Goal: Task Accomplishment & Management: Manage account settings

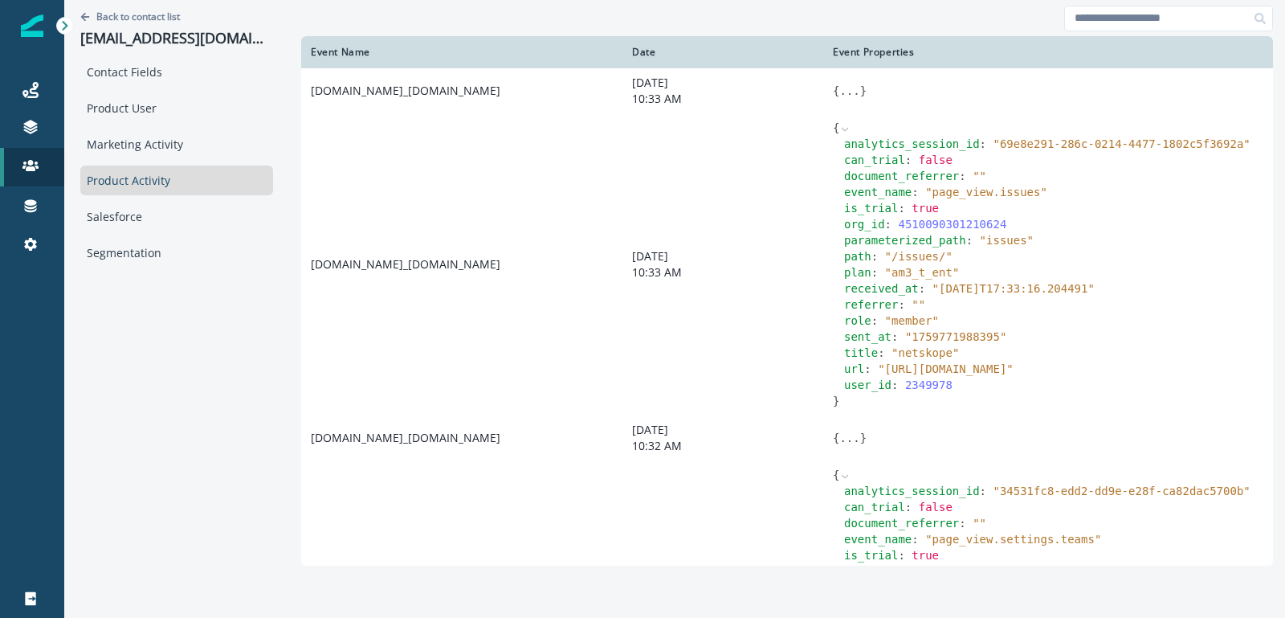
scroll to position [1567, 0]
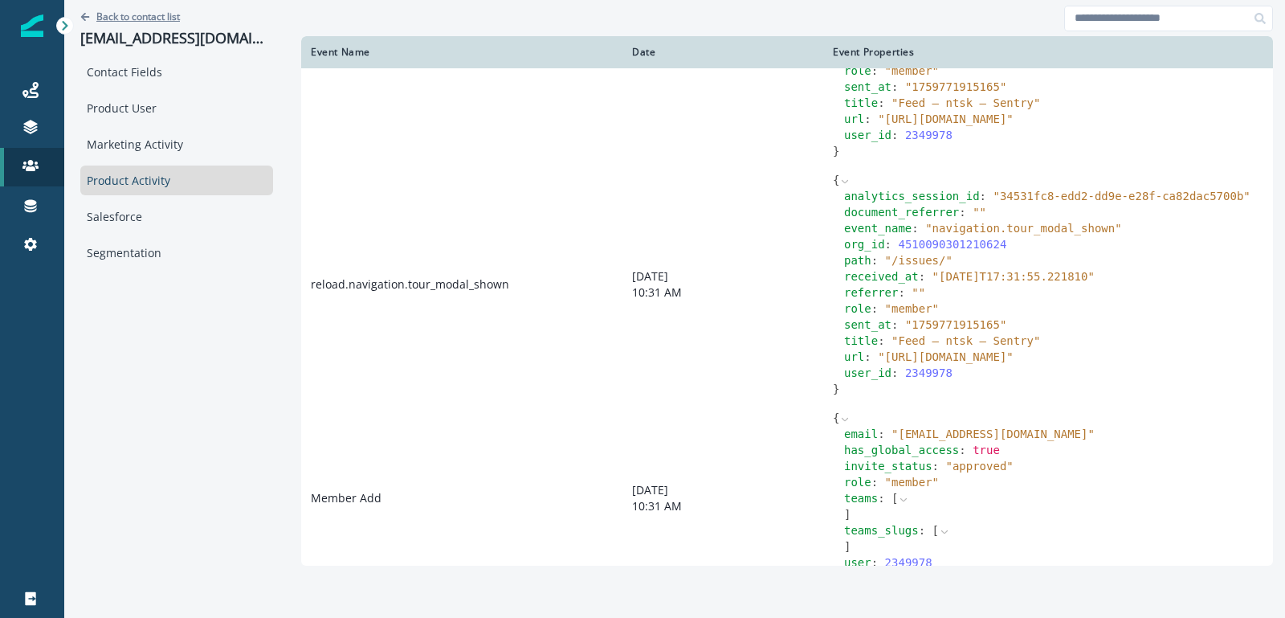
click at [120, 10] on p "Back to contact list" at bounding box center [138, 17] width 84 height 14
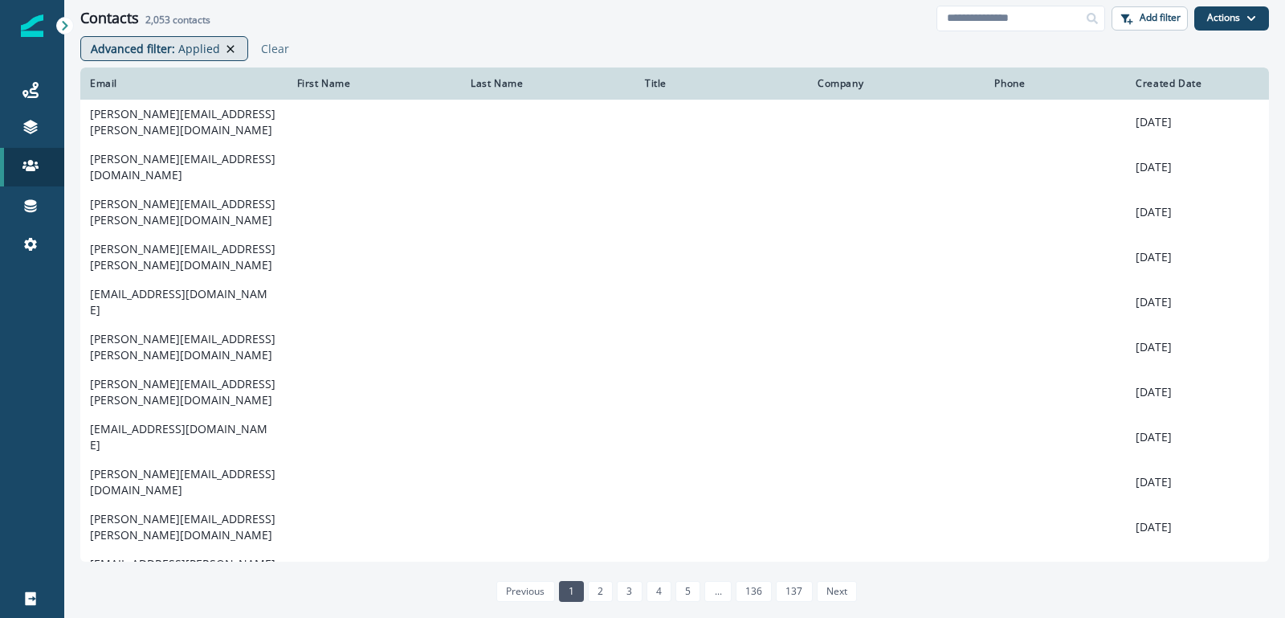
click at [225, 50] on icon at bounding box center [230, 49] width 14 height 13
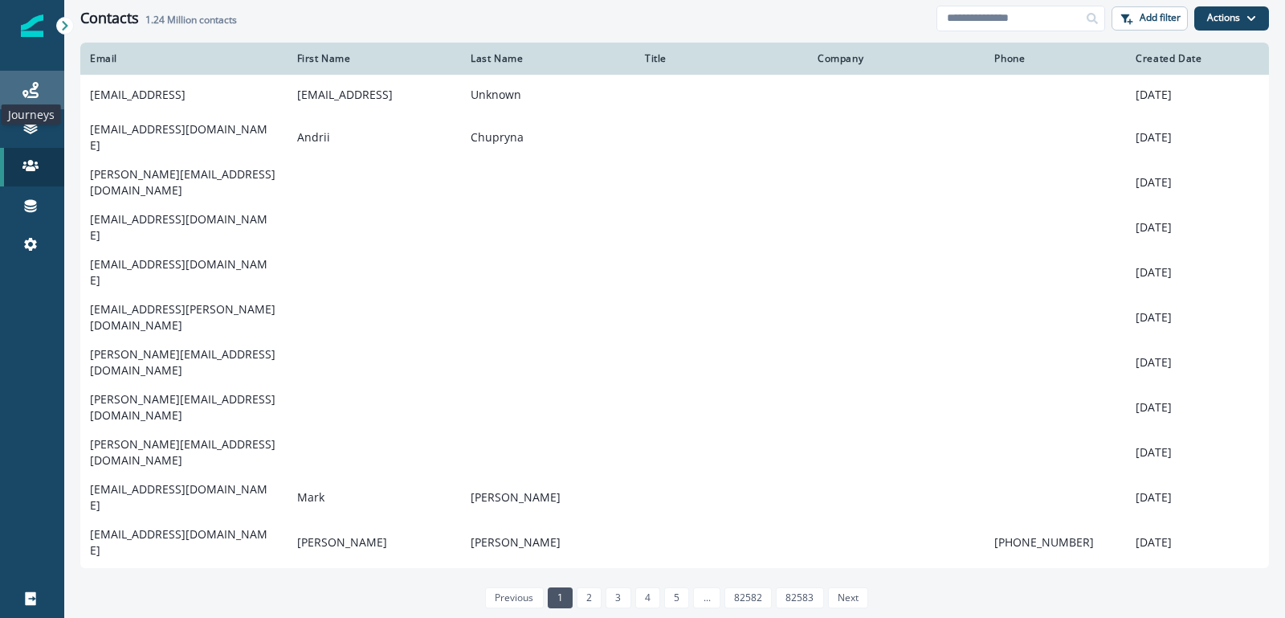
click at [33, 88] on icon at bounding box center [30, 90] width 16 height 16
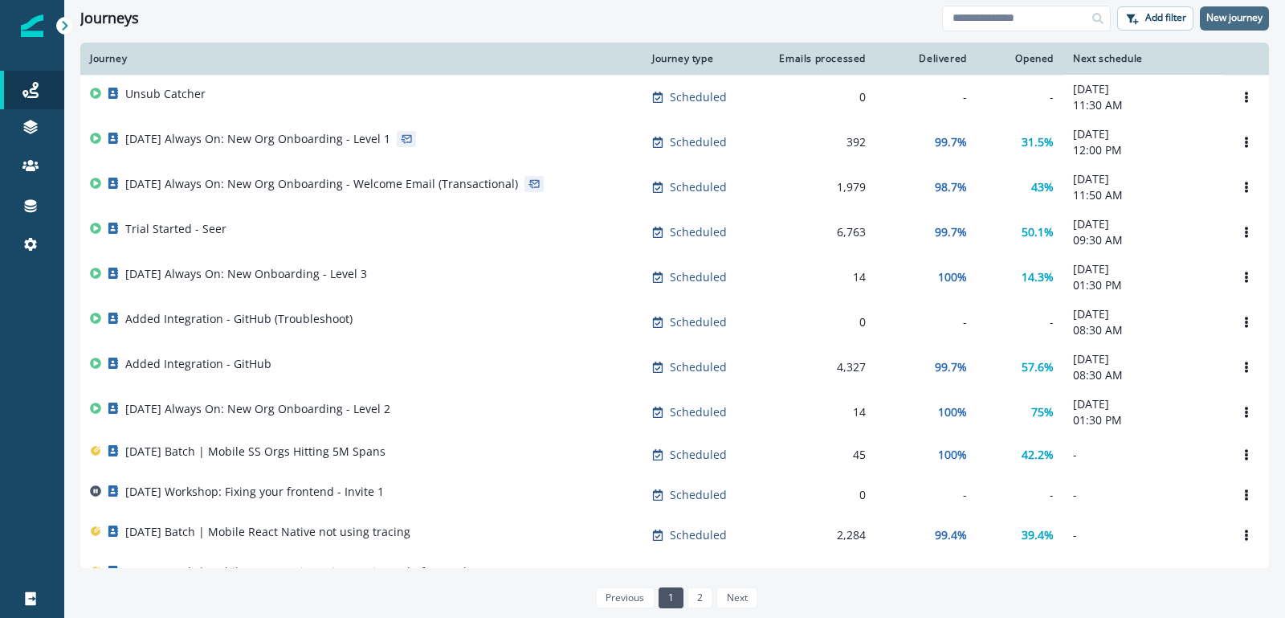
click at [1241, 18] on p "New journey" at bounding box center [1234, 17] width 56 height 11
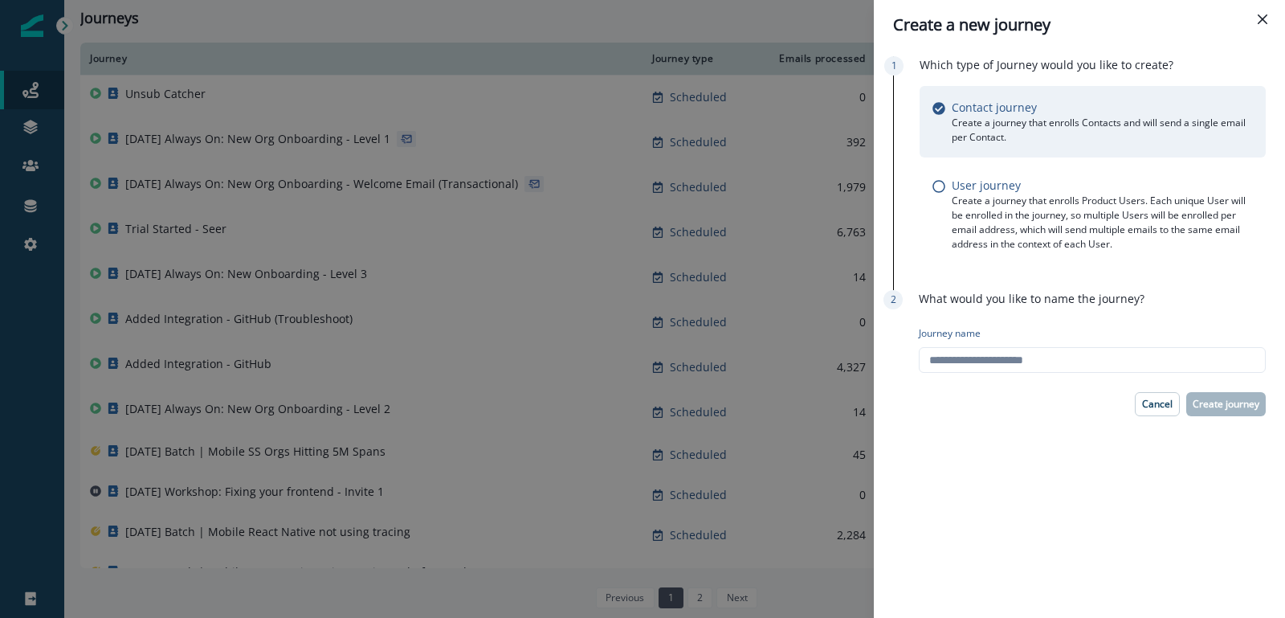
click at [1277, 22] on header "Create a new journey" at bounding box center [1079, 25] width 411 height 50
click at [1255, 22] on button "Close" at bounding box center [1263, 19] width 26 height 26
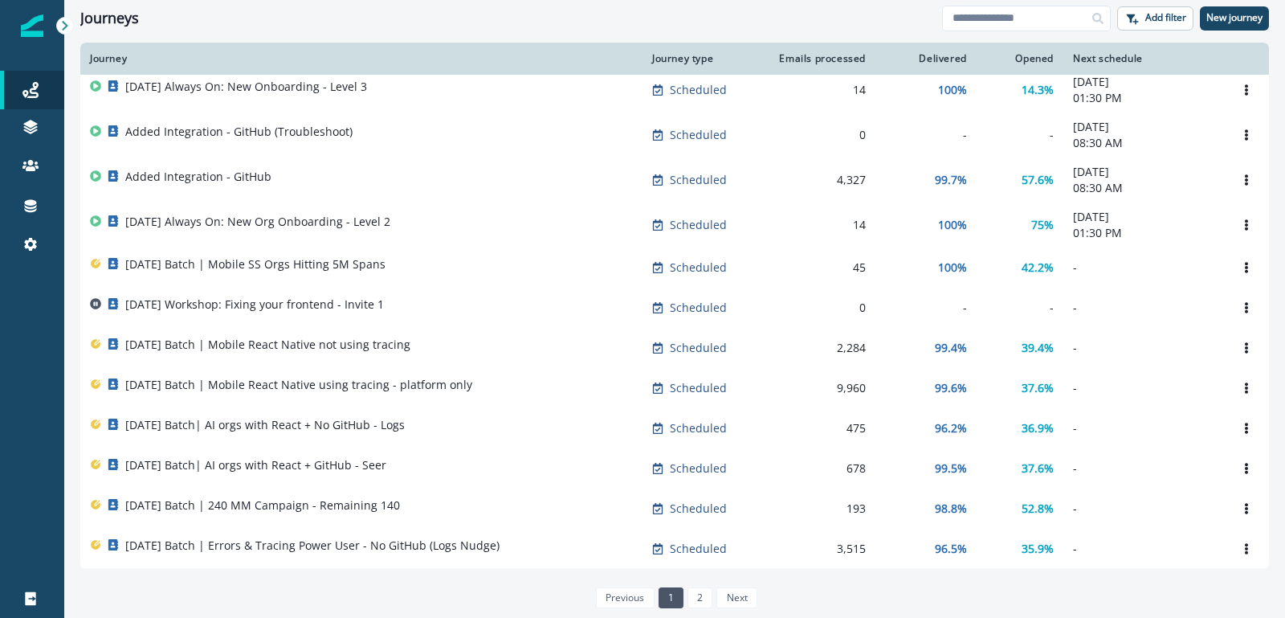
scroll to position [181, 0]
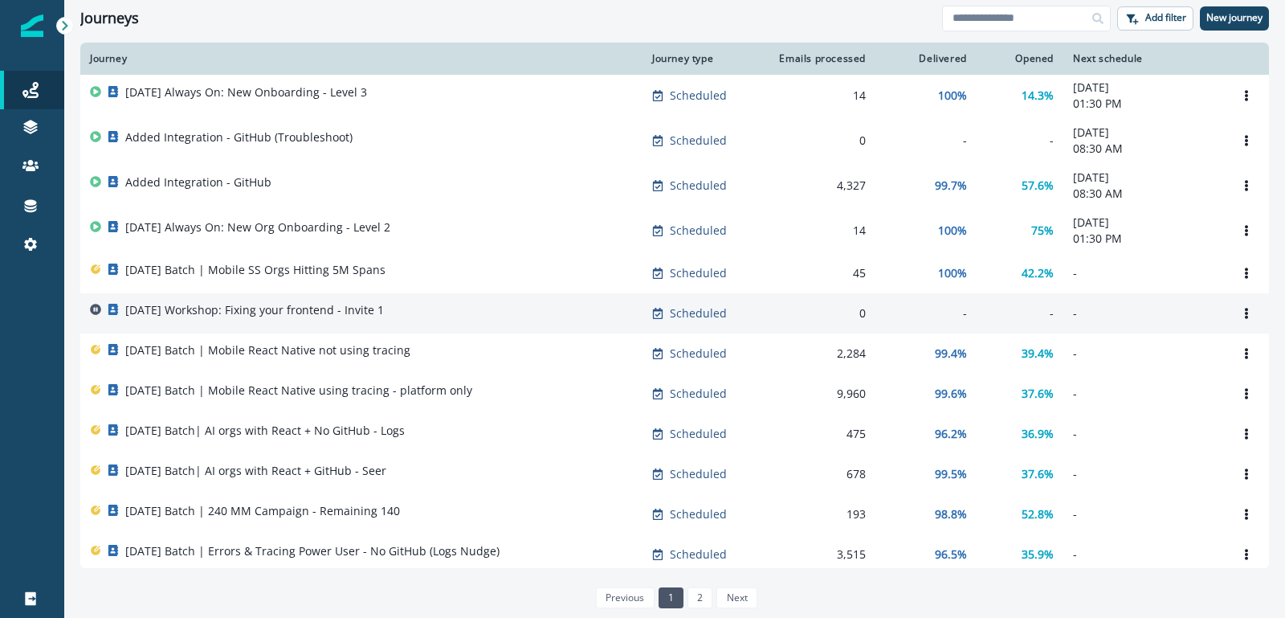
click at [330, 318] on p "[DATE] Workshop: Fixing your frontend - Invite 1" at bounding box center [254, 310] width 259 height 16
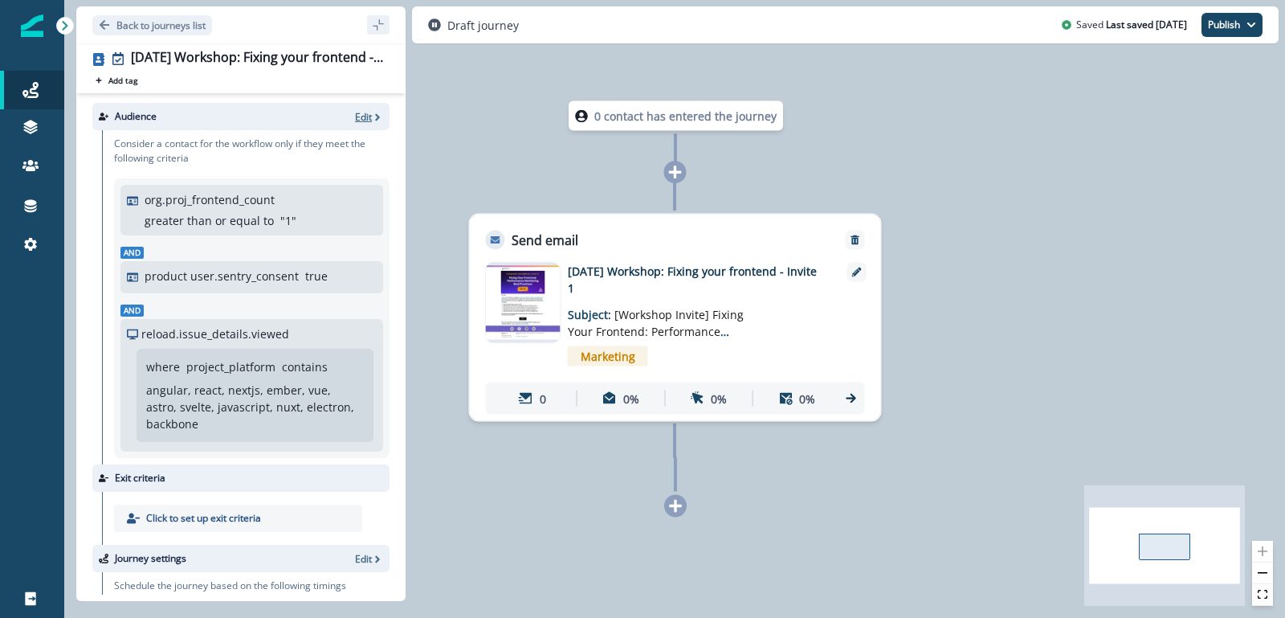
click at [362, 120] on p "Edit" at bounding box center [363, 117] width 17 height 14
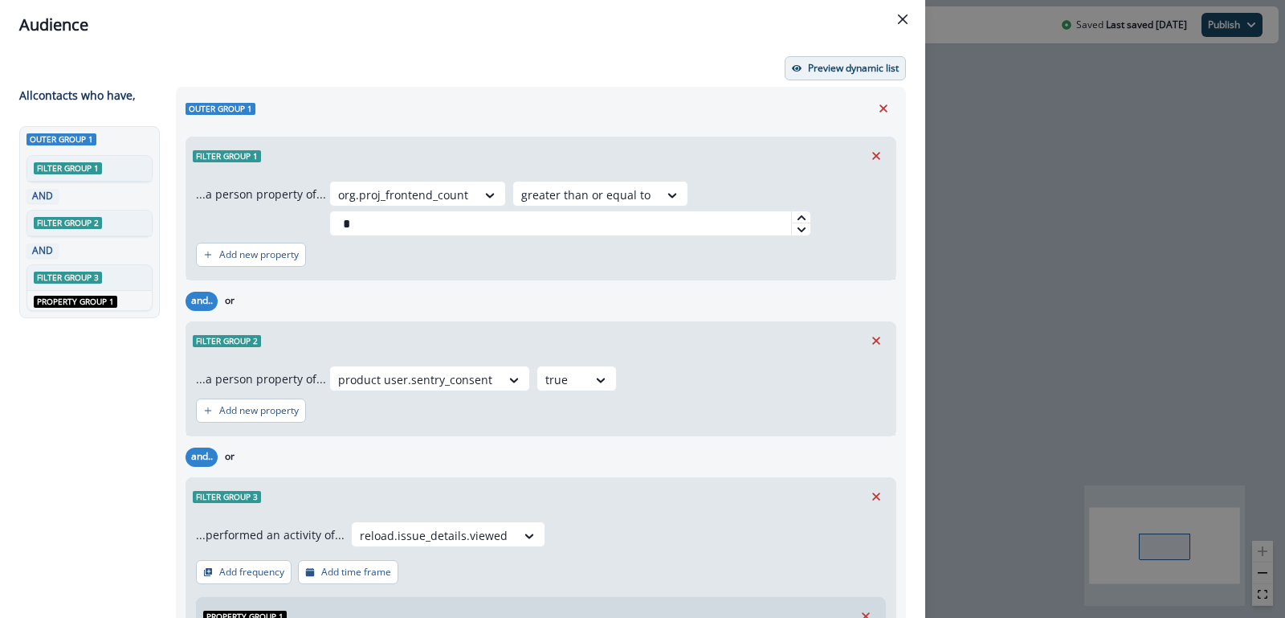
click at [854, 67] on p "Preview dynamic list" at bounding box center [853, 68] width 91 height 11
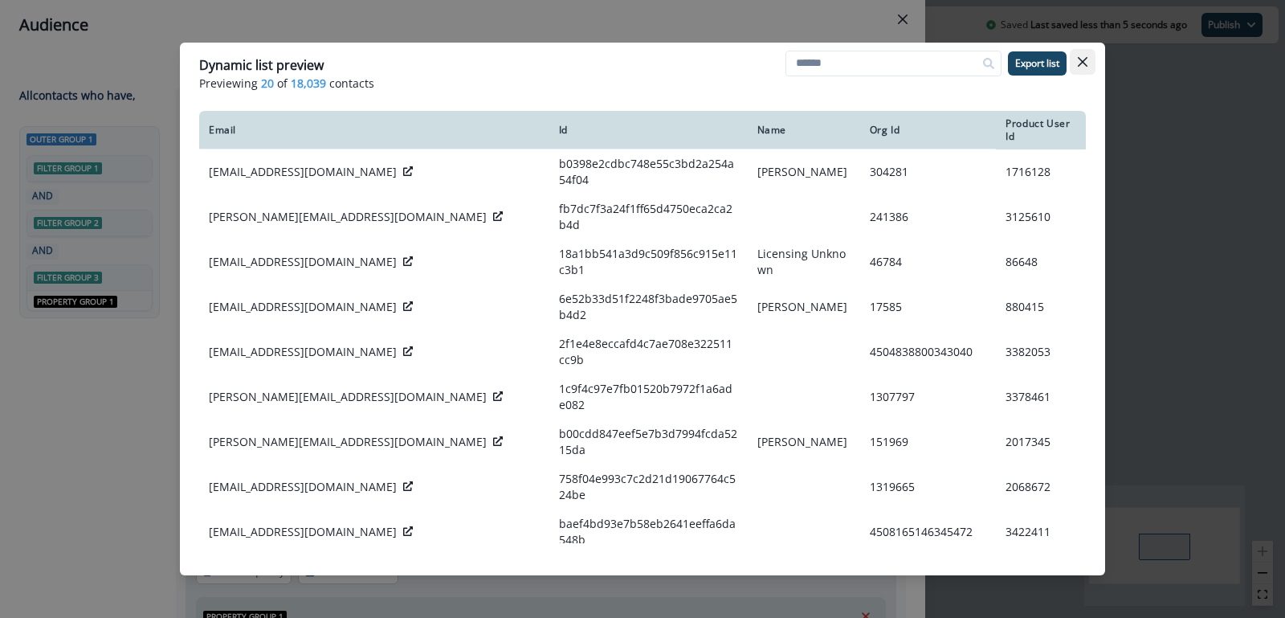
click at [1081, 61] on icon "Close" at bounding box center [1083, 62] width 10 height 10
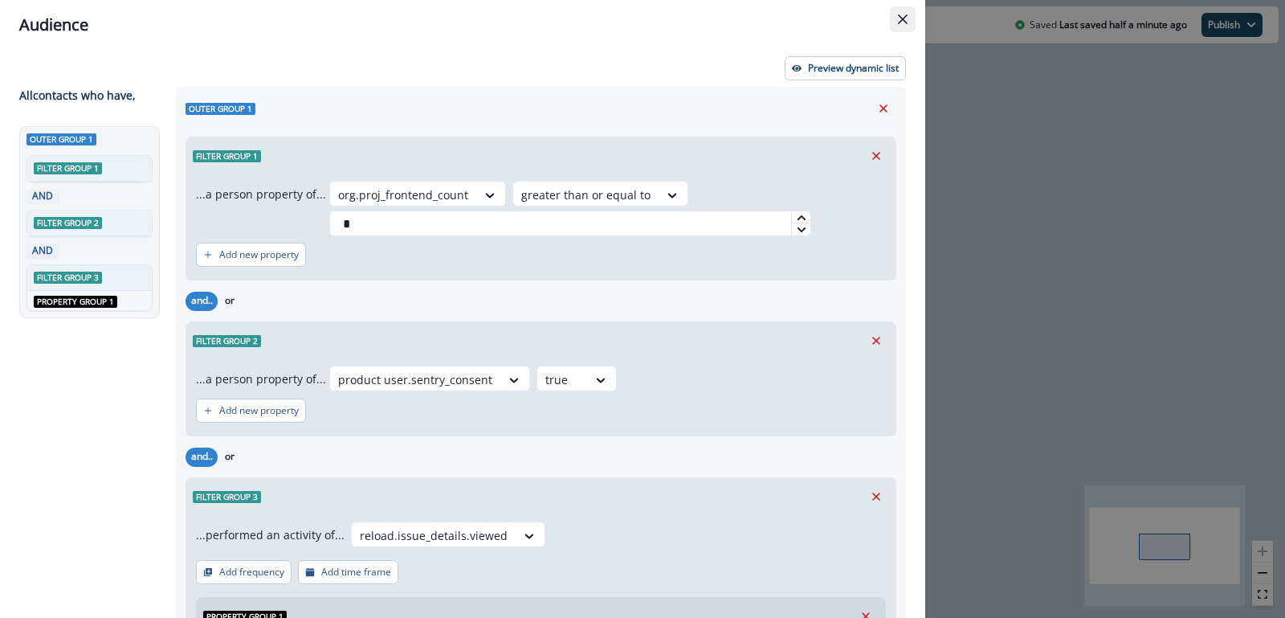
click at [895, 18] on button "Close" at bounding box center [903, 19] width 26 height 26
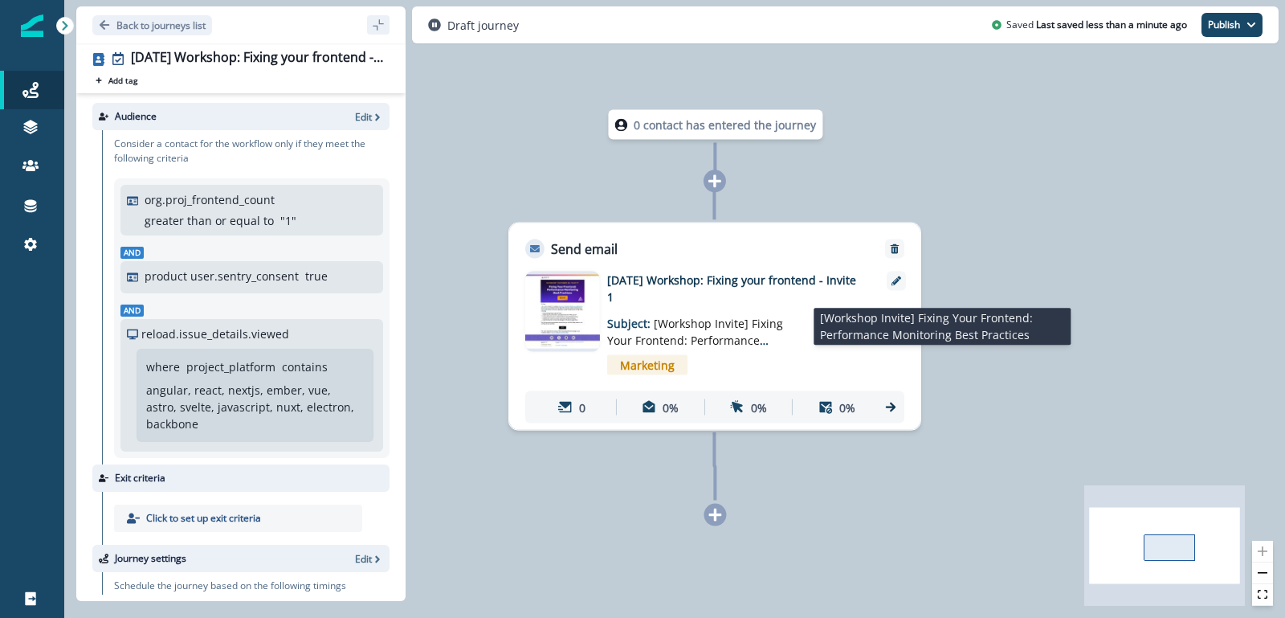
click at [698, 312] on p "Subject: [Workshop Invite] Fixing Your Frontend: Performance Monitoring Best Pr…" at bounding box center [707, 326] width 201 height 43
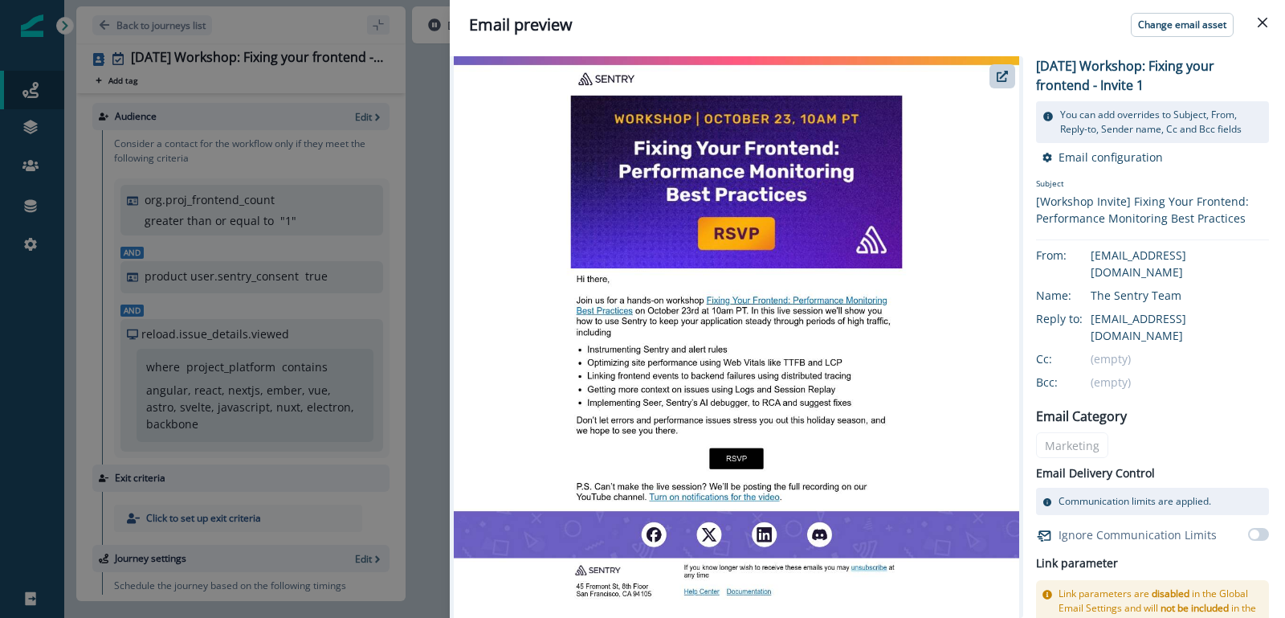
click at [777, 300] on img at bounding box center [736, 336] width 565 height 561
click at [1009, 80] on button "button" at bounding box center [1002, 76] width 26 height 24
drag, startPoint x: 1034, startPoint y: 202, endPoint x: 1258, endPoint y: 220, distance: 224.0
click at [1258, 220] on div "2025-10-23 Workshop: Fixing your frontend - Invite 1 You can add overrides to S…" at bounding box center [859, 336] width 819 height 561
click at [1261, 32] on button "Close" at bounding box center [1263, 23] width 26 height 26
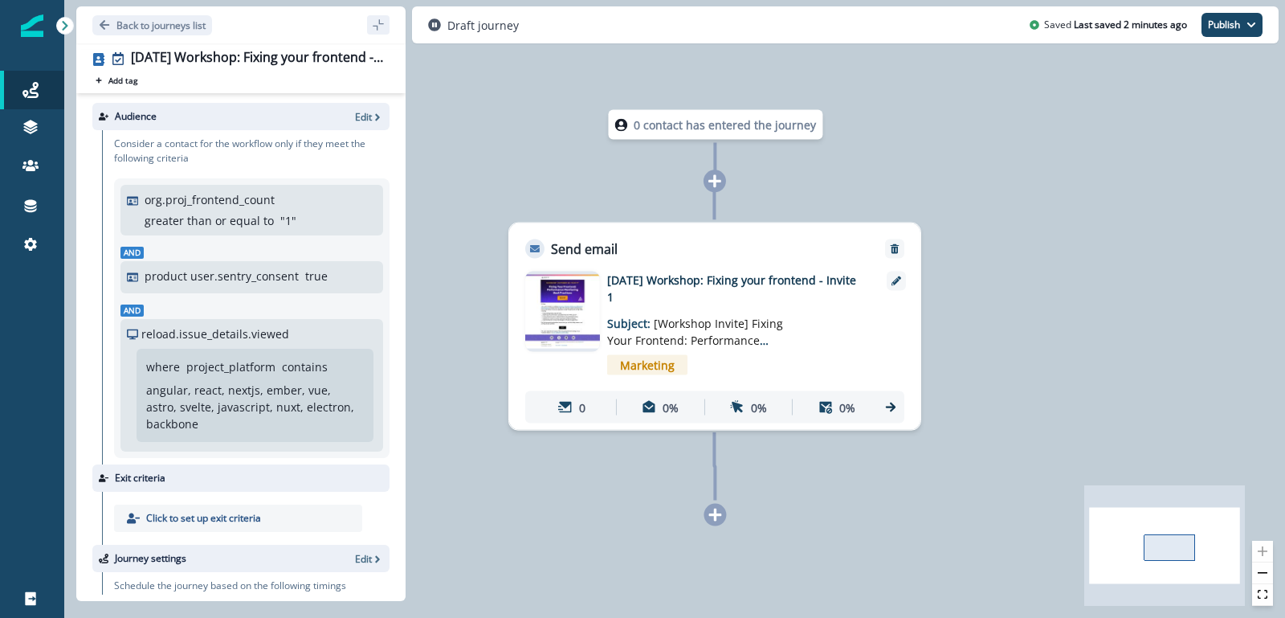
scroll to position [165, 0]
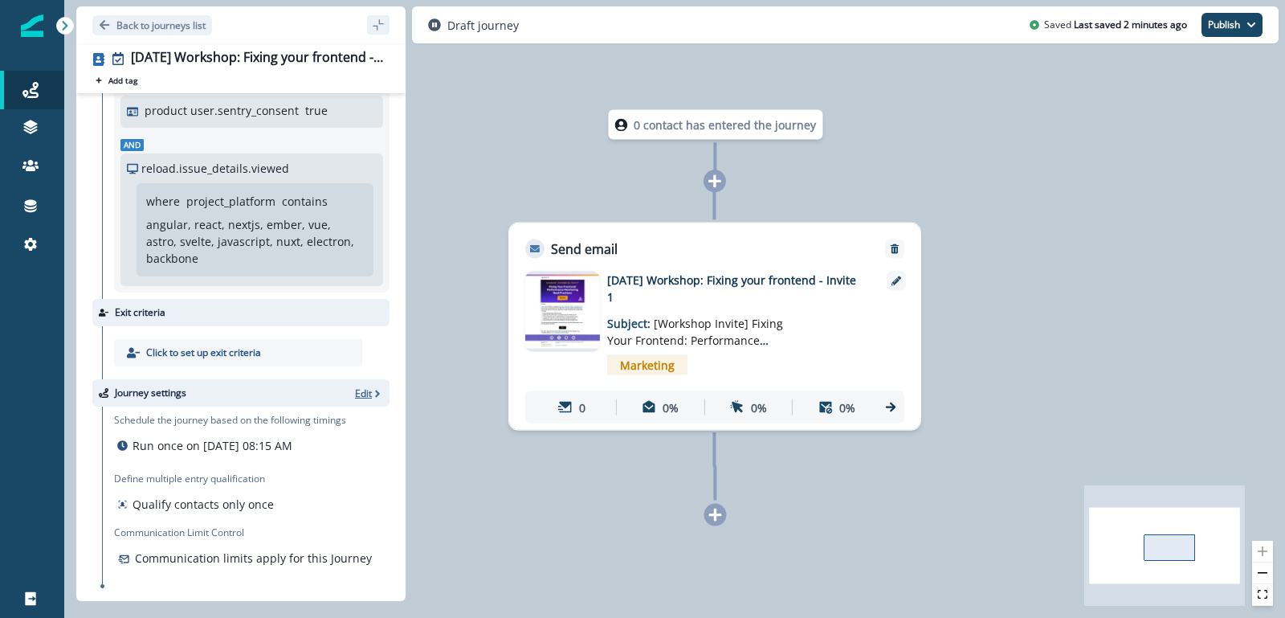
click at [359, 394] on p "Edit" at bounding box center [363, 393] width 17 height 14
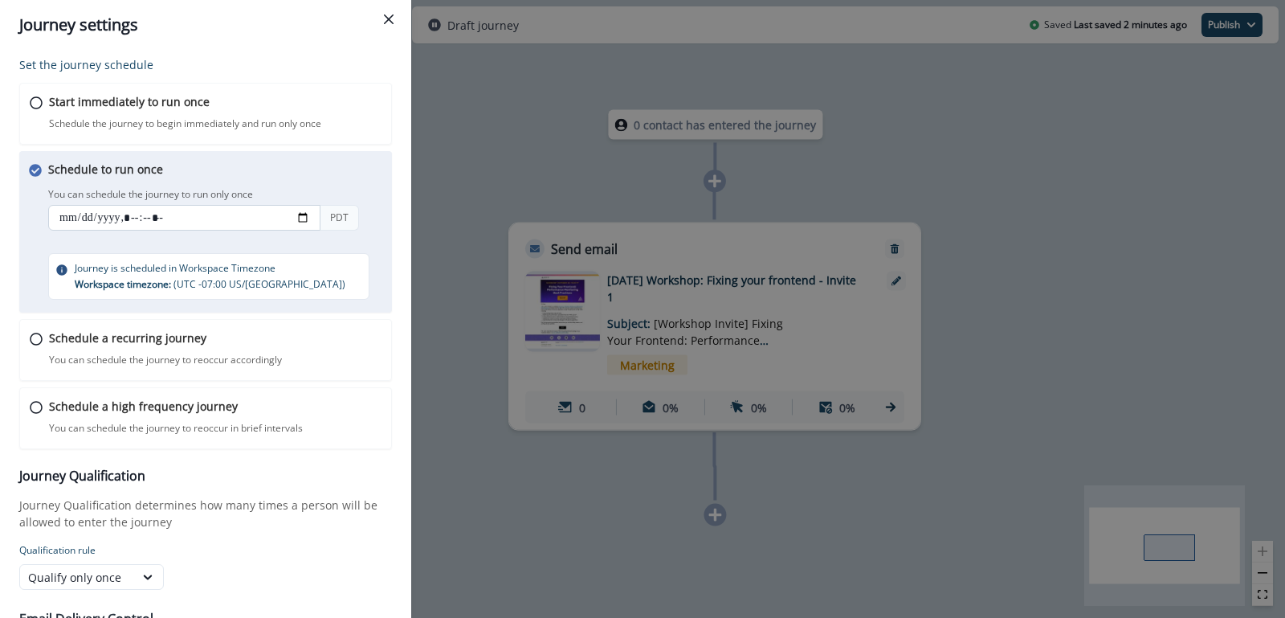
click at [104, 213] on input "datetime-local" at bounding box center [184, 218] width 272 height 26
click at [300, 215] on input "datetime-local" at bounding box center [184, 218] width 272 height 26
click at [219, 479] on h3 "Journey Qualification" at bounding box center [205, 475] width 373 height 15
type input "**********"
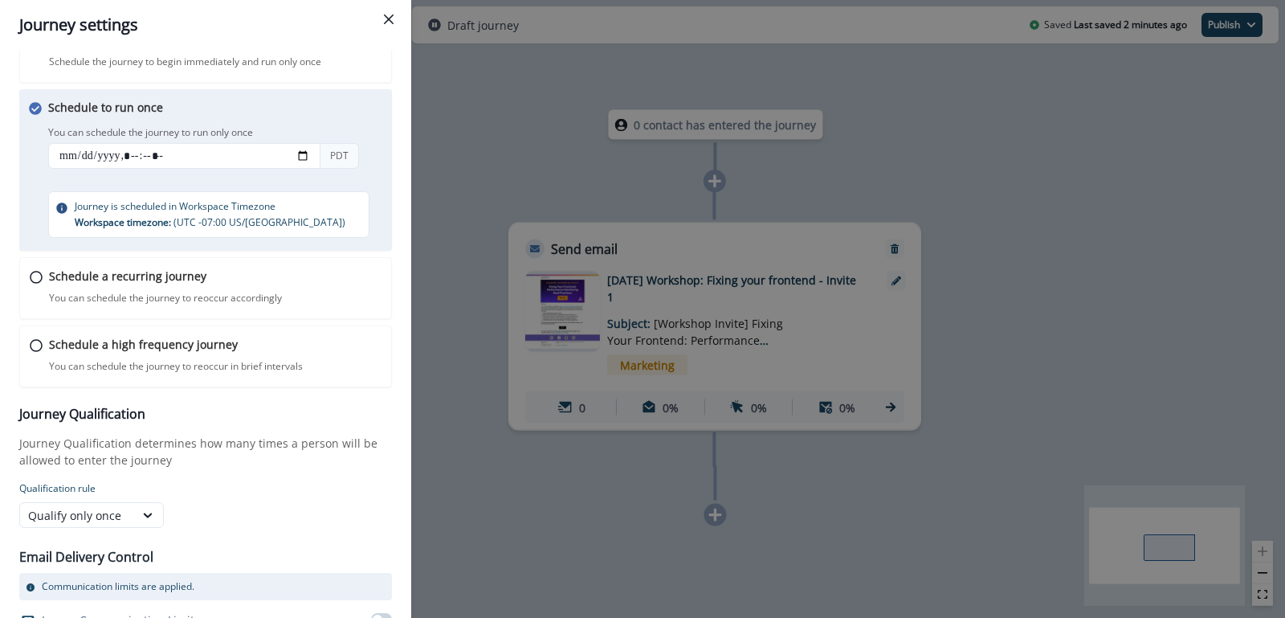
scroll to position [110, 0]
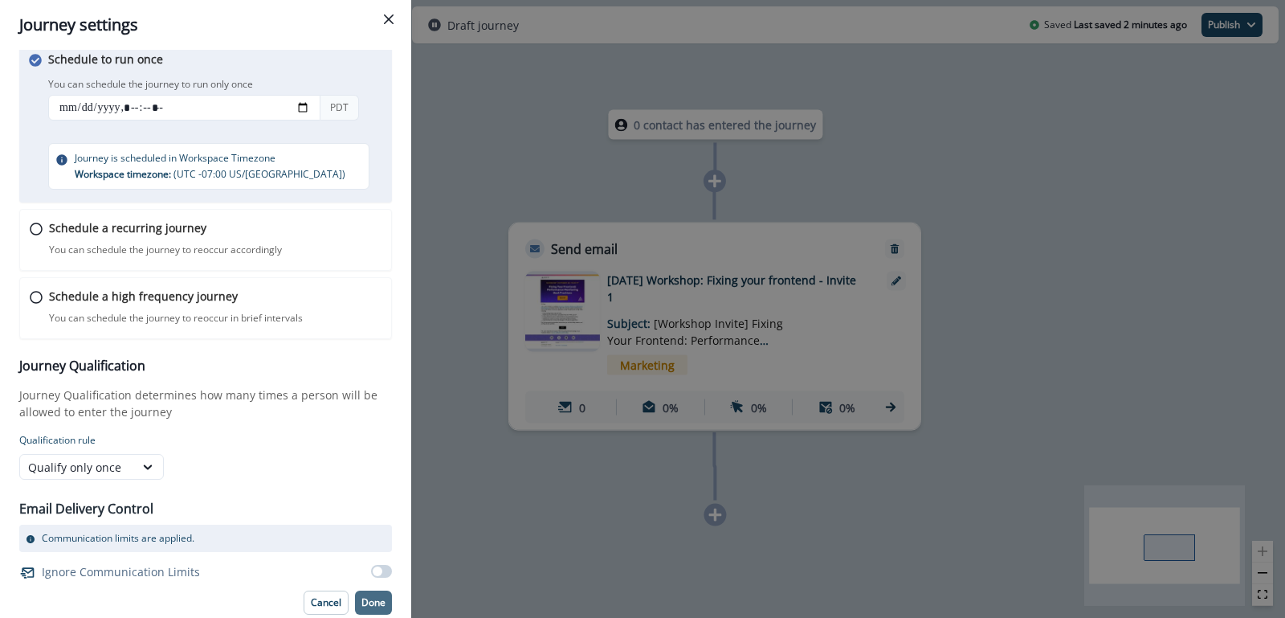
click at [370, 600] on p "Done" at bounding box center [373, 602] width 24 height 11
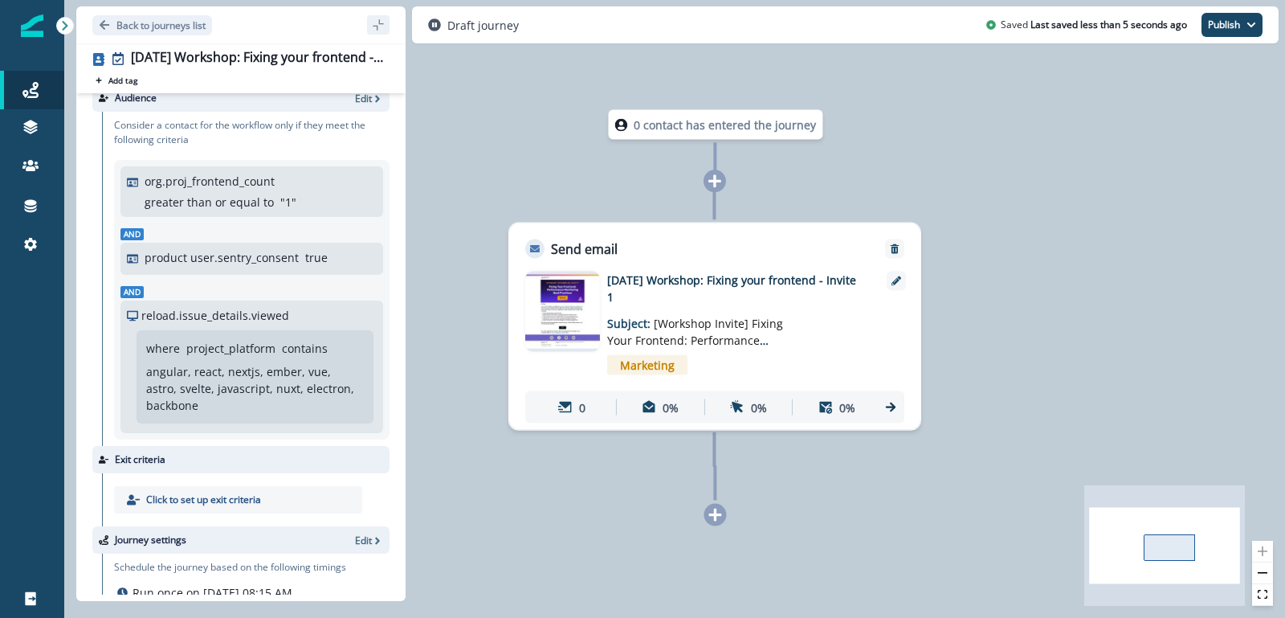
scroll to position [0, 0]
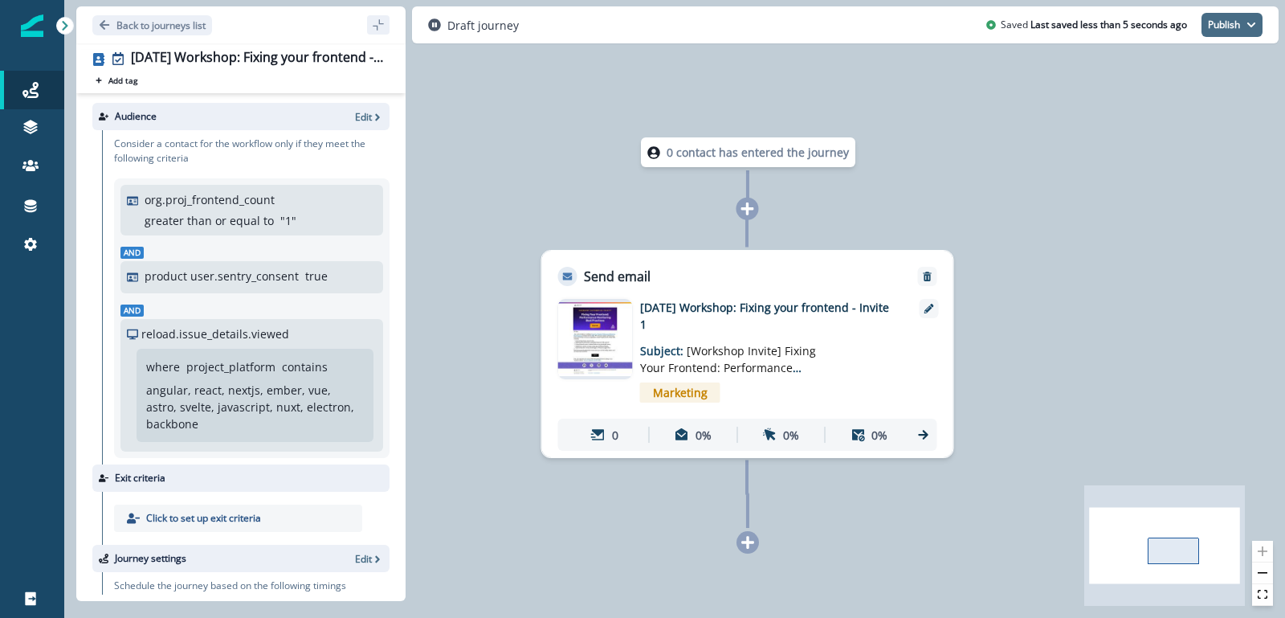
click at [1237, 27] on button "Publish" at bounding box center [1231, 25] width 61 height 24
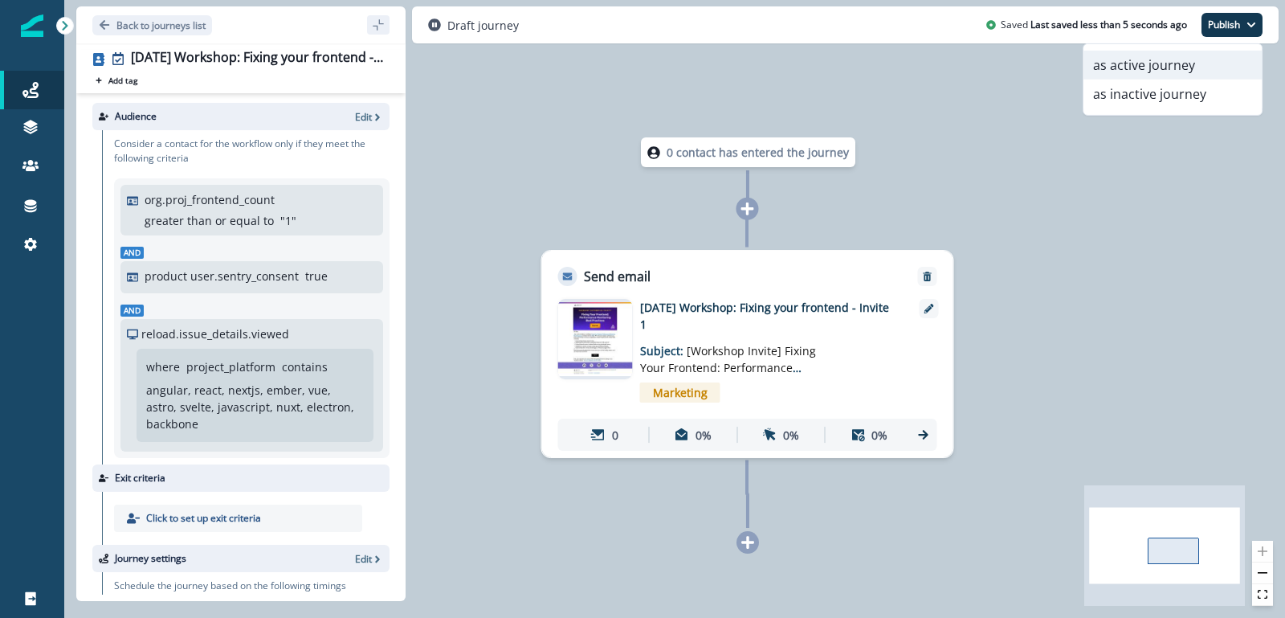
click at [1166, 75] on button "as active journey" at bounding box center [1172, 65] width 178 height 29
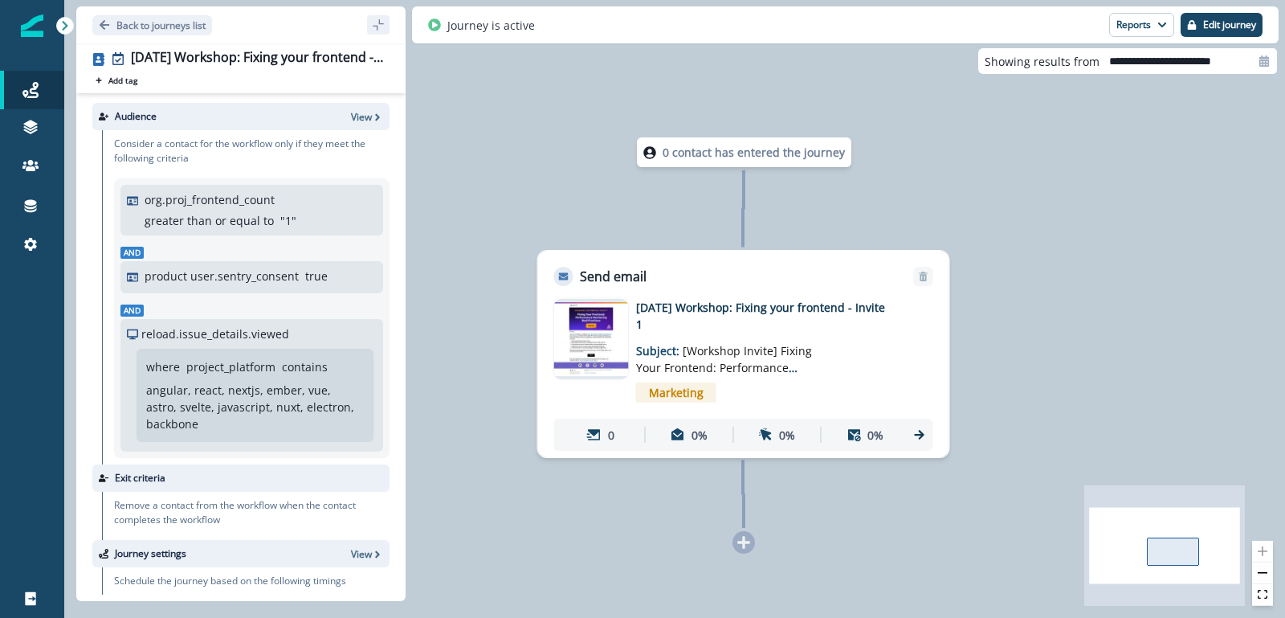
click at [540, 197] on div "0 contact has entered the journey Send email Email asset changed, journey repor…" at bounding box center [674, 309] width 1221 height 618
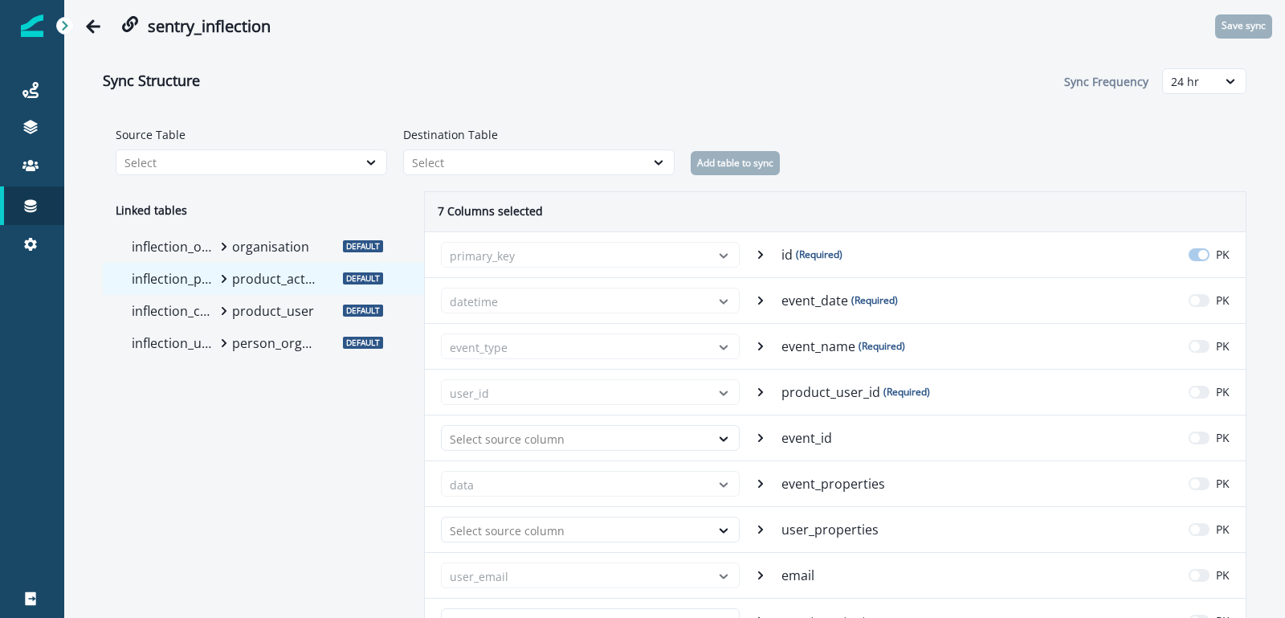
scroll to position [9, 0]
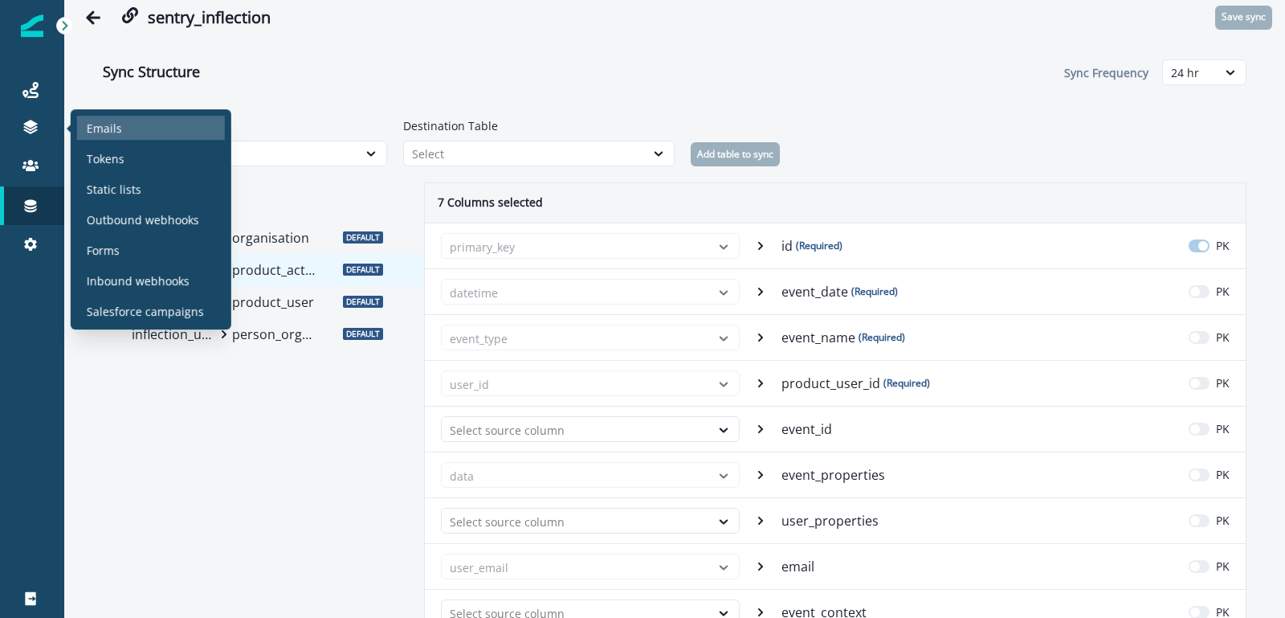
click at [95, 124] on p "Emails" at bounding box center [104, 128] width 35 height 17
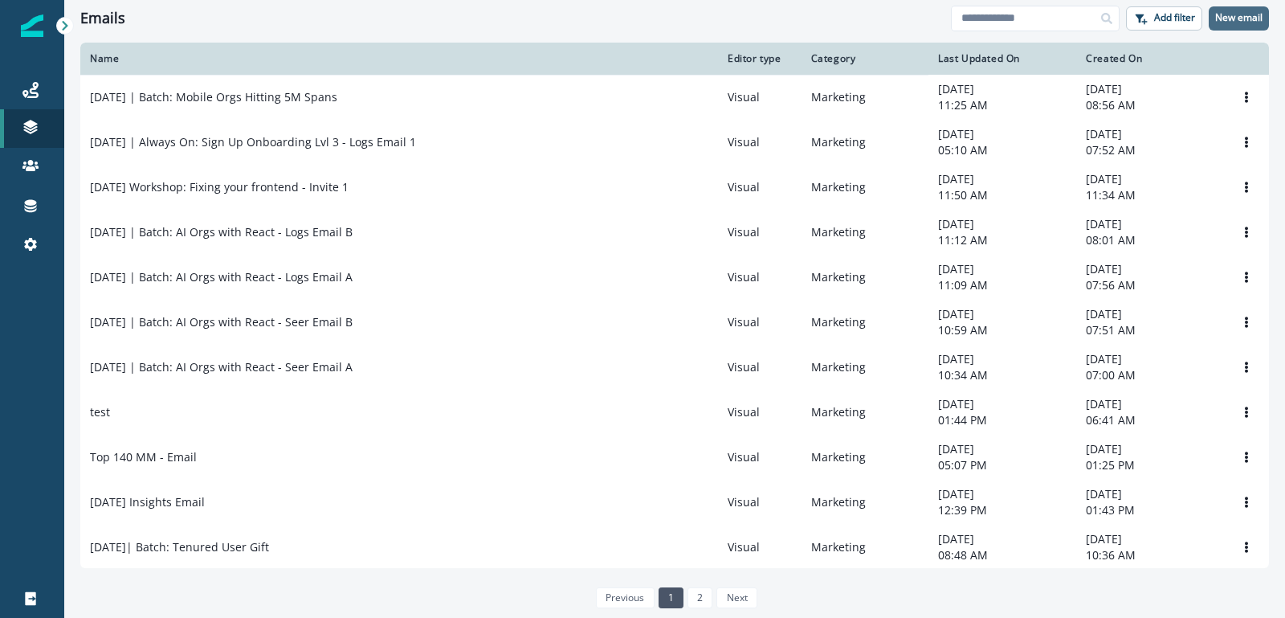
click at [1231, 18] on p "New email" at bounding box center [1238, 17] width 47 height 11
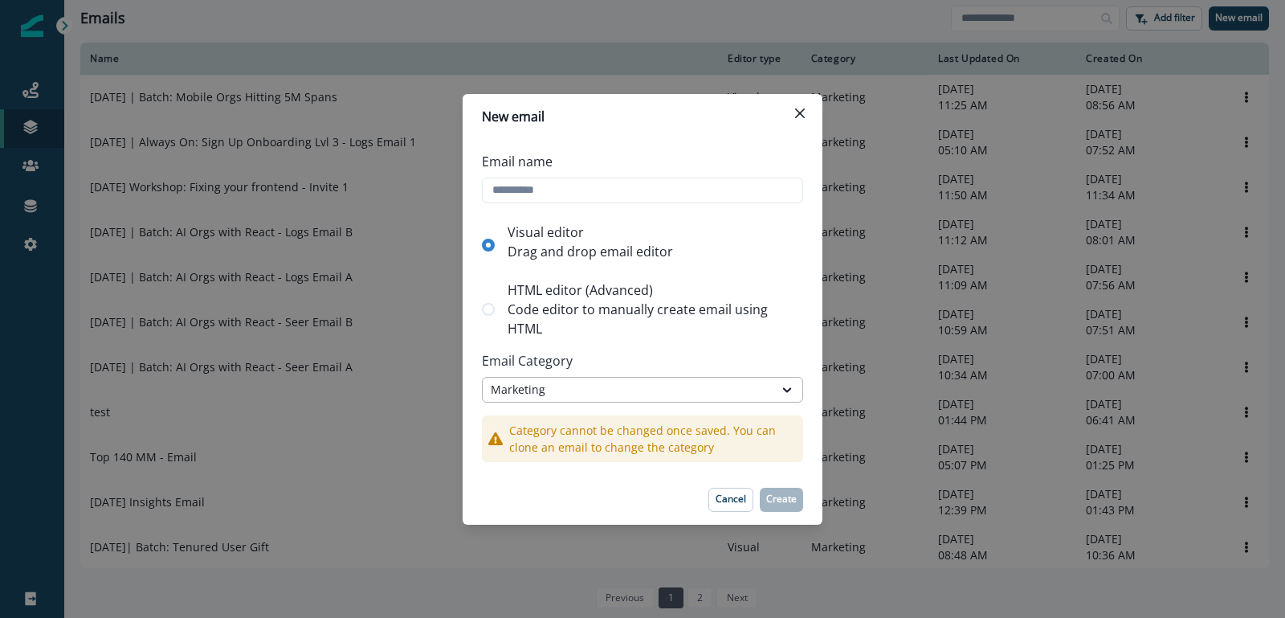
click at [543, 385] on div "Marketing" at bounding box center [628, 389] width 275 height 17
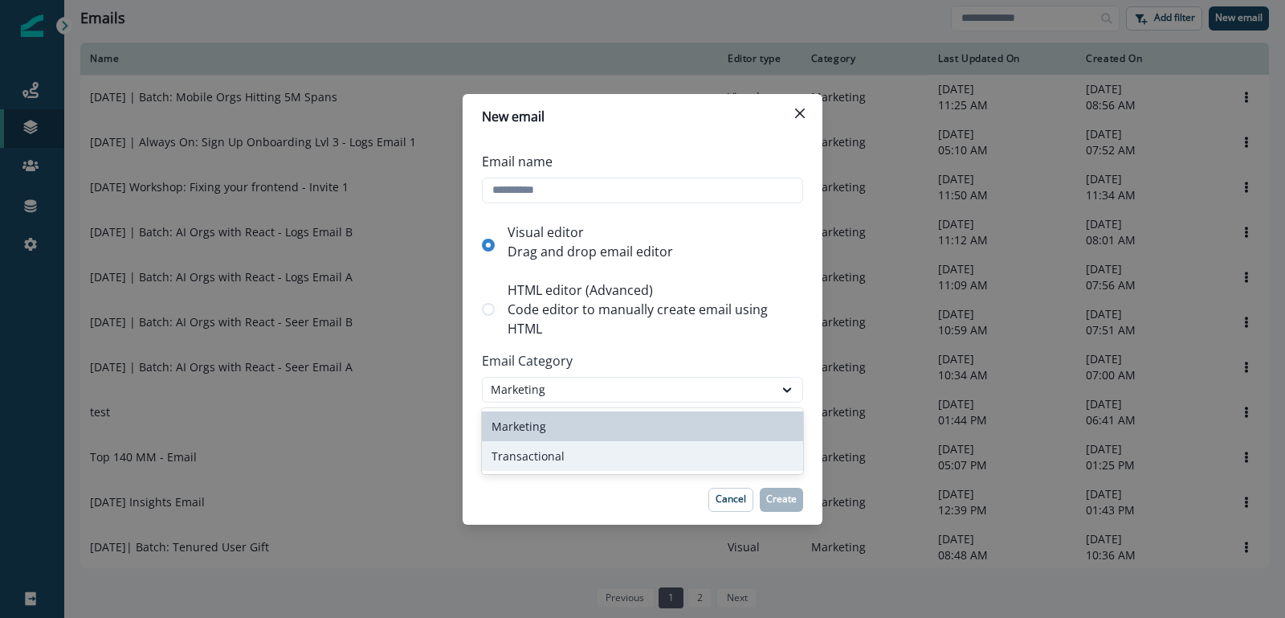
click at [538, 459] on div "Transactional" at bounding box center [642, 456] width 321 height 30
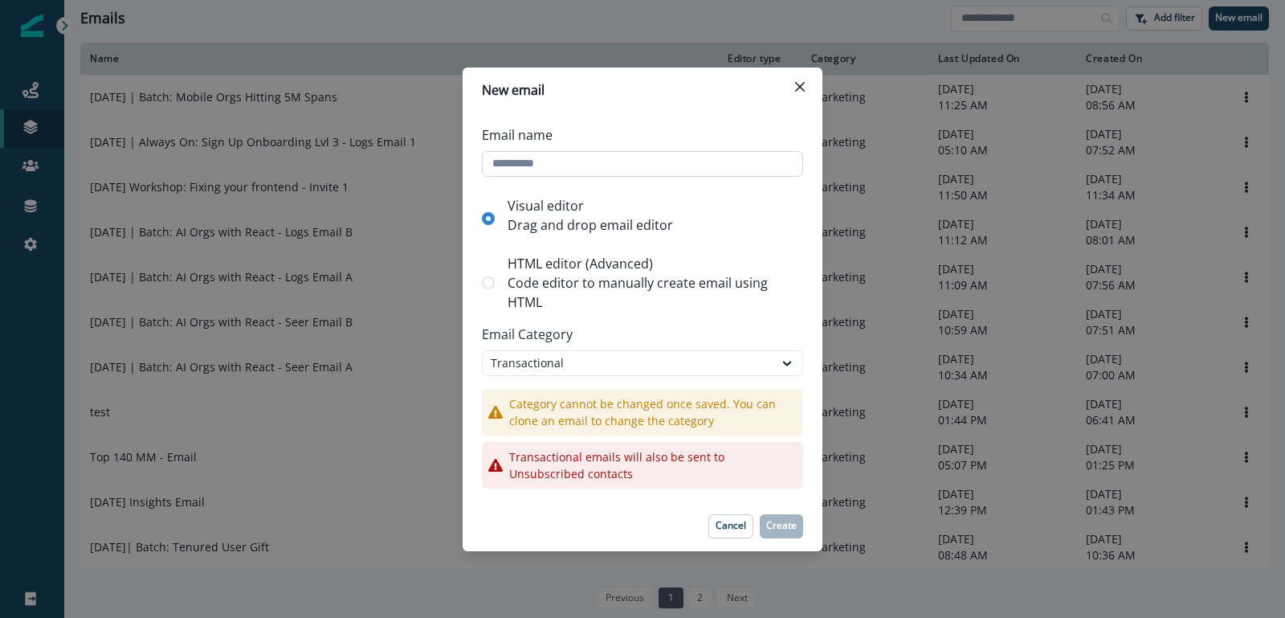
click at [587, 170] on input "Email name" at bounding box center [642, 164] width 321 height 26
paste input "**********"
type input "**********"
click at [773, 520] on p "Create" at bounding box center [781, 525] width 31 height 11
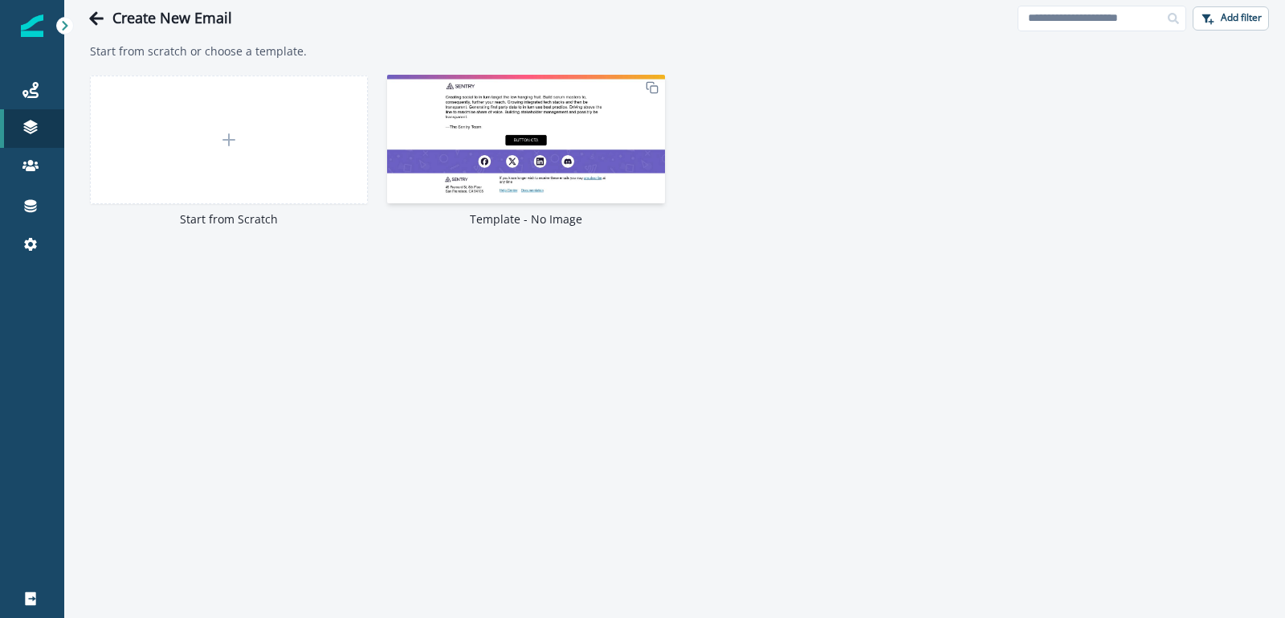
click at [563, 120] on img at bounding box center [526, 139] width 278 height 128
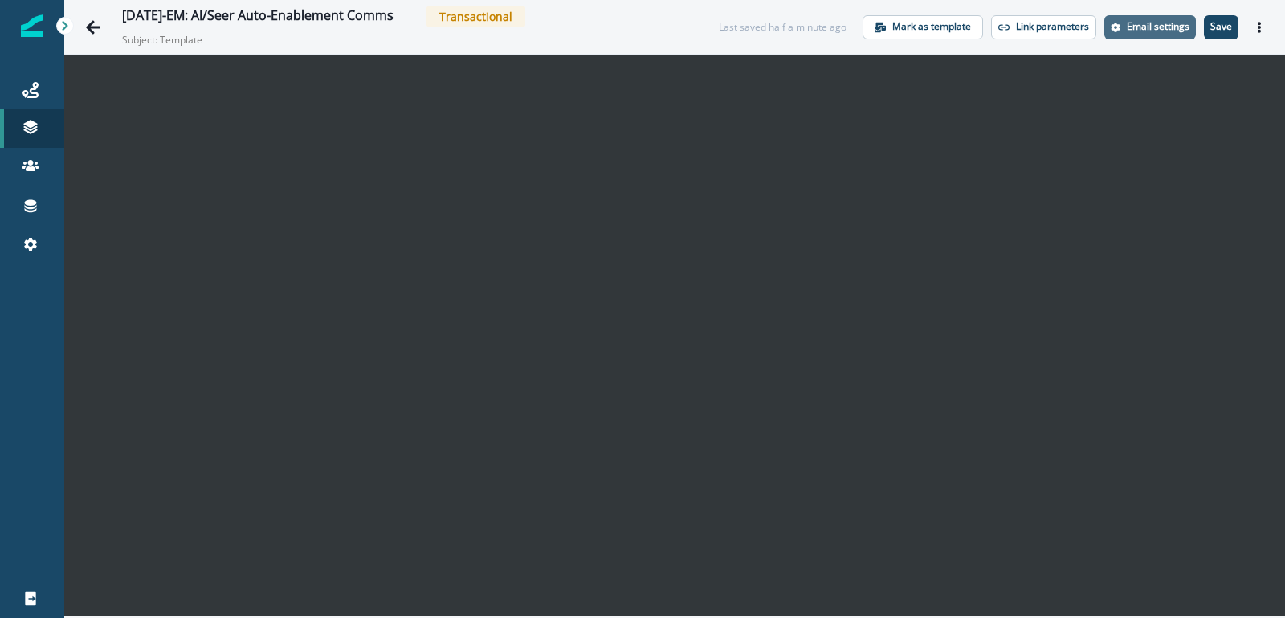
click at [1159, 31] on p "Email settings" at bounding box center [1158, 26] width 63 height 11
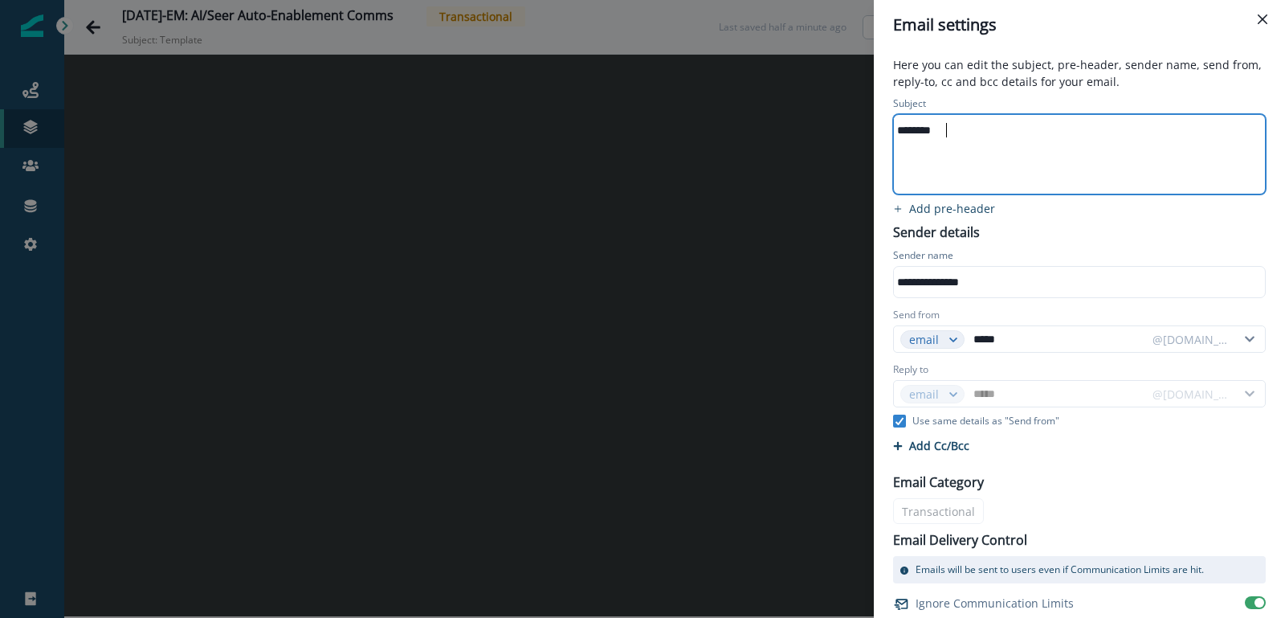
click at [987, 133] on div "********" at bounding box center [1078, 130] width 369 height 24
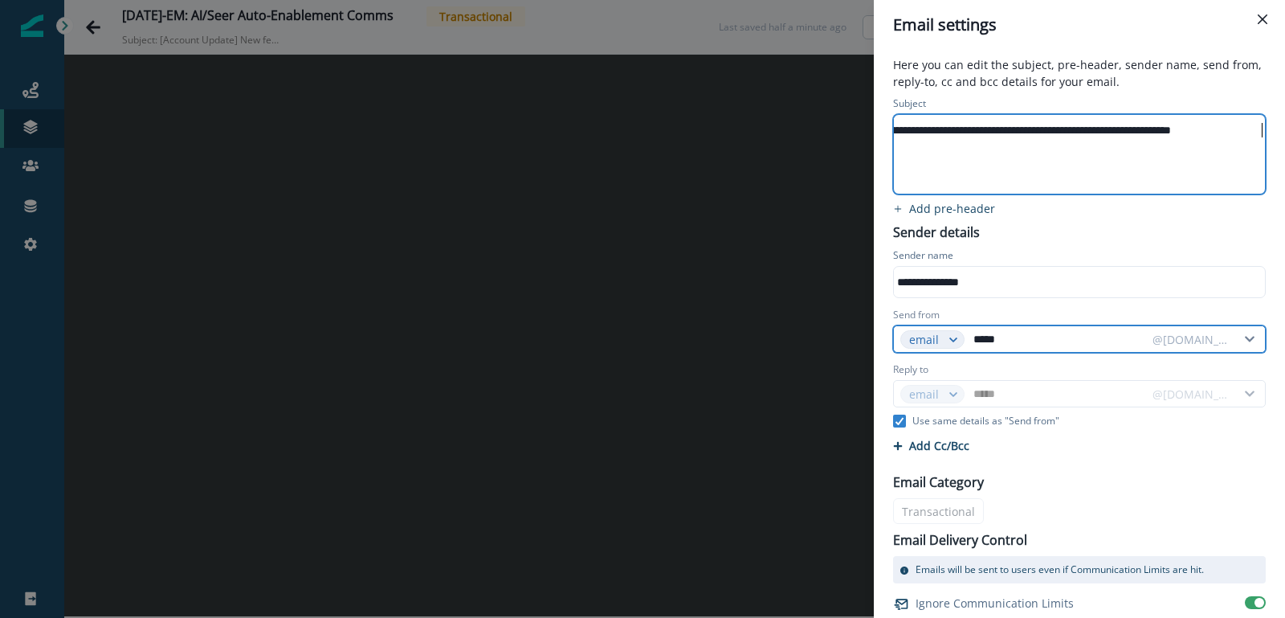
click at [1000, 334] on input "*****" at bounding box center [1057, 339] width 175 height 26
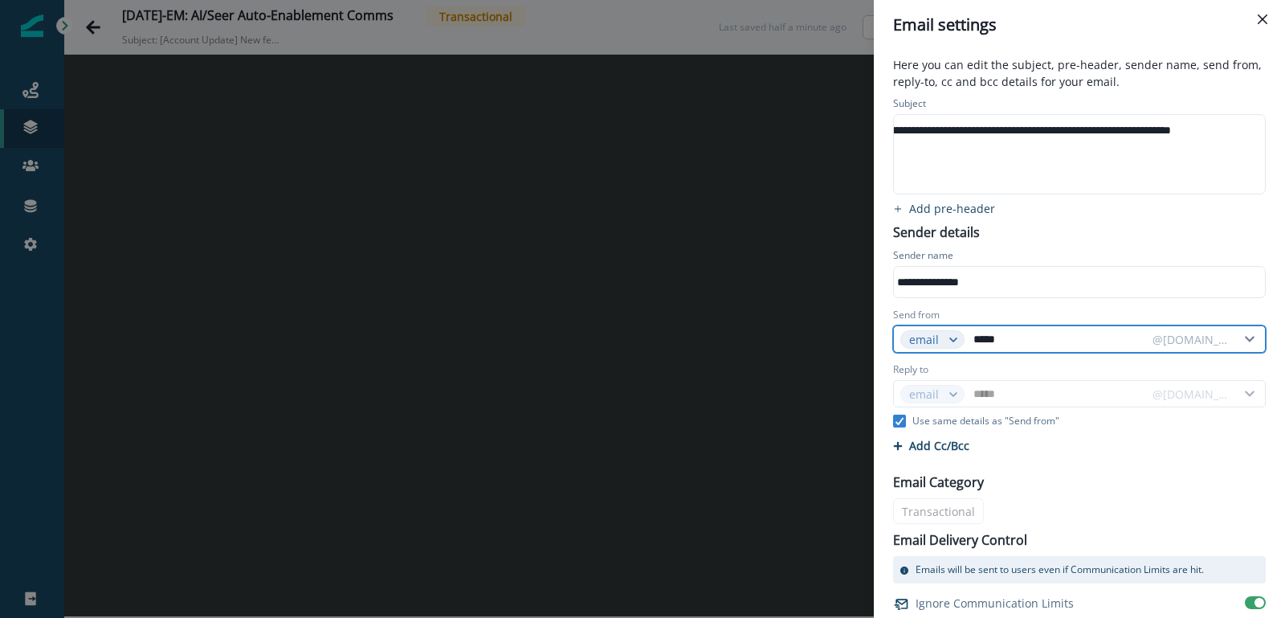
click at [1000, 334] on input "*****" at bounding box center [1057, 339] width 175 height 26
type input "*"
type input "**"
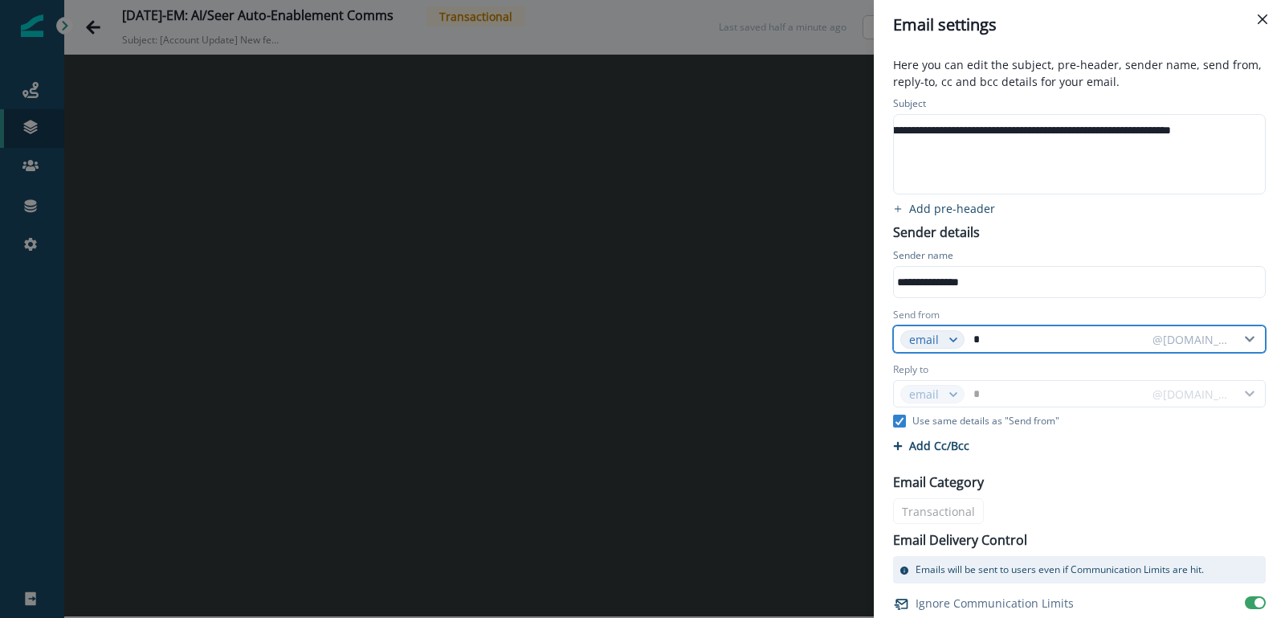
type input "**"
type input "***"
type input "****"
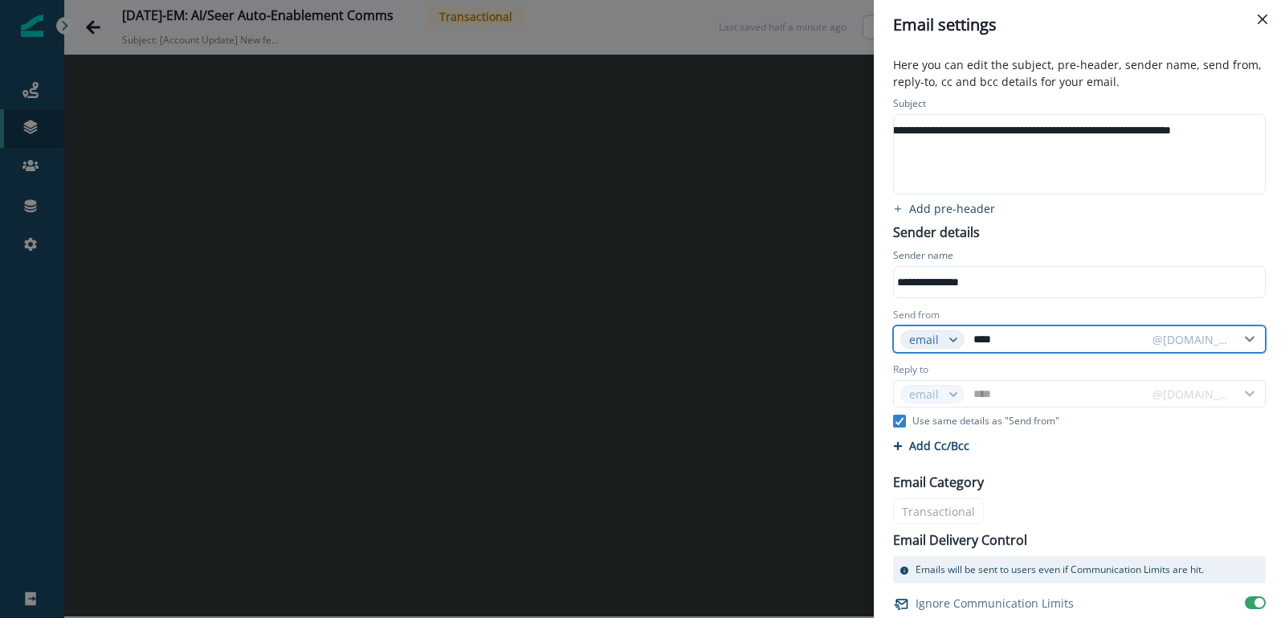
type input "*****"
type input "******"
type input "*******"
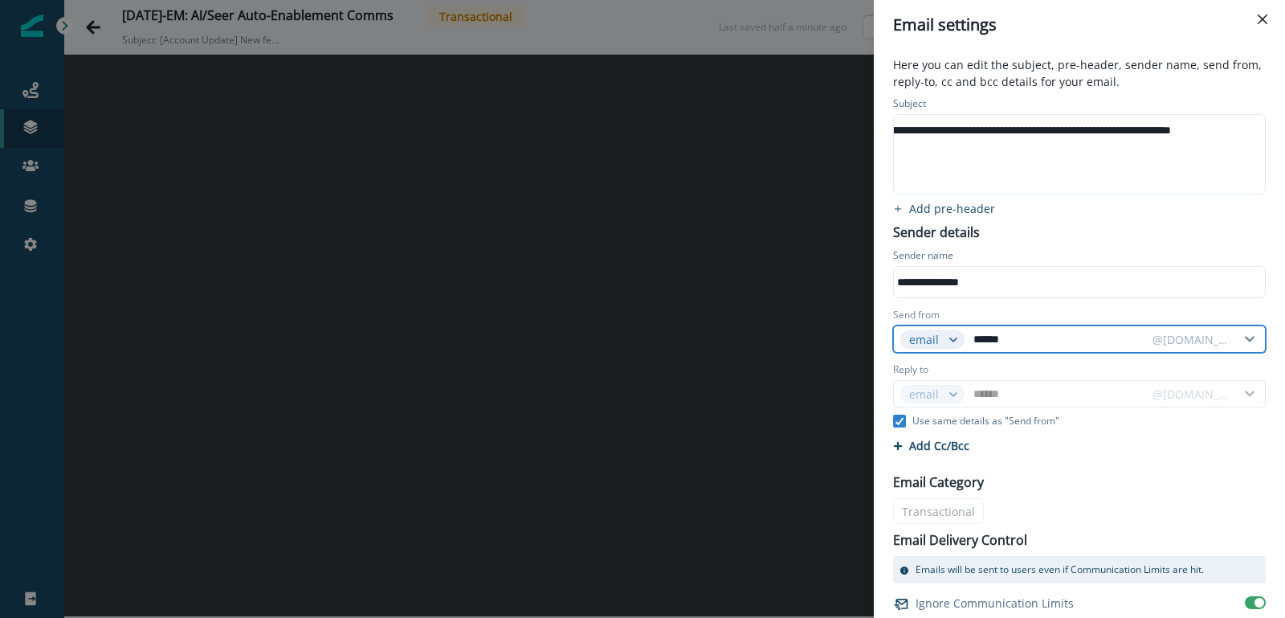
type input "*******"
type input "******"
type input "*****"
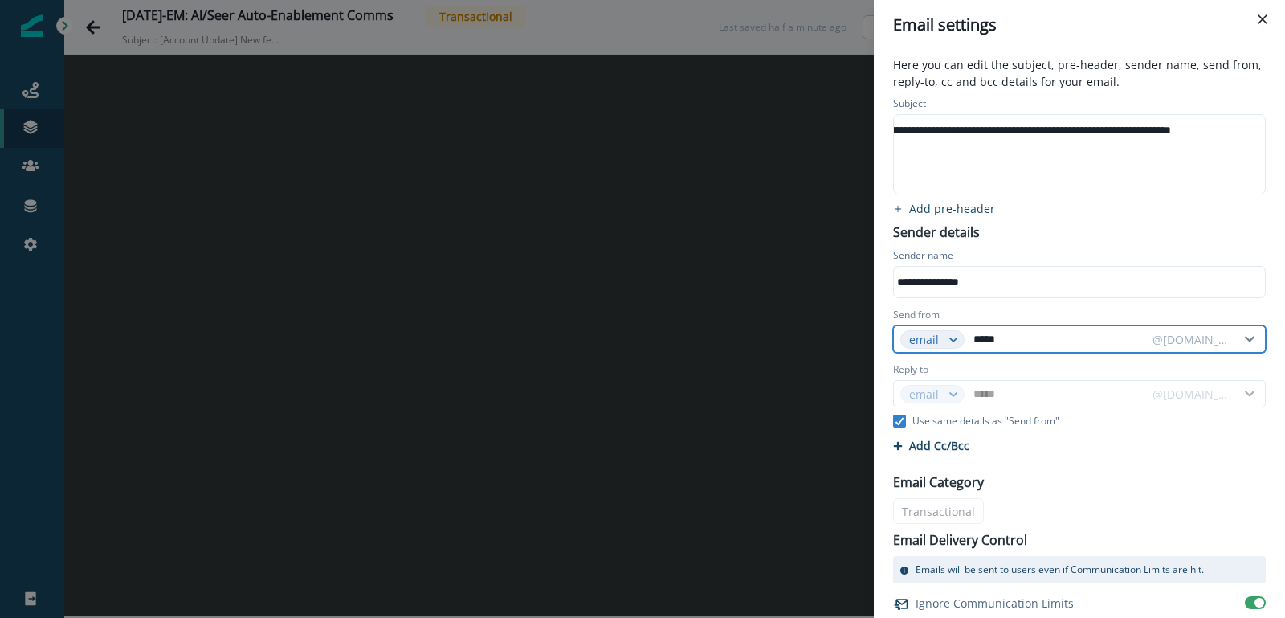
type input "****"
type input "***"
type input "**"
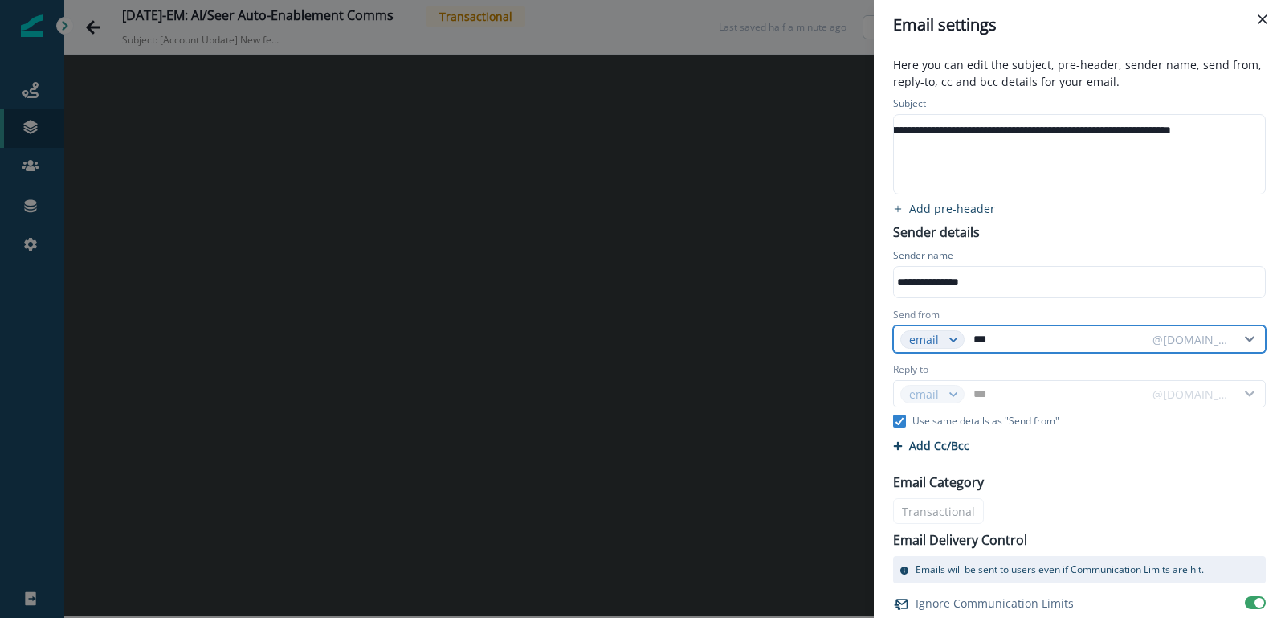
type input "**"
type input "***"
type input "****"
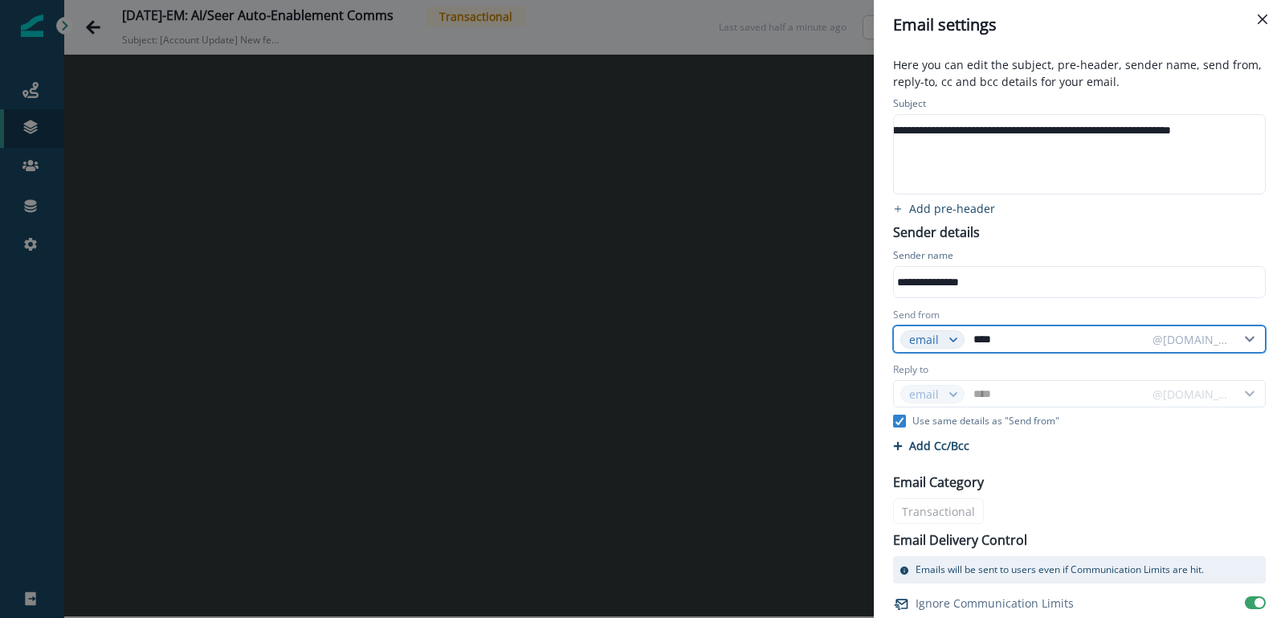
type input "*****"
type input "******"
type input "*******"
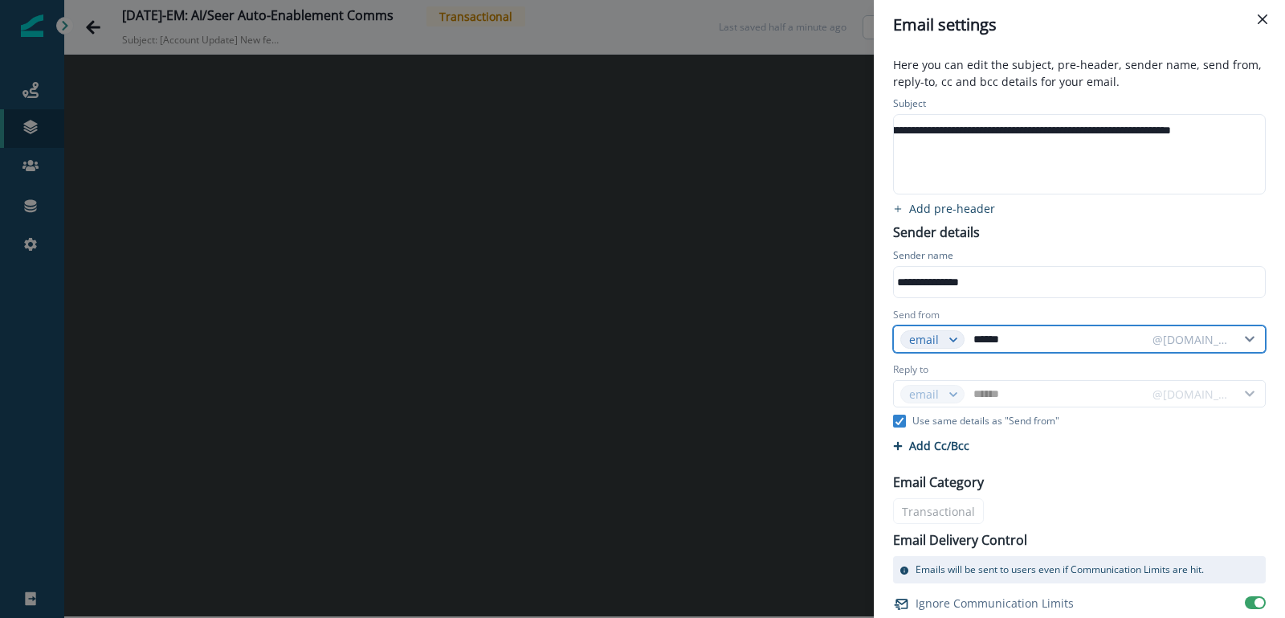
type input "*******"
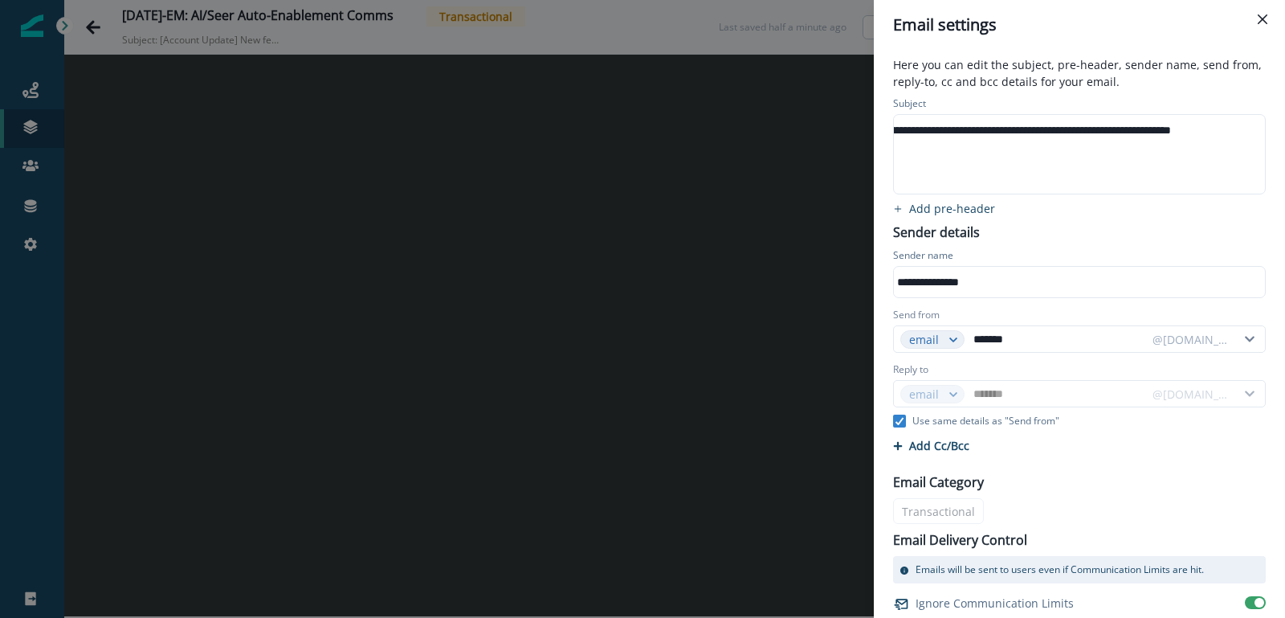
click at [1031, 362] on div "Reply to" at bounding box center [1079, 371] width 373 height 18
click at [1055, 314] on div "Send from" at bounding box center [1079, 317] width 373 height 18
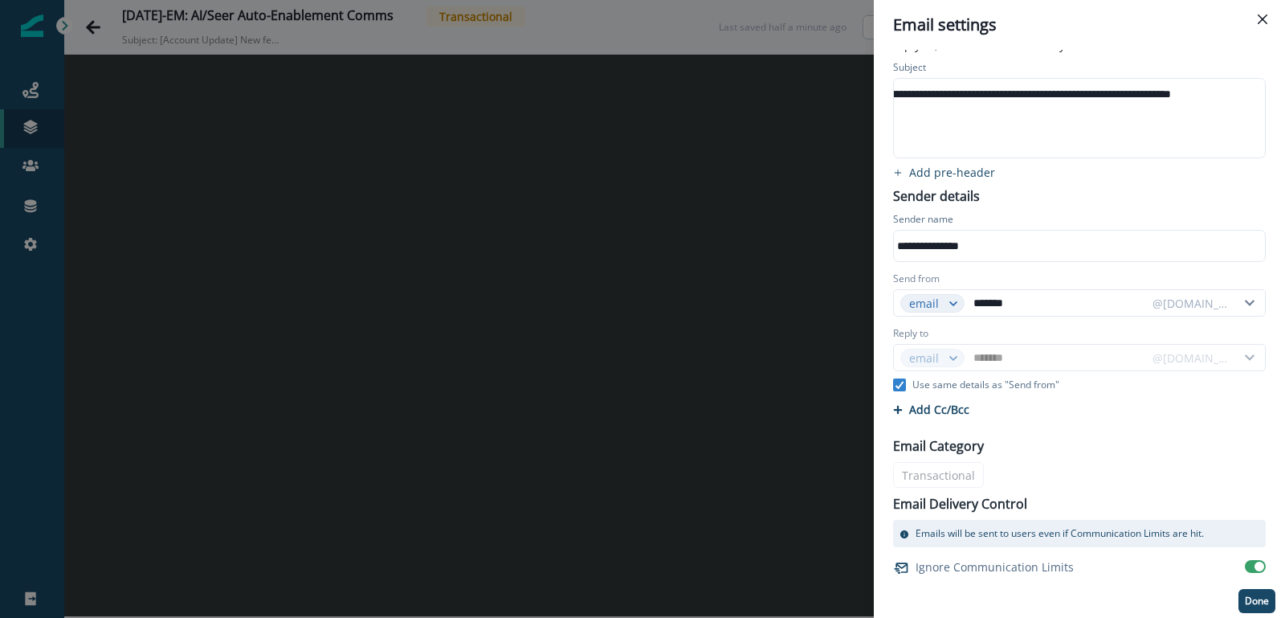
scroll to position [0, 0]
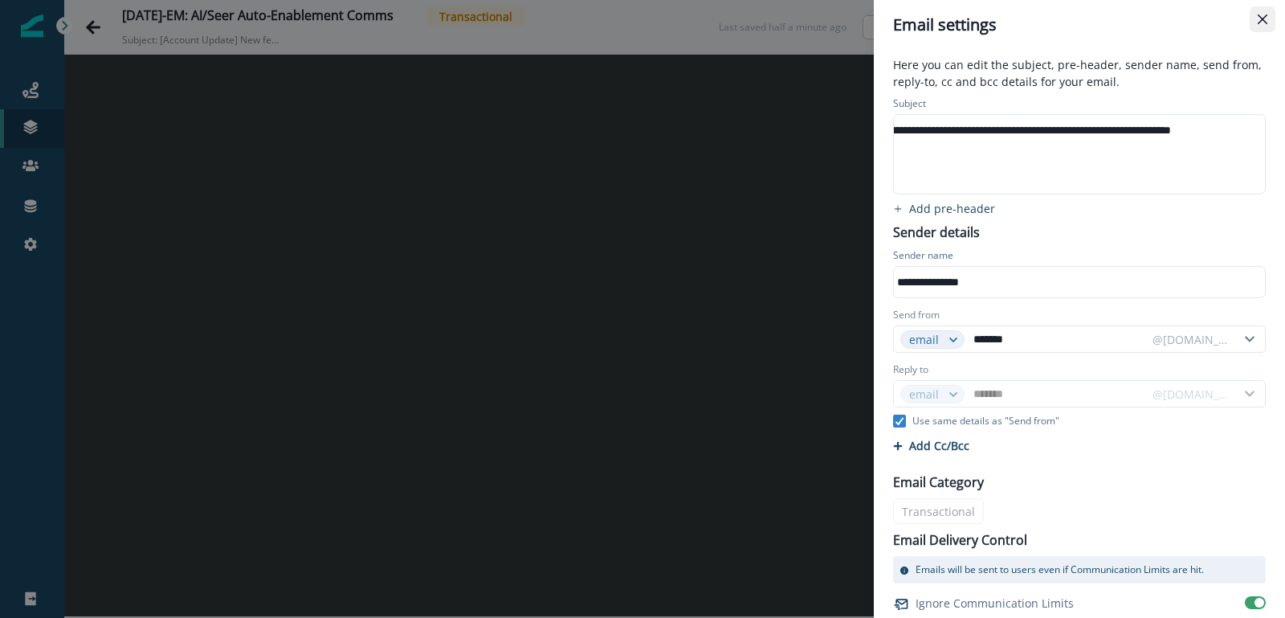
click at [1269, 26] on button "Close" at bounding box center [1263, 19] width 26 height 26
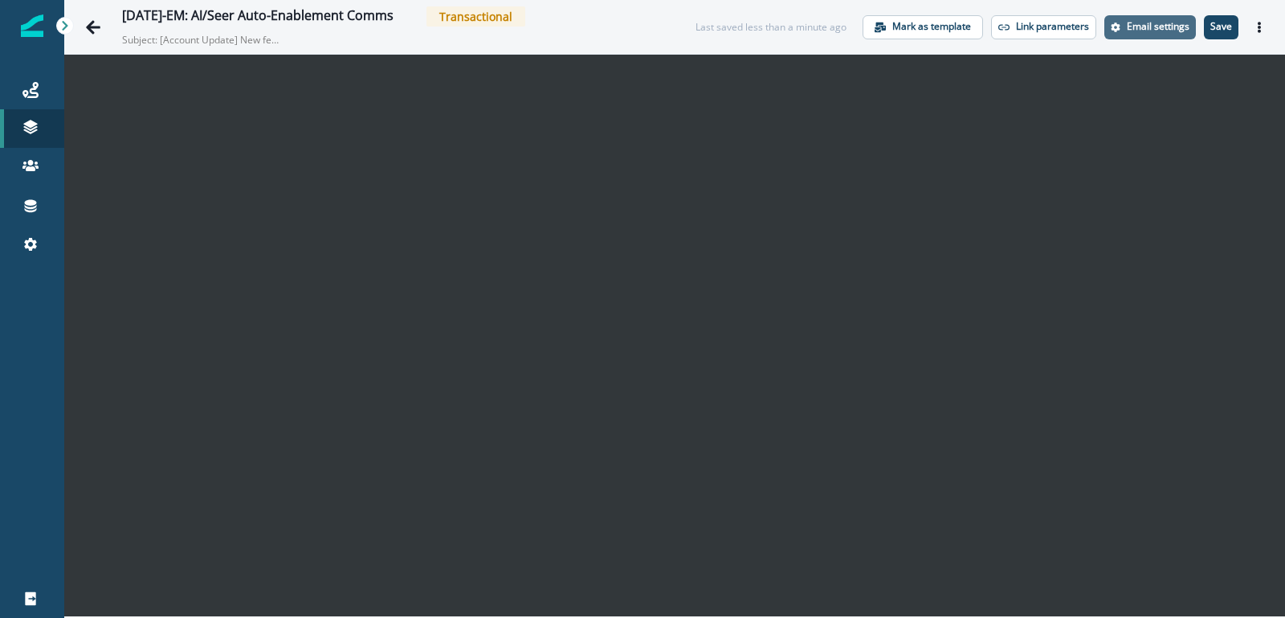
click at [1159, 35] on button "Email settings" at bounding box center [1150, 27] width 92 height 24
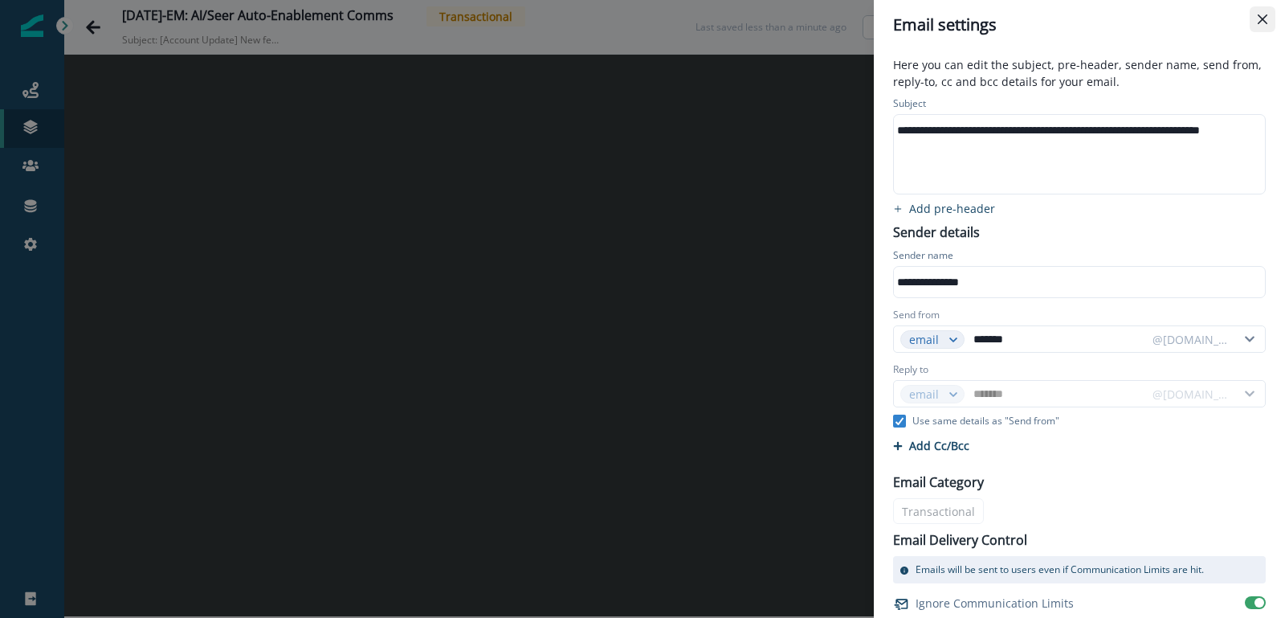
click at [1255, 27] on button "Close" at bounding box center [1263, 19] width 26 height 26
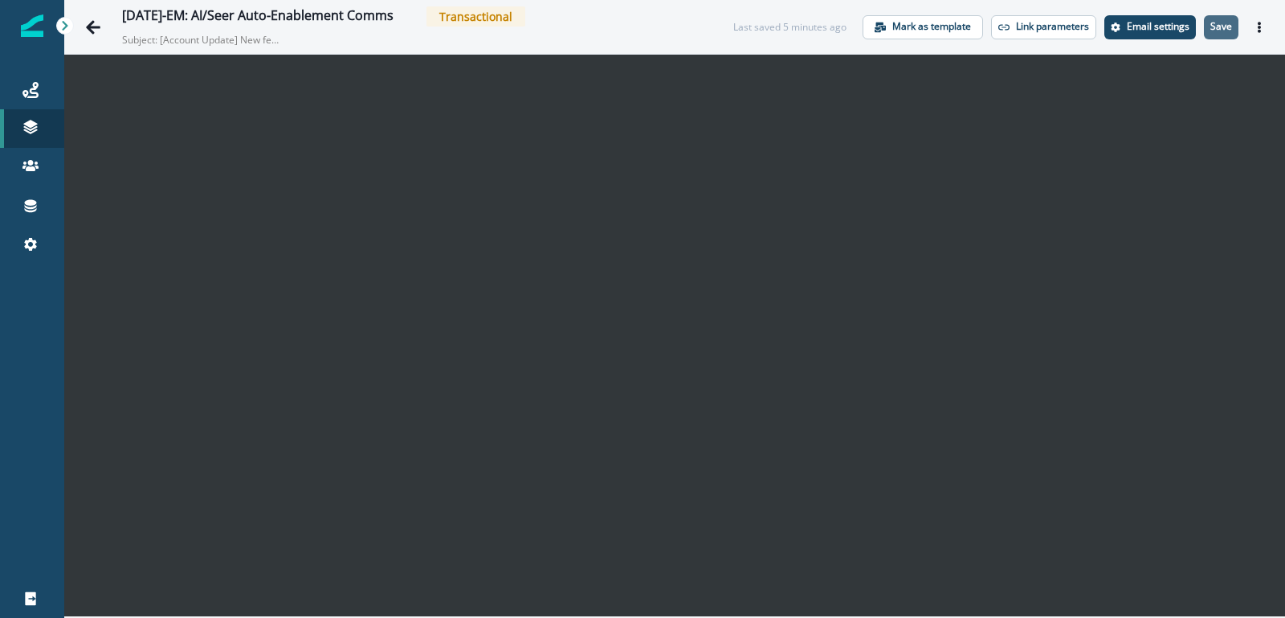
click at [1221, 30] on p "Save" at bounding box center [1221, 26] width 22 height 11
click at [356, 15] on div "[DATE]-EM: AI/Seer Auto-Enablement Comms" at bounding box center [257, 17] width 271 height 18
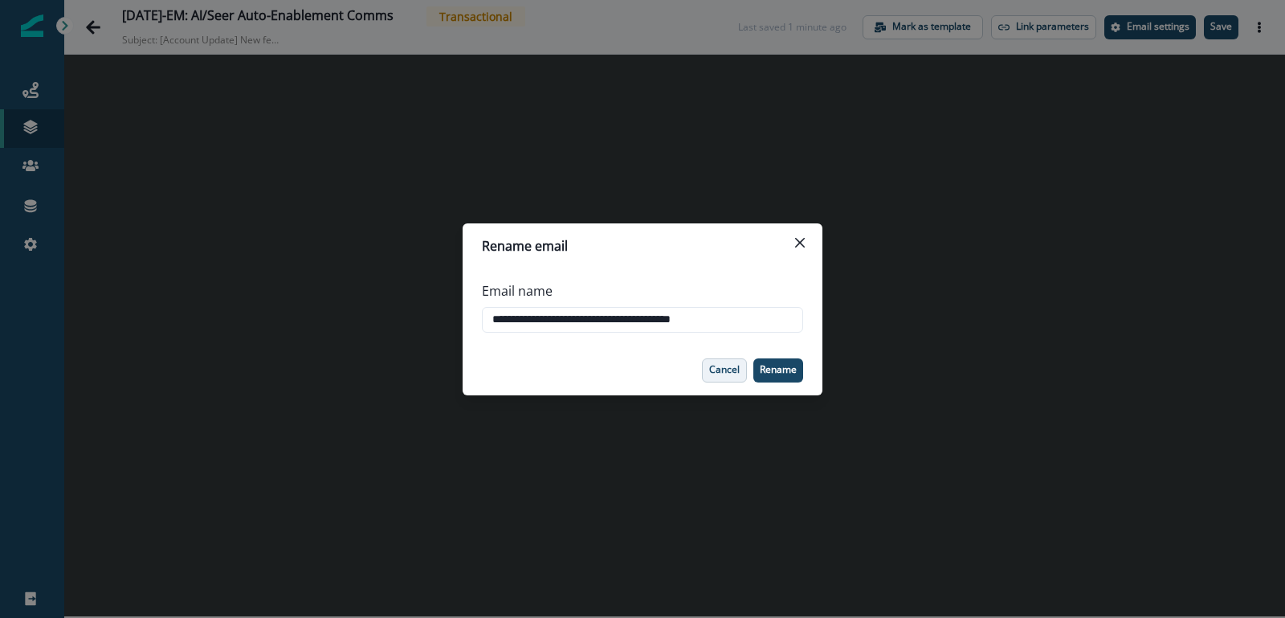
click at [713, 364] on p "Cancel" at bounding box center [724, 369] width 31 height 11
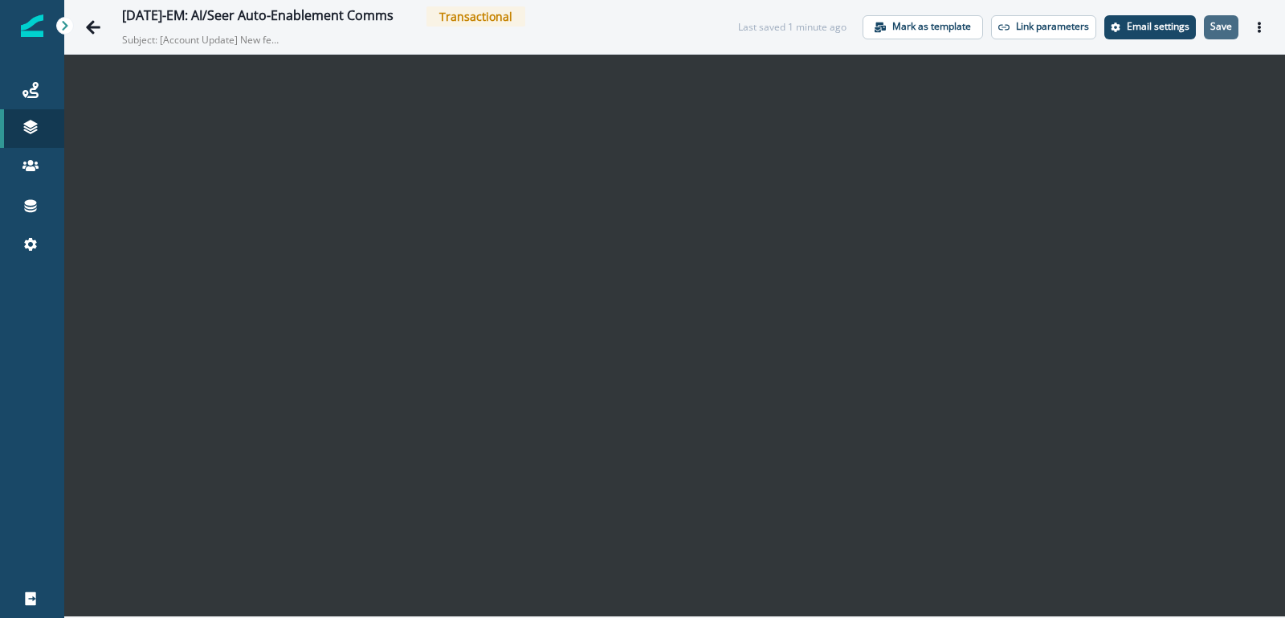
click at [1219, 27] on p "Save" at bounding box center [1221, 26] width 22 height 11
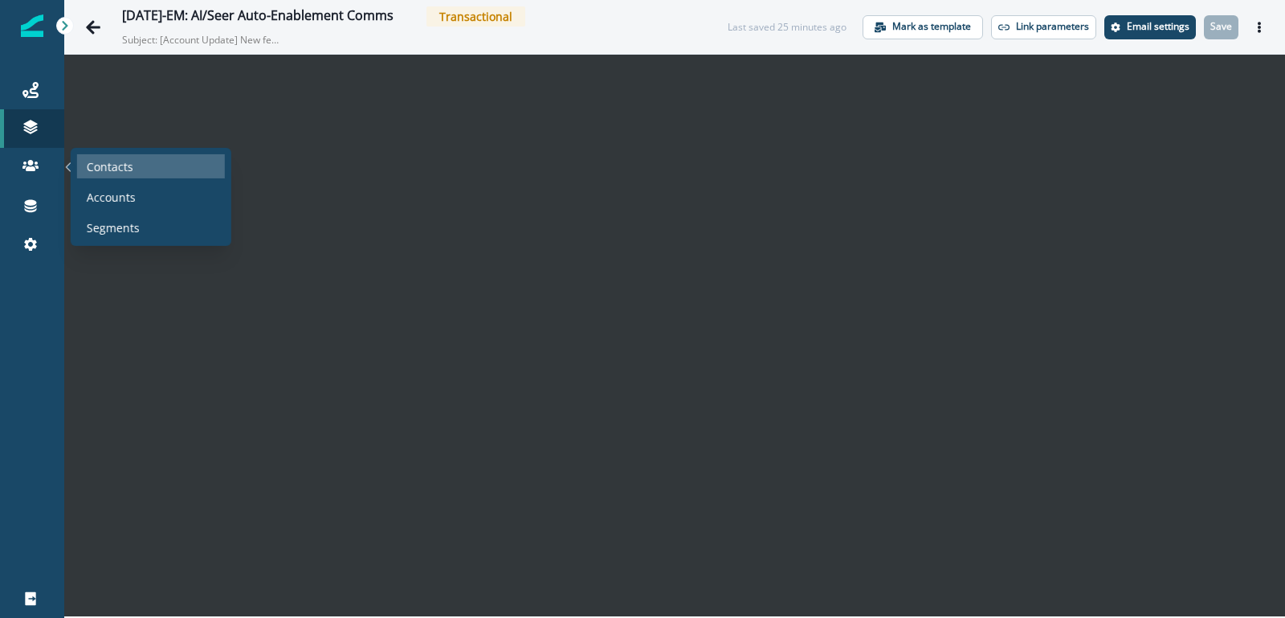
click at [99, 170] on p "Contacts" at bounding box center [110, 165] width 47 height 17
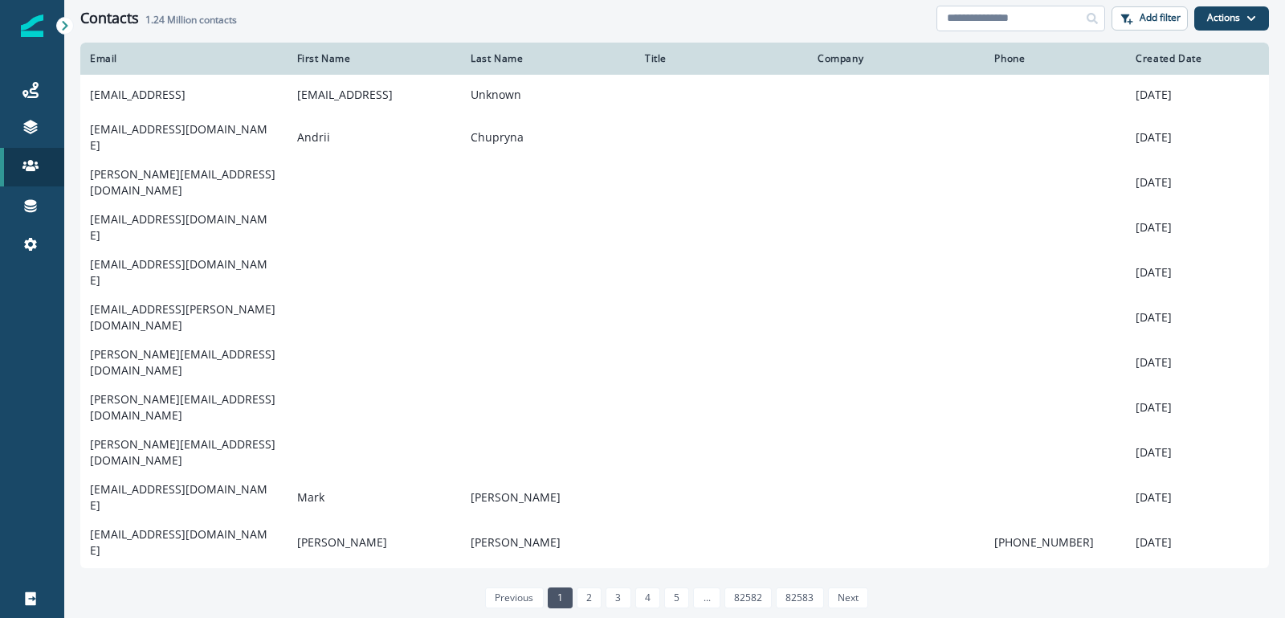
click at [994, 17] on input at bounding box center [1020, 19] width 169 height 26
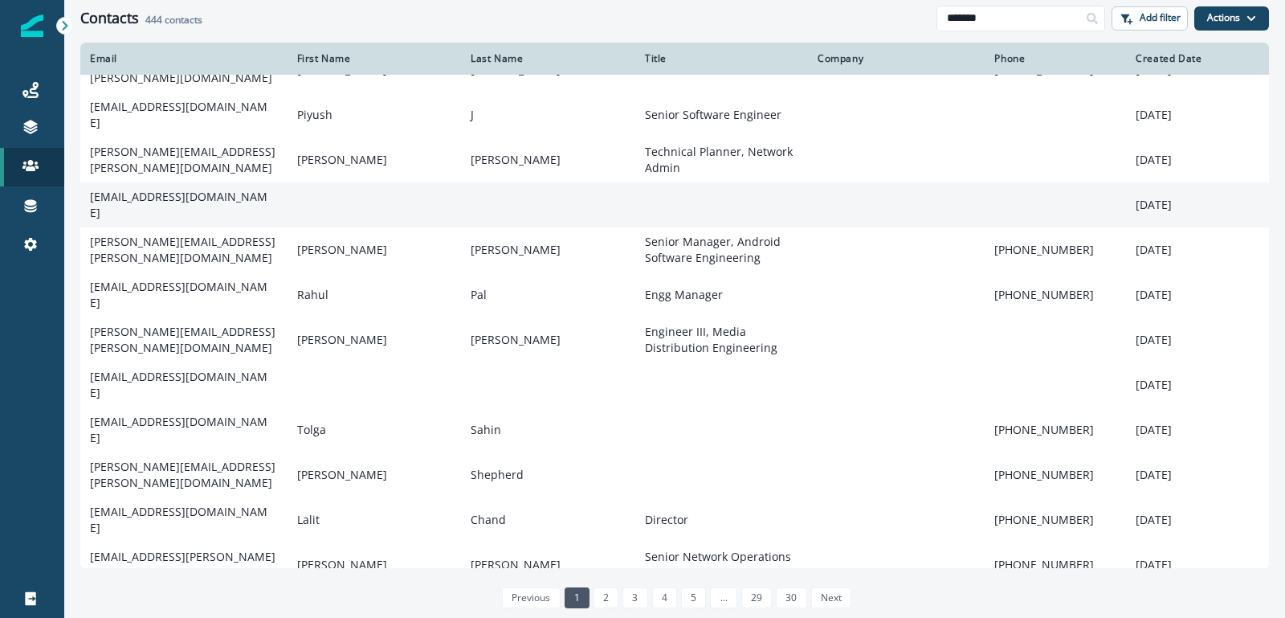
scroll to position [130, 0]
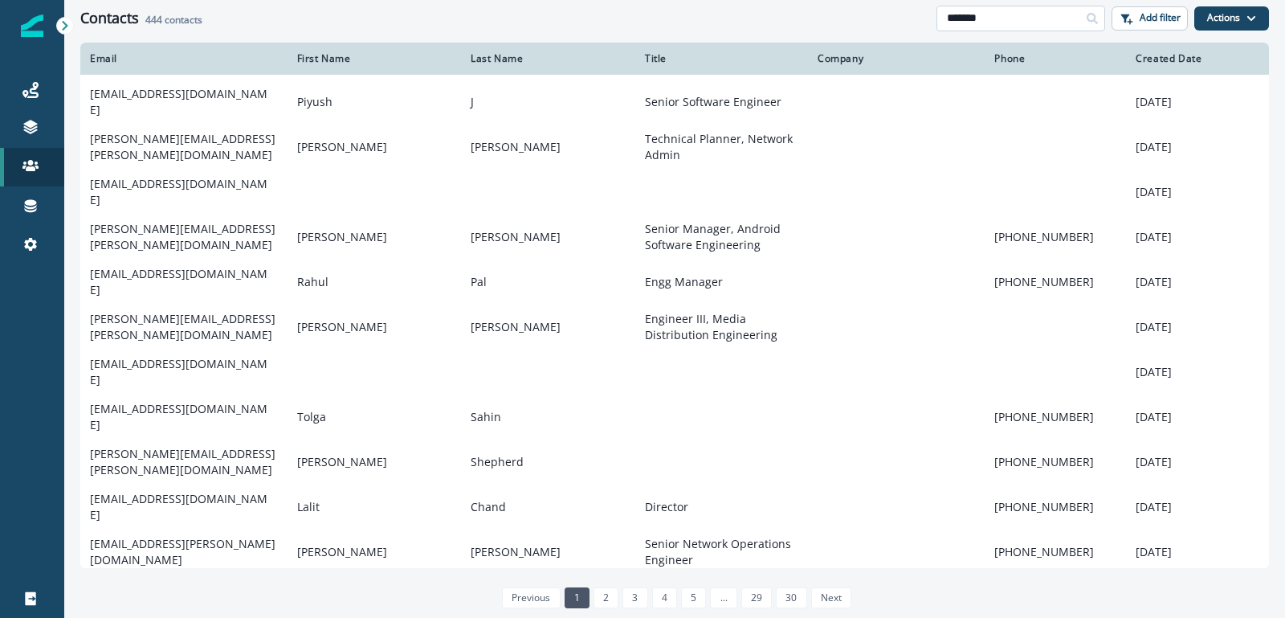
click at [967, 14] on input "*******" at bounding box center [1020, 19] width 169 height 26
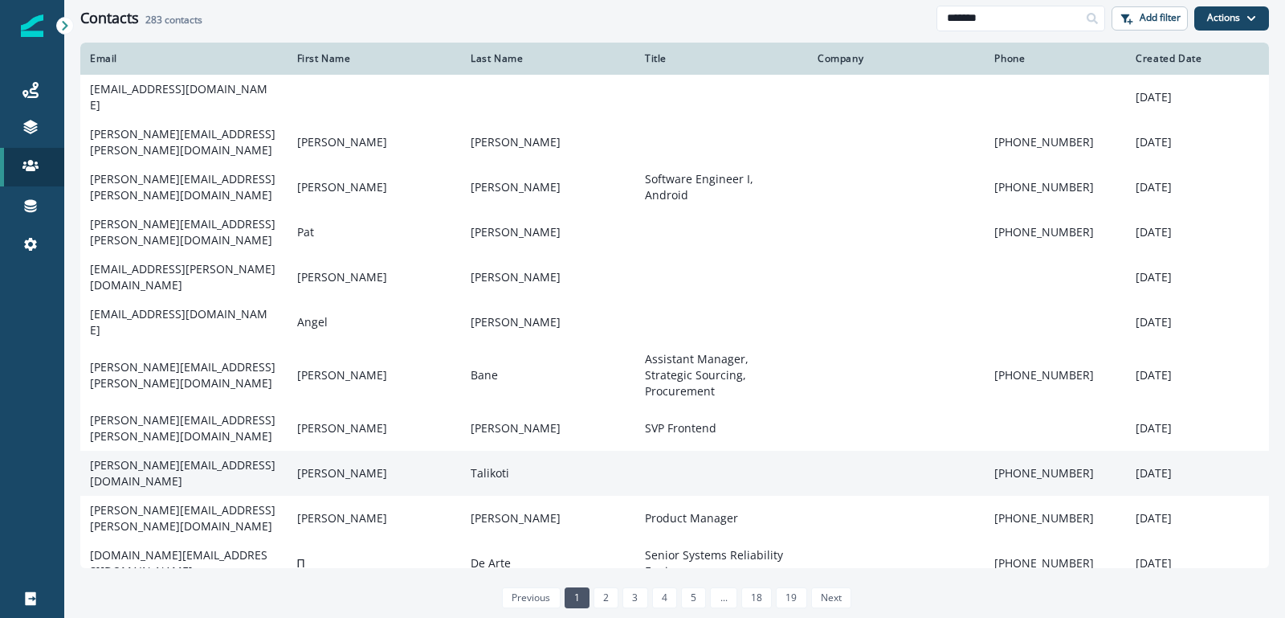
scroll to position [125, 0]
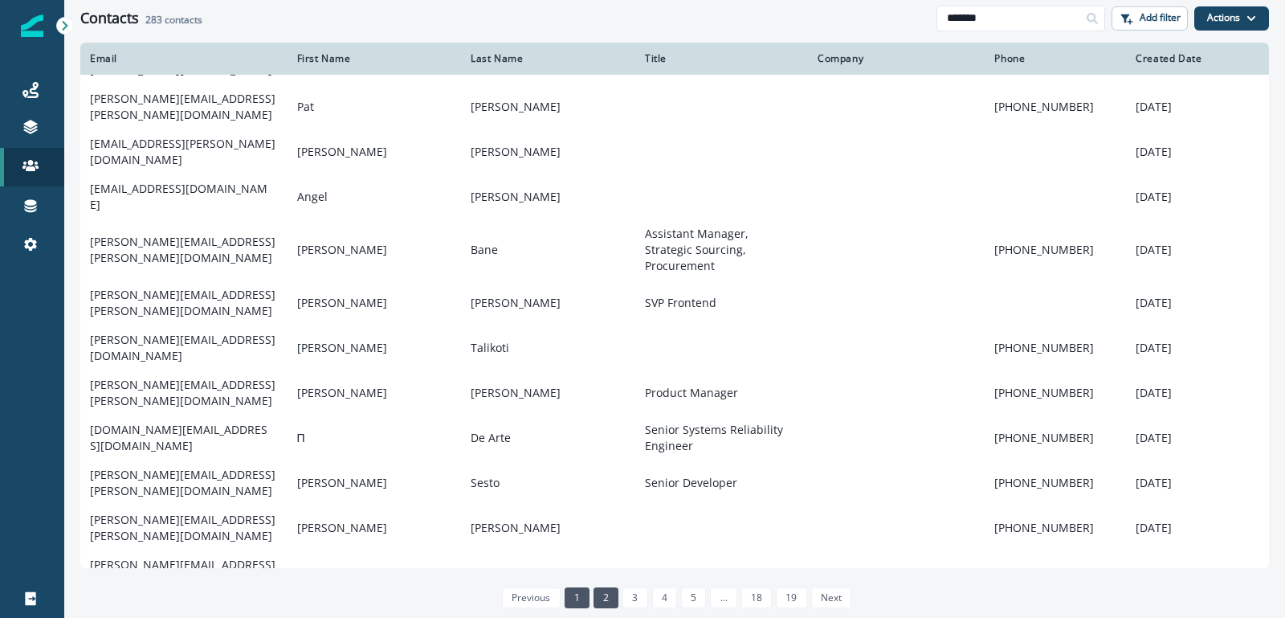
click at [608, 595] on link "2" at bounding box center [605, 597] width 25 height 21
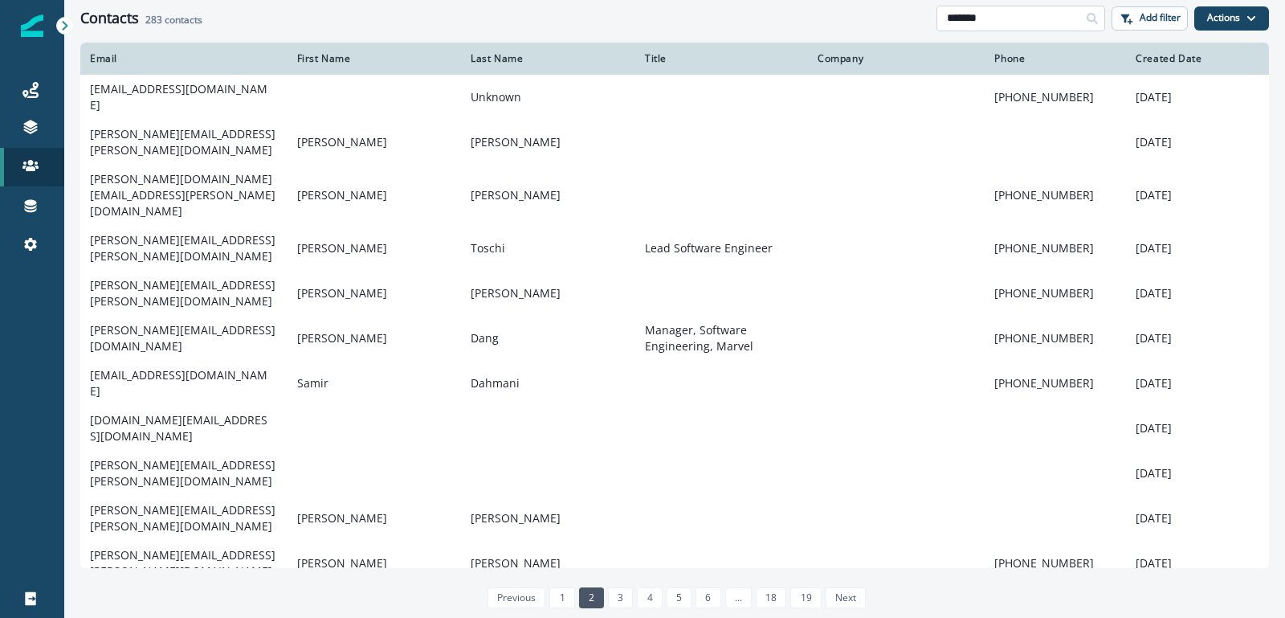
click at [1008, 22] on input "*******" at bounding box center [1020, 19] width 169 height 26
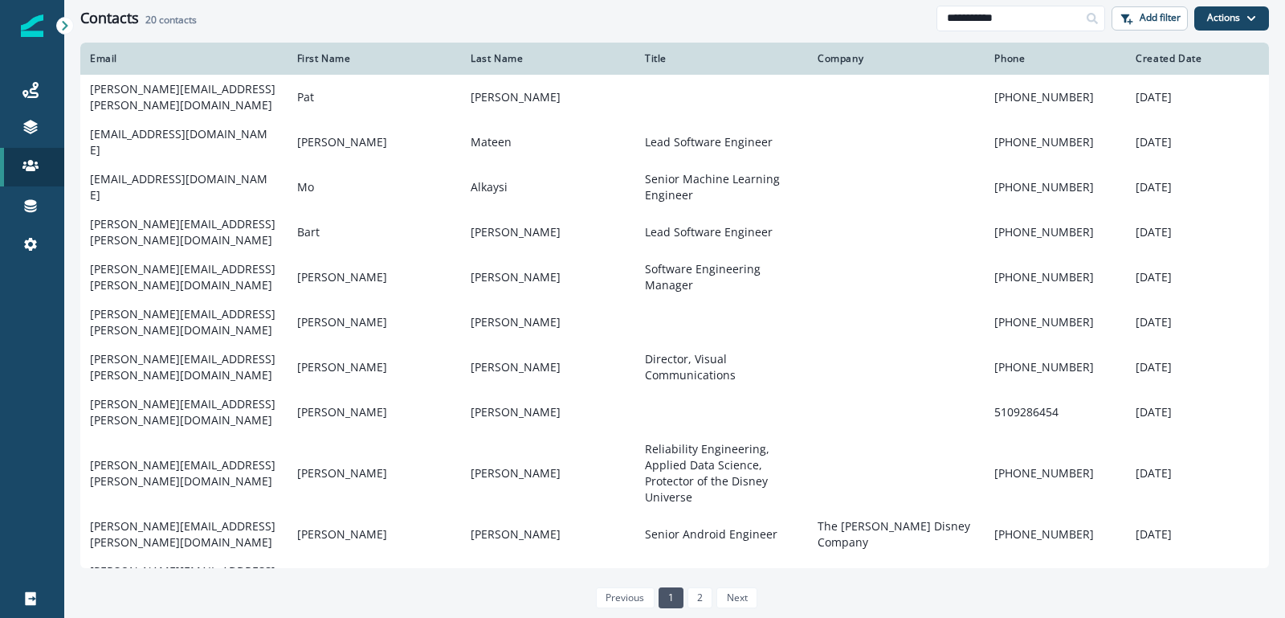
type input "**********"
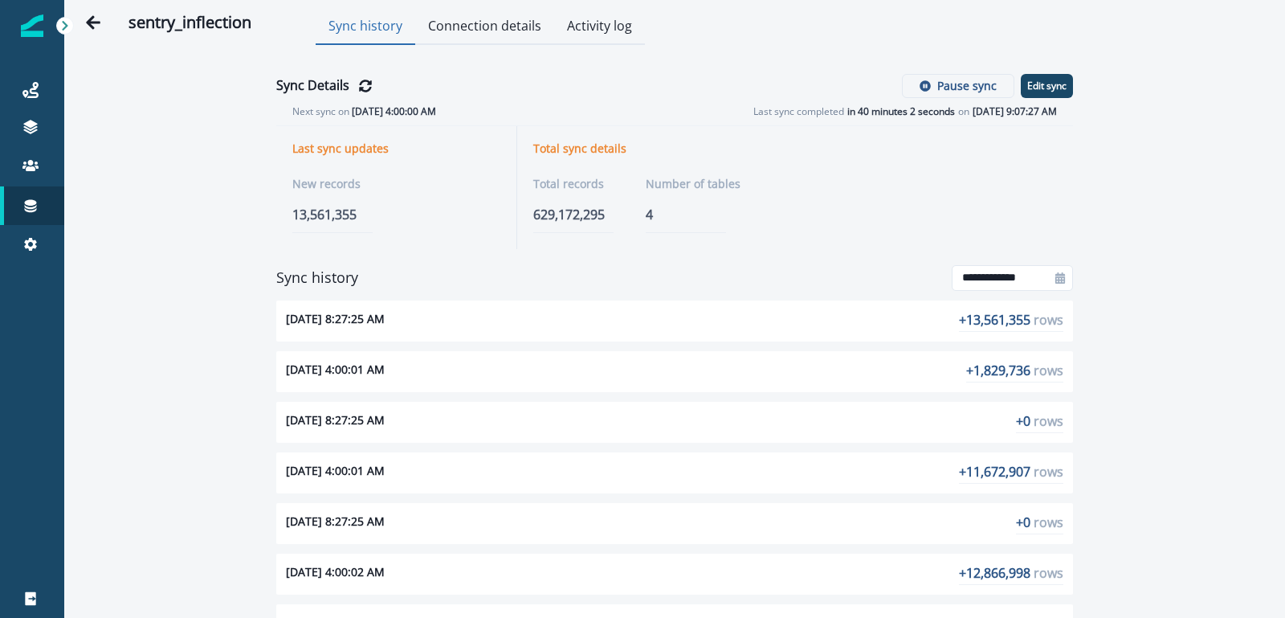
scroll to position [82, 0]
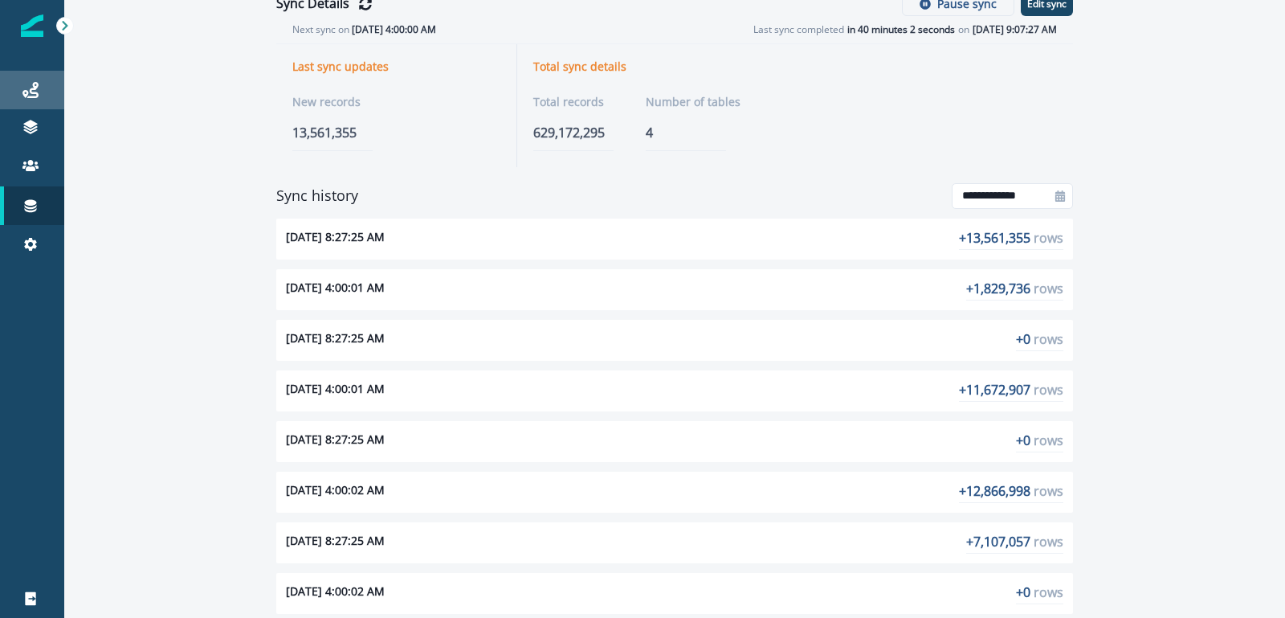
click at [40, 93] on div "Journeys" at bounding box center [31, 89] width 51 height 19
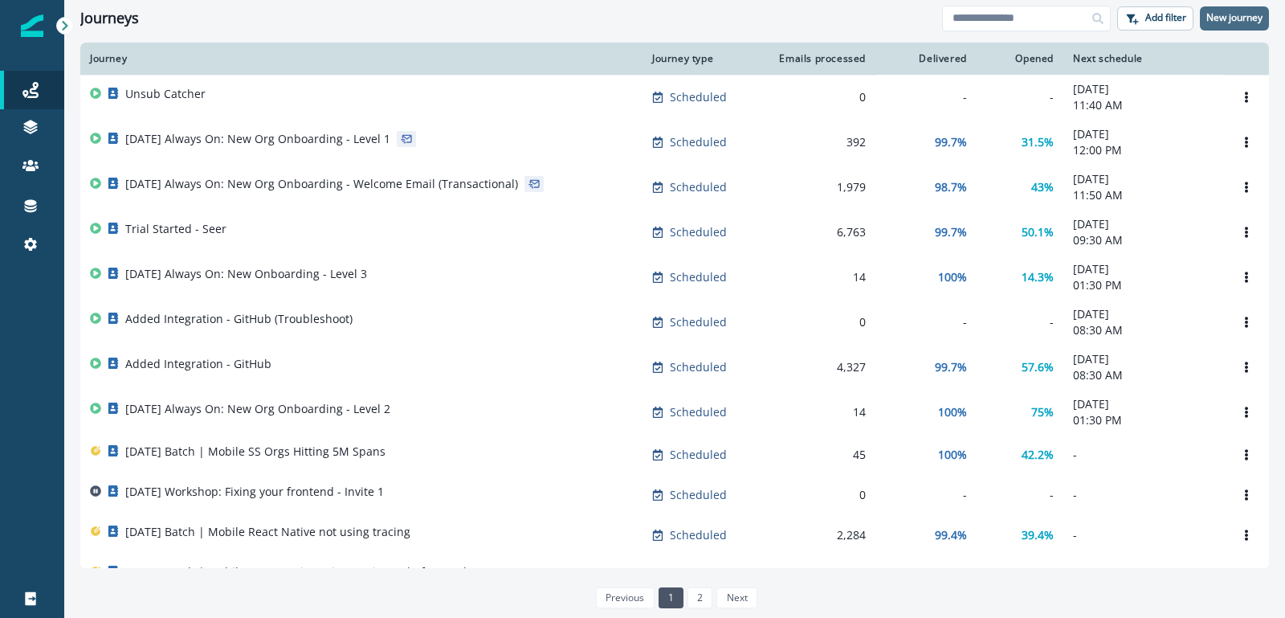
click at [1247, 22] on p "New journey" at bounding box center [1234, 17] width 56 height 11
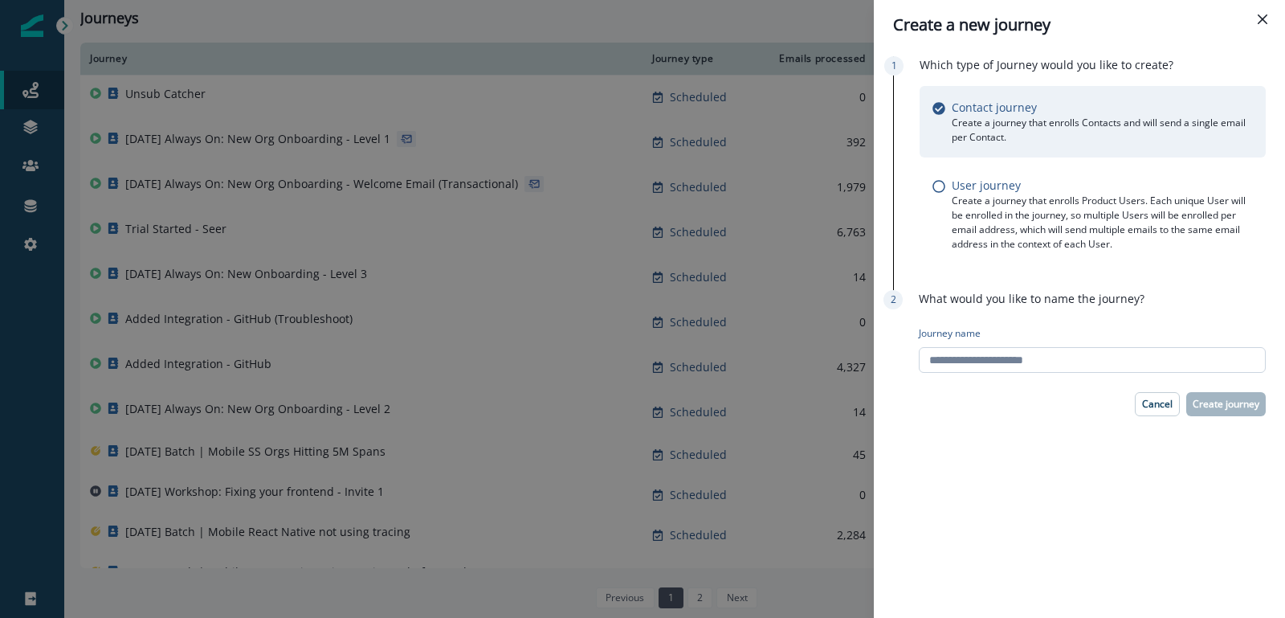
click at [1001, 359] on input "Journey name" at bounding box center [1092, 360] width 347 height 26
paste input "**********"
type input "**********"
click at [1205, 392] on button "Create journey" at bounding box center [1226, 404] width 80 height 24
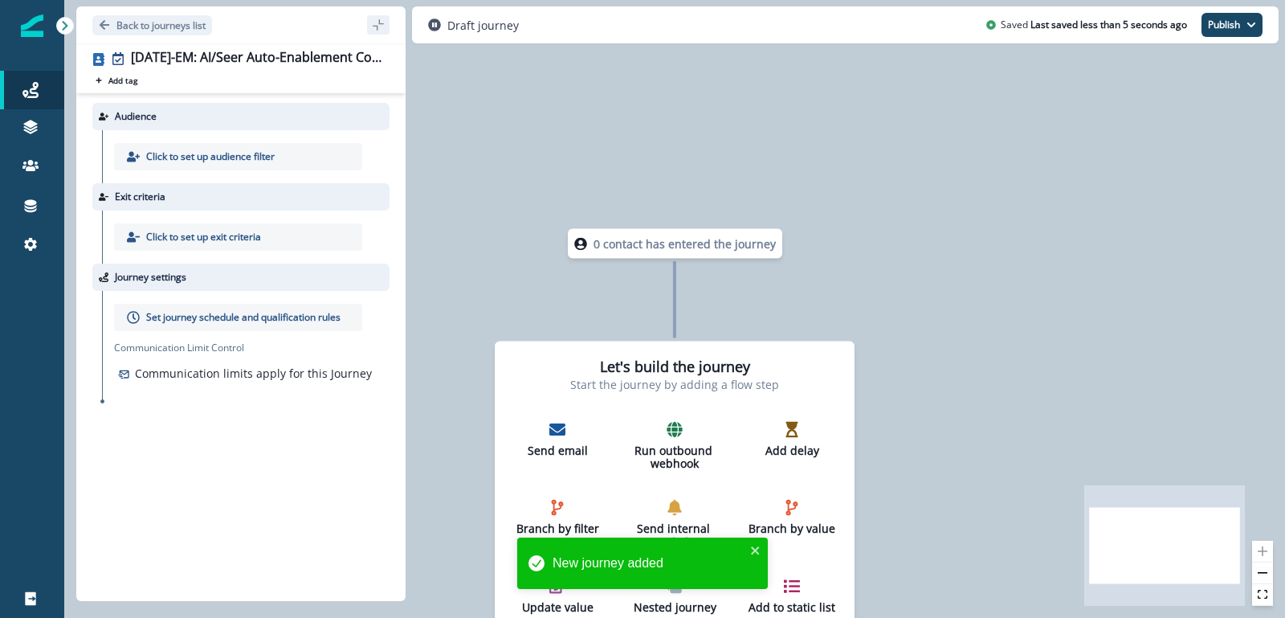
click at [238, 154] on p "Click to set up audience filter" at bounding box center [210, 156] width 128 height 14
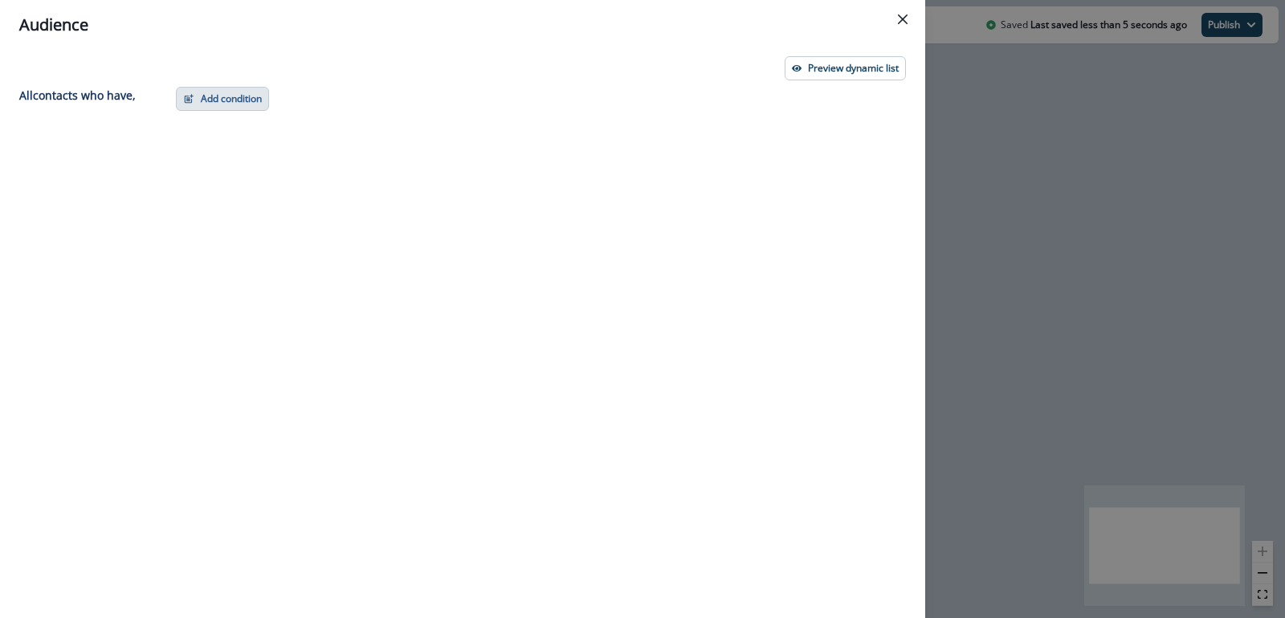
click at [236, 109] on button "Add condition" at bounding box center [222, 99] width 93 height 24
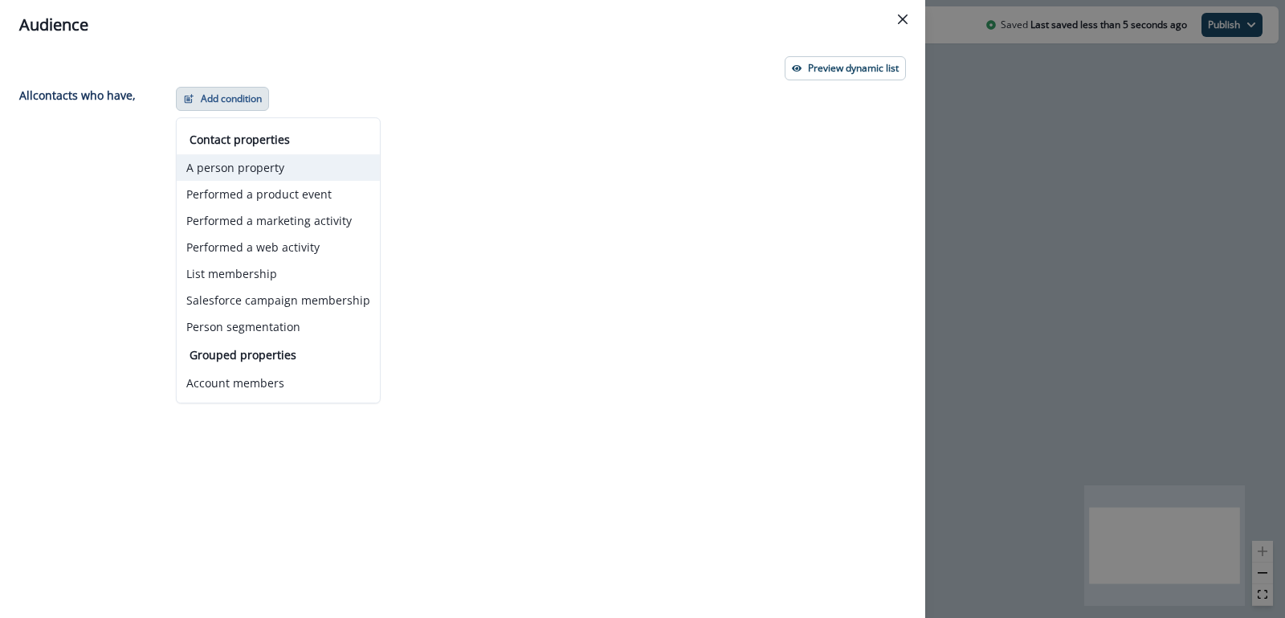
click at [258, 166] on button "A person property" at bounding box center [278, 167] width 203 height 27
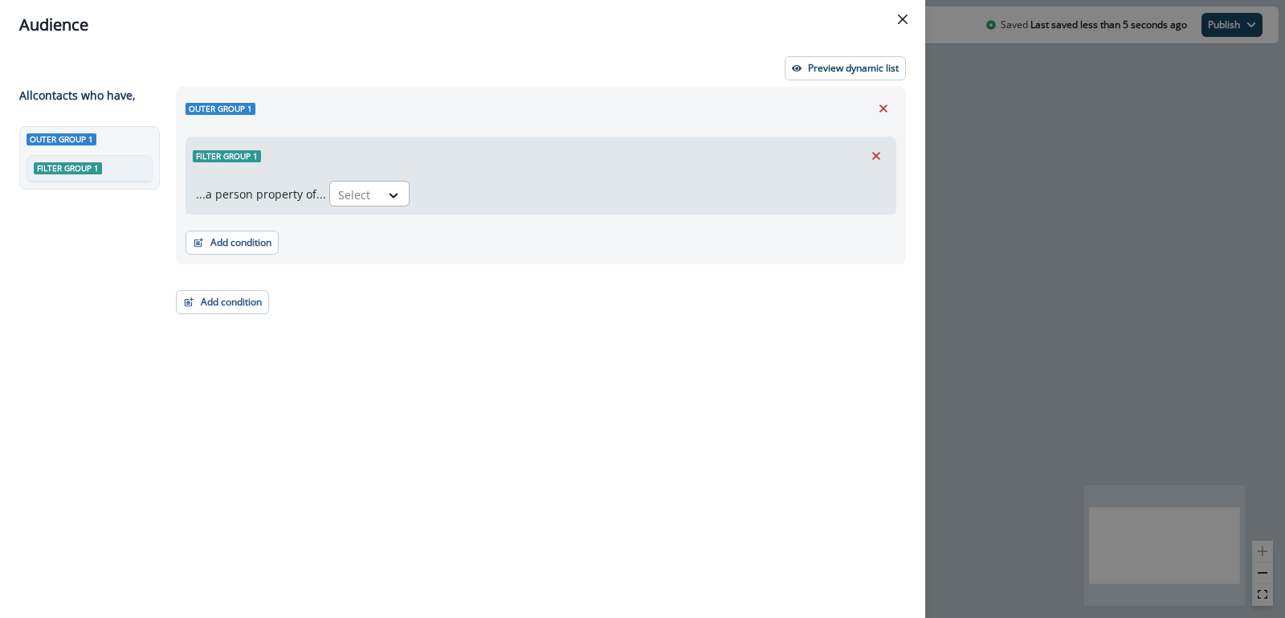
click at [365, 206] on div "Select" at bounding box center [355, 194] width 50 height 27
type input "****"
click at [393, 255] on div "product user.sentry_role_pom" at bounding box center [414, 261] width 181 height 30
click at [594, 191] on div at bounding box center [607, 195] width 27 height 16
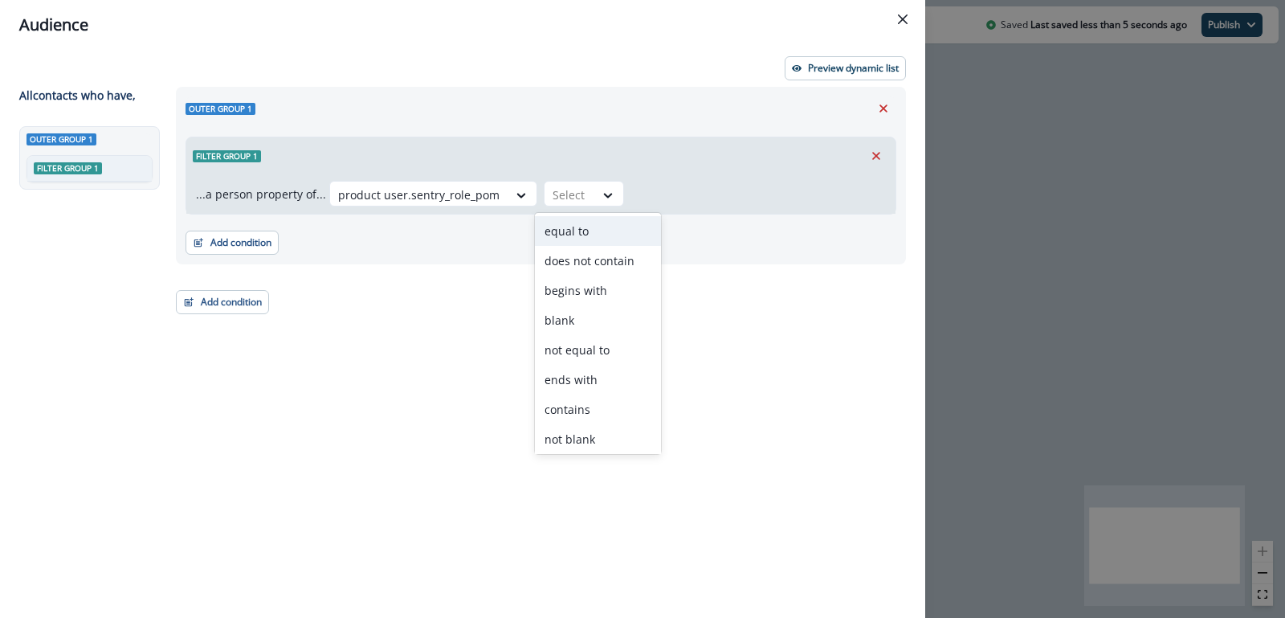
click at [577, 241] on div "equal to" at bounding box center [598, 231] width 126 height 30
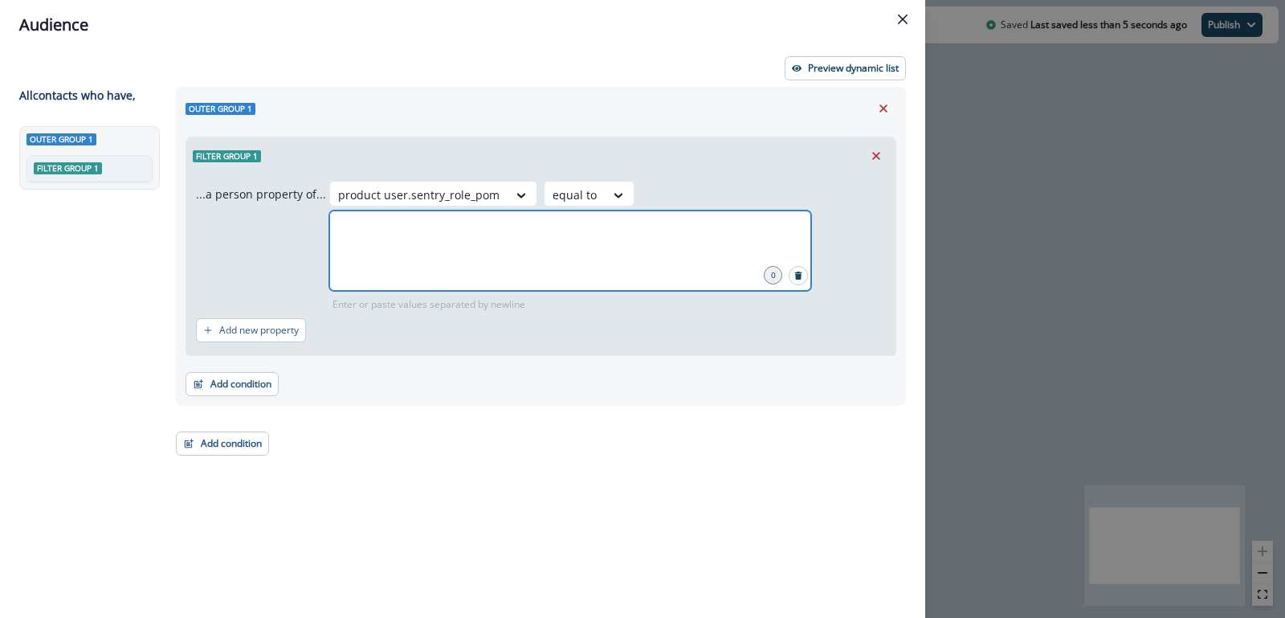
click at [679, 214] on input "text" at bounding box center [570, 230] width 477 height 32
type input "*****"
type input "*******"
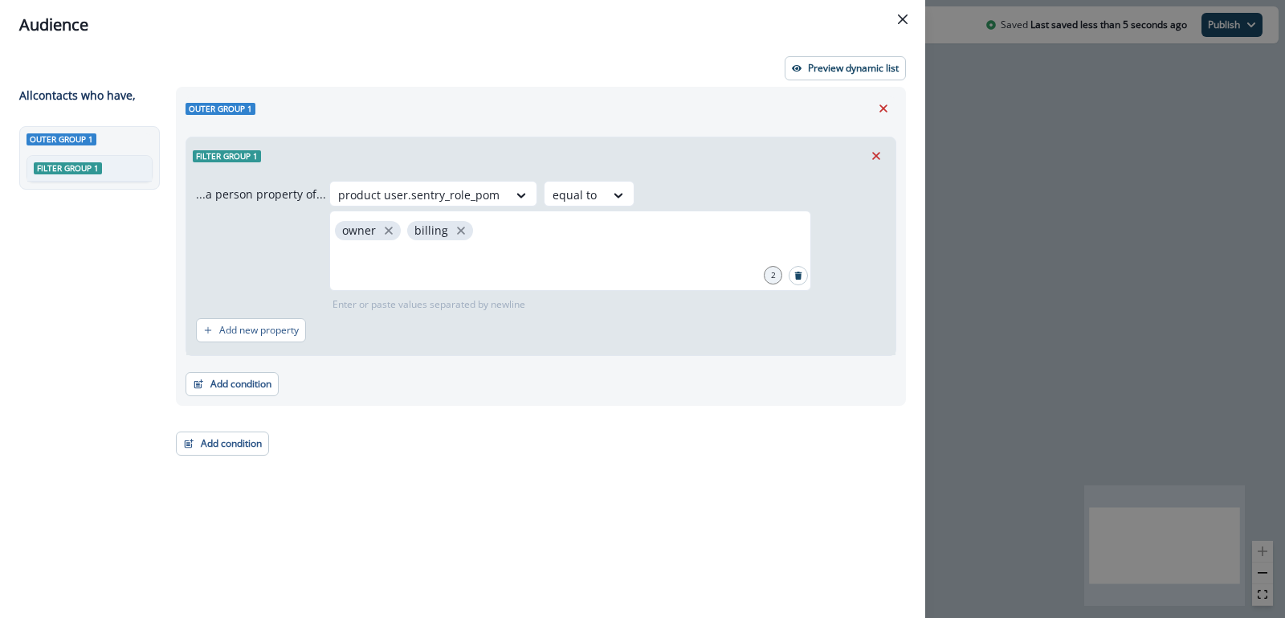
click at [528, 225] on div "product user.sentry_role_pom equal to owner billing 2 Enter or paste values sep…" at bounding box center [607, 246] width 557 height 131
click at [248, 318] on button "Add new property" at bounding box center [251, 330] width 110 height 24
click at [319, 345] on icon at bounding box center [321, 339] width 14 height 16
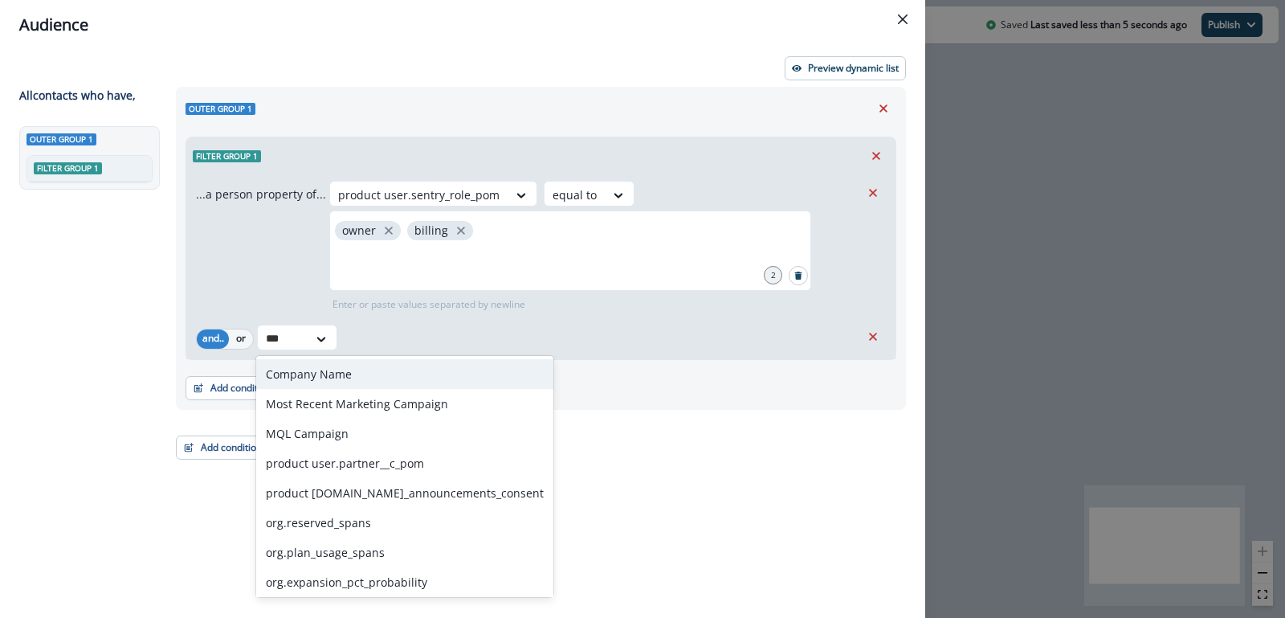
type input "****"
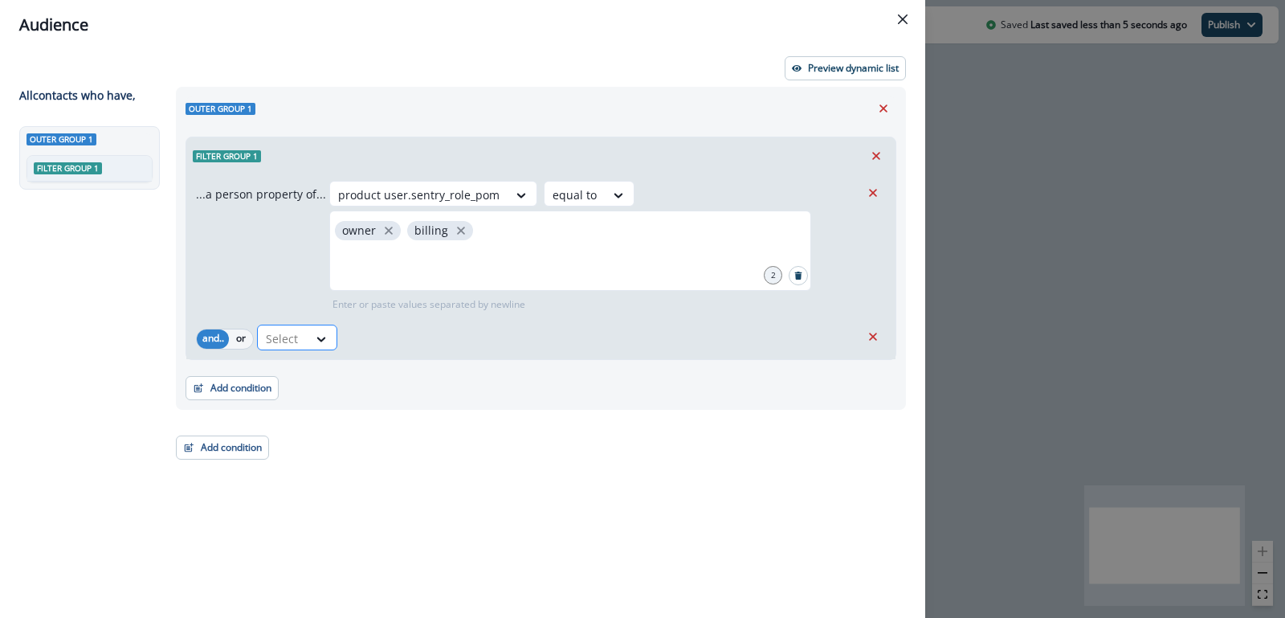
click at [296, 340] on div at bounding box center [283, 338] width 34 height 20
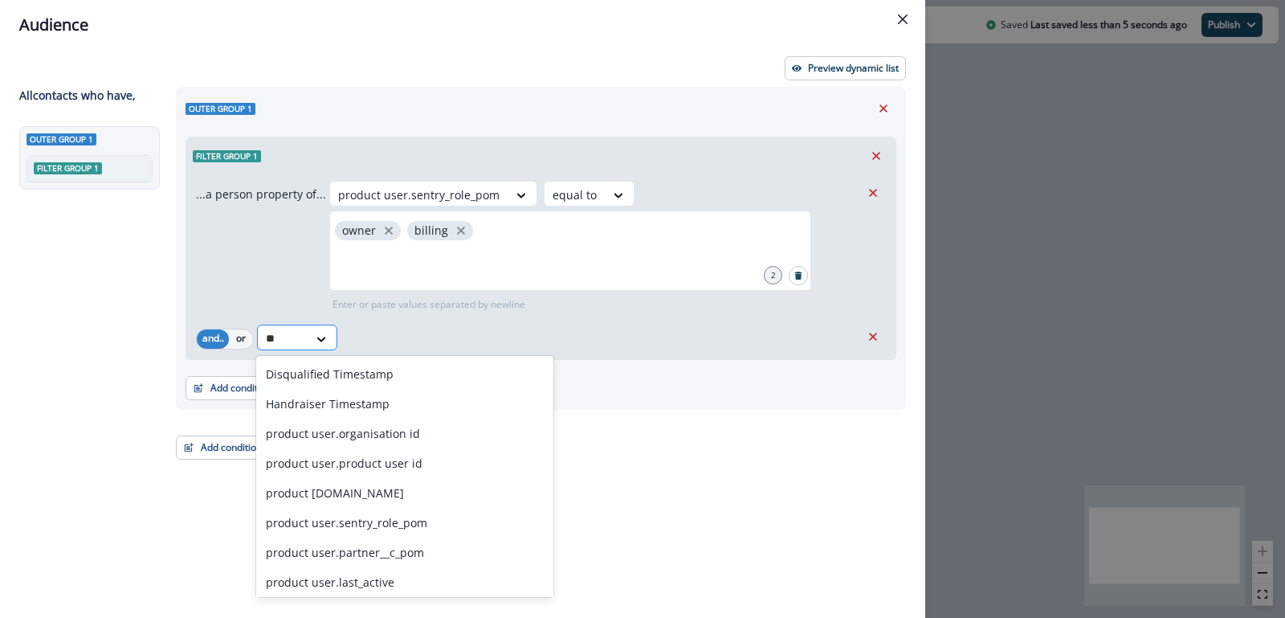
type input "*"
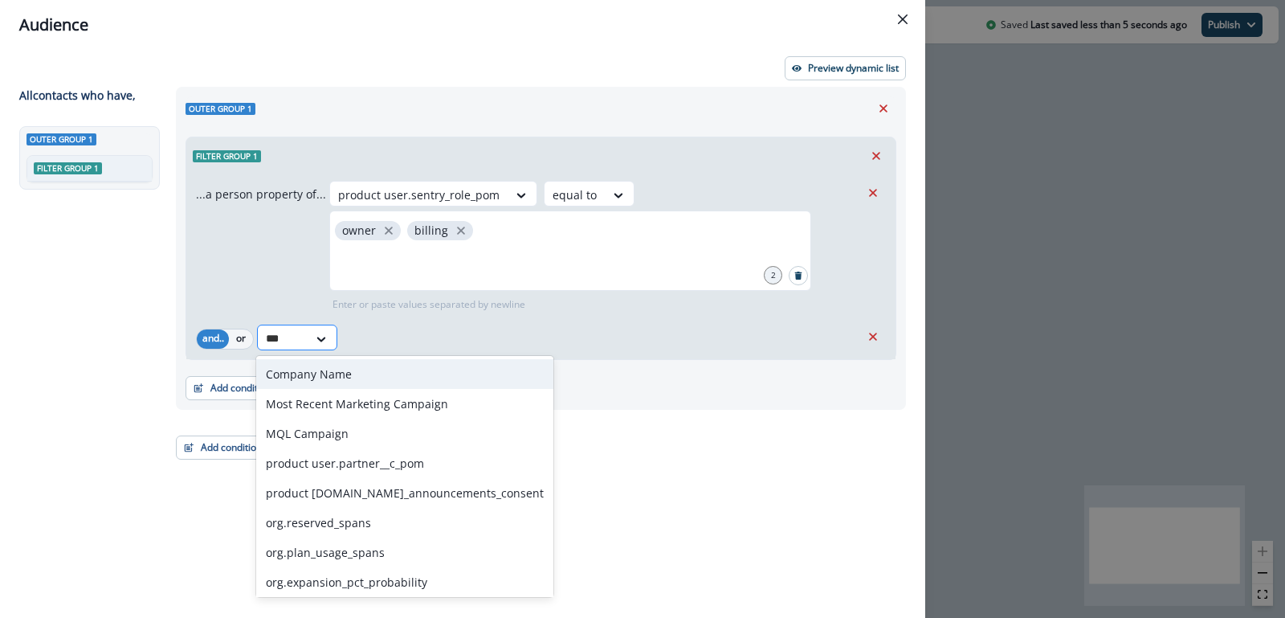
type input "****"
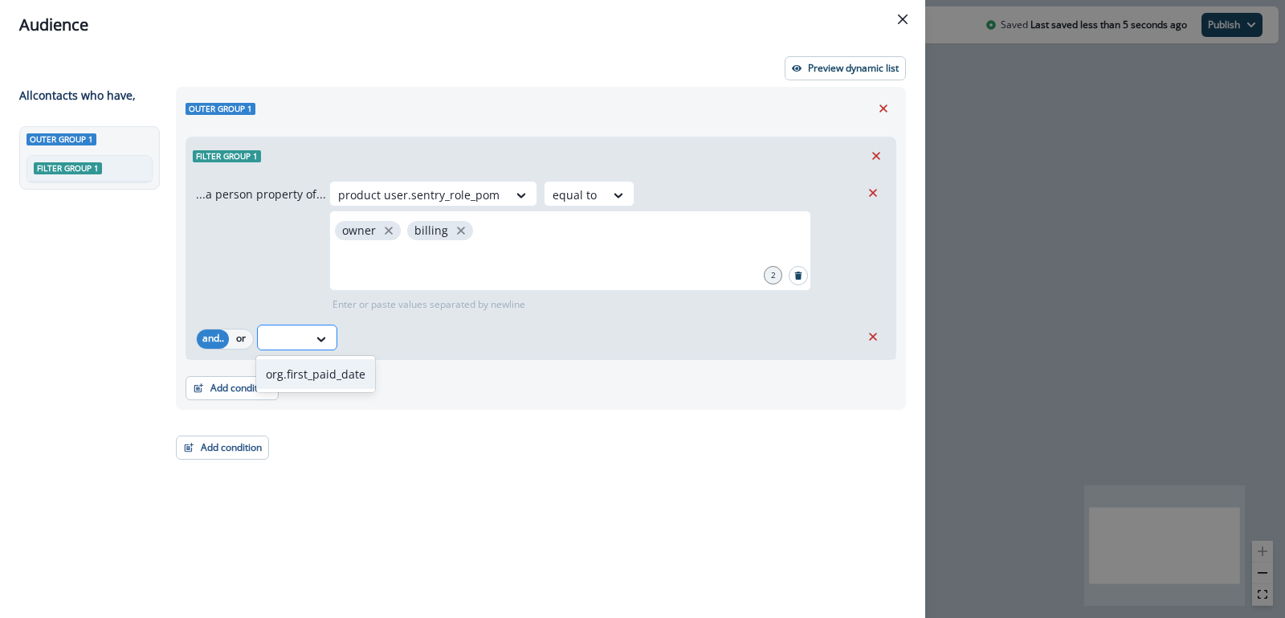
click at [300, 338] on div at bounding box center [283, 338] width 50 height 27
click at [300, 338] on div "Select" at bounding box center [283, 338] width 50 height 27
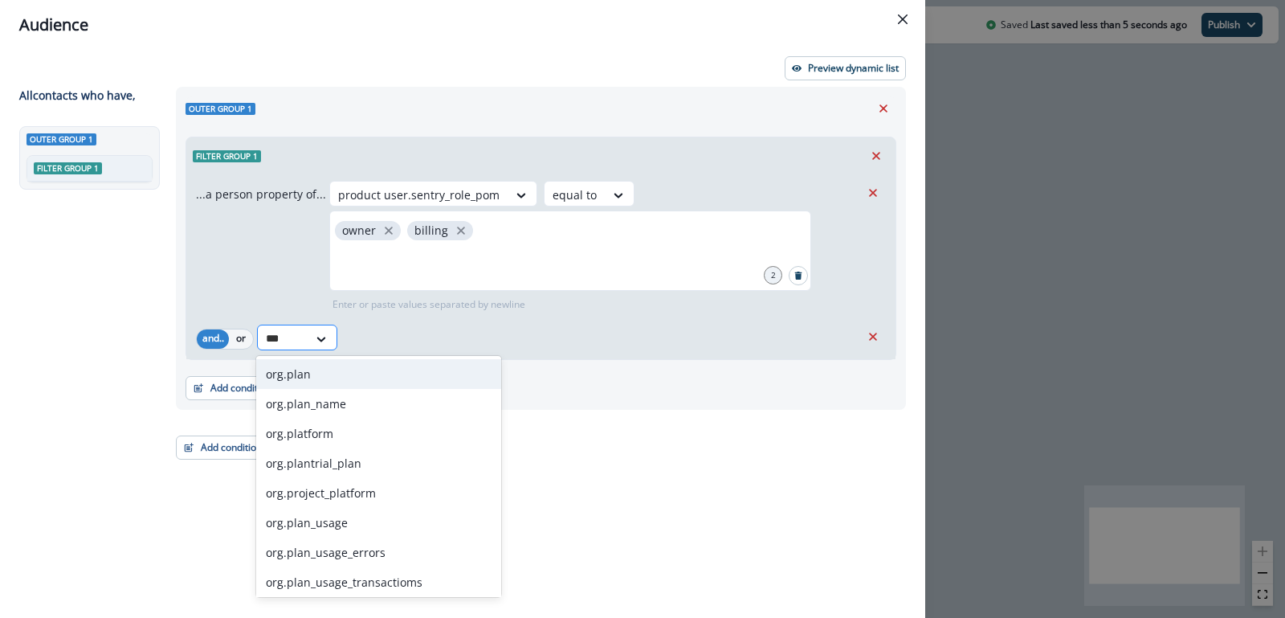
type input "****"
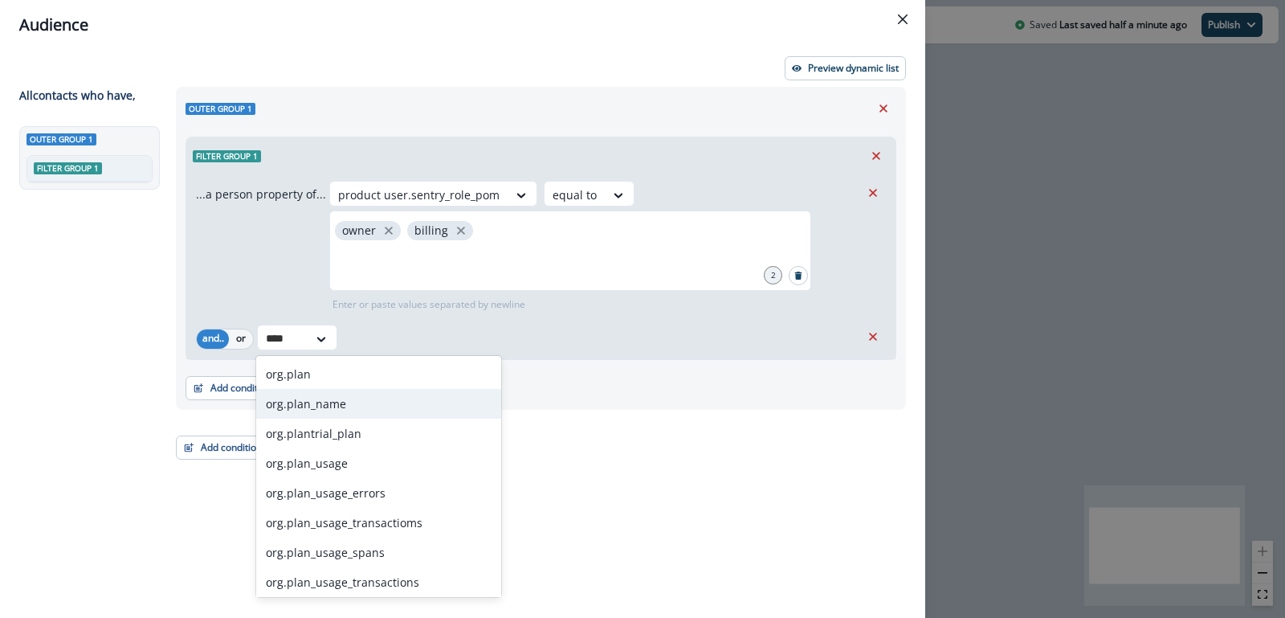
click at [310, 400] on div "org.plan_name" at bounding box center [378, 404] width 245 height 30
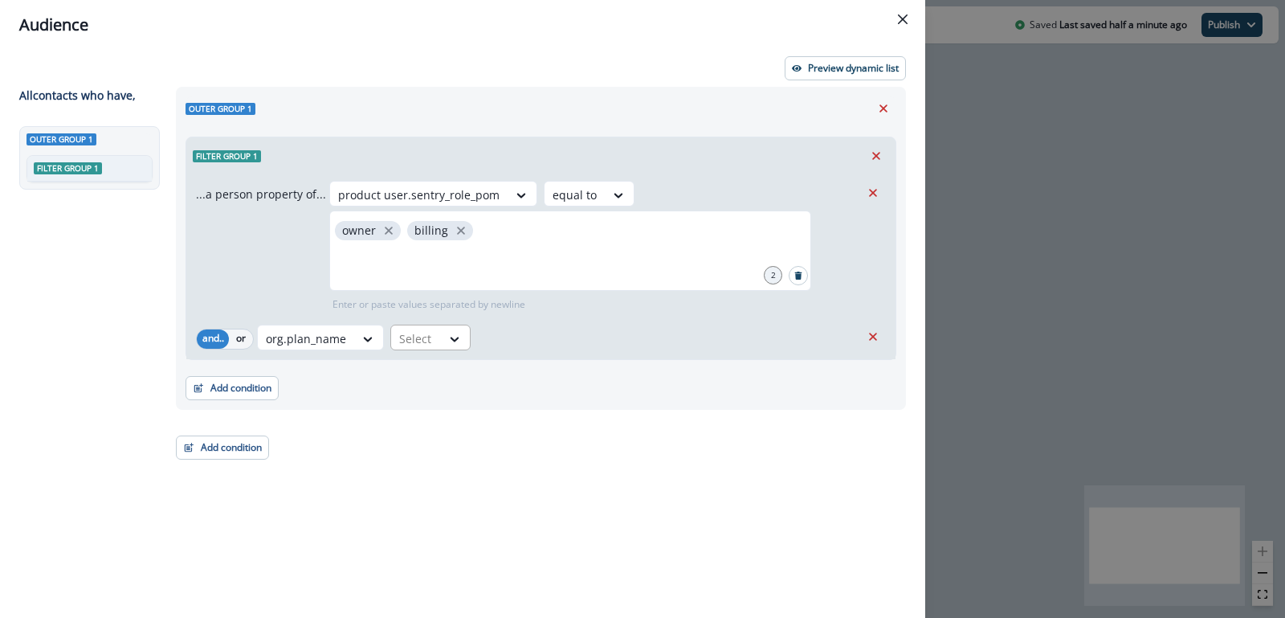
click at [426, 340] on div at bounding box center [416, 338] width 34 height 20
click at [426, 377] on div "equal to" at bounding box center [449, 374] width 126 height 30
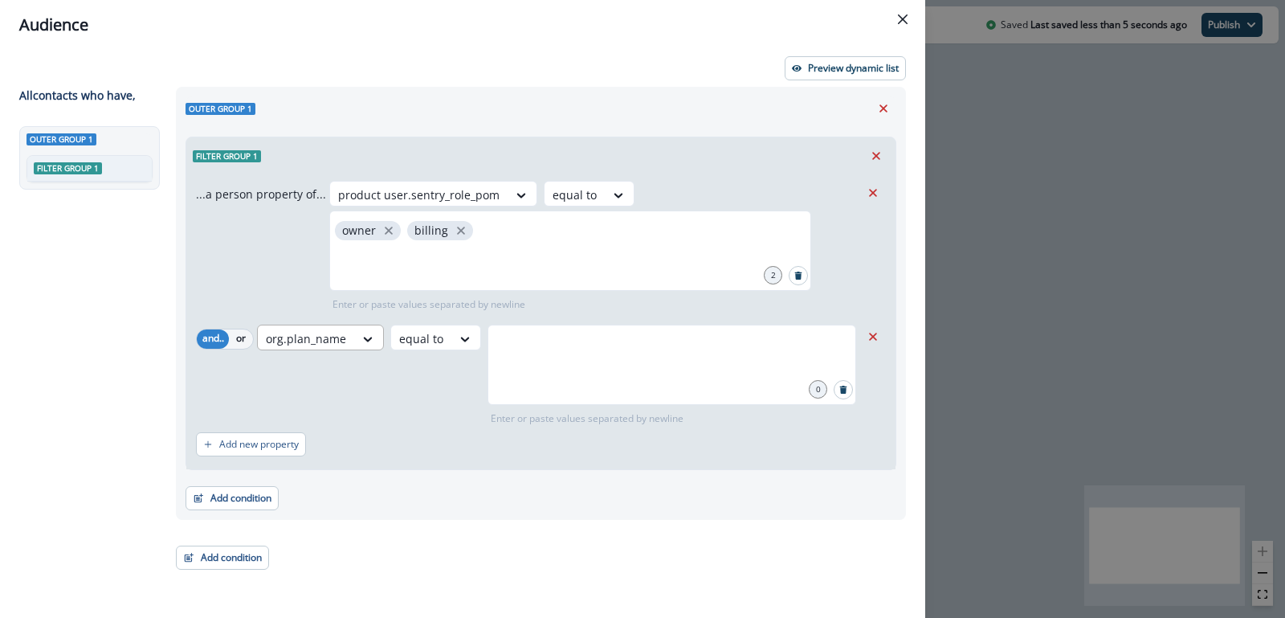
click at [350, 336] on div "org.plan_name" at bounding box center [306, 338] width 96 height 27
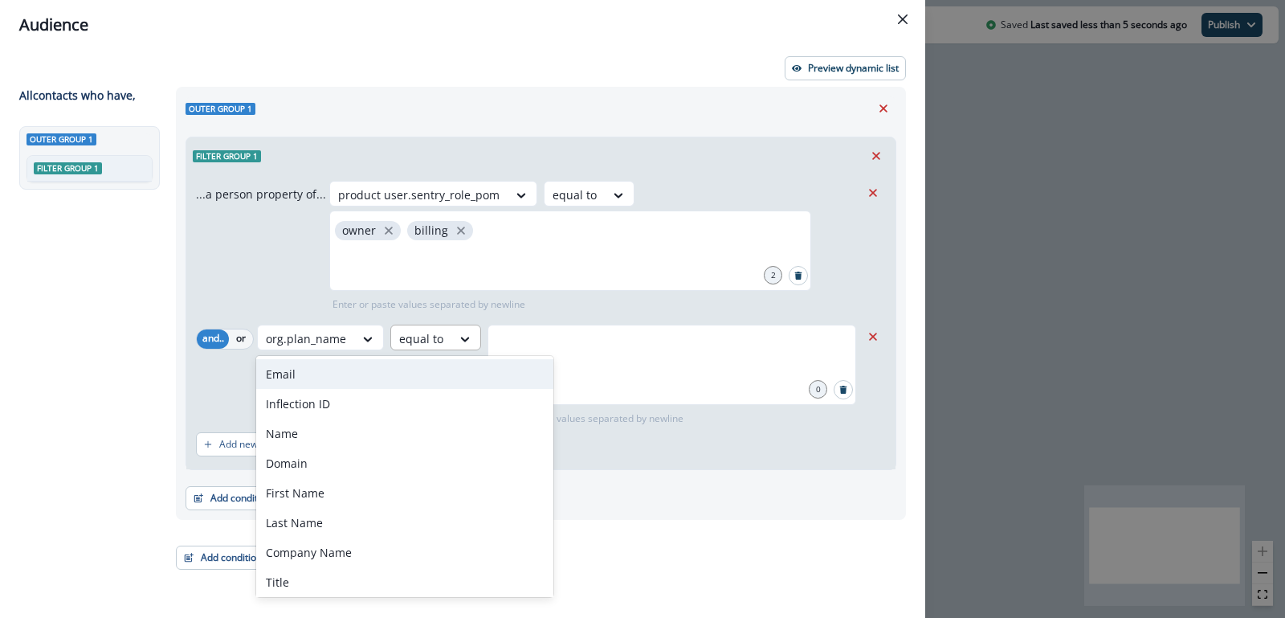
click at [421, 333] on div at bounding box center [421, 338] width 44 height 20
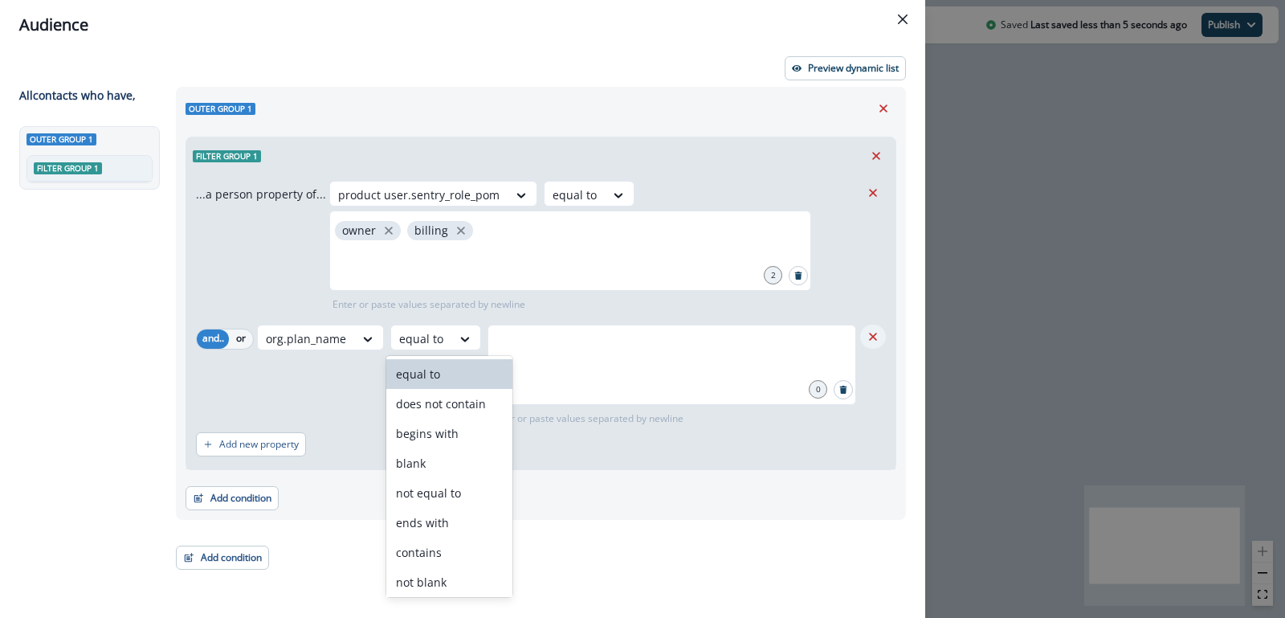
click at [877, 337] on icon "Remove" at bounding box center [873, 336] width 14 height 14
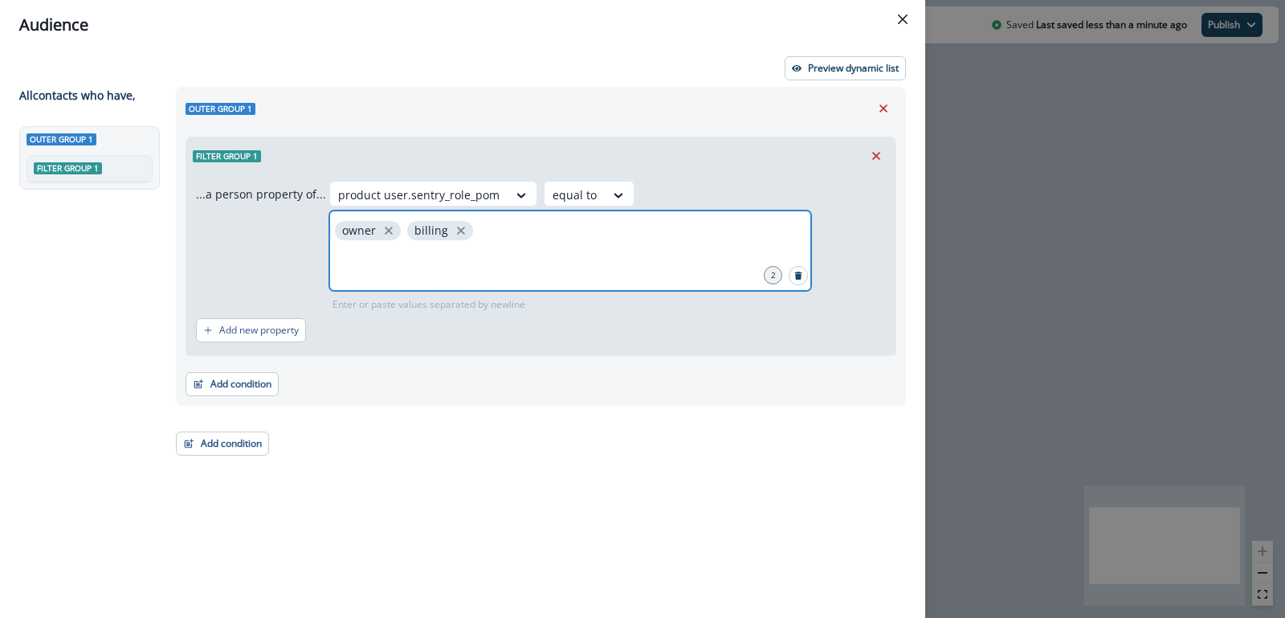
click at [712, 247] on input "text" at bounding box center [570, 263] width 477 height 32
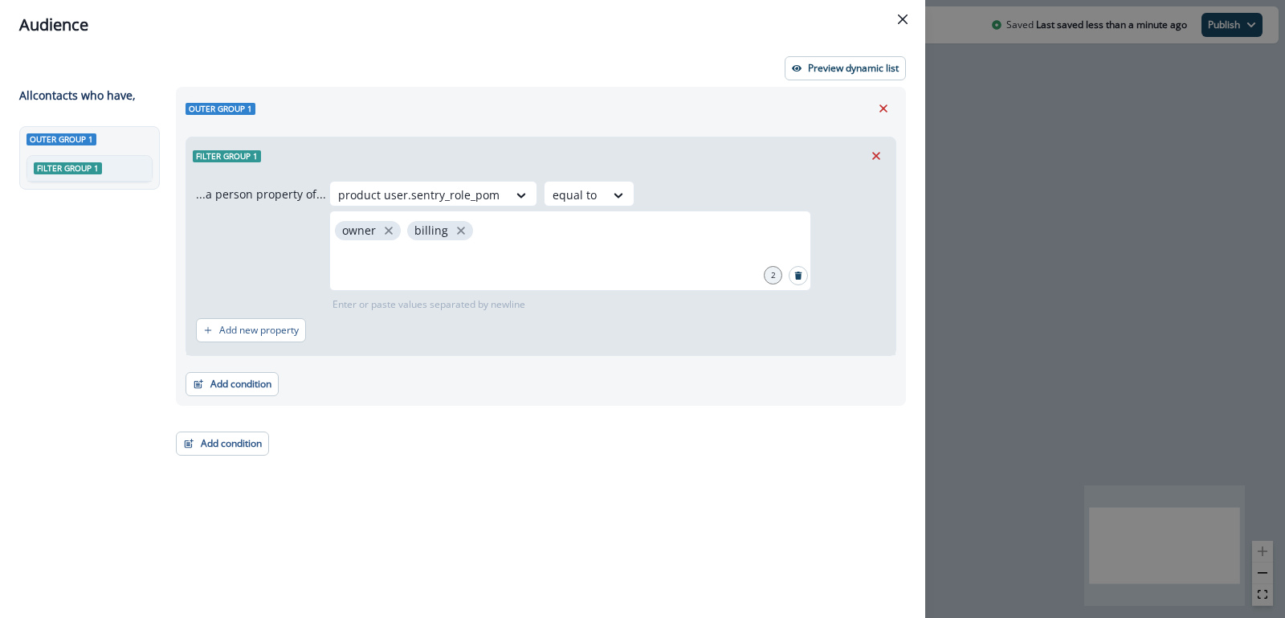
click at [591, 244] on div "product user.sentry_role_pom equal to owner billing 2 Enter or paste values sep…" at bounding box center [607, 246] width 557 height 131
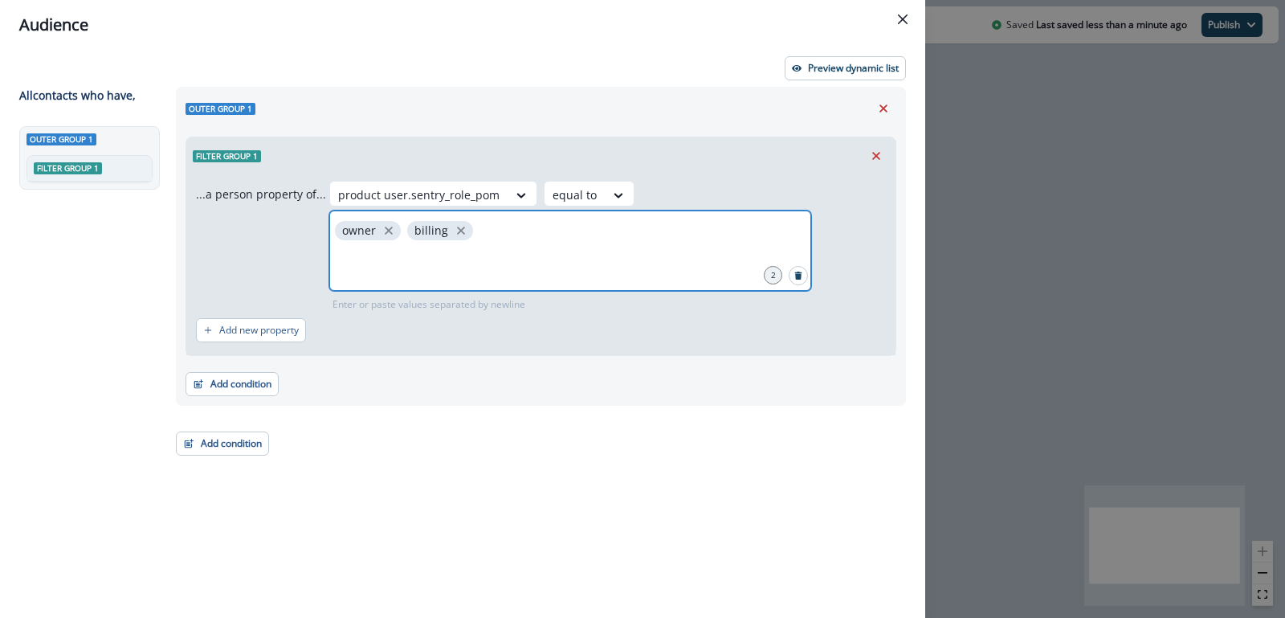
click at [679, 247] on input "text" at bounding box center [570, 263] width 477 height 32
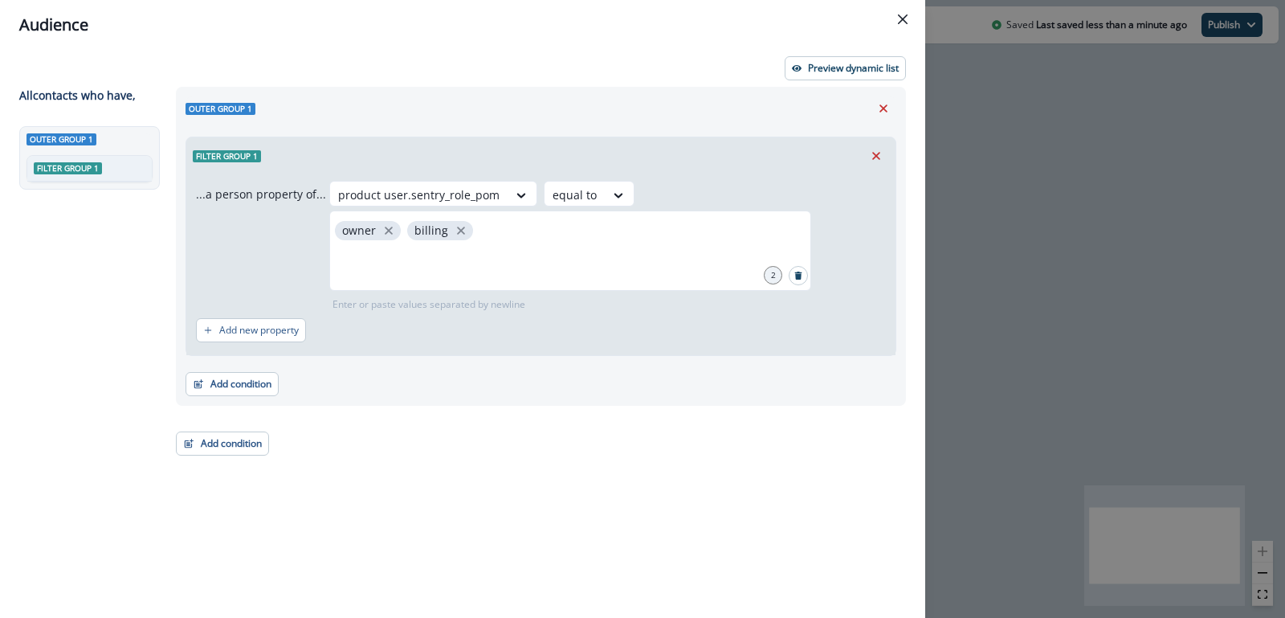
click at [532, 240] on div "product user.sentry_role_pom equal to owner billing 2 Enter or paste values sep…" at bounding box center [607, 246] width 557 height 131
click at [839, 63] on p "Preview dynamic list" at bounding box center [853, 68] width 91 height 11
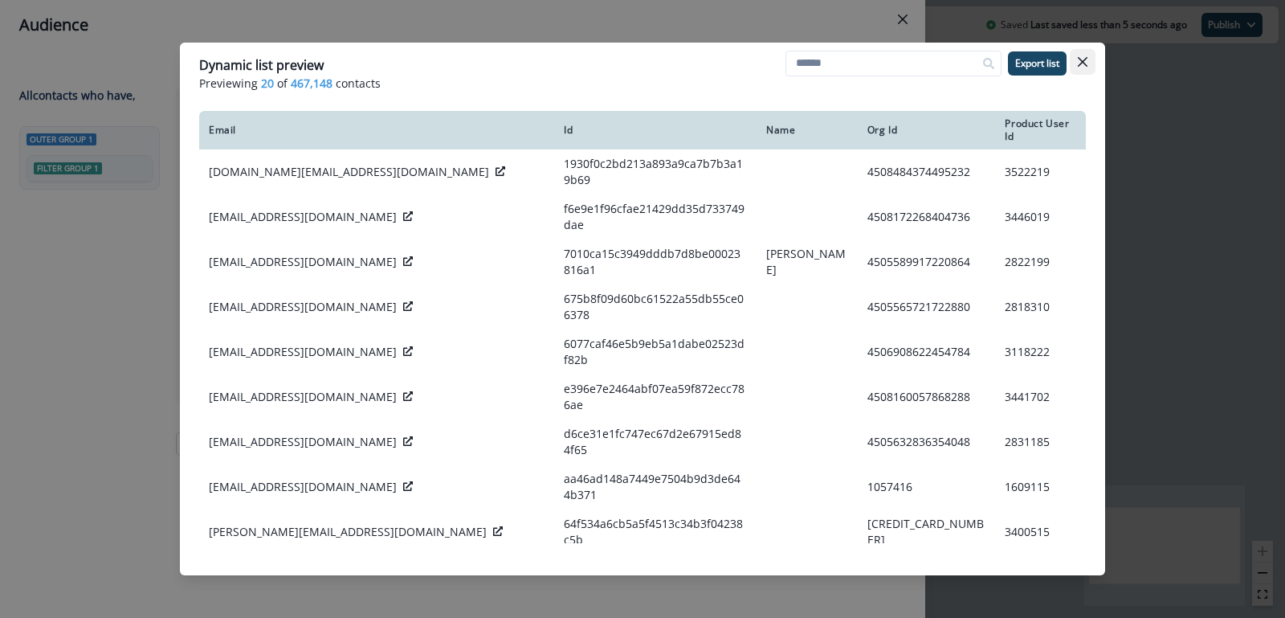
click at [1093, 60] on button "Close" at bounding box center [1083, 62] width 26 height 26
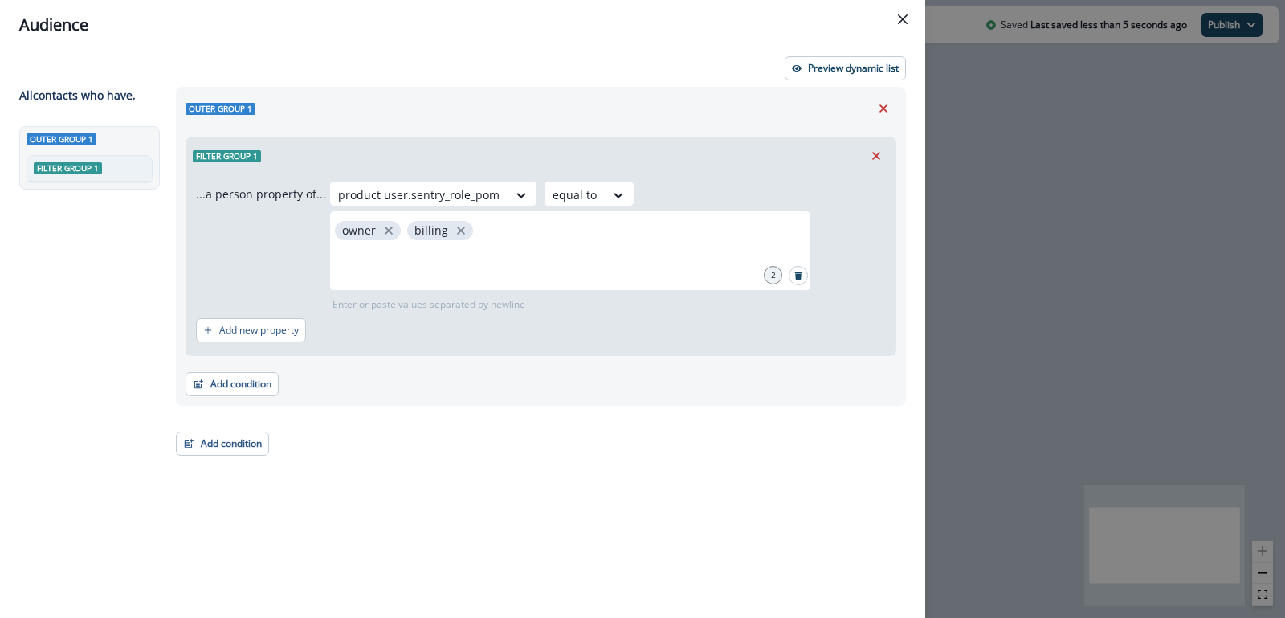
click at [574, 235] on div "product user.sentry_role_pom equal to owner billing 2 Enter or paste values sep…" at bounding box center [607, 246] width 557 height 131
click at [271, 318] on button "Add new property" at bounding box center [251, 330] width 110 height 24
click at [333, 325] on div at bounding box center [322, 338] width 29 height 27
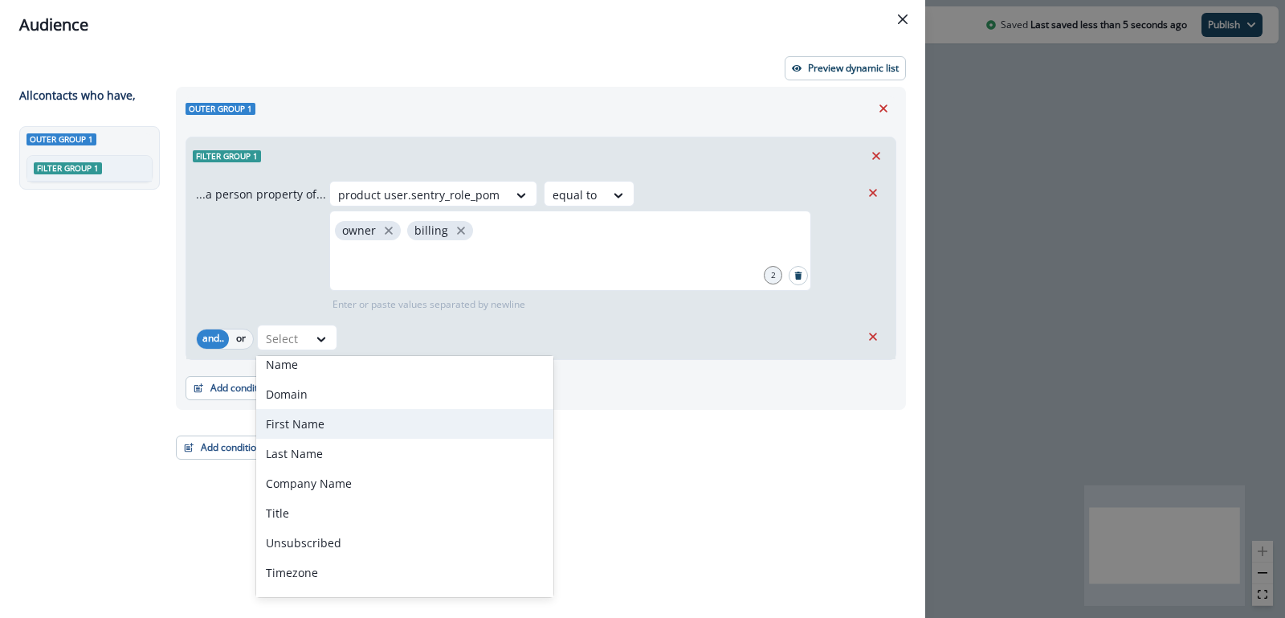
scroll to position [91, 0]
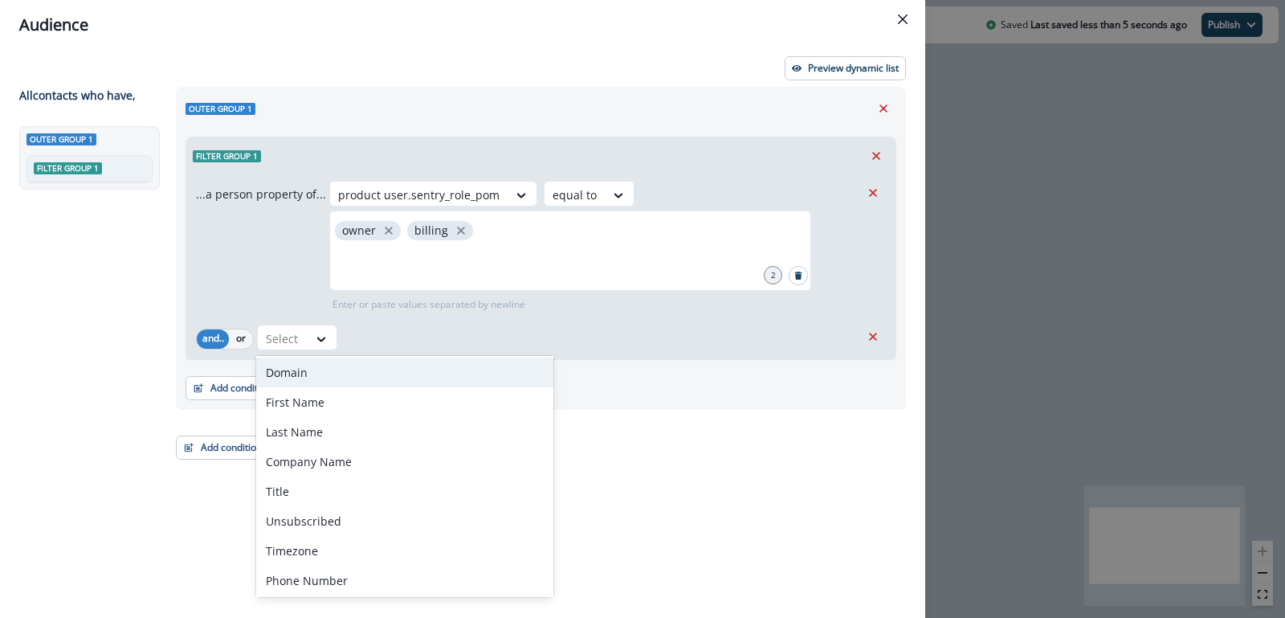
type input "*"
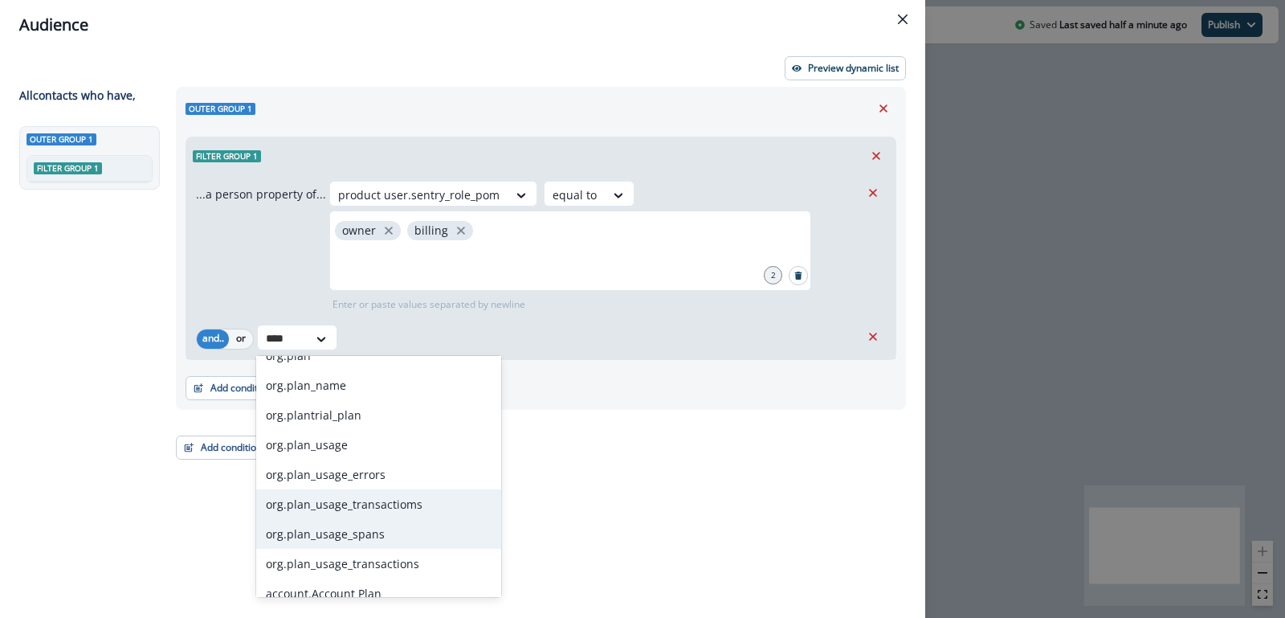
scroll to position [0, 0]
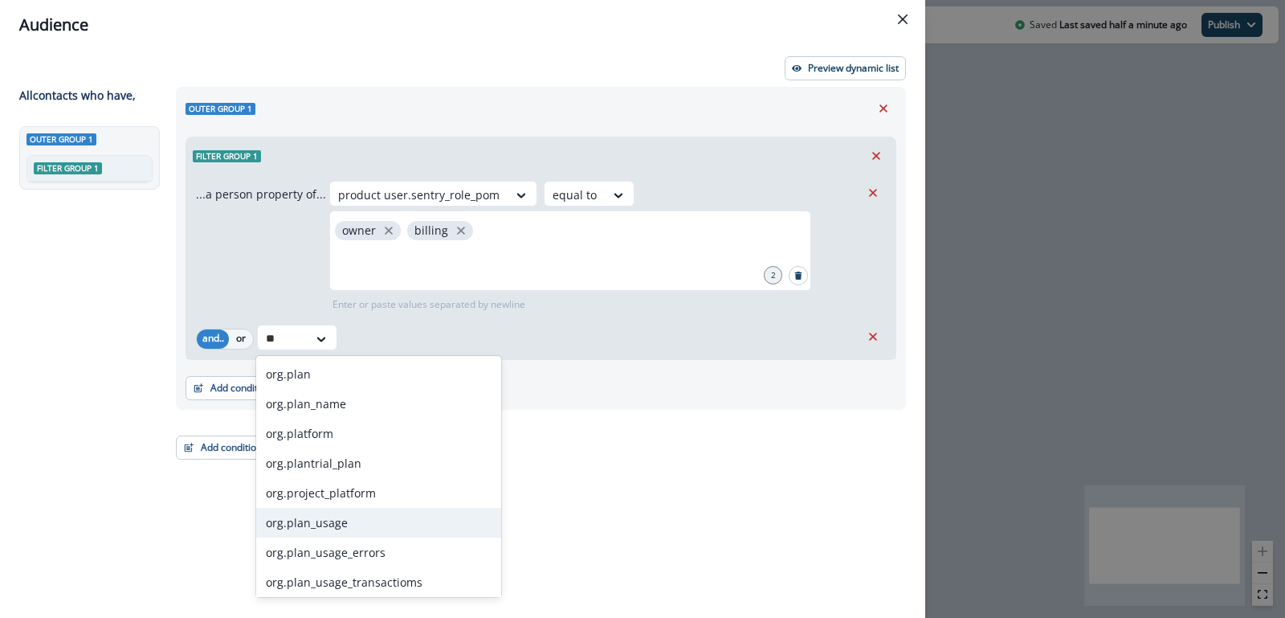
type input "*"
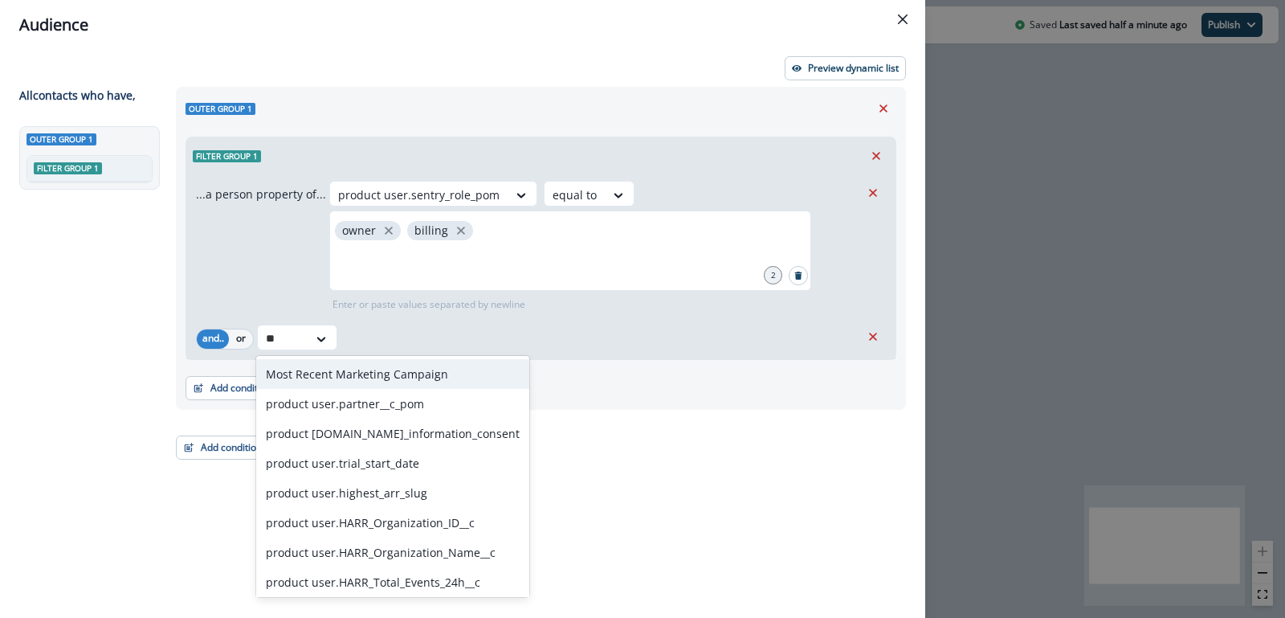
type input "***"
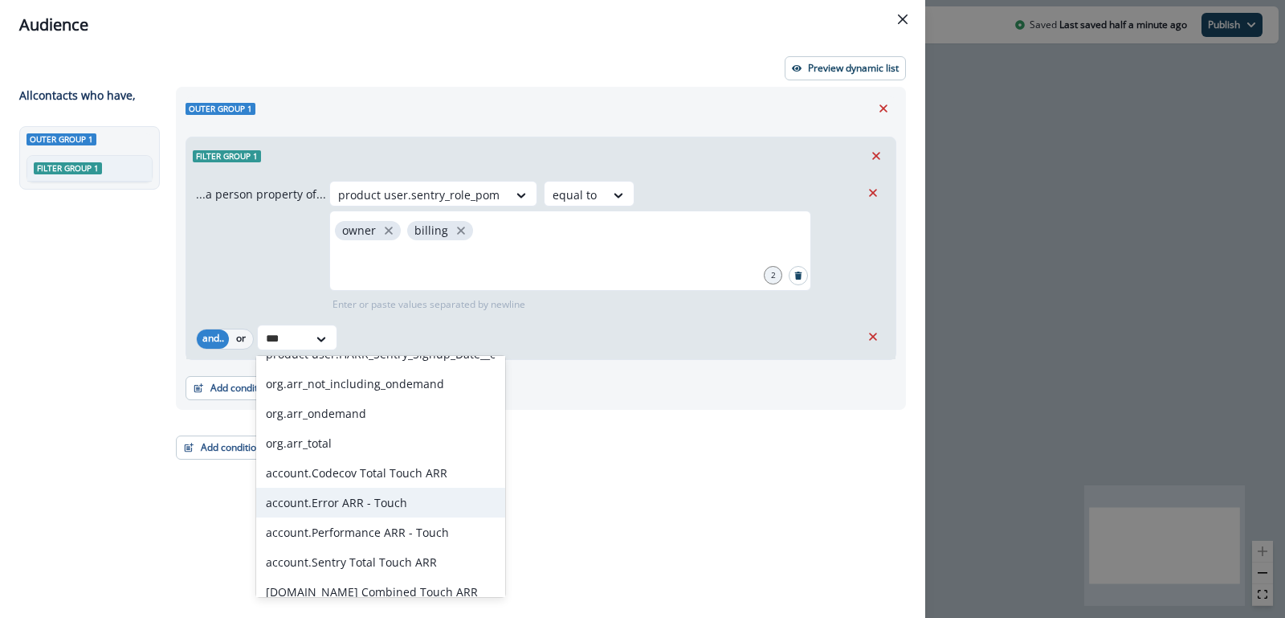
scroll to position [153, 0]
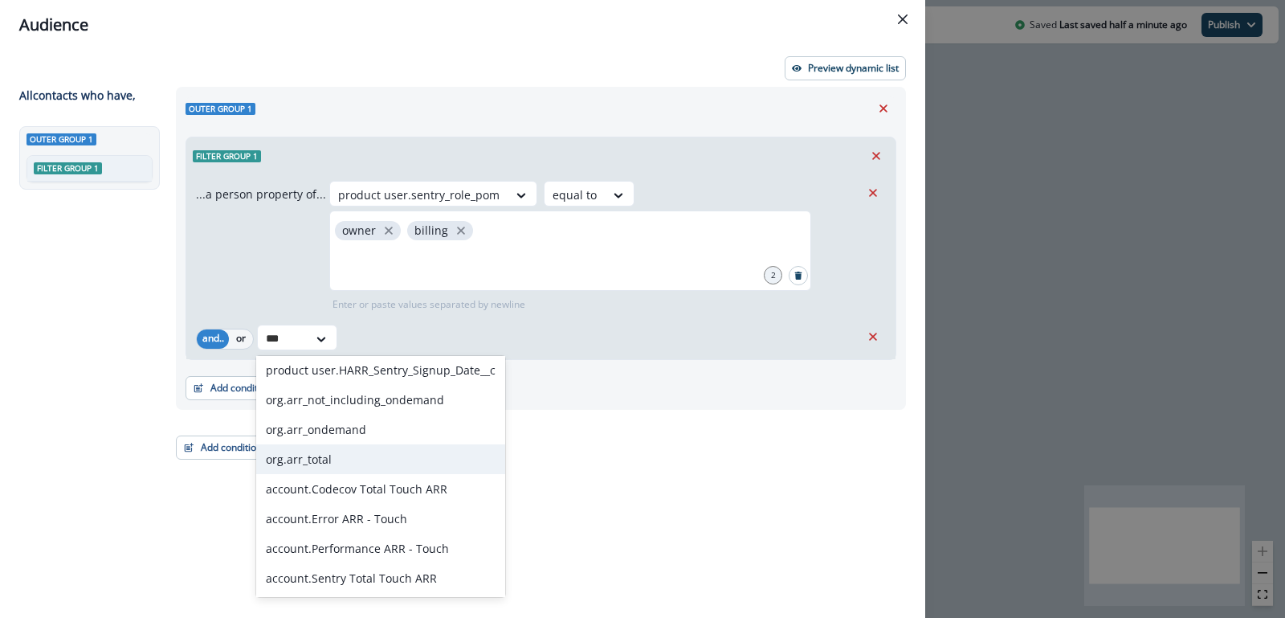
click at [330, 470] on div "org.arr_total" at bounding box center [380, 459] width 249 height 30
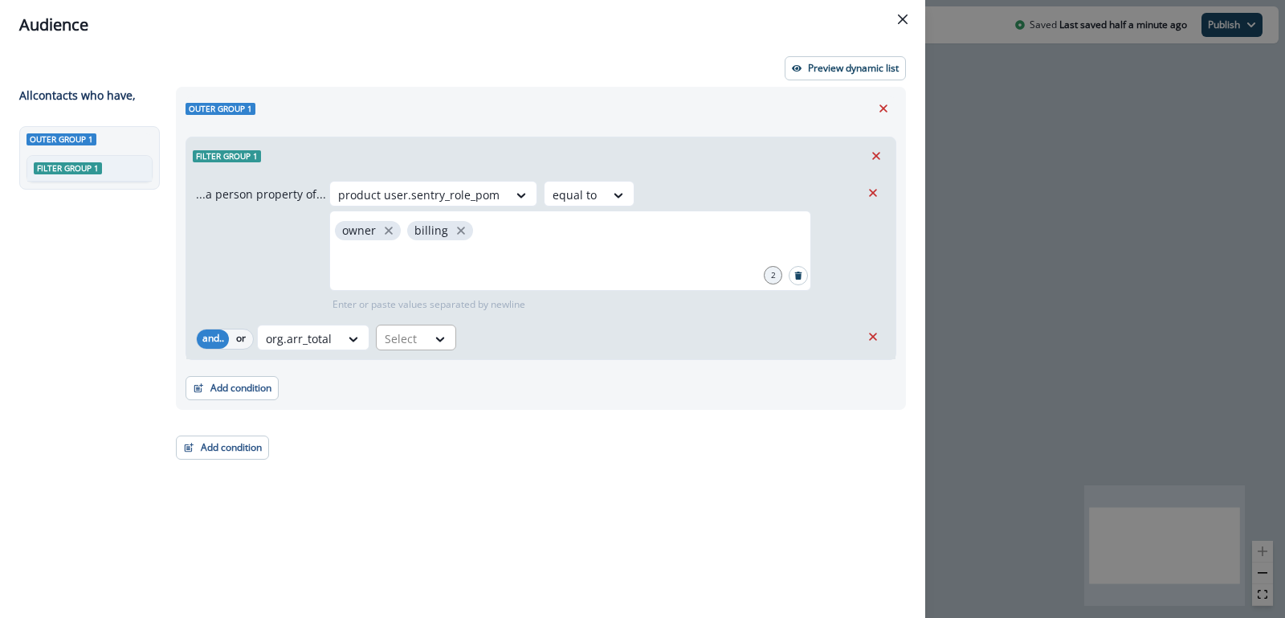
click at [426, 345] on div at bounding box center [440, 338] width 29 height 27
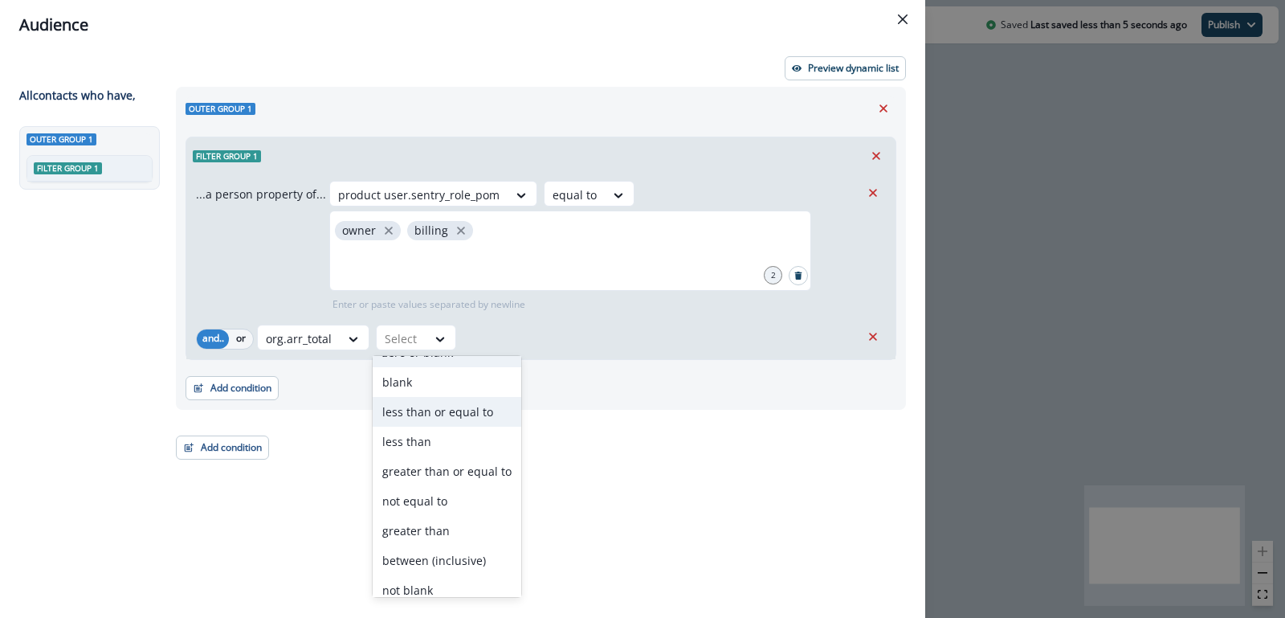
scroll to position [92, 0]
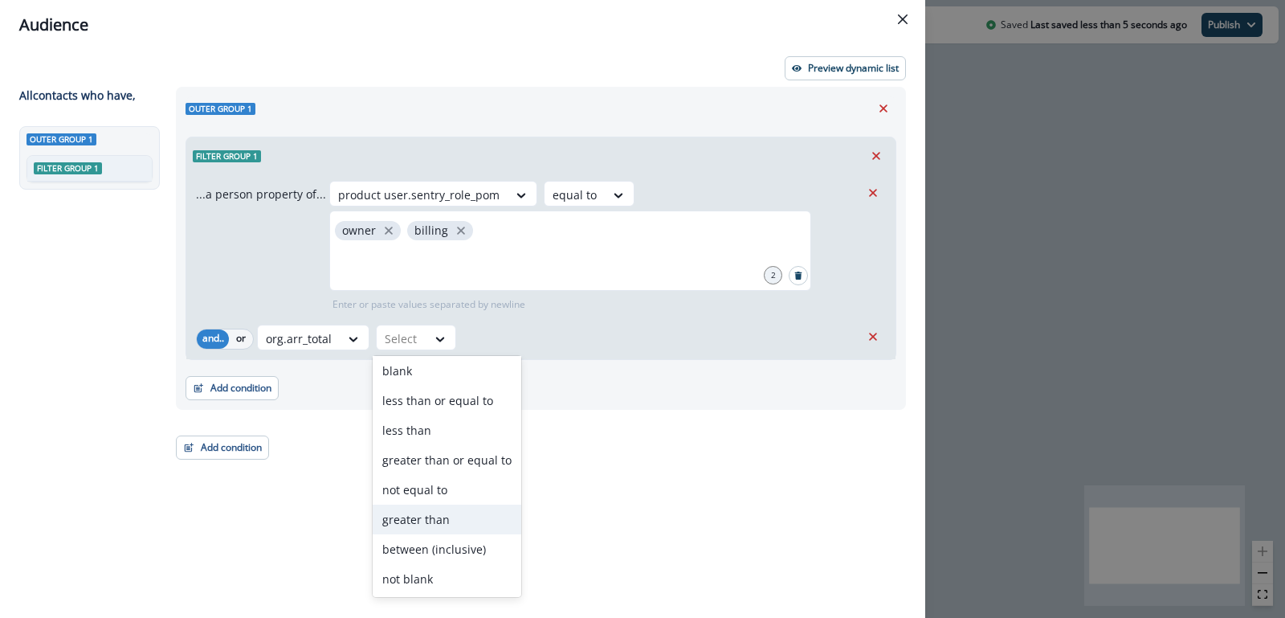
click at [420, 514] on div "greater than" at bounding box center [447, 519] width 149 height 30
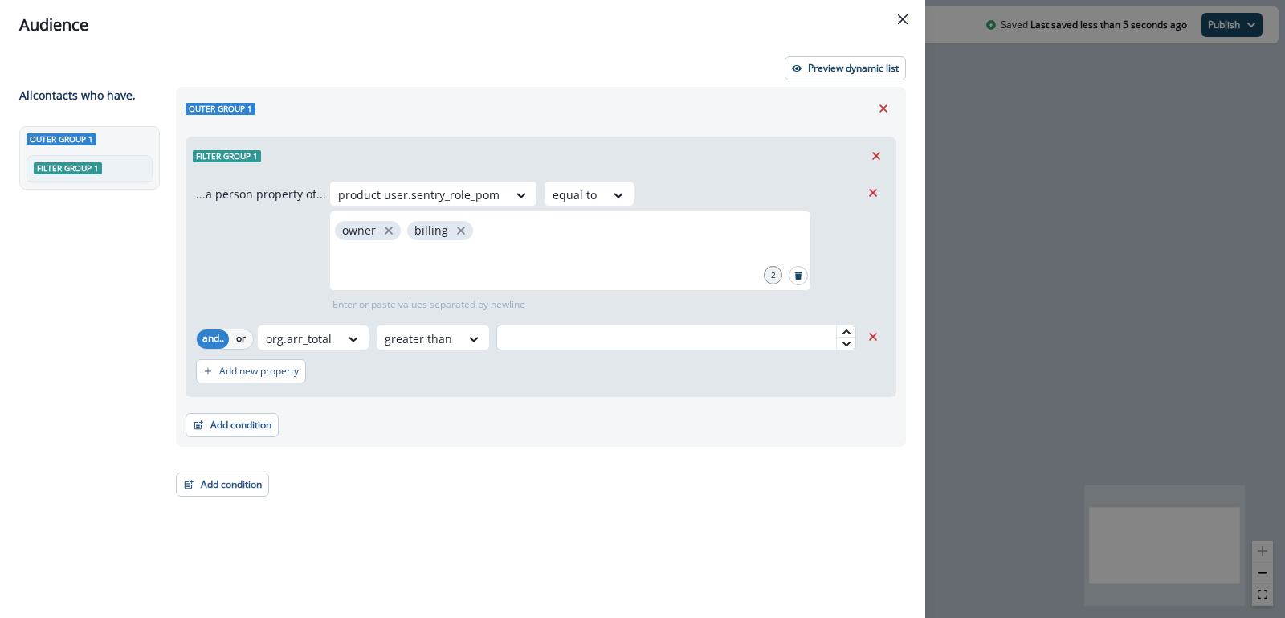
click at [514, 334] on input "text" at bounding box center [676, 337] width 360 height 26
type input "*"
click at [492, 369] on div "Add new property" at bounding box center [541, 371] width 690 height 37
click at [578, 140] on div "Filter group 1" at bounding box center [540, 155] width 709 height 37
click at [247, 368] on p "Add new property" at bounding box center [259, 370] width 80 height 11
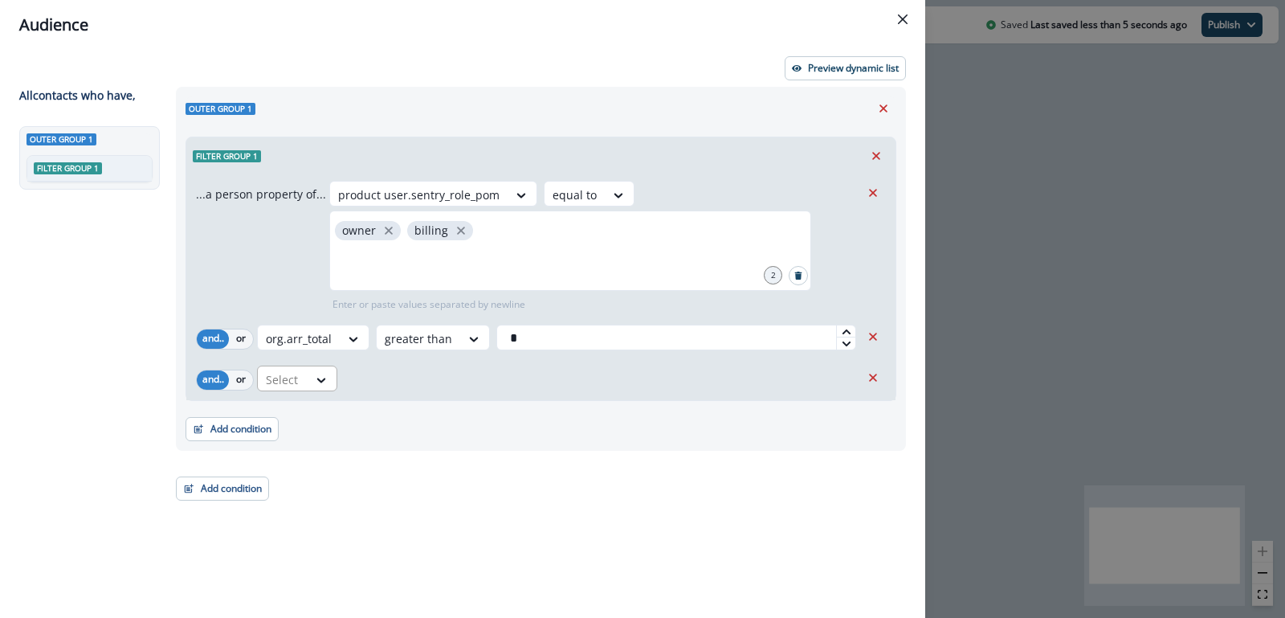
click at [283, 376] on div at bounding box center [283, 379] width 34 height 20
type input "*****"
click at [285, 411] on div "Email" at bounding box center [357, 415] width 202 height 30
click at [398, 385] on div at bounding box center [407, 380] width 27 height 16
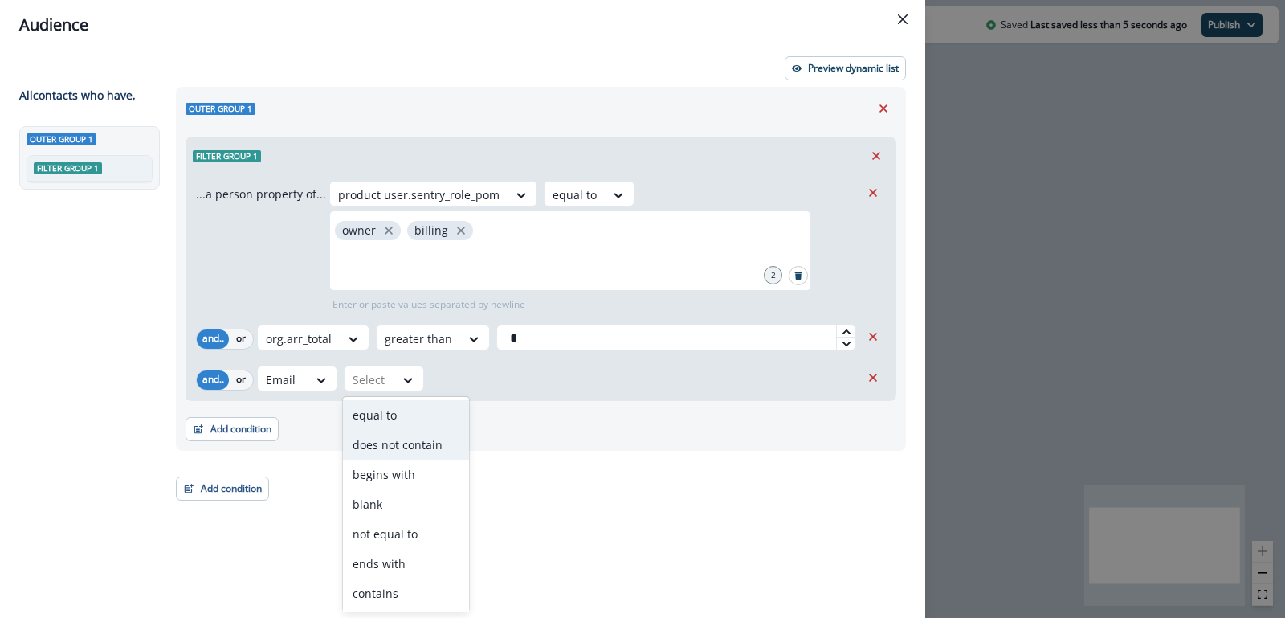
click at [378, 442] on div "does not contain" at bounding box center [406, 445] width 126 height 30
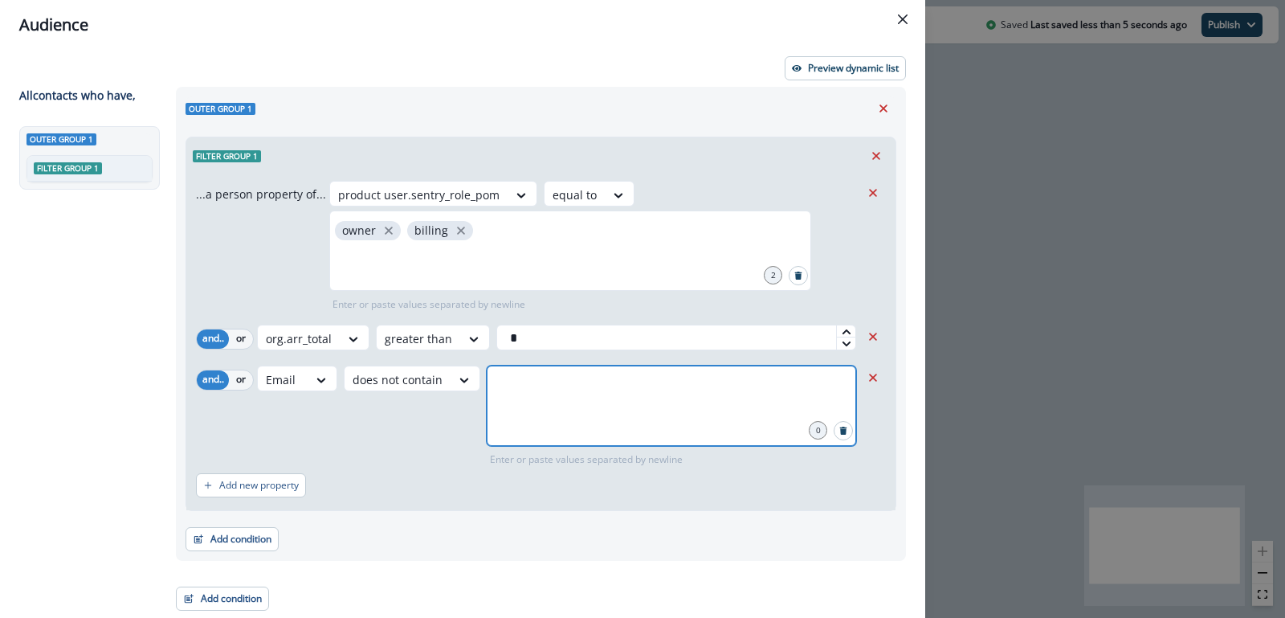
click at [517, 389] on input "text" at bounding box center [671, 385] width 365 height 32
type input "**********"
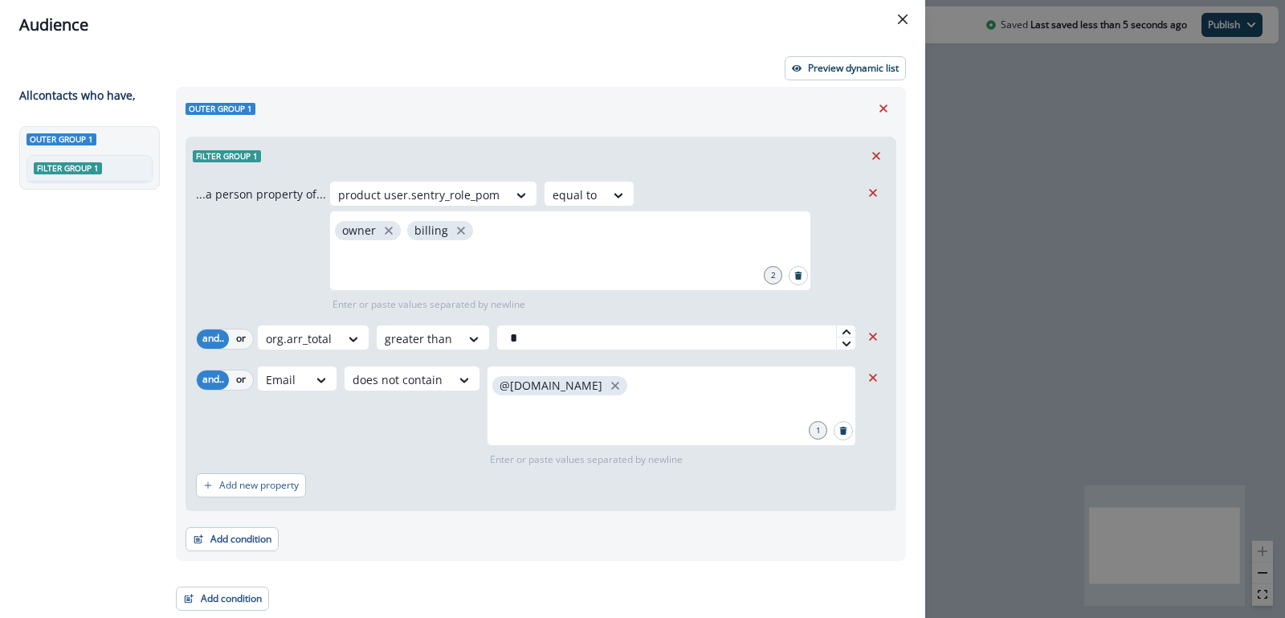
click at [372, 433] on div "Email does not contain @sentry.io 1 Enter or paste values separated by newline" at bounding box center [558, 415] width 603 height 101
click at [328, 434] on div "Email does not contain @sentry.io 1 Enter or paste values separated by newline" at bounding box center [558, 415] width 603 height 101
click at [267, 479] on p "Add new property" at bounding box center [259, 484] width 80 height 11
click at [297, 487] on div at bounding box center [283, 493] width 34 height 20
type input "*"
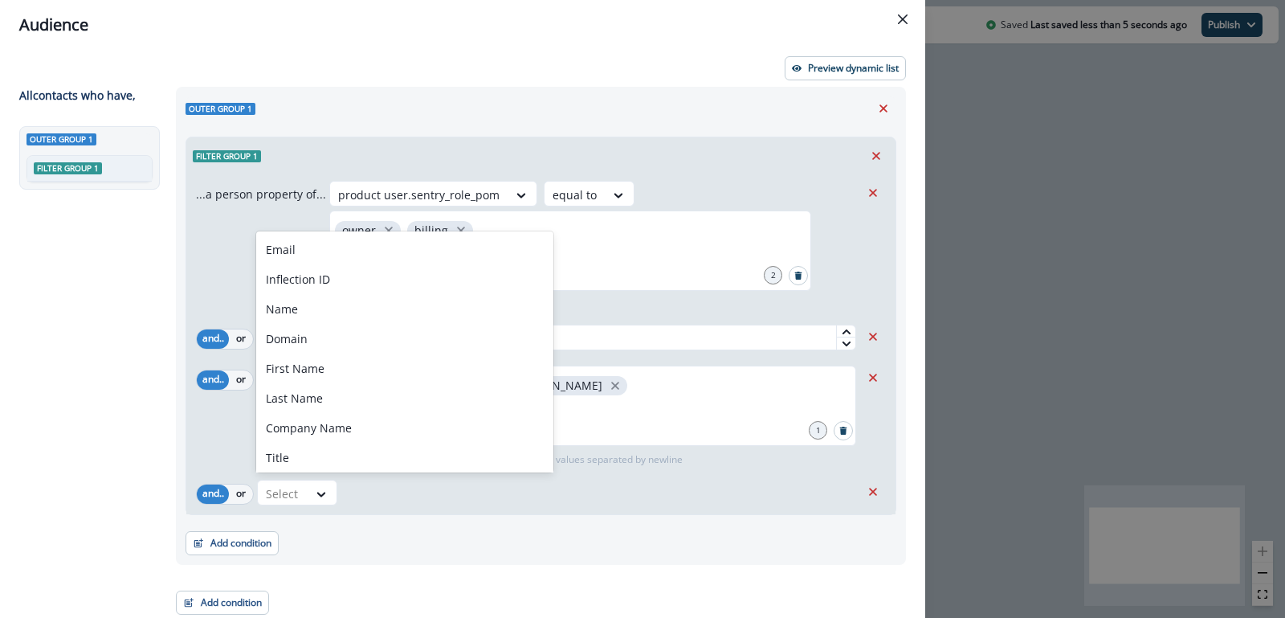
click at [681, 520] on div "Add condition Contact properties A person property Performed a product event Pe…" at bounding box center [541, 535] width 711 height 40
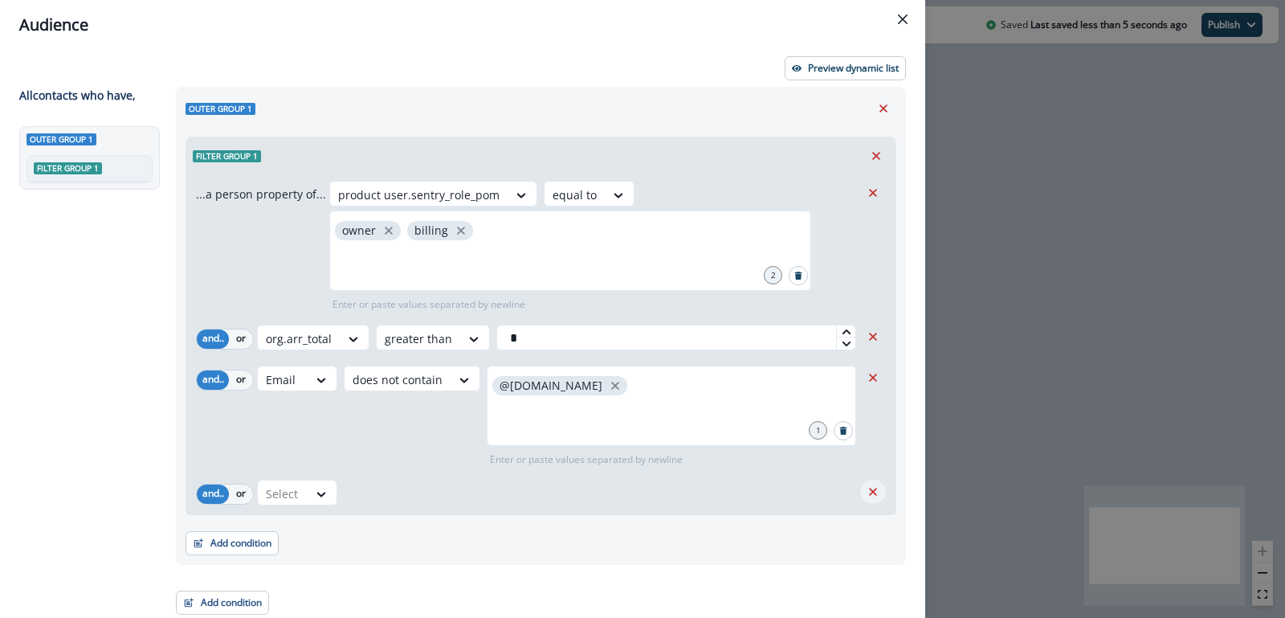
click at [881, 500] on button "Remove" at bounding box center [873, 491] width 26 height 24
click at [302, 484] on button "Add new property" at bounding box center [251, 485] width 110 height 24
click at [302, 484] on div "Select" at bounding box center [283, 493] width 50 height 27
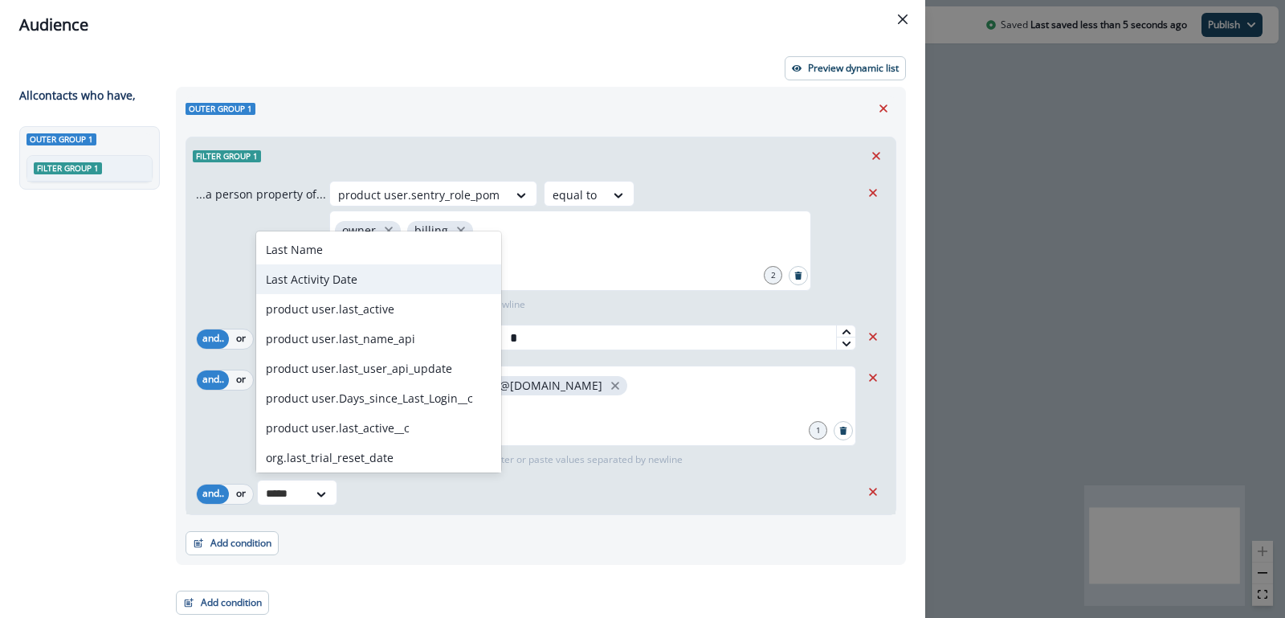
type input "****"
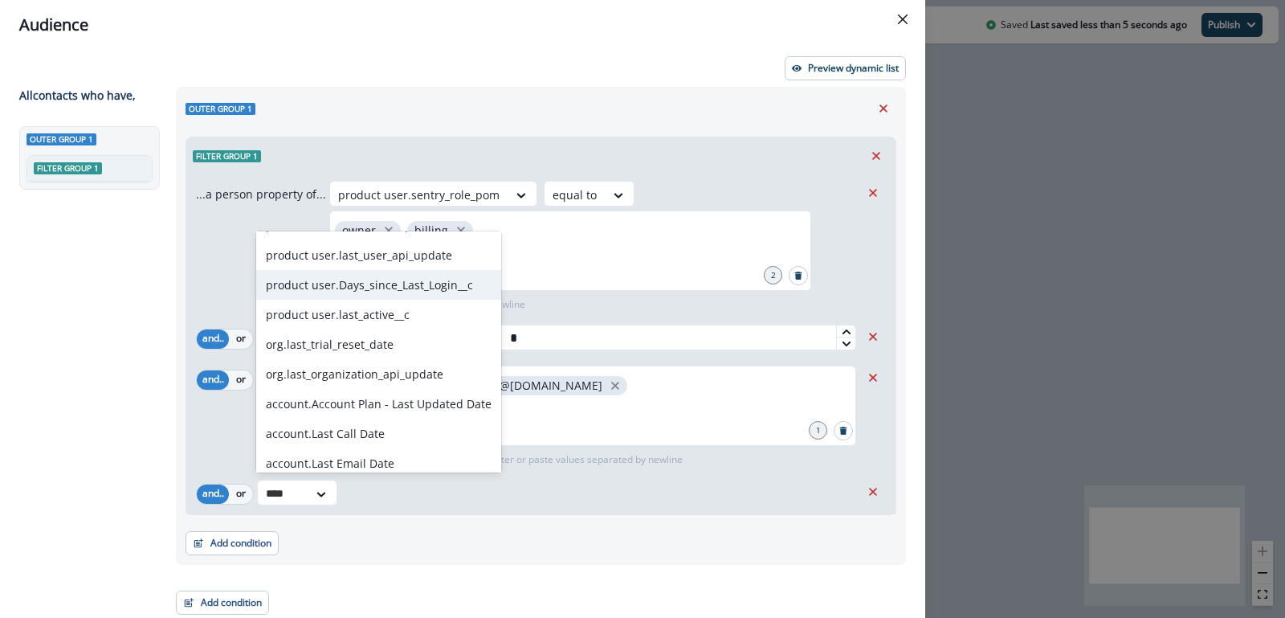
scroll to position [121, 0]
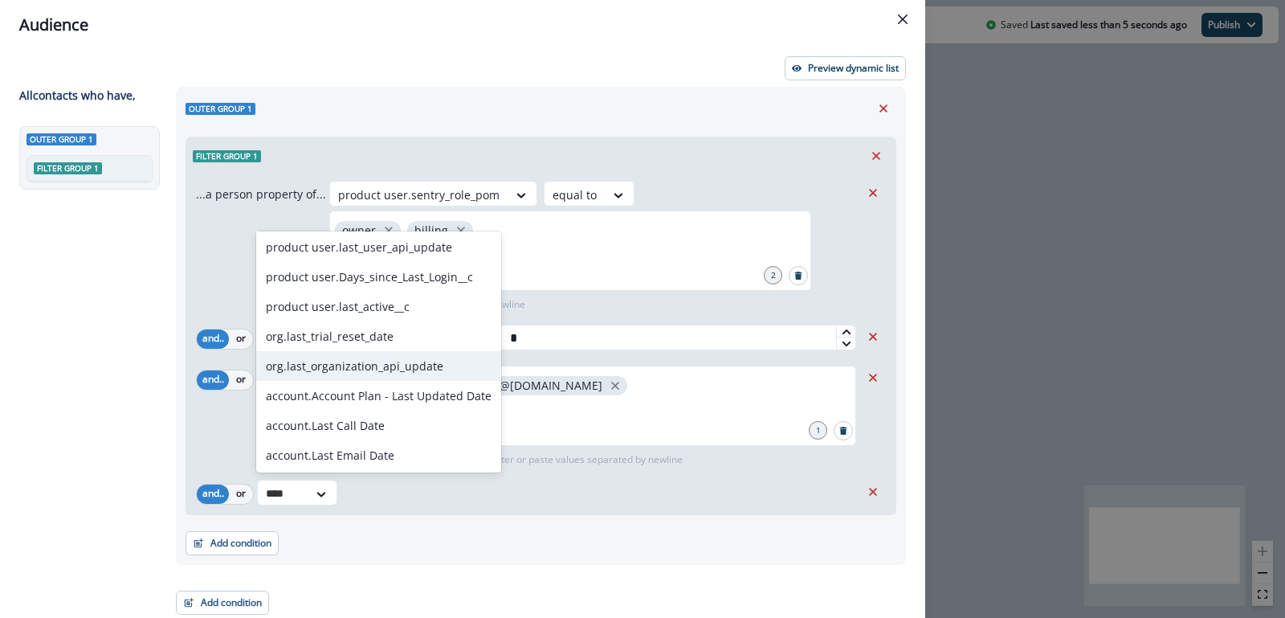
click at [348, 369] on div "org.last_organization_api_update" at bounding box center [378, 366] width 245 height 30
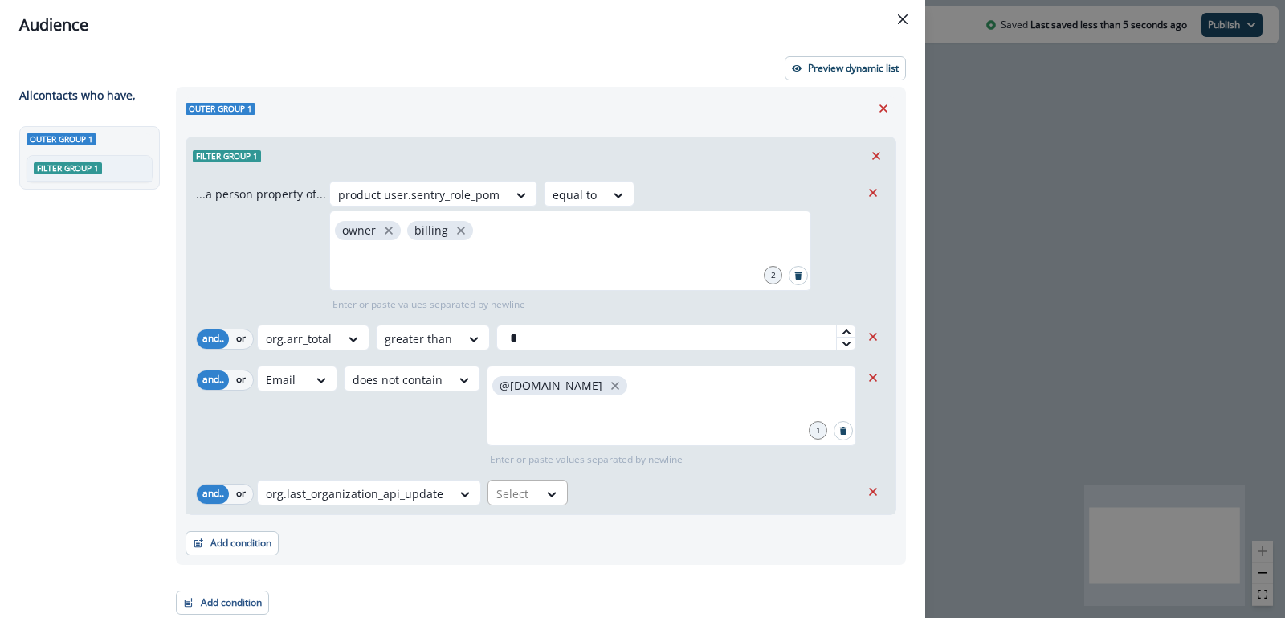
click at [515, 488] on div at bounding box center [513, 493] width 34 height 20
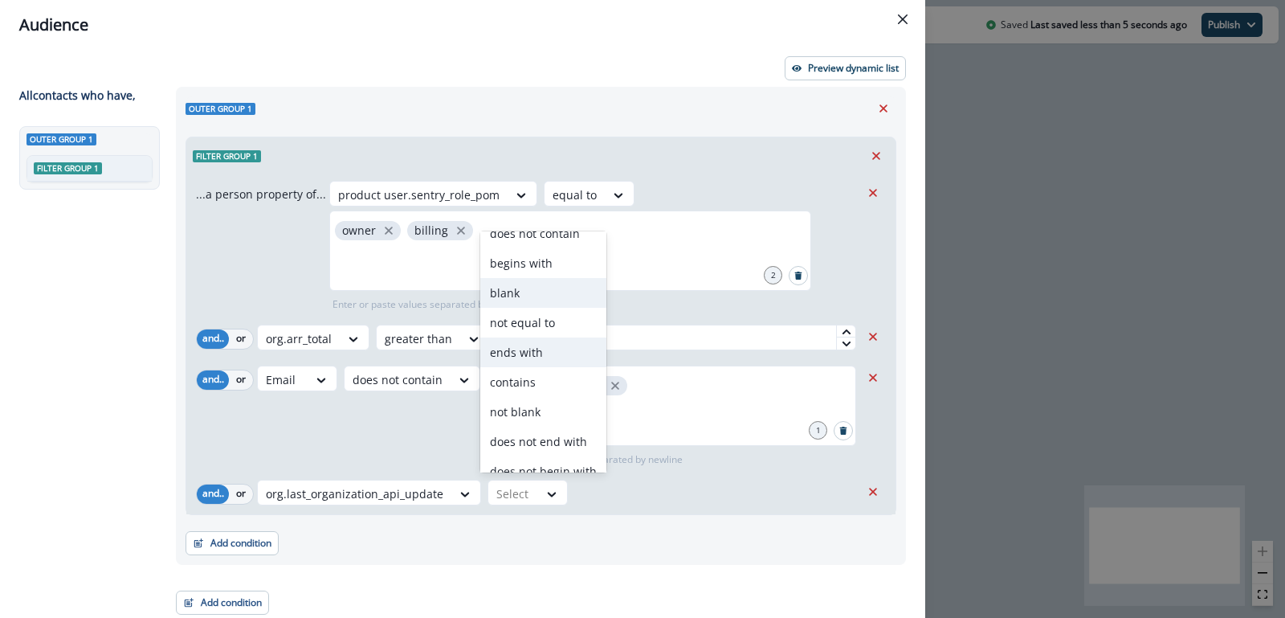
scroll to position [62, 0]
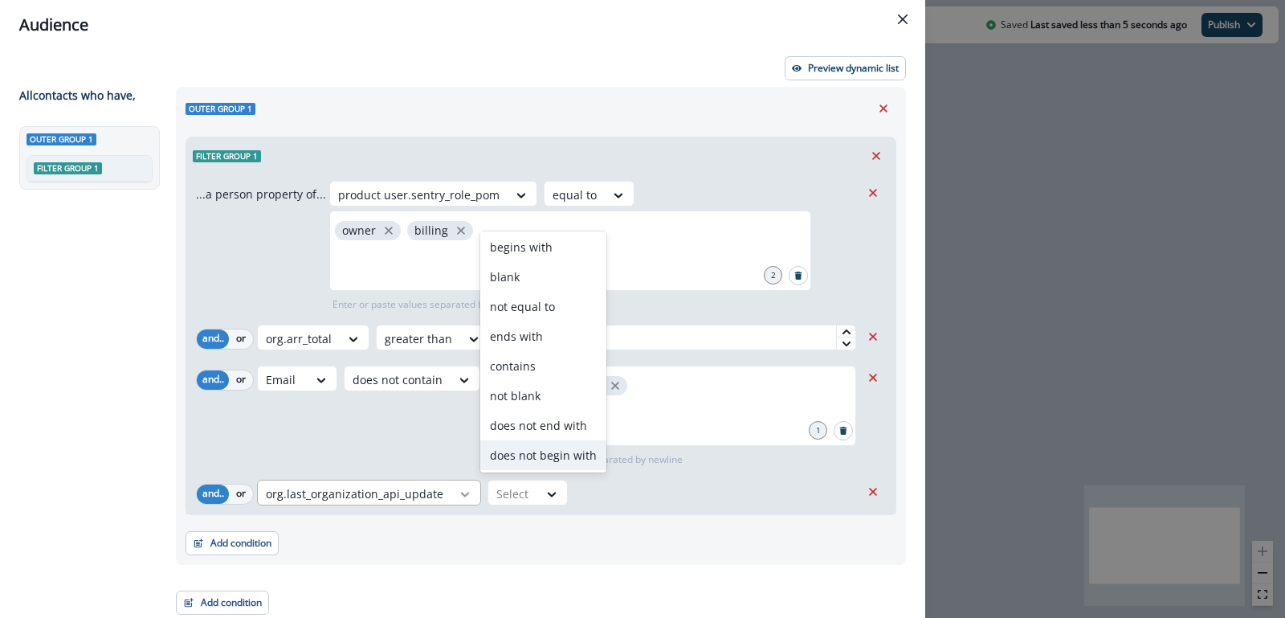
click at [465, 500] on icon at bounding box center [465, 494] width 14 height 16
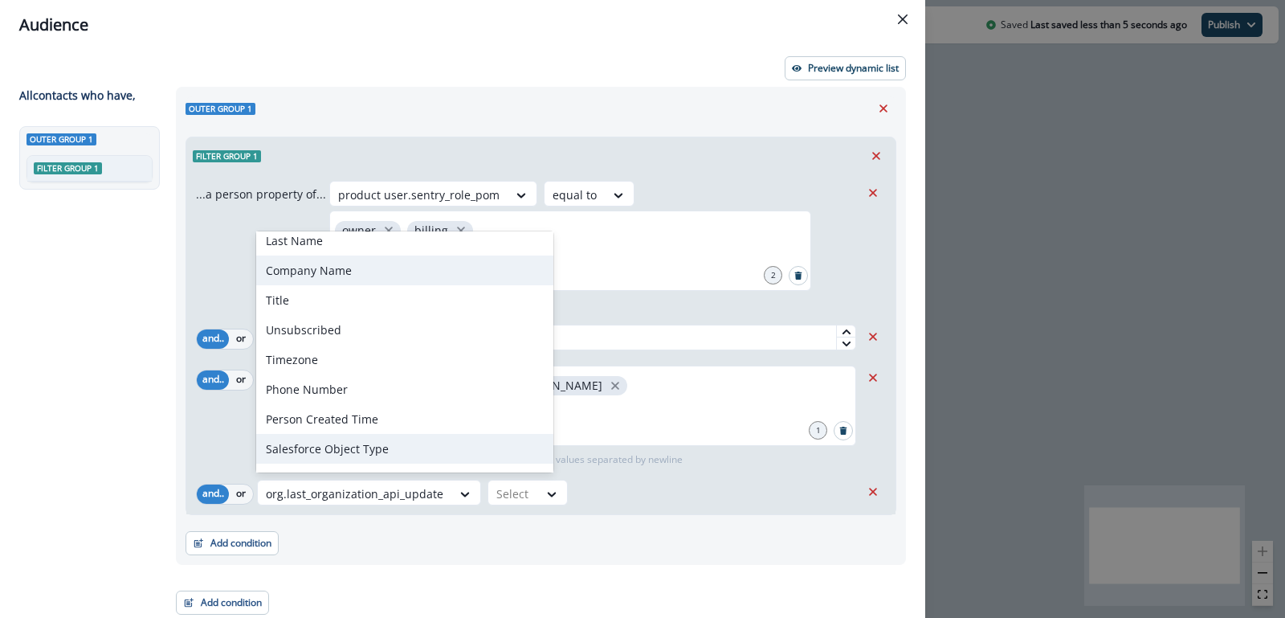
scroll to position [180, 0]
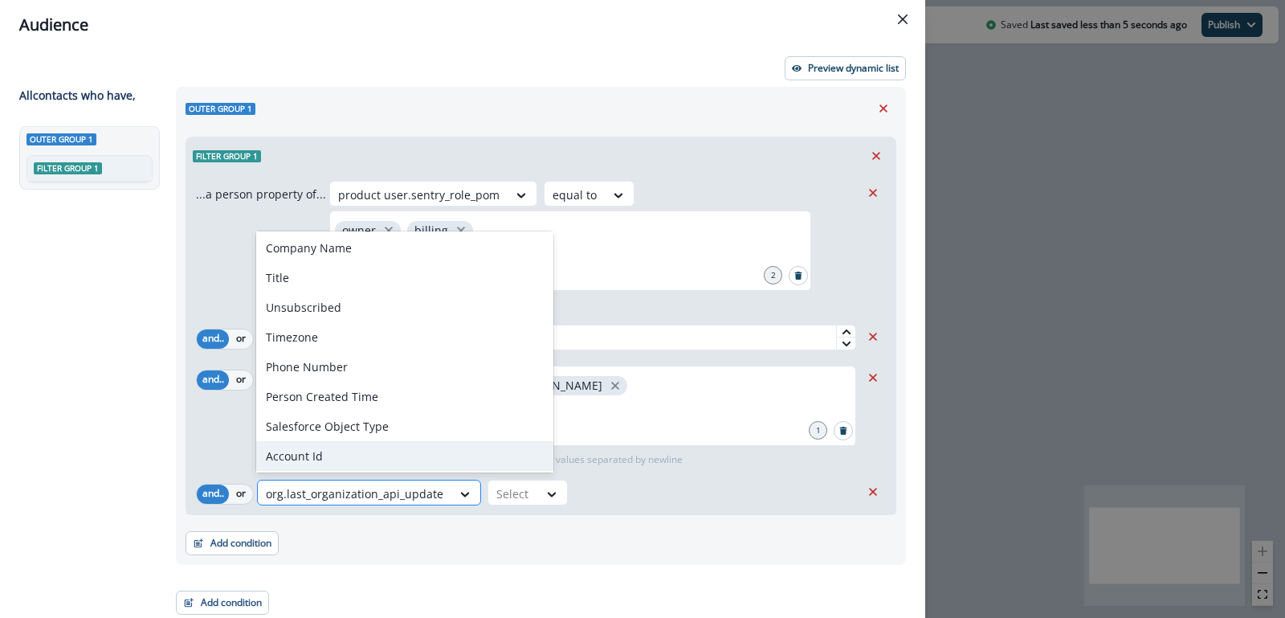
click at [409, 488] on div at bounding box center [354, 493] width 177 height 20
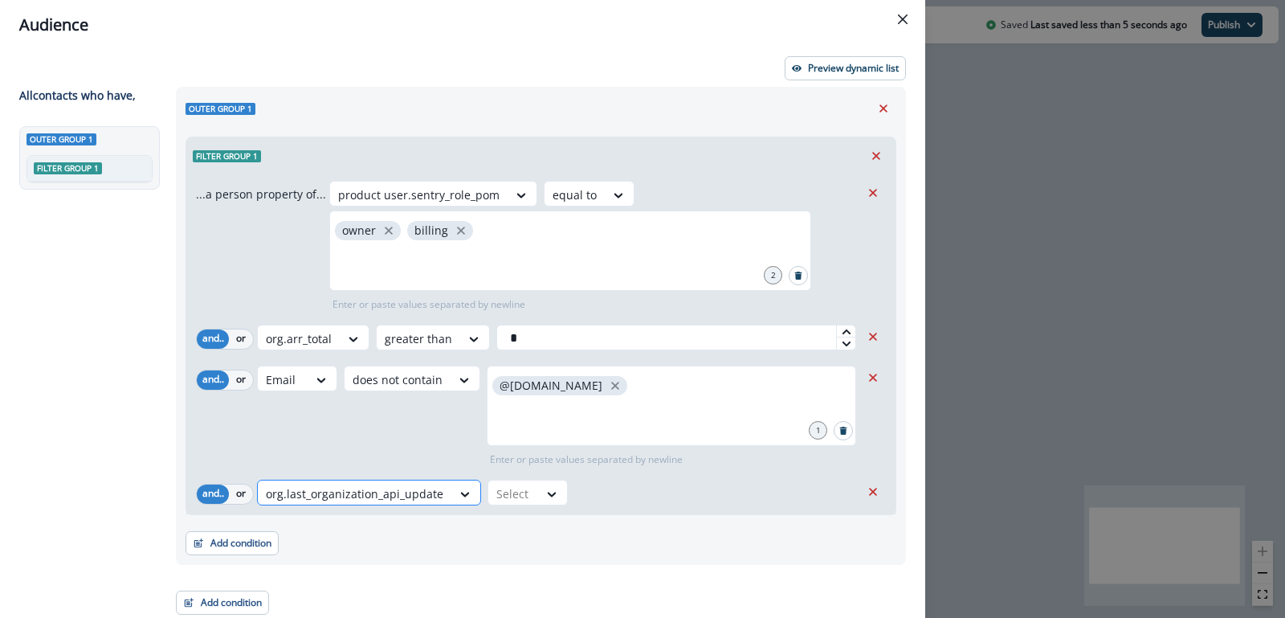
click at [409, 488] on div at bounding box center [354, 493] width 177 height 20
type input "*"
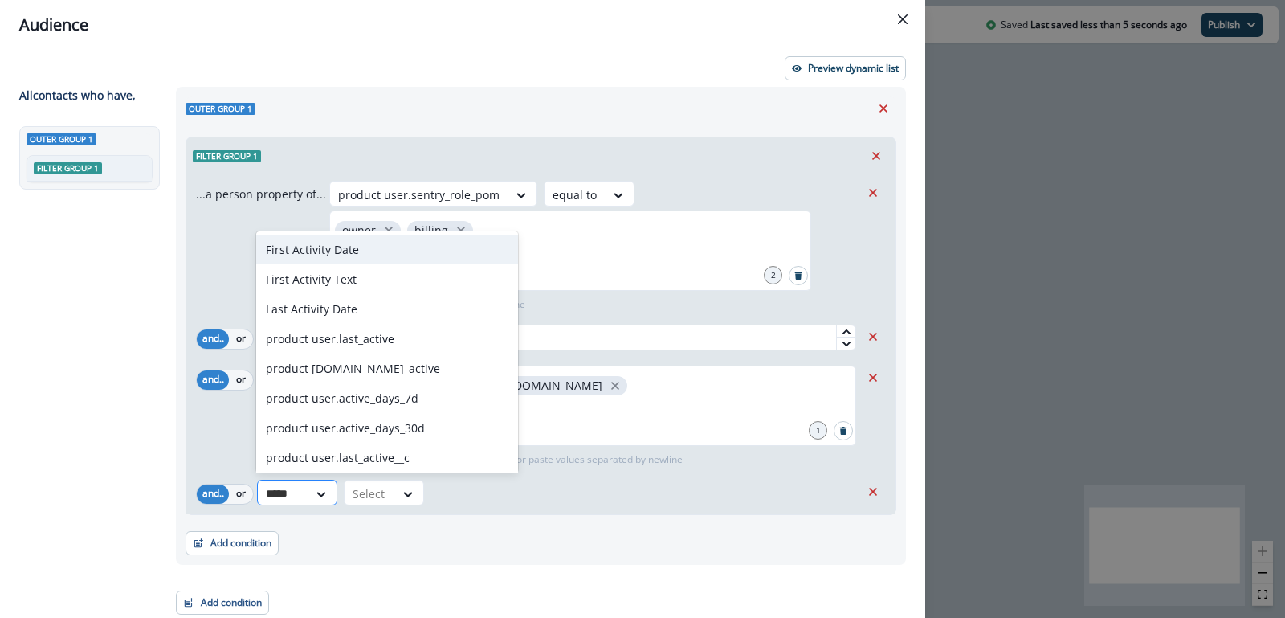
type input "******"
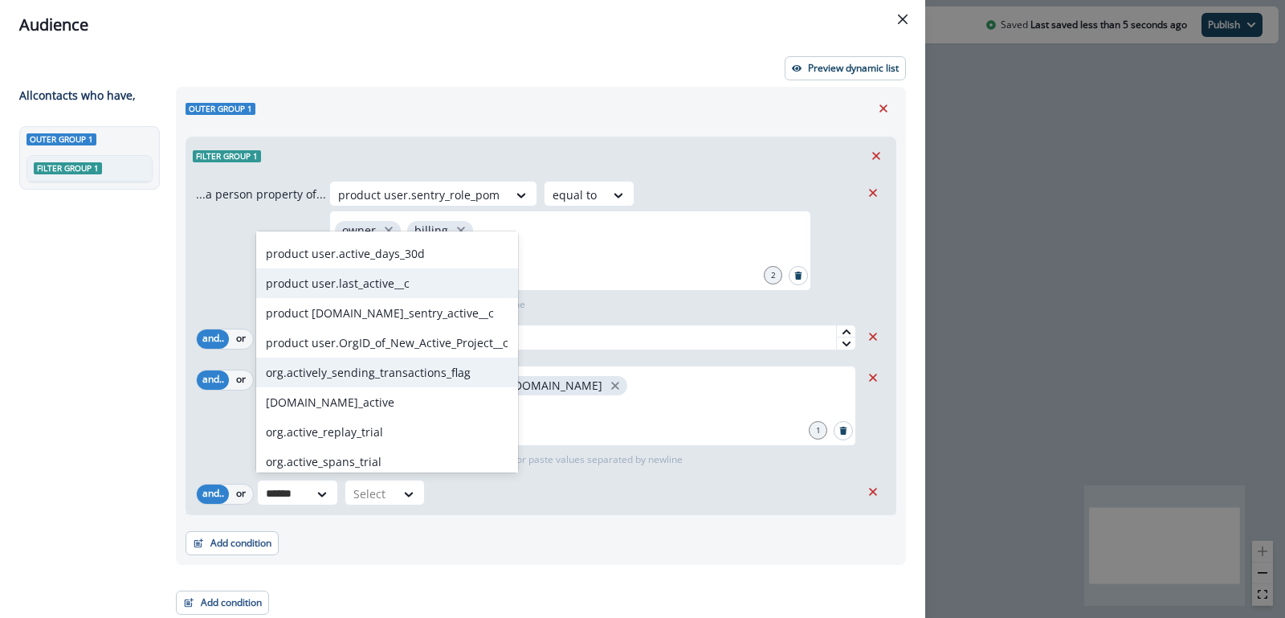
scroll to position [92, 0]
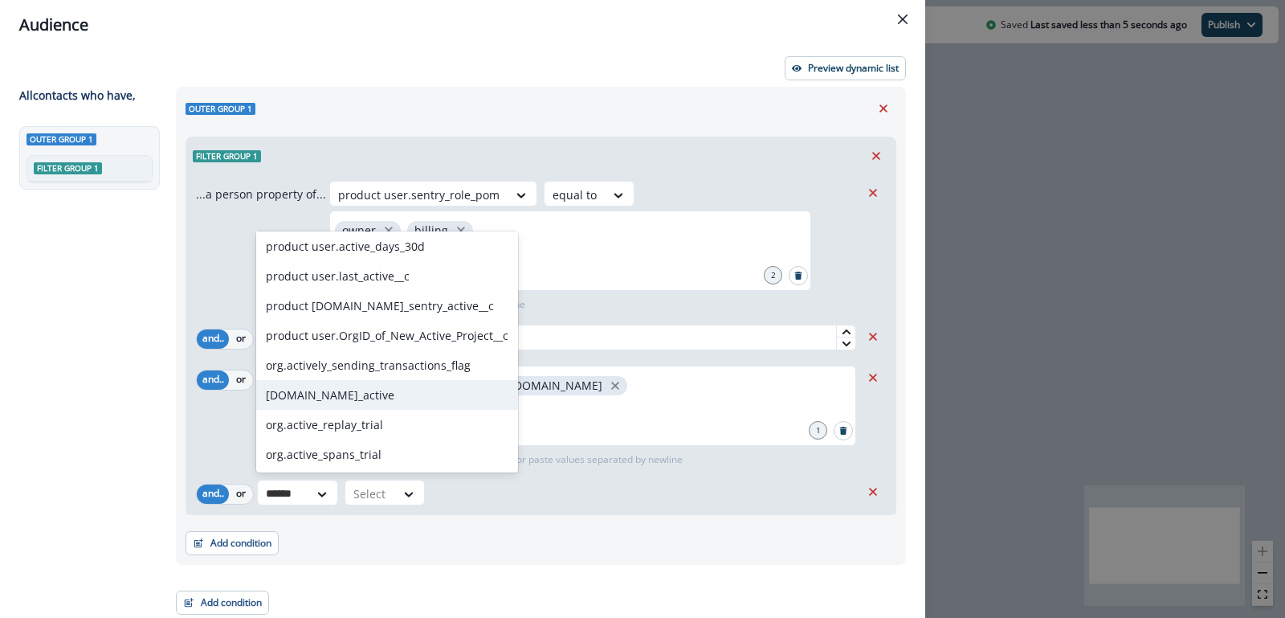
click at [336, 396] on div "org.is_active" at bounding box center [387, 395] width 262 height 30
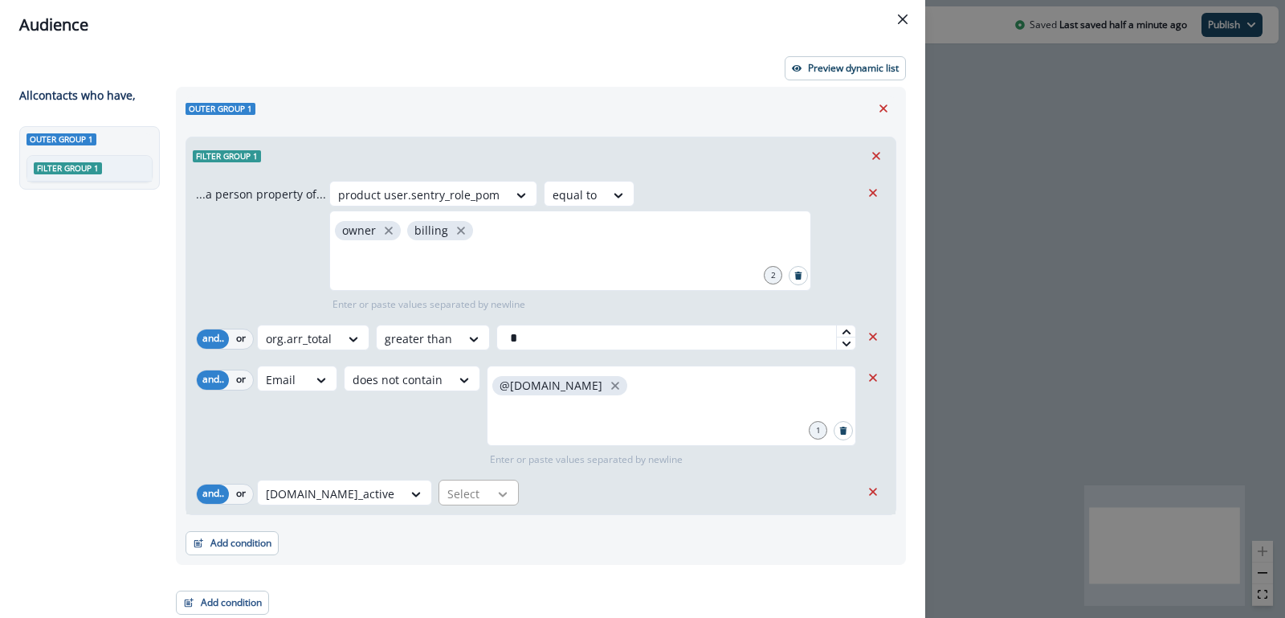
click at [496, 491] on icon at bounding box center [503, 494] width 14 height 16
click at [421, 518] on div "true" at bounding box center [412, 529] width 80 height 30
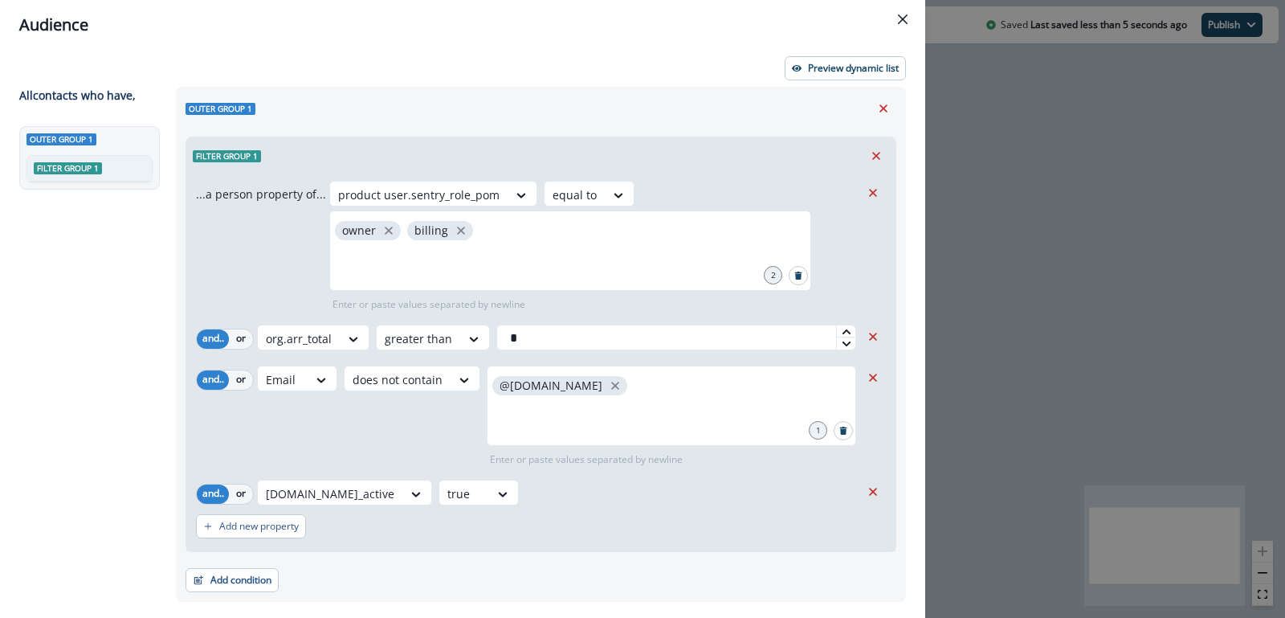
click at [493, 483] on div "org.is_active option true, selected. true" at bounding box center [558, 492] width 603 height 26
click at [837, 64] on p "Preview dynamic list" at bounding box center [853, 68] width 91 height 11
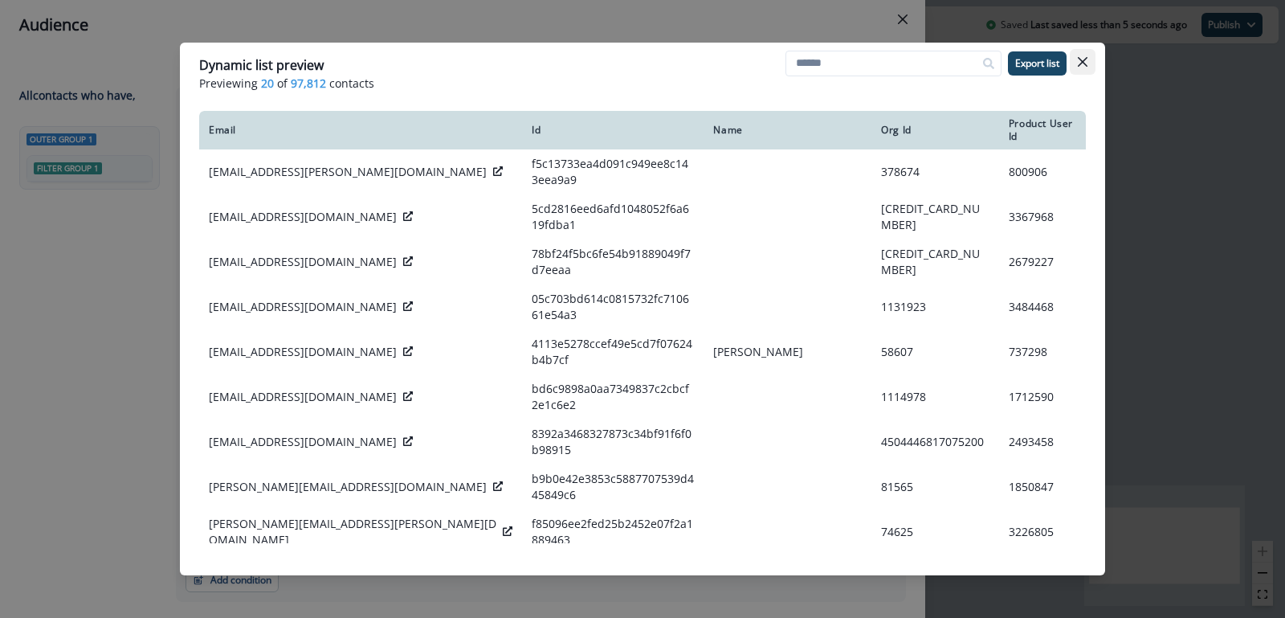
click at [1083, 57] on icon "Close" at bounding box center [1083, 62] width 10 height 10
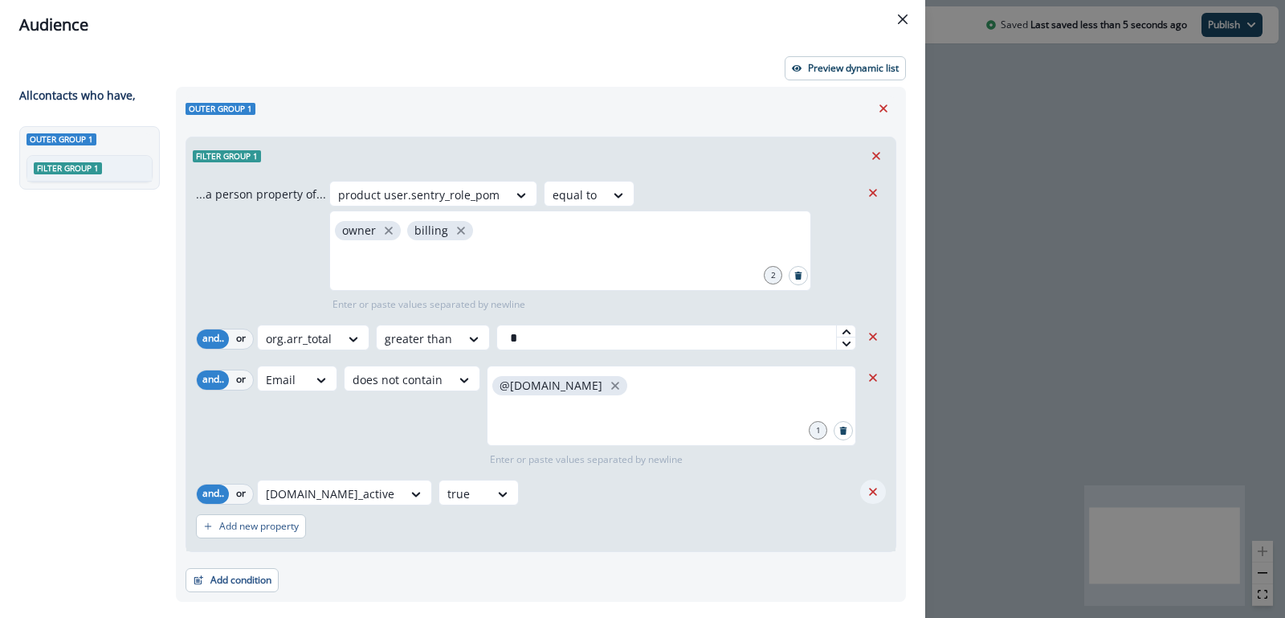
click at [873, 496] on icon "Remove" at bounding box center [873, 491] width 14 height 14
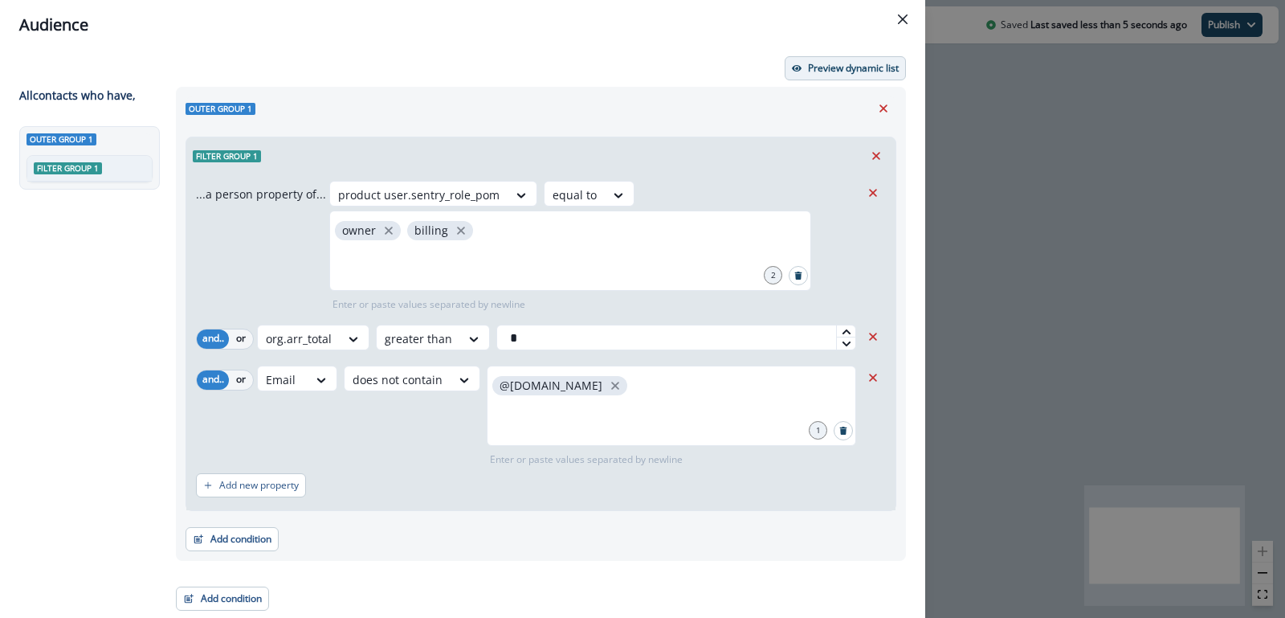
click at [845, 78] on button "Preview dynamic list" at bounding box center [845, 68] width 121 height 24
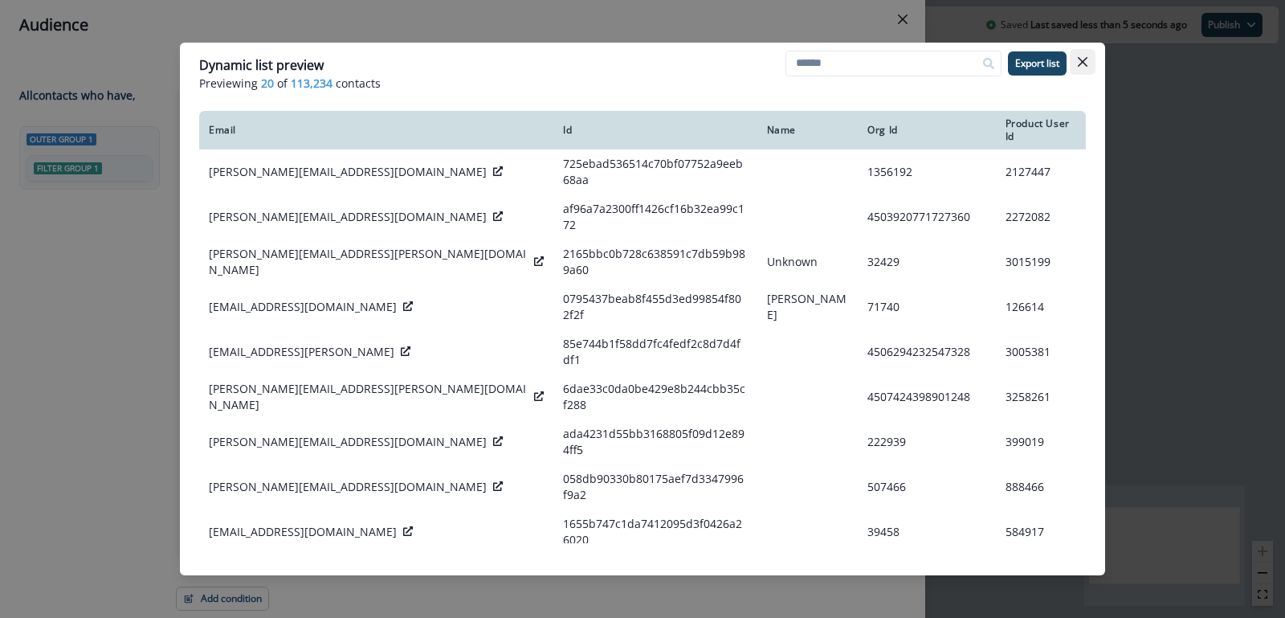
click at [1072, 61] on button "Close" at bounding box center [1083, 62] width 26 height 26
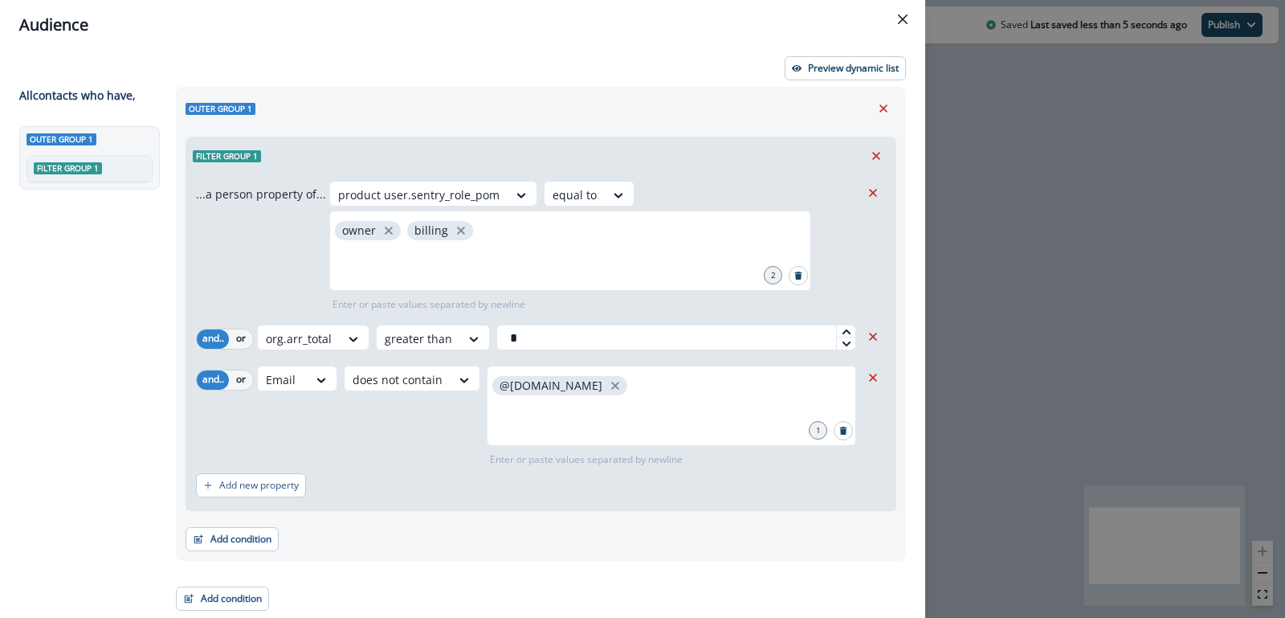
click at [693, 124] on div "Outer group 1 Filter group 1 ...a person property of... product user.sentry_rol…" at bounding box center [541, 324] width 730 height 474
click at [428, 442] on div "Email does not contain @sentry.io 1 Enter or paste values separated by newline" at bounding box center [558, 415] width 603 height 101
click at [357, 161] on div "Filter group 1" at bounding box center [540, 155] width 709 height 37
click at [356, 339] on icon at bounding box center [353, 339] width 14 height 16
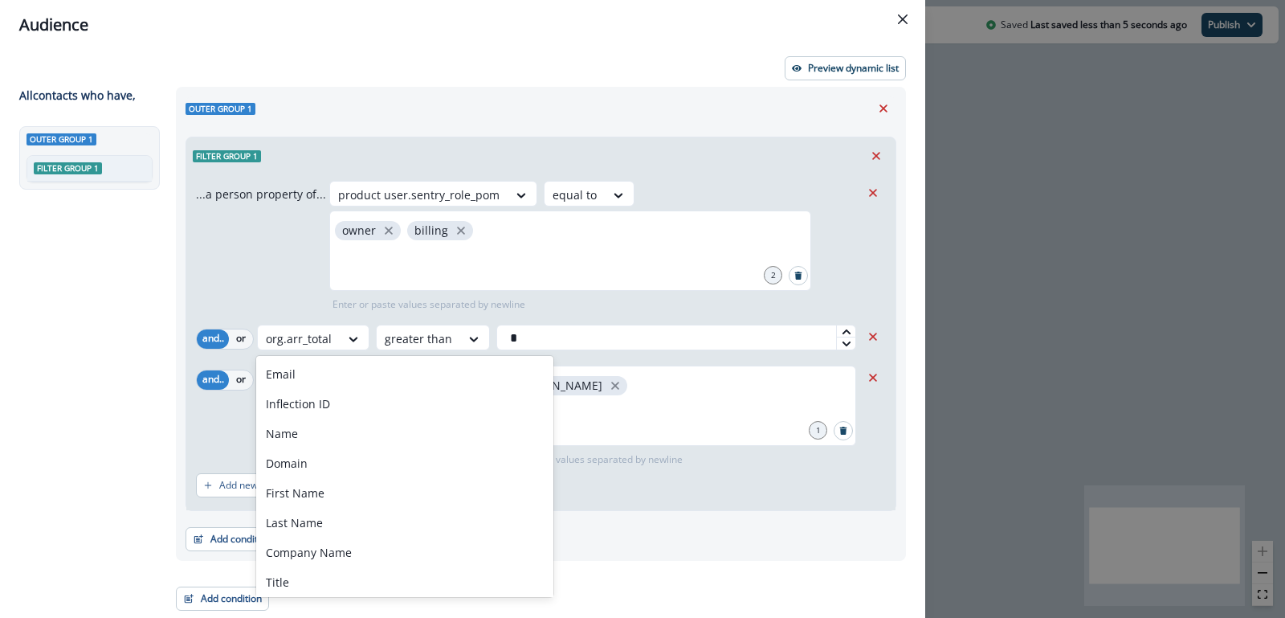
click at [317, 296] on div "...a person property of... product user.sentry_role_pom equal to owner billing …" at bounding box center [528, 246] width 664 height 131
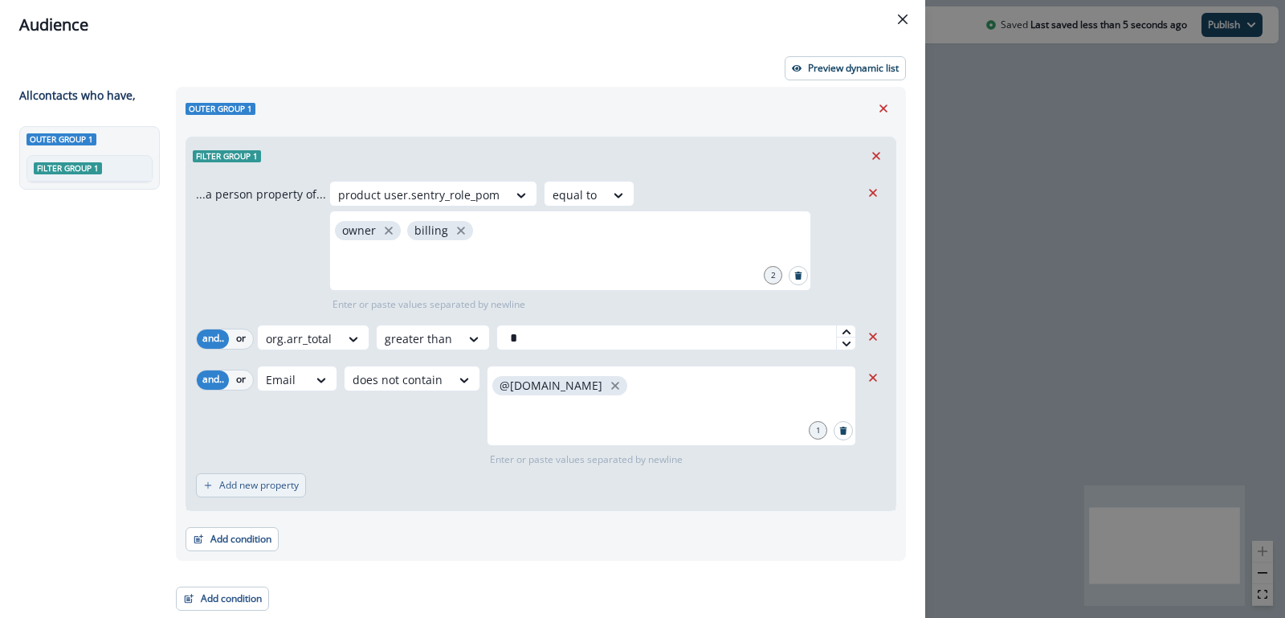
click at [263, 487] on p "Add new property" at bounding box center [259, 484] width 80 height 11
click at [304, 480] on div "Select" at bounding box center [283, 493] width 50 height 27
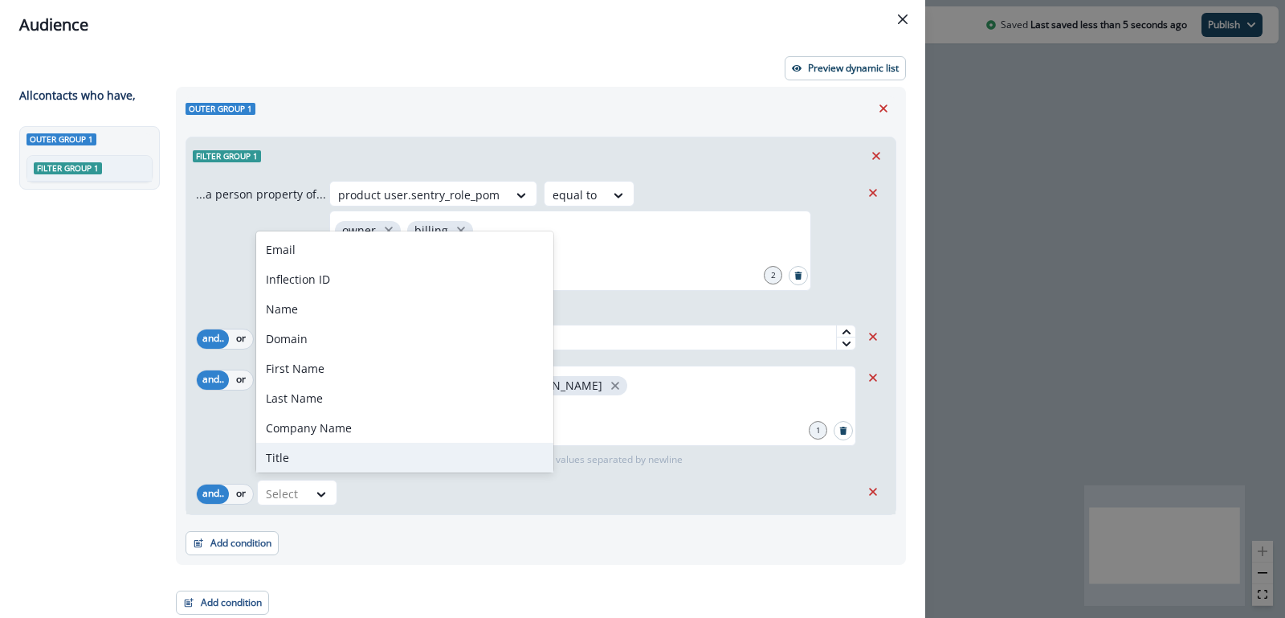
click at [233, 462] on div "and.. or Email does not contain @sentry.io 1 Enter or paste values separated by…" at bounding box center [528, 415] width 664 height 101
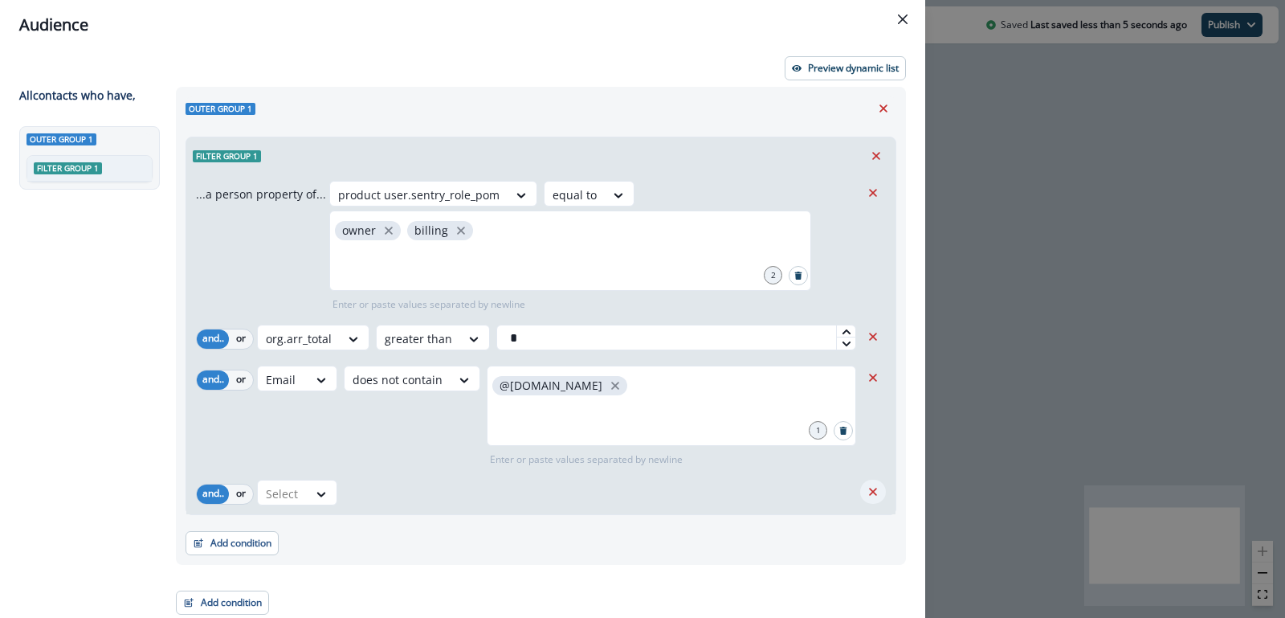
click at [863, 486] on button "Remove" at bounding box center [873, 491] width 26 height 24
click at [390, 458] on div "Email does not contain @sentry.io 1 Enter or paste values separated by newline" at bounding box center [558, 415] width 603 height 101
click at [460, 331] on div at bounding box center [473, 339] width 27 height 16
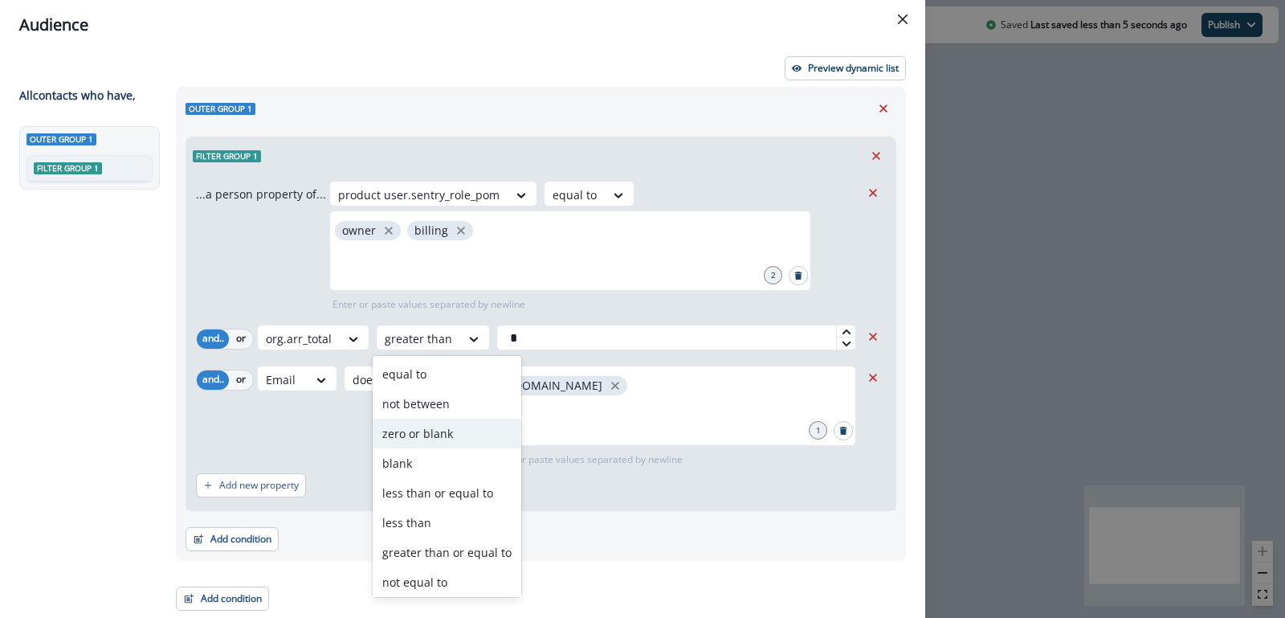
click at [448, 431] on div "zero or blank" at bounding box center [447, 433] width 149 height 30
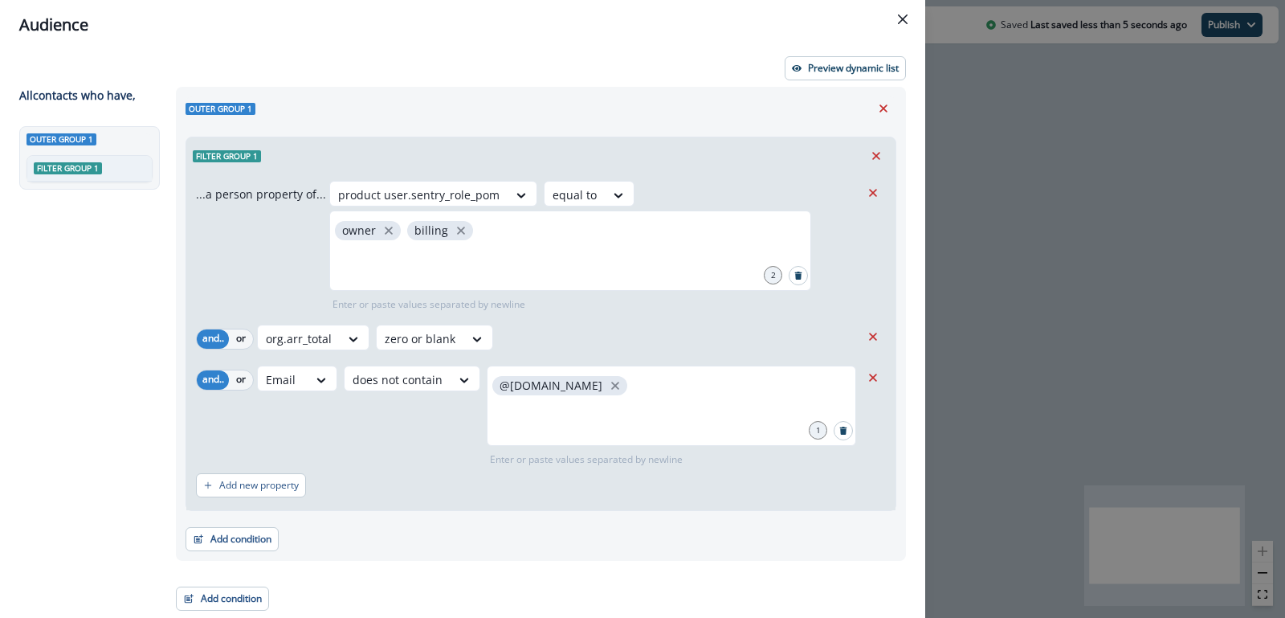
click at [418, 440] on div "Email does not contain @sentry.io 1 Enter or paste values separated by newline" at bounding box center [558, 415] width 603 height 101
click at [590, 325] on div "org.arr_total zero or blank" at bounding box center [558, 337] width 603 height 26
click at [727, 122] on div "Outer group 1 Filter group 1 ...a person property of... product user.sentry_rol…" at bounding box center [541, 324] width 730 height 474
click at [836, 56] on button "Preview dynamic list" at bounding box center [845, 68] width 121 height 24
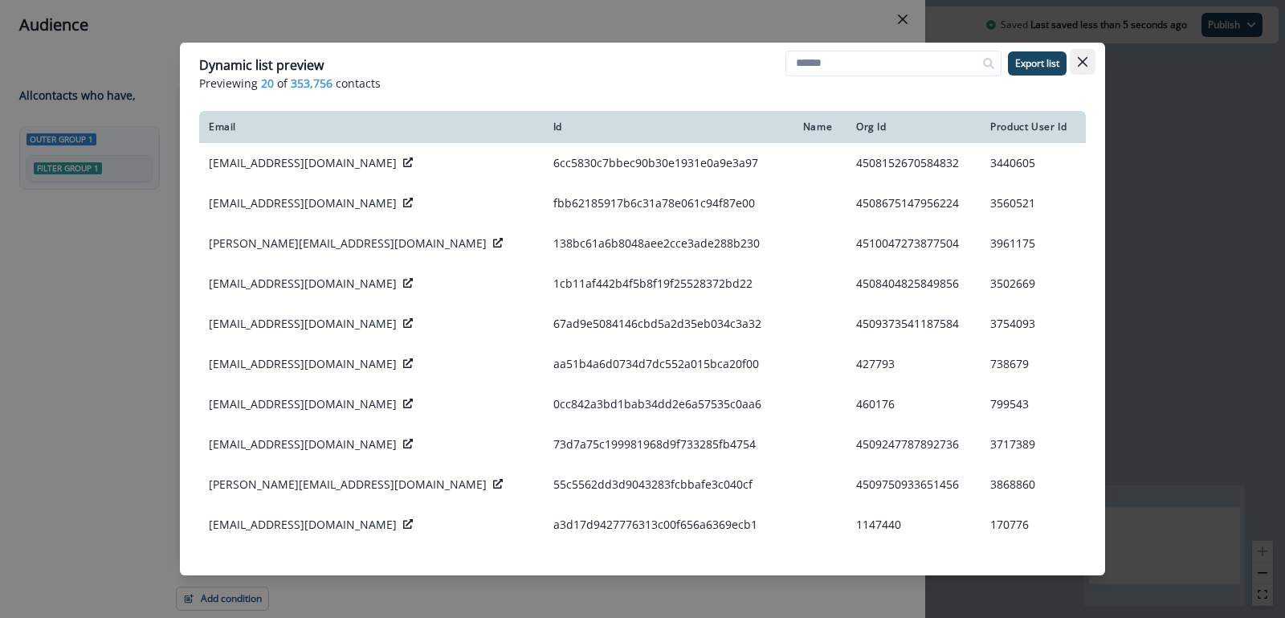
click at [1080, 63] on icon "Close" at bounding box center [1083, 62] width 10 height 10
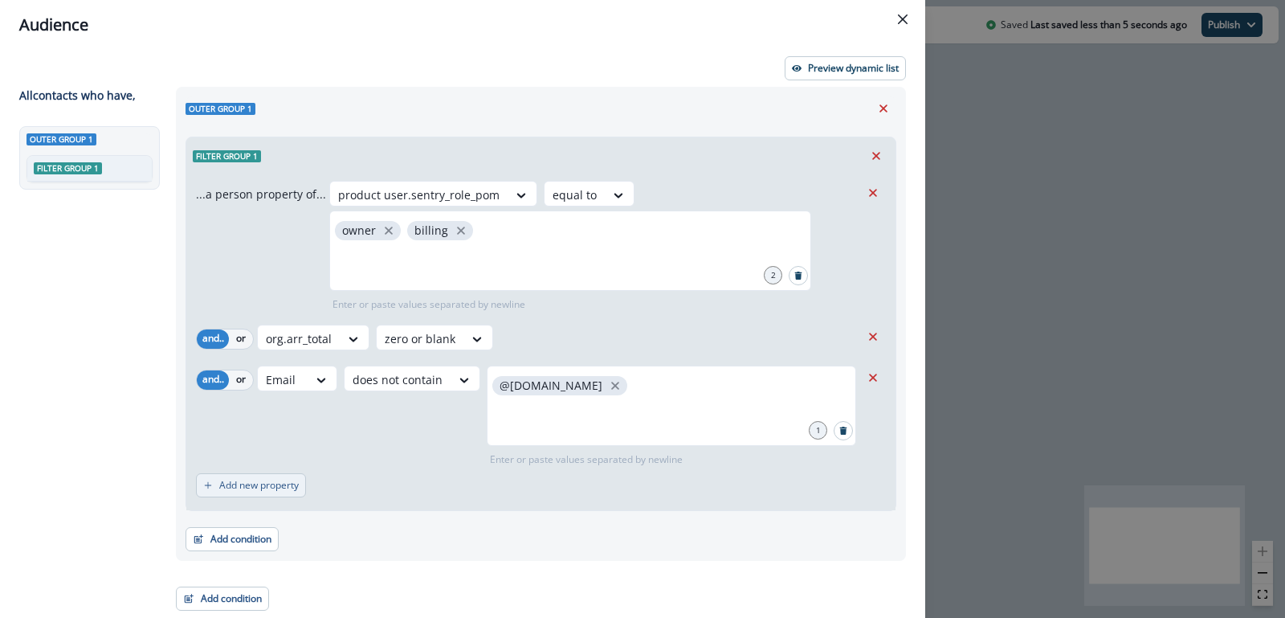
click at [271, 480] on p "Add new property" at bounding box center [259, 484] width 80 height 11
click at [308, 489] on div at bounding box center [321, 494] width 27 height 16
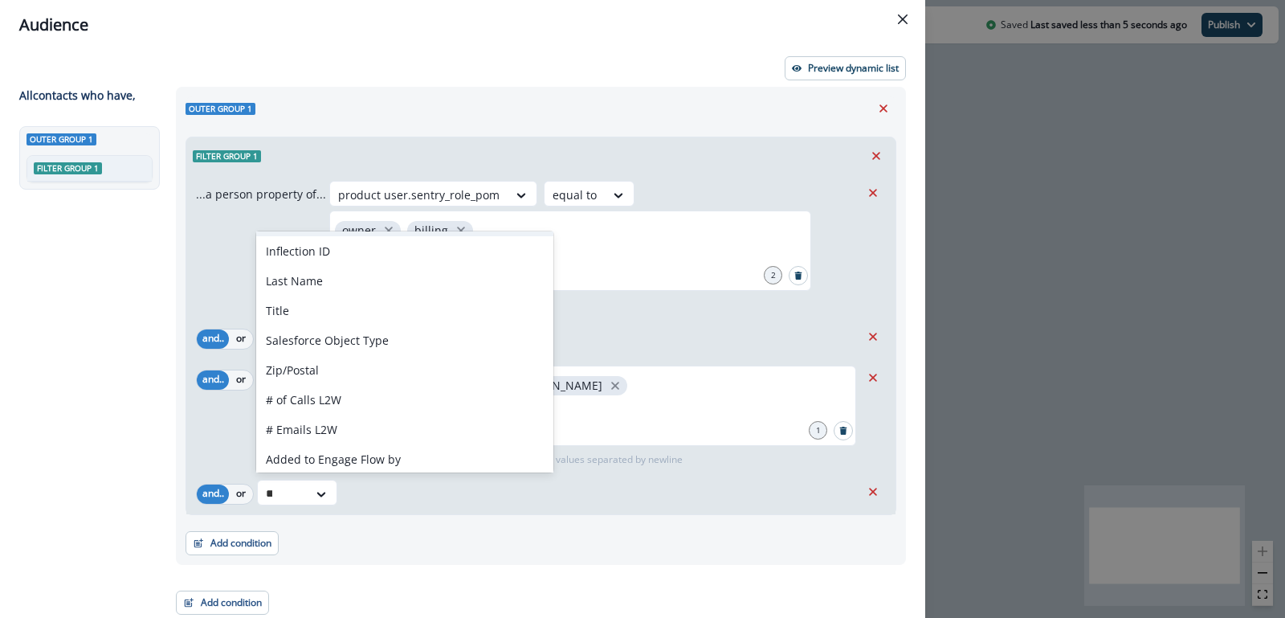
scroll to position [0, 0]
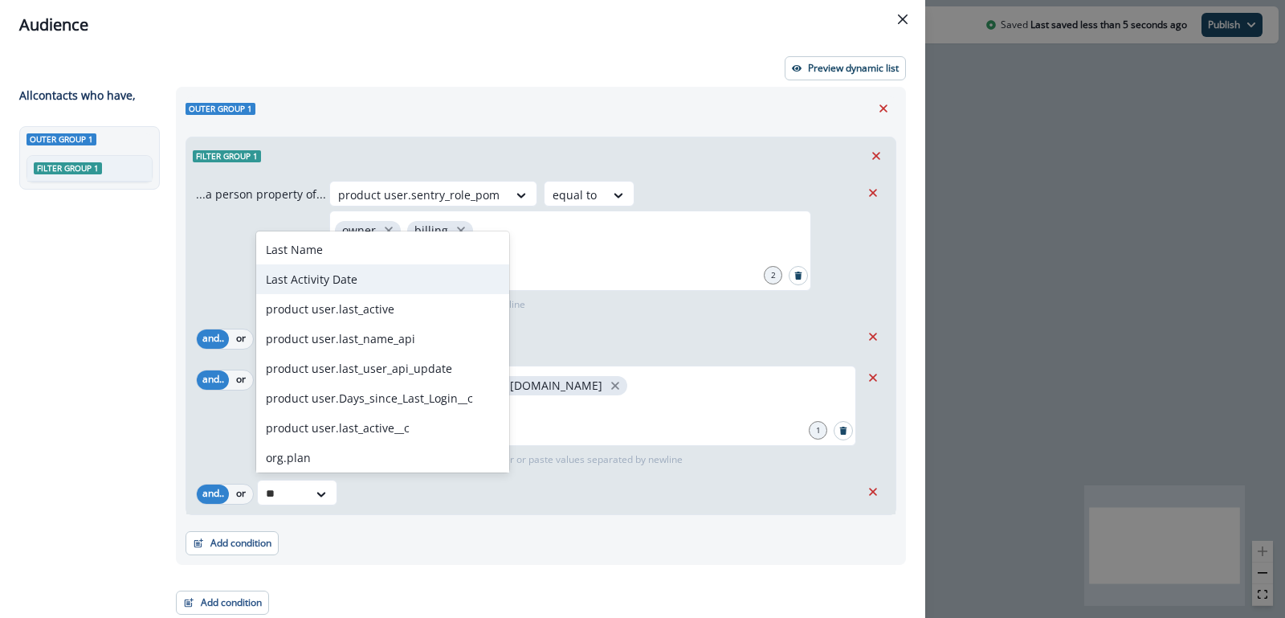
type input "*"
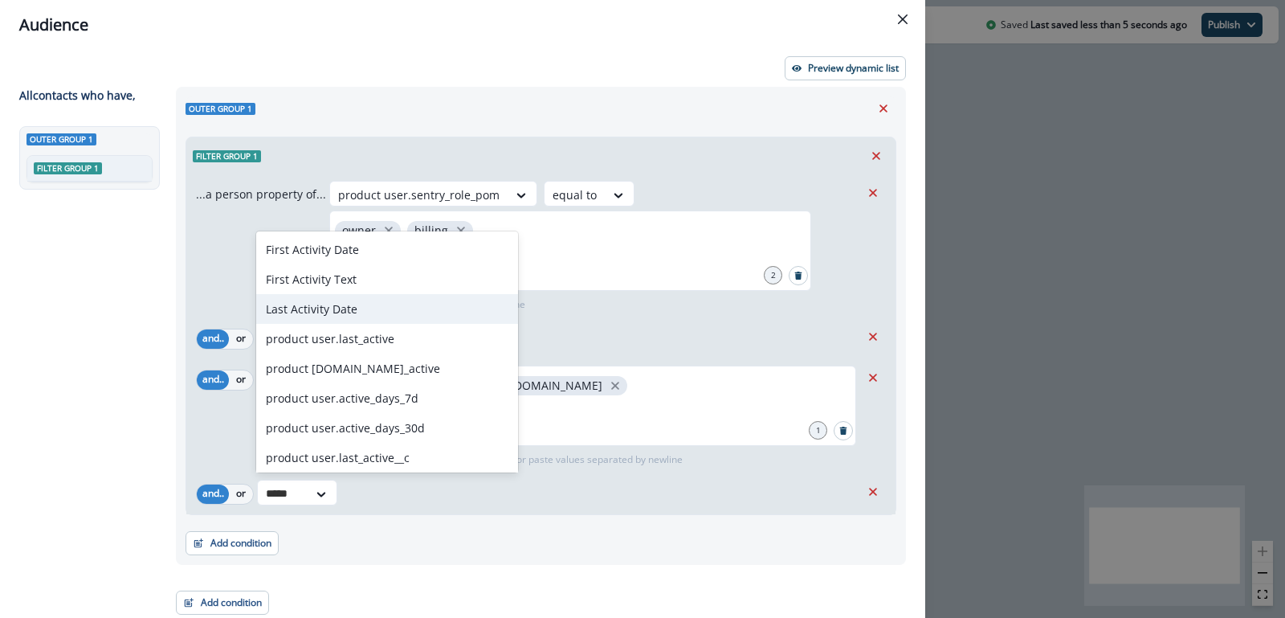
type input "******"
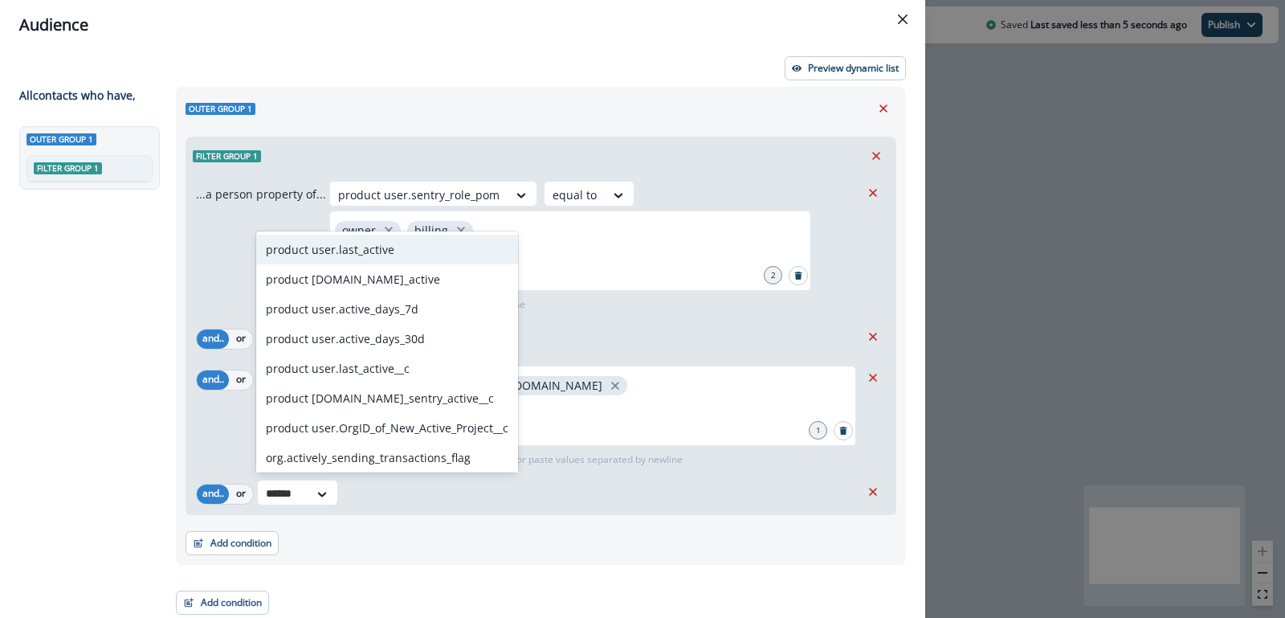
click at [361, 263] on div "product user.last_active" at bounding box center [387, 250] width 262 height 30
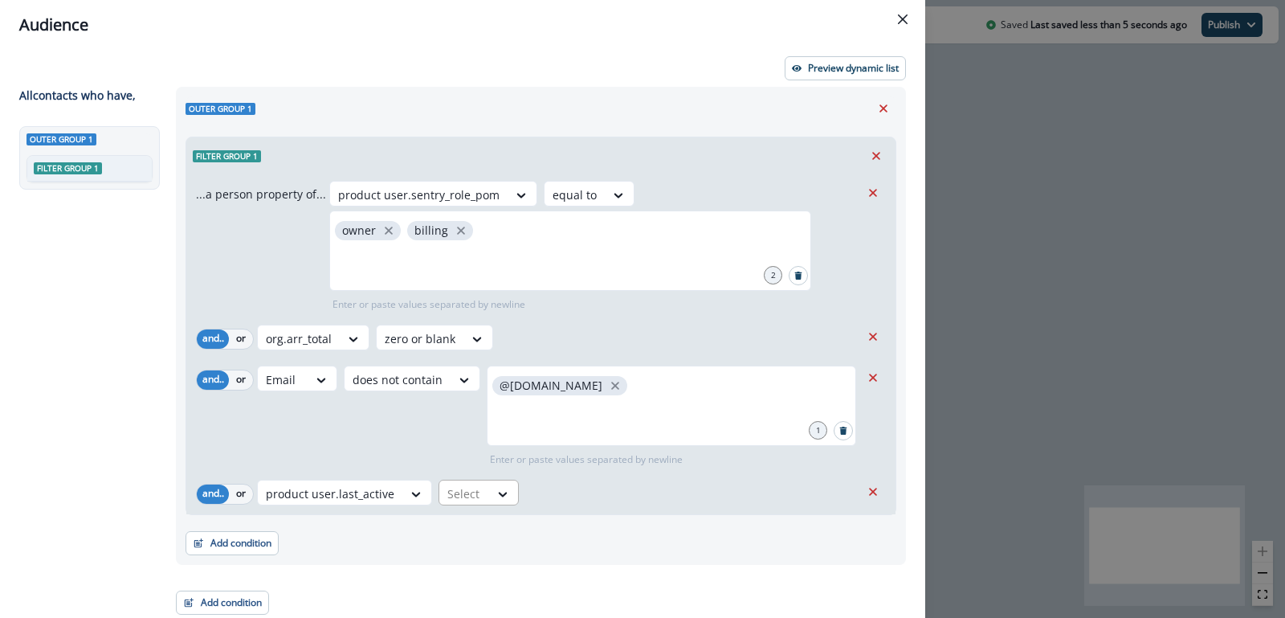
click at [468, 502] on div at bounding box center [464, 493] width 34 height 20
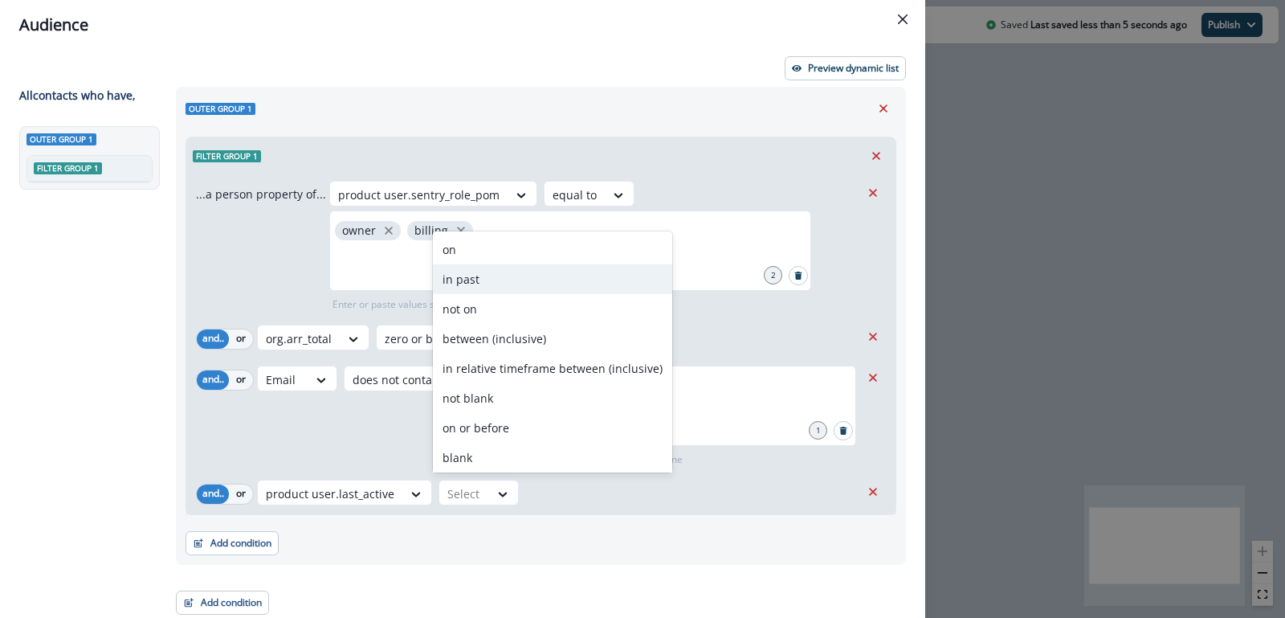
click at [477, 292] on div "in past" at bounding box center [552, 279] width 239 height 30
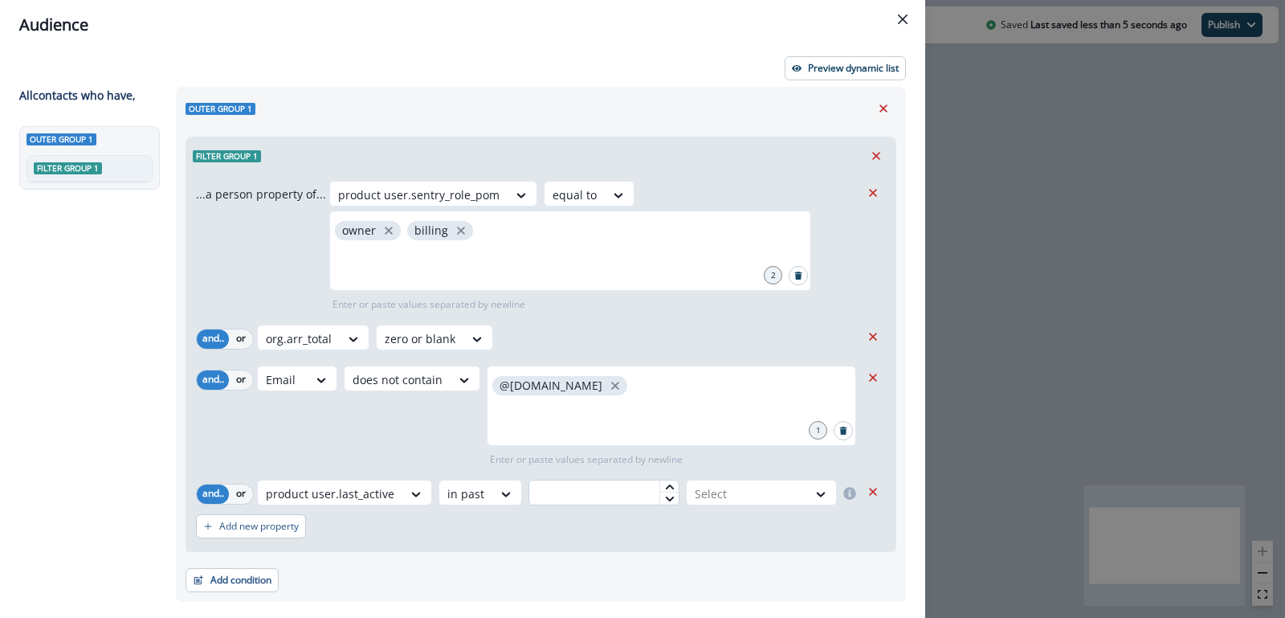
click at [608, 498] on input "text" at bounding box center [603, 492] width 151 height 26
click at [717, 495] on div at bounding box center [747, 493] width 104 height 20
click at [715, 585] on div "month(s)" at bounding box center [760, 588] width 156 height 30
click at [577, 499] on input "*" at bounding box center [603, 492] width 151 height 26
type input "**"
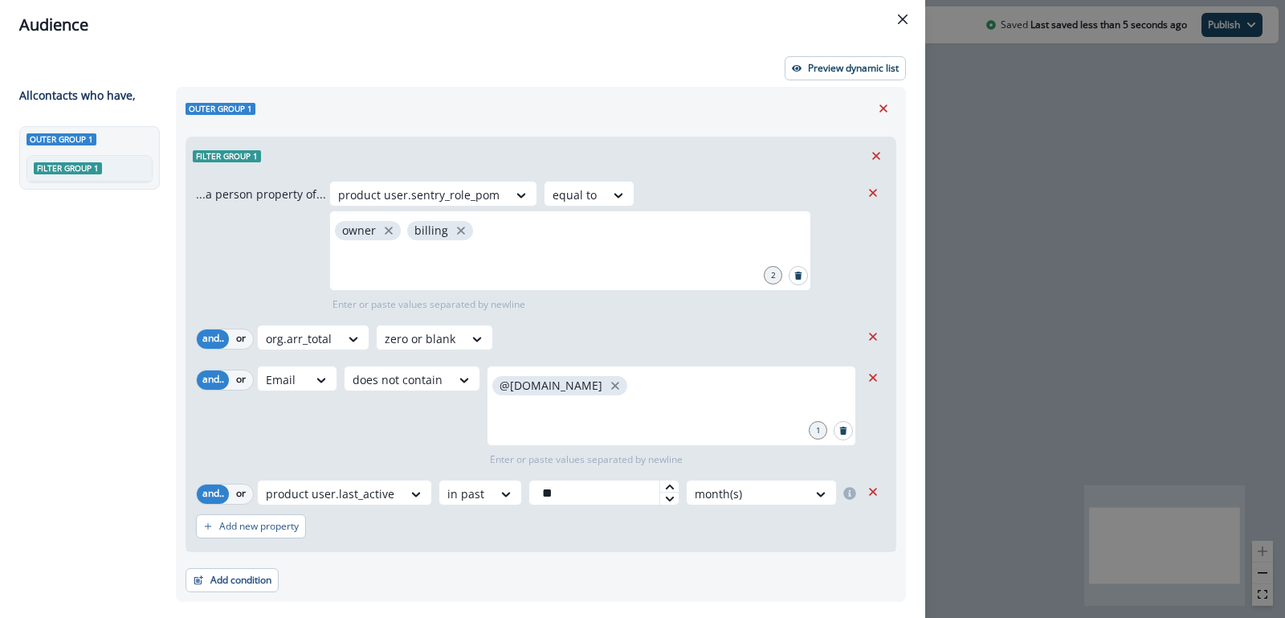
click at [570, 537] on div "Add new property" at bounding box center [541, 526] width 690 height 37
click at [681, 335] on div "org.arr_total zero or blank" at bounding box center [558, 337] width 603 height 26
click at [846, 67] on p "Preview dynamic list" at bounding box center [853, 68] width 91 height 11
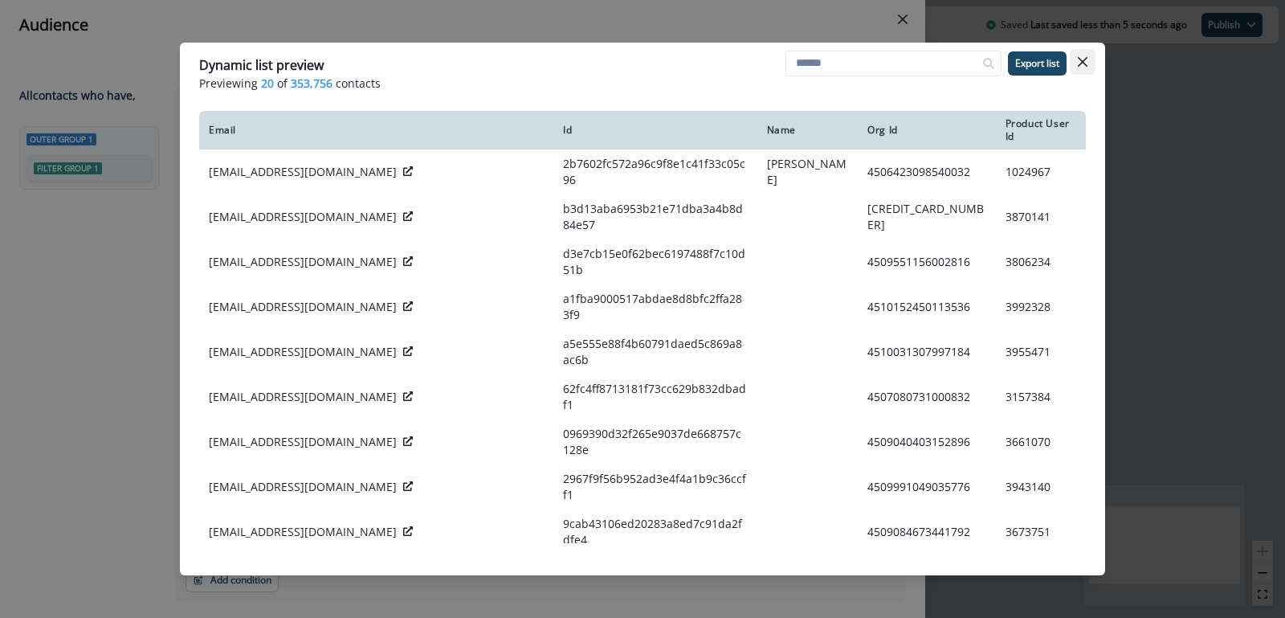
click at [1076, 52] on button "Close" at bounding box center [1083, 62] width 26 height 26
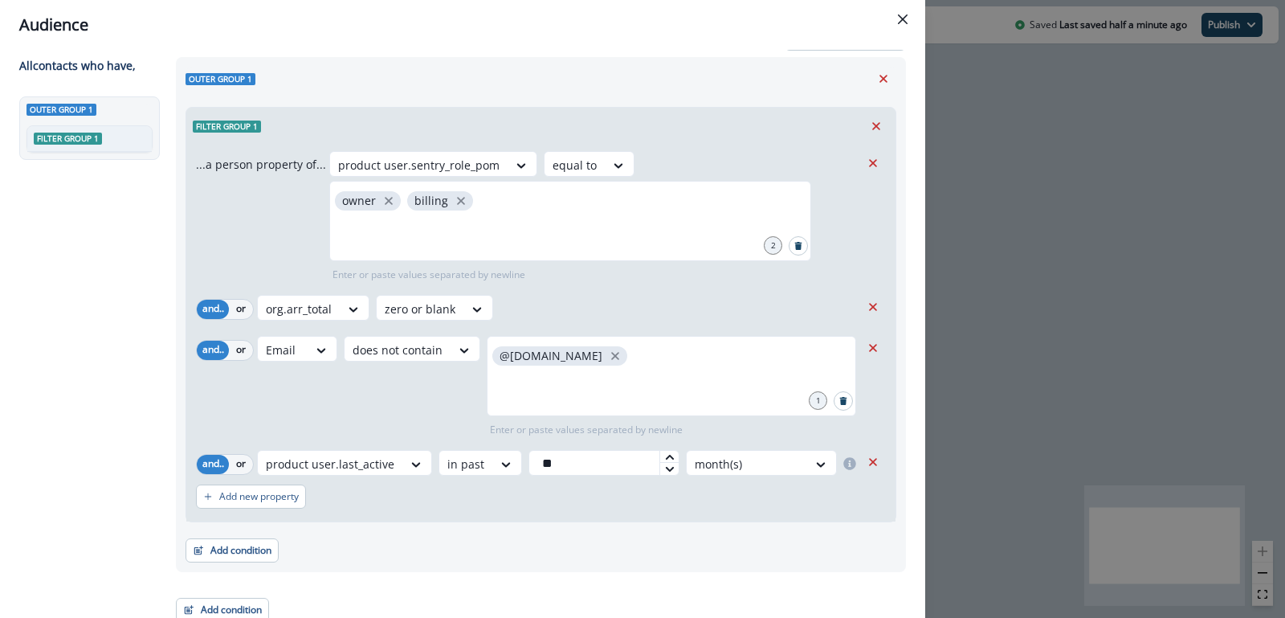
scroll to position [39, 0]
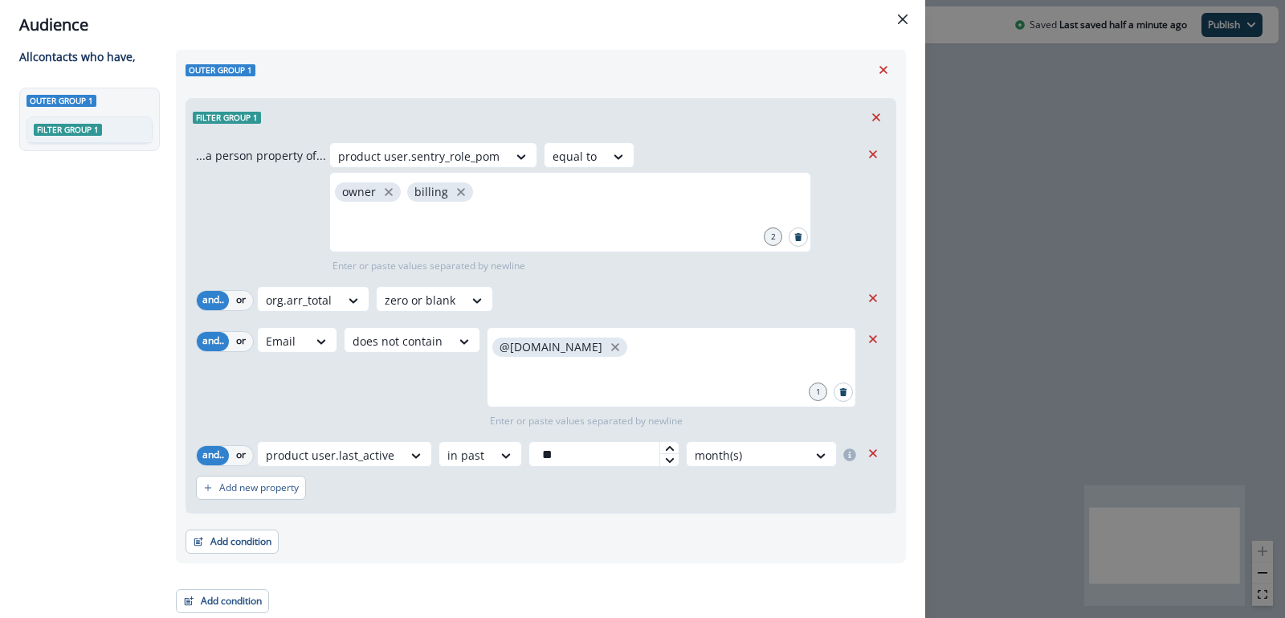
click at [407, 369] on div "Email does not contain @sentry.io 1 Enter or paste values separated by newline" at bounding box center [558, 377] width 603 height 101
click at [562, 313] on div "...a person property of... product user.sentry_role_pom equal to owner billing …" at bounding box center [540, 324] width 709 height 377
click at [284, 243] on div "...a person property of... product user.sentry_role_pom equal to owner billing …" at bounding box center [528, 207] width 664 height 131
click at [450, 298] on div at bounding box center [420, 300] width 71 height 20
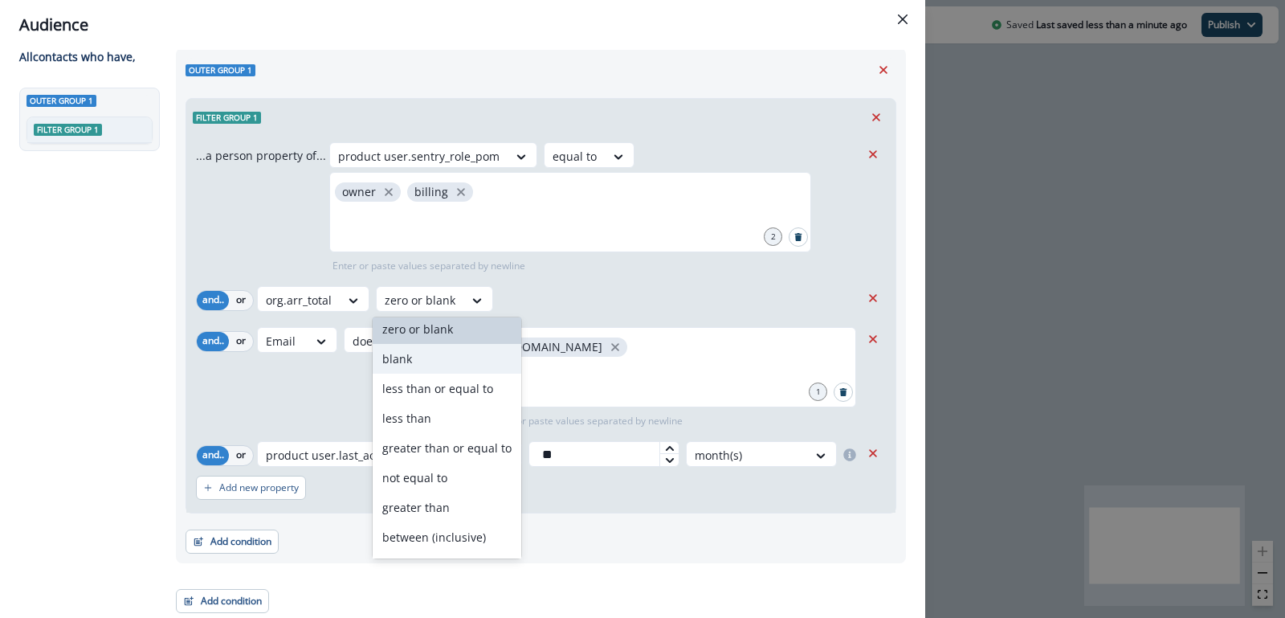
scroll to position [92, 0]
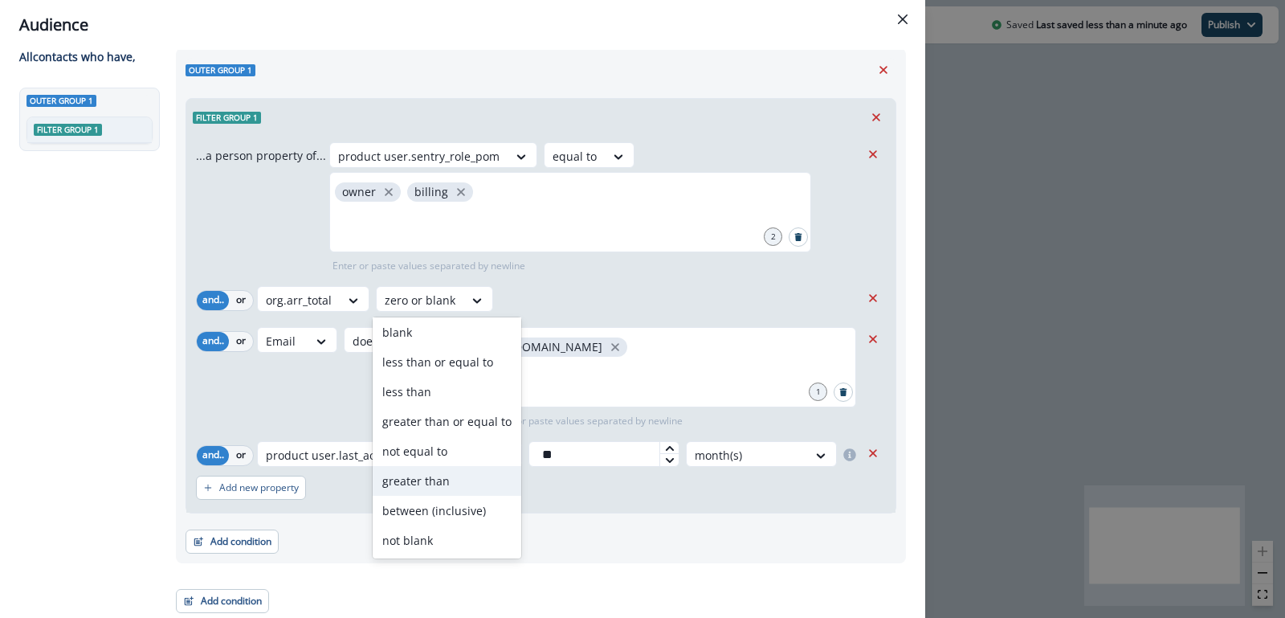
click at [426, 481] on div "greater than" at bounding box center [447, 481] width 149 height 30
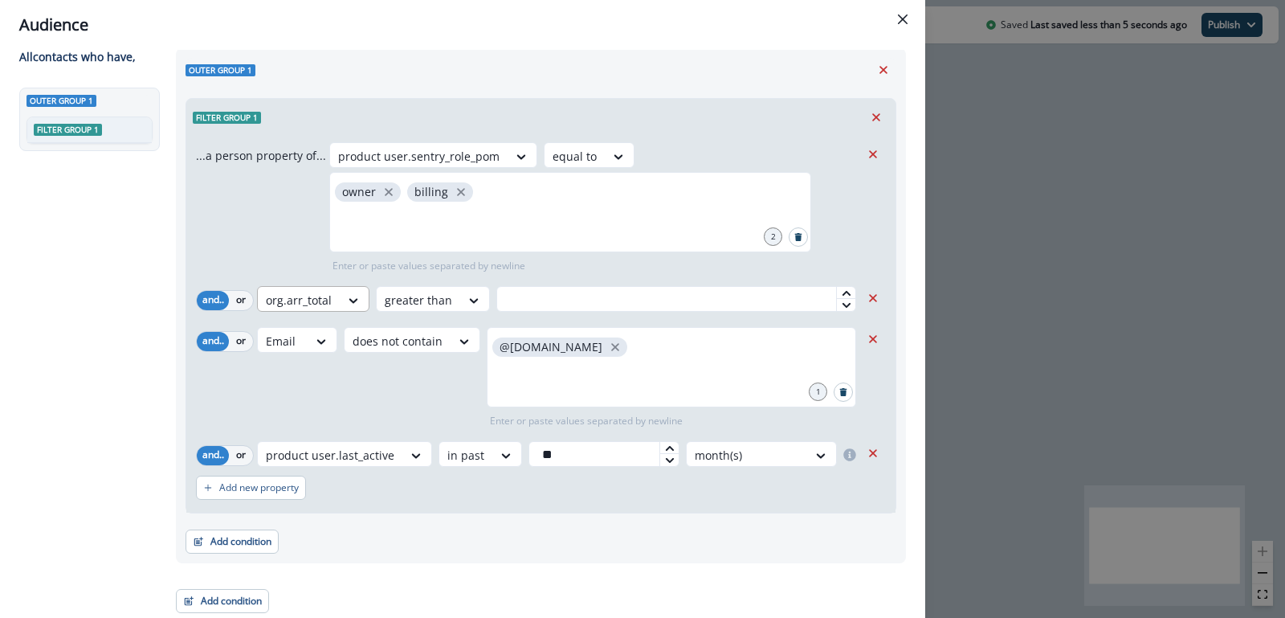
click at [331, 300] on div "org.arr_total" at bounding box center [299, 300] width 82 height 27
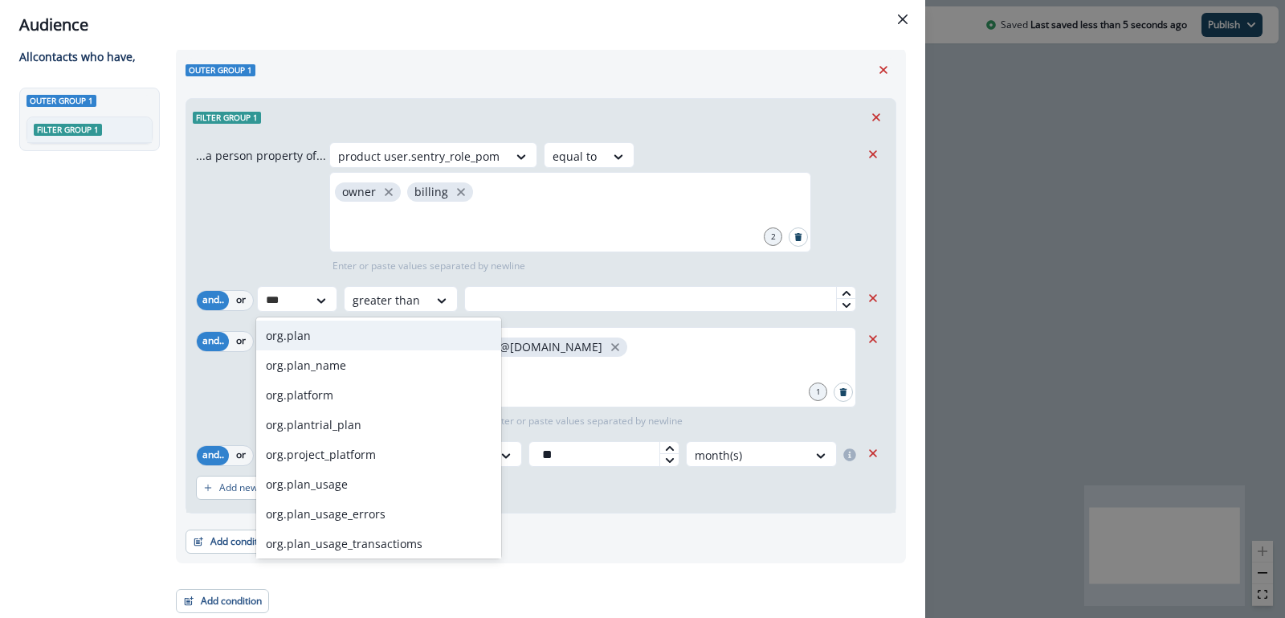
type input "****"
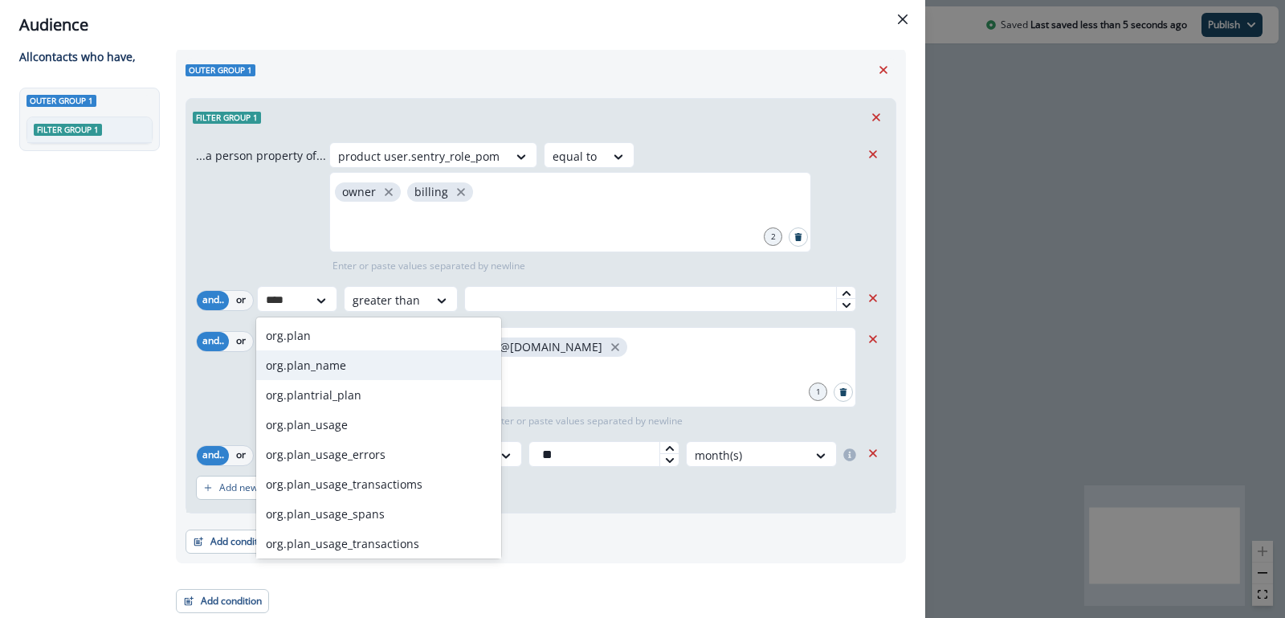
click at [349, 371] on div "org.plan_name" at bounding box center [378, 365] width 245 height 30
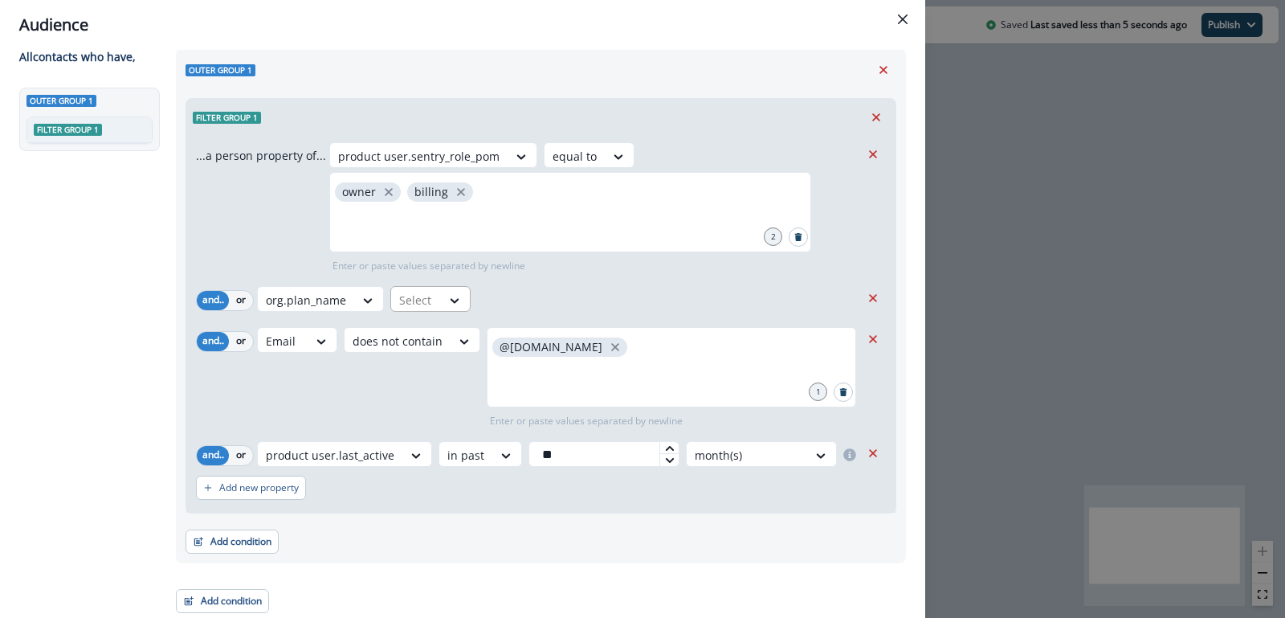
click at [419, 294] on div at bounding box center [416, 300] width 34 height 20
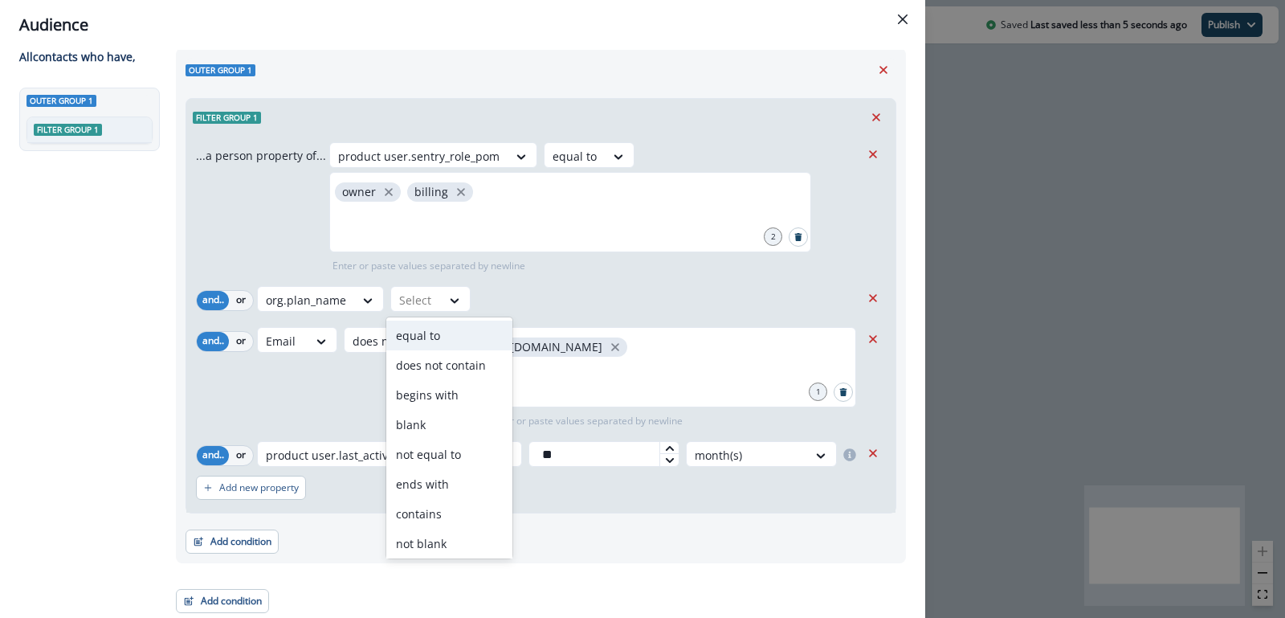
click at [435, 338] on div "equal to" at bounding box center [449, 335] width 126 height 30
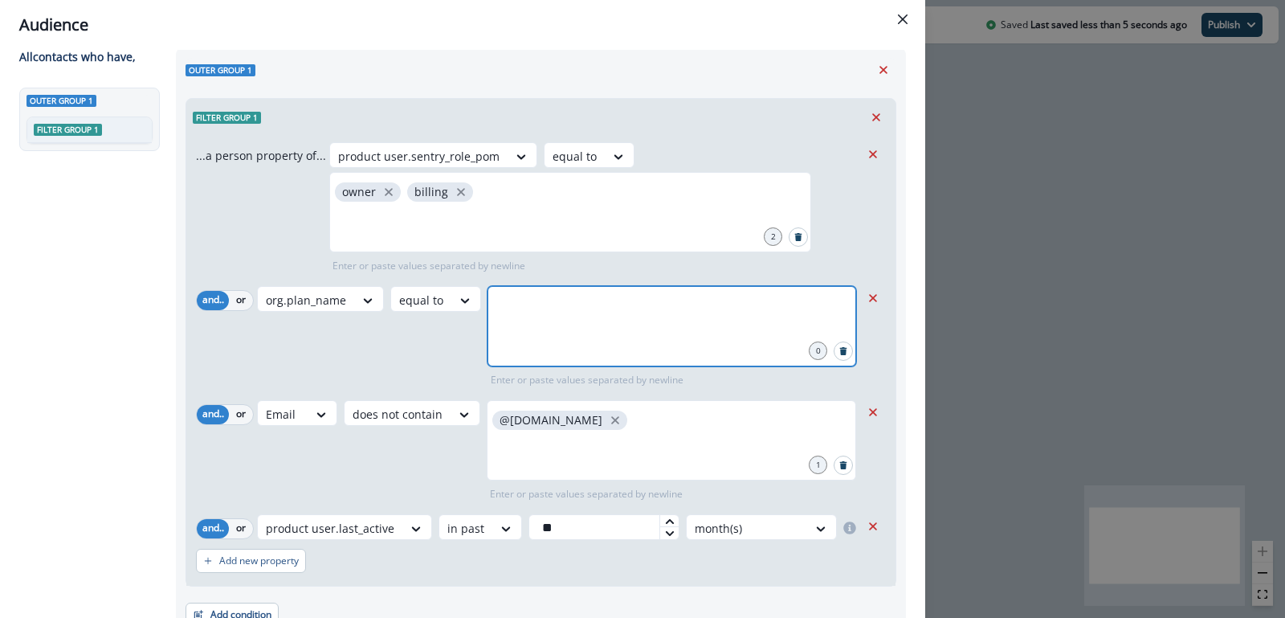
click at [538, 302] on input "text" at bounding box center [672, 306] width 364 height 32
type input "****"
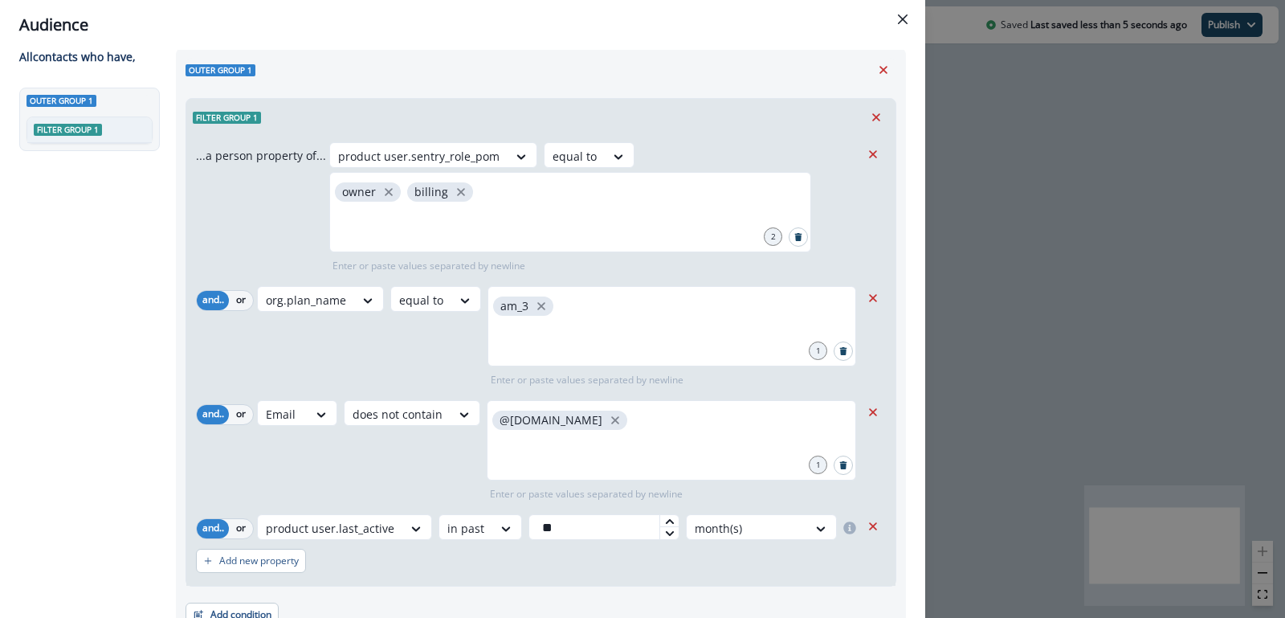
click at [459, 320] on div "org.plan_name equal to am_3 1 Enter or paste values separated by newline" at bounding box center [558, 336] width 603 height 101
click at [517, 305] on p "am_3" at bounding box center [514, 307] width 28 height 14
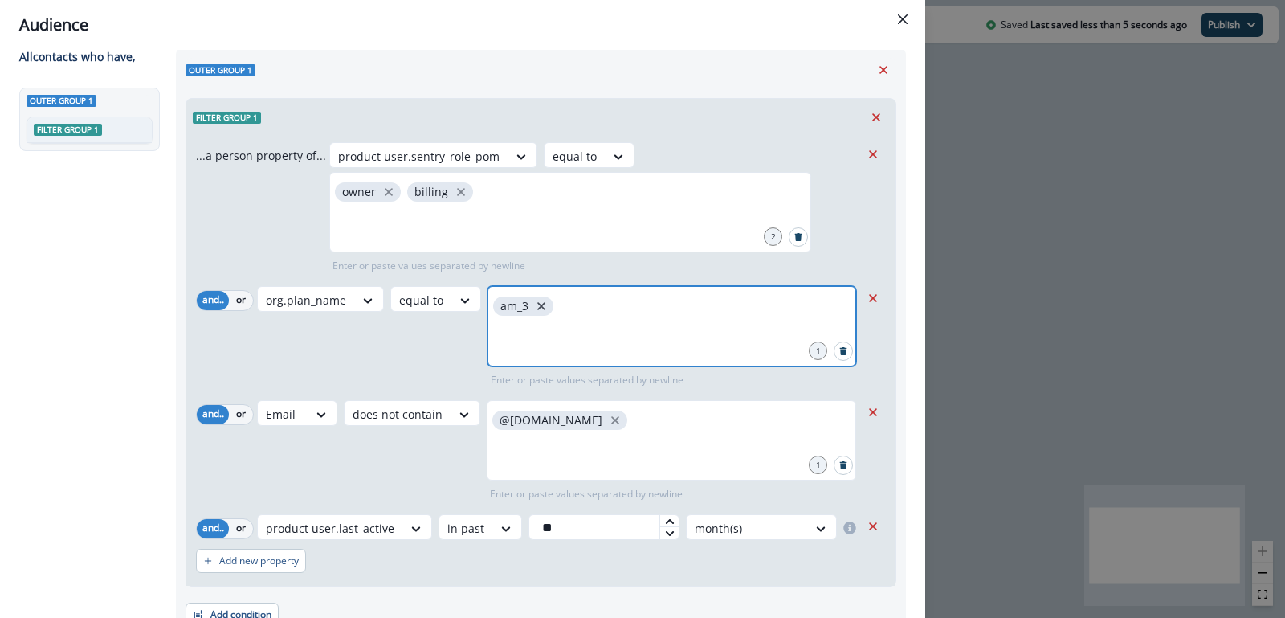
click at [535, 301] on icon "close" at bounding box center [541, 306] width 14 height 14
type input "**********"
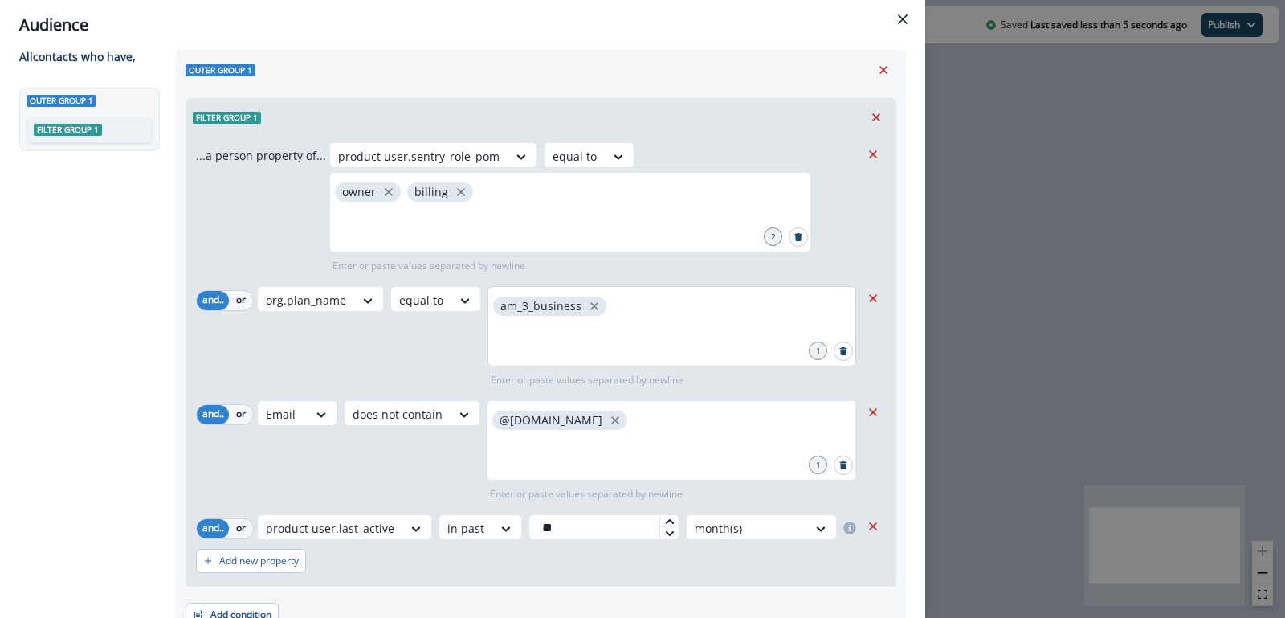
click at [411, 336] on div "org.plan_name equal to am_3_business 1 Enter or paste values separated by newli…" at bounding box center [558, 336] width 603 height 101
click at [870, 516] on button "Remove" at bounding box center [873, 526] width 26 height 24
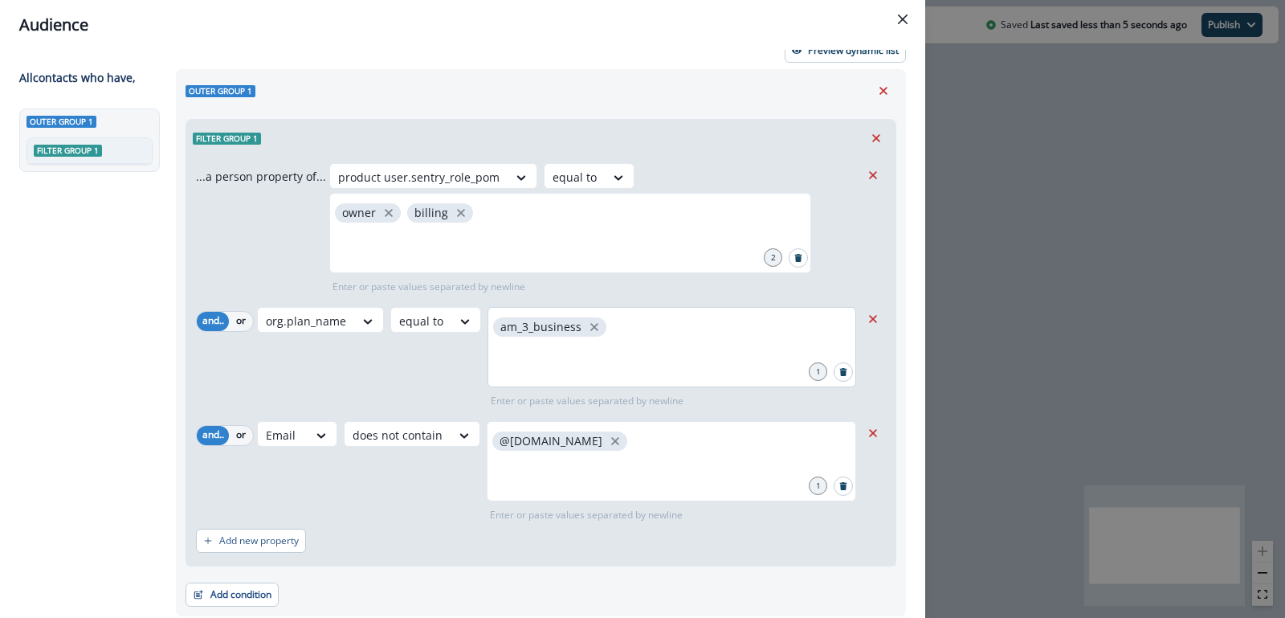
scroll to position [0, 0]
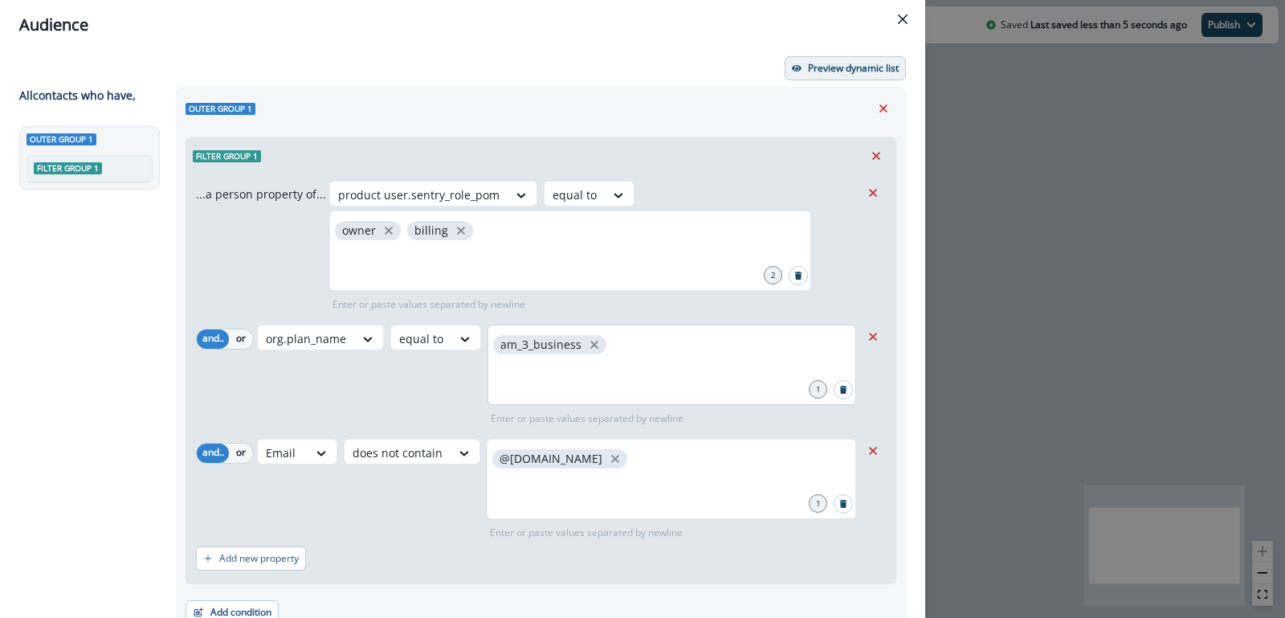
click at [849, 67] on p "Preview dynamic list" at bounding box center [853, 68] width 91 height 11
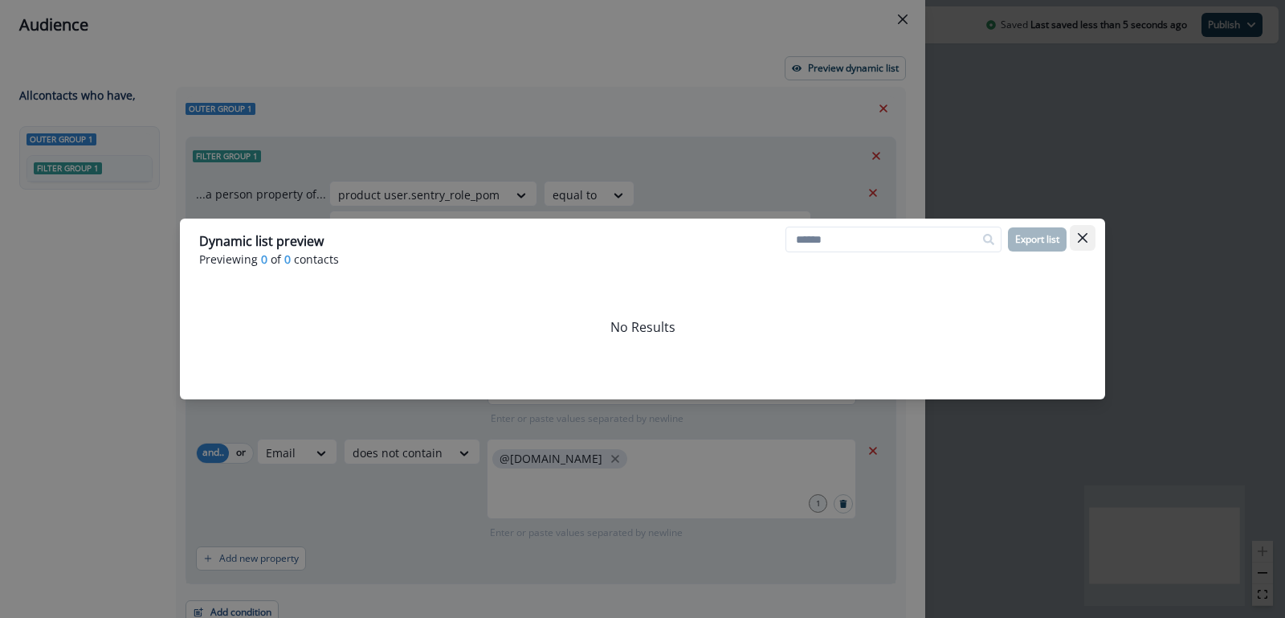
click at [1079, 242] on icon "Close" at bounding box center [1083, 238] width 10 height 10
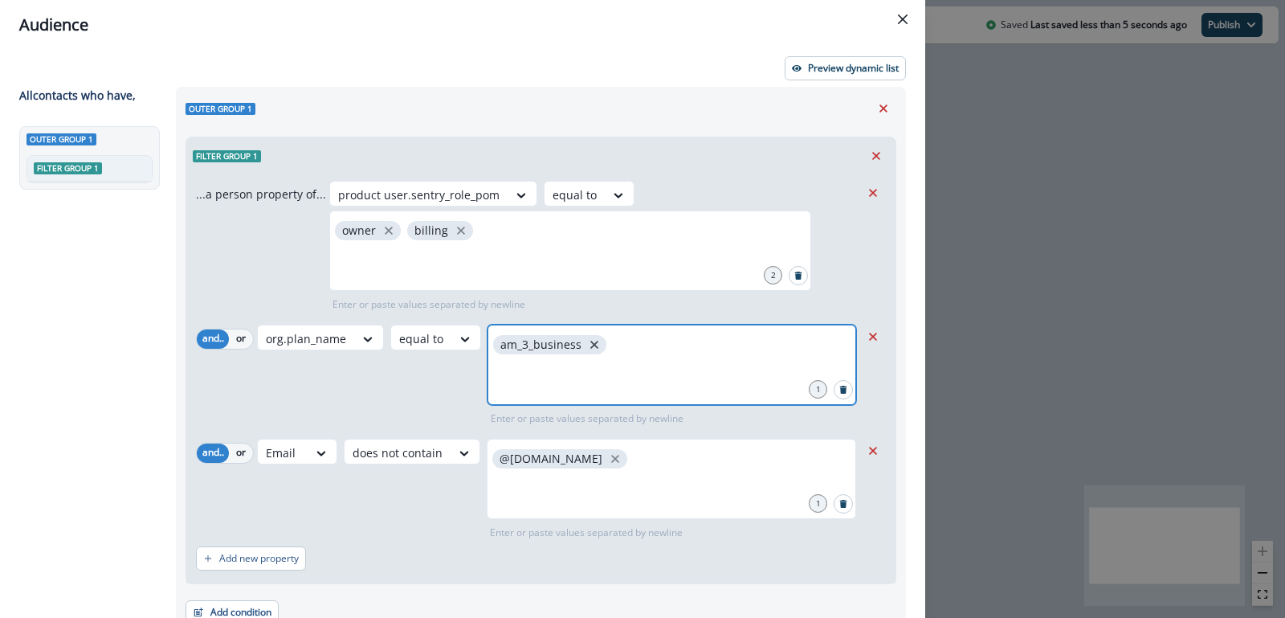
click at [590, 341] on icon "close" at bounding box center [594, 345] width 8 height 8
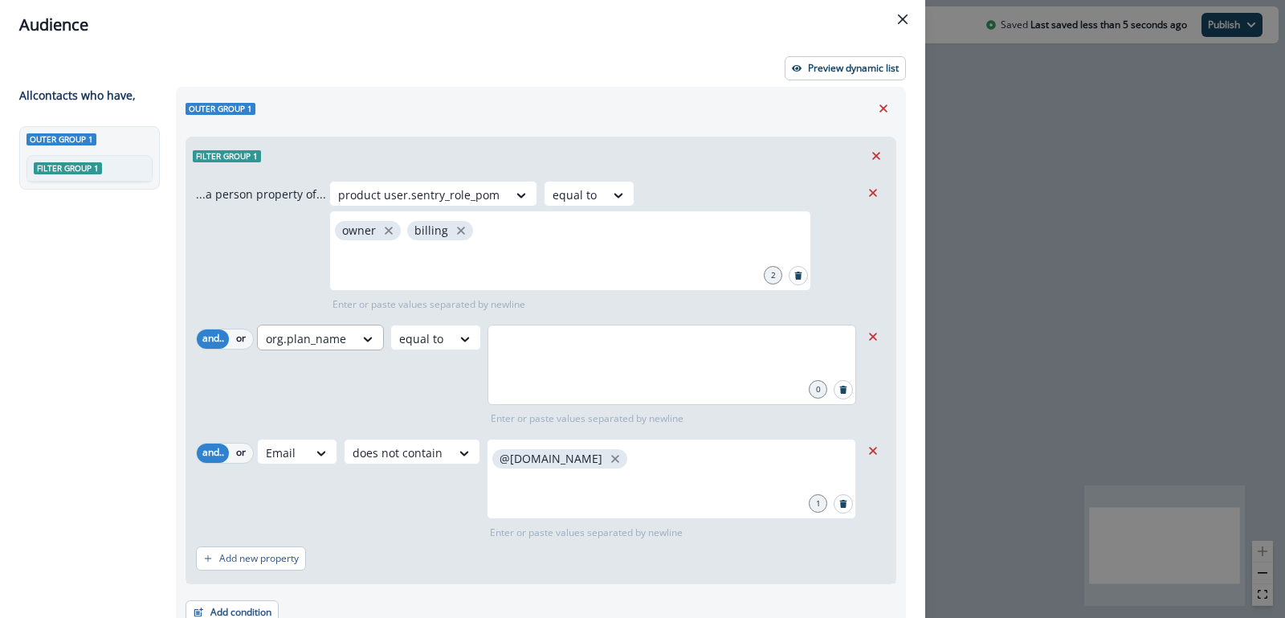
click at [327, 332] on div at bounding box center [306, 338] width 80 height 20
type input "***"
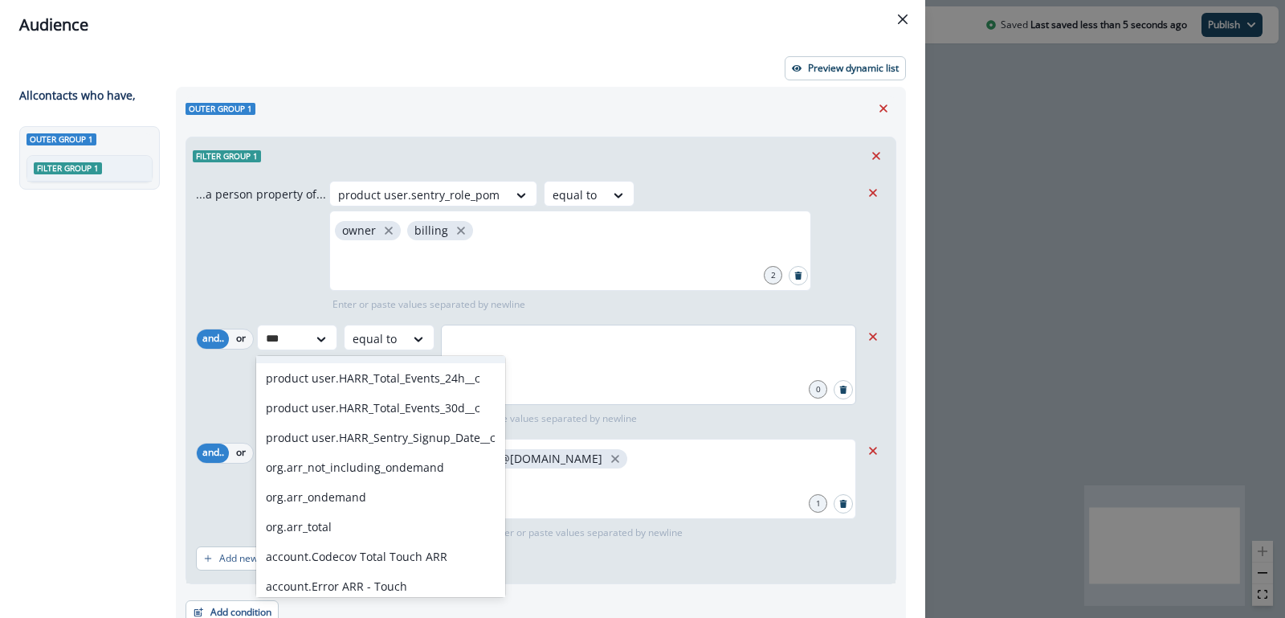
scroll to position [90, 0]
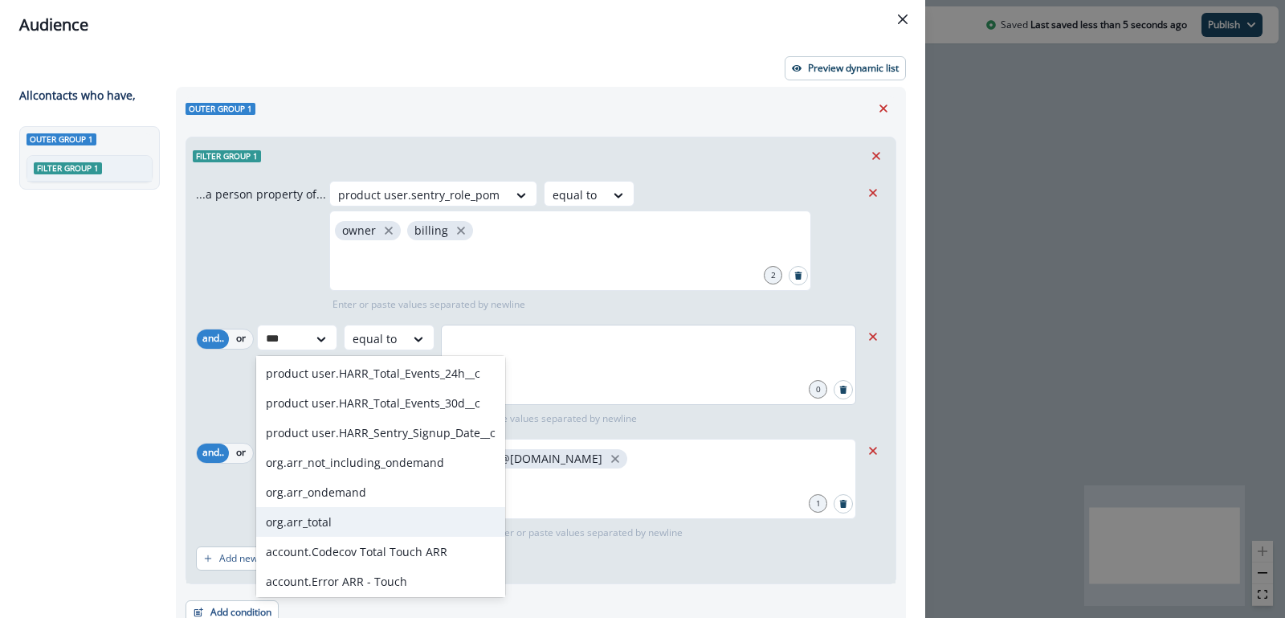
click at [322, 516] on div "org.arr_total" at bounding box center [380, 522] width 249 height 30
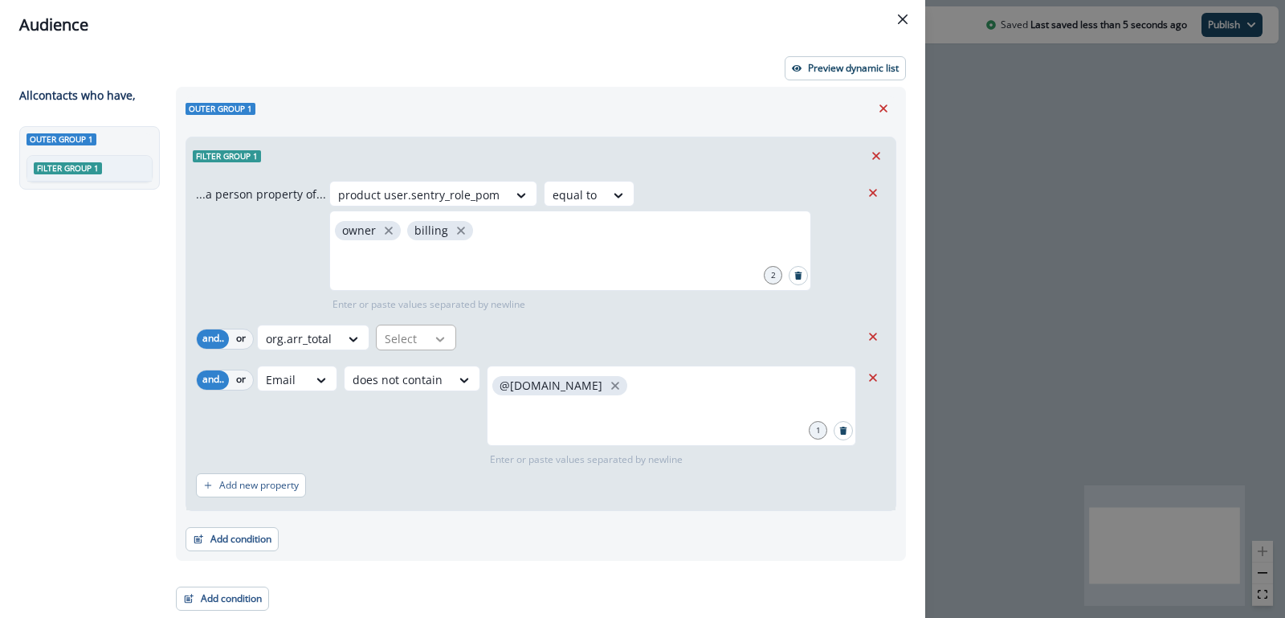
click at [433, 334] on icon at bounding box center [440, 339] width 14 height 16
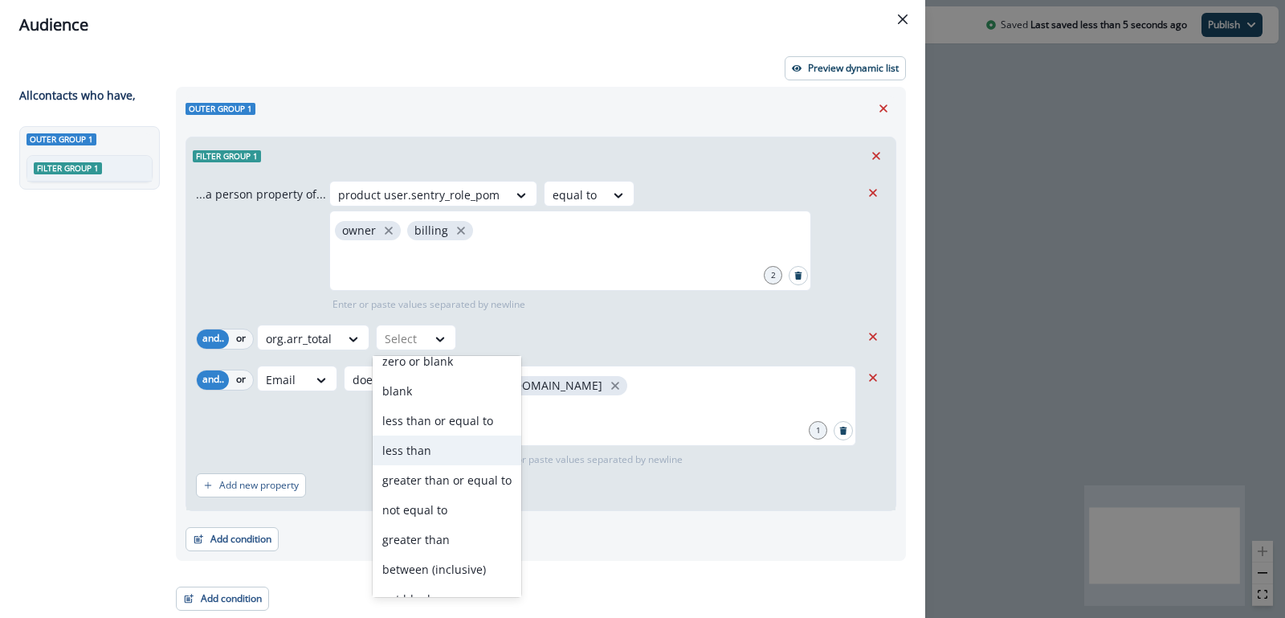
scroll to position [92, 0]
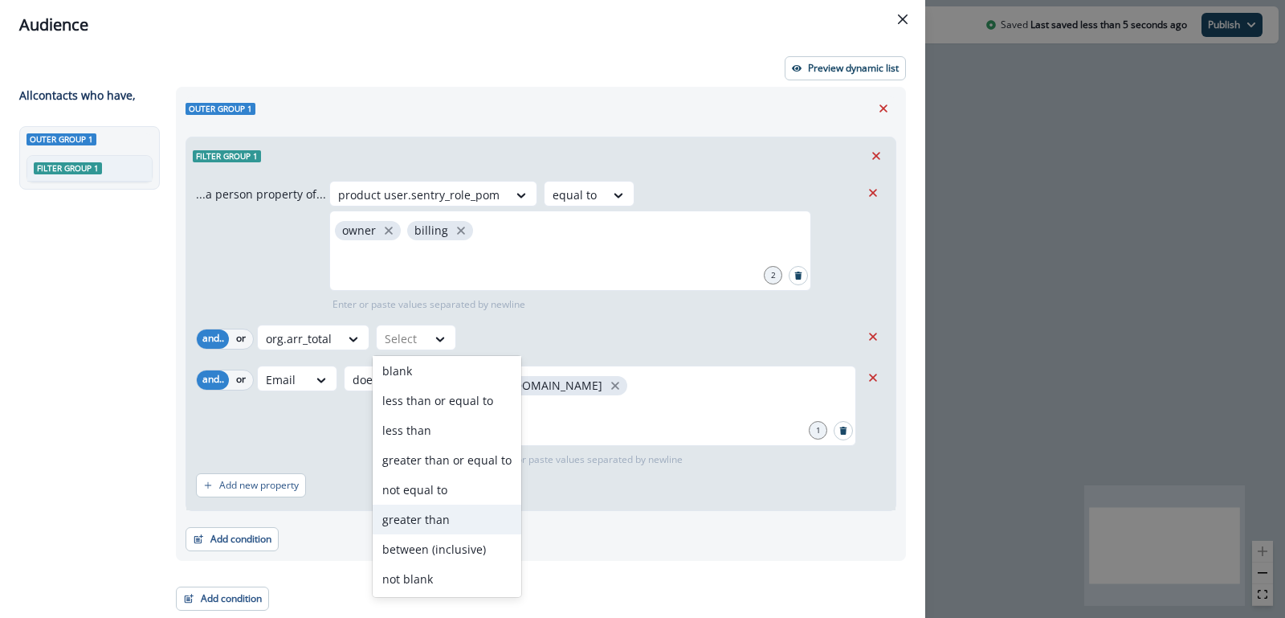
click at [426, 515] on div "greater than" at bounding box center [447, 519] width 149 height 30
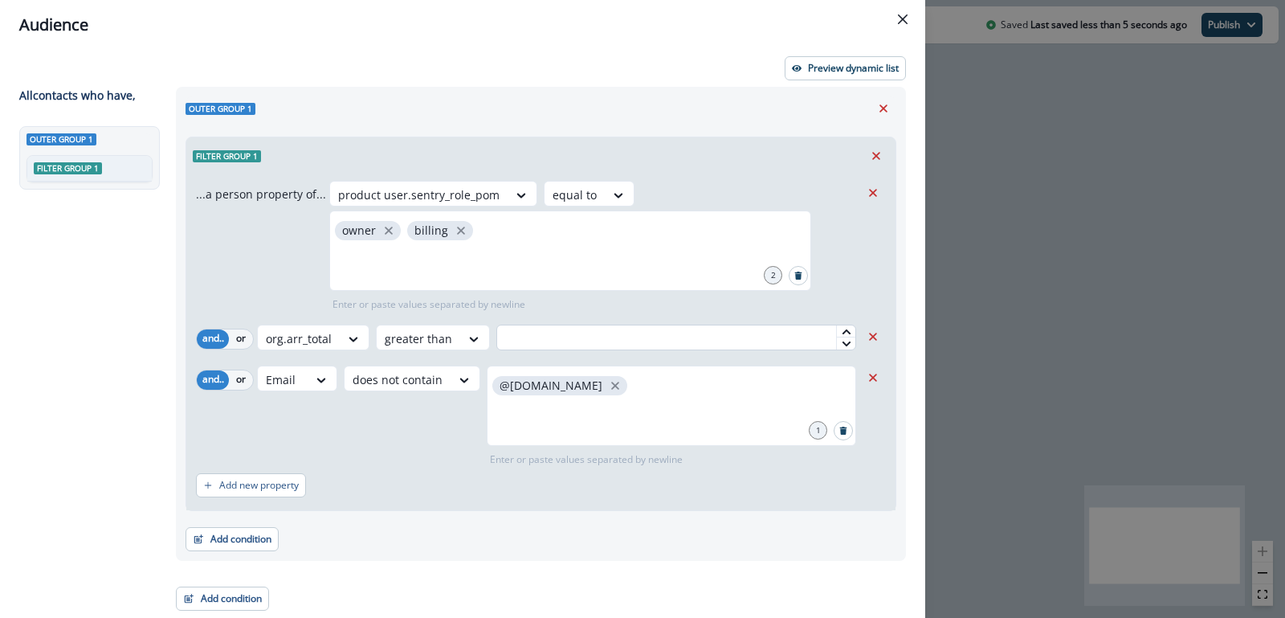
click at [517, 341] on input "text" at bounding box center [676, 337] width 360 height 26
type input "*"
click at [741, 166] on div "Filter group 1" at bounding box center [540, 155] width 709 height 37
click at [812, 77] on button "Preview dynamic list" at bounding box center [845, 68] width 121 height 24
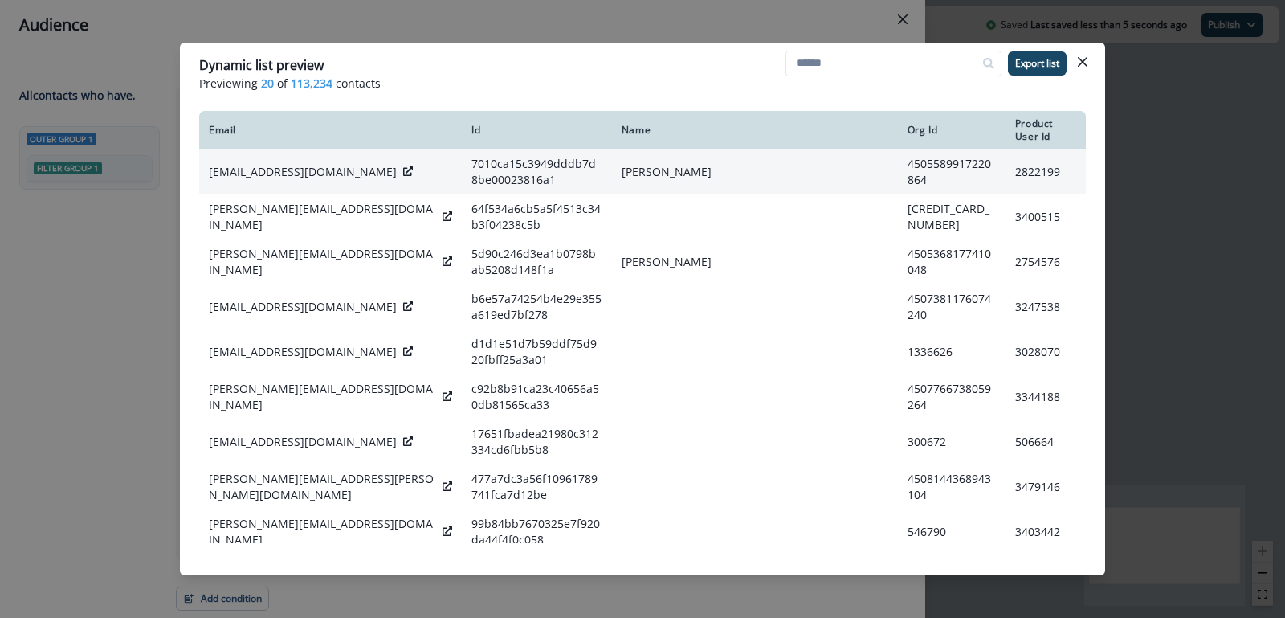
click at [403, 166] on icon at bounding box center [408, 171] width 10 height 10
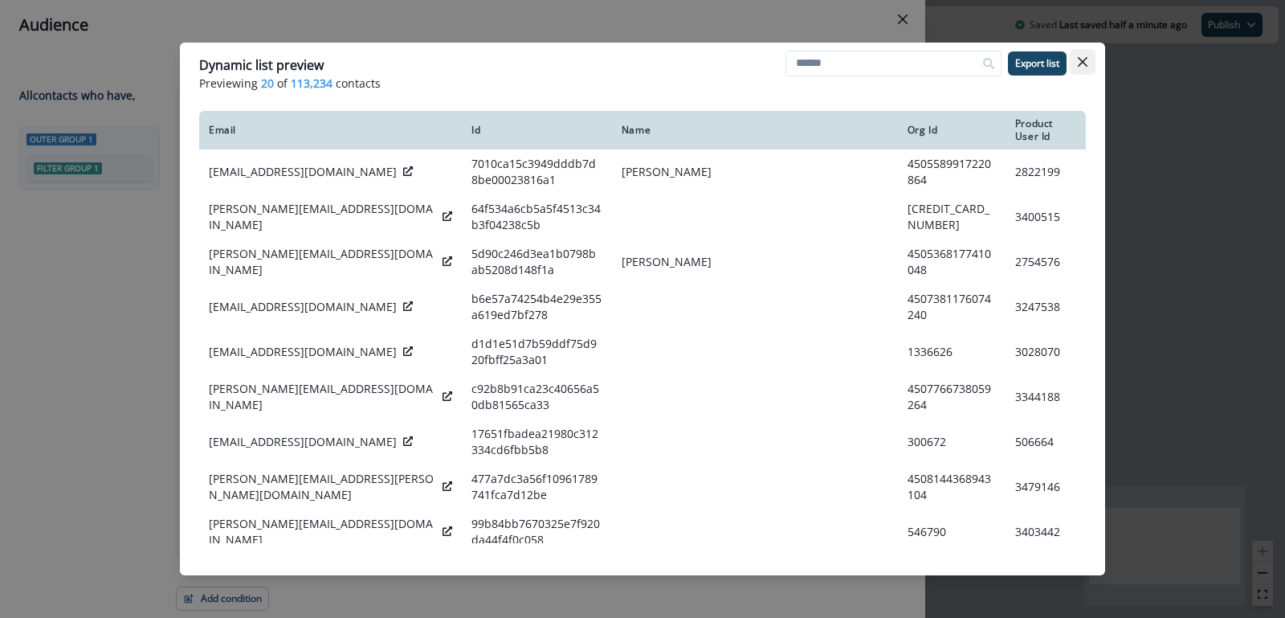
click at [1086, 63] on icon "Close" at bounding box center [1083, 62] width 10 height 10
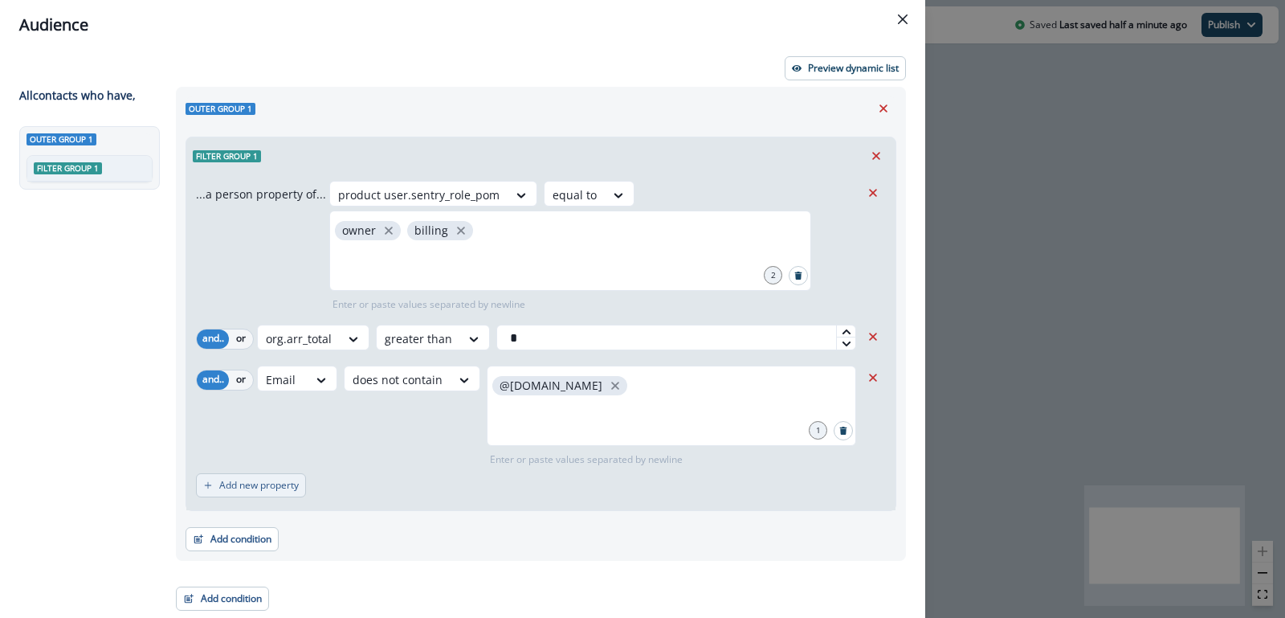
click at [262, 481] on p "Add new property" at bounding box center [259, 484] width 80 height 11
click at [284, 480] on div "Select" at bounding box center [283, 493] width 50 height 27
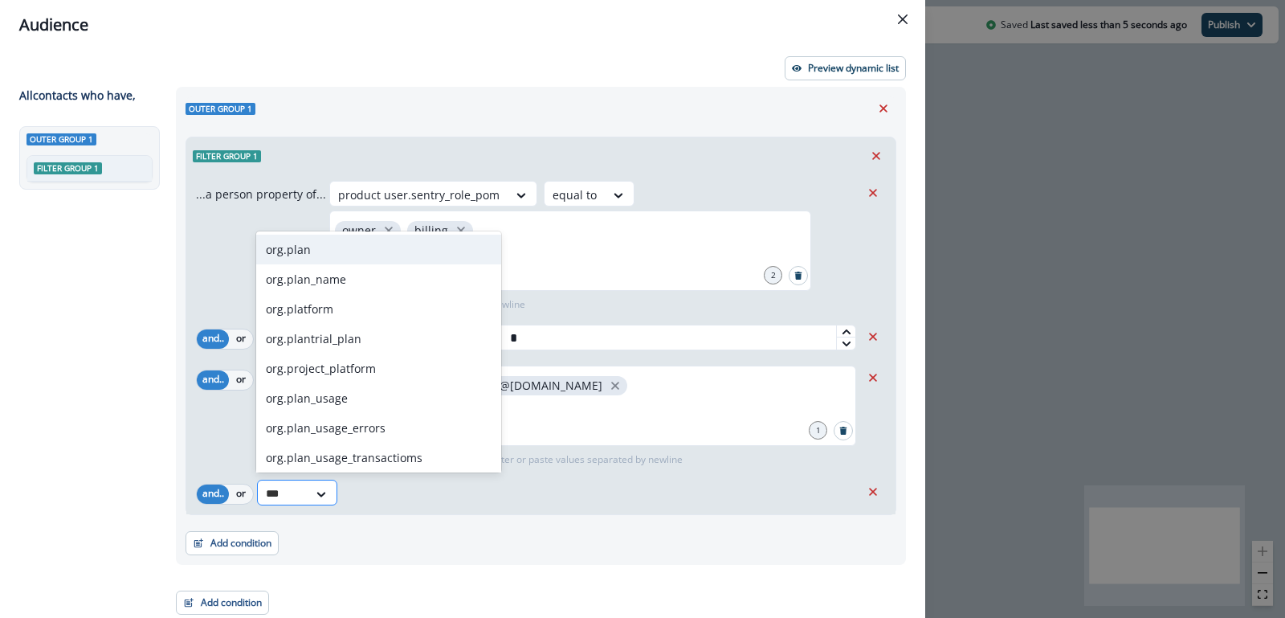
type input "****"
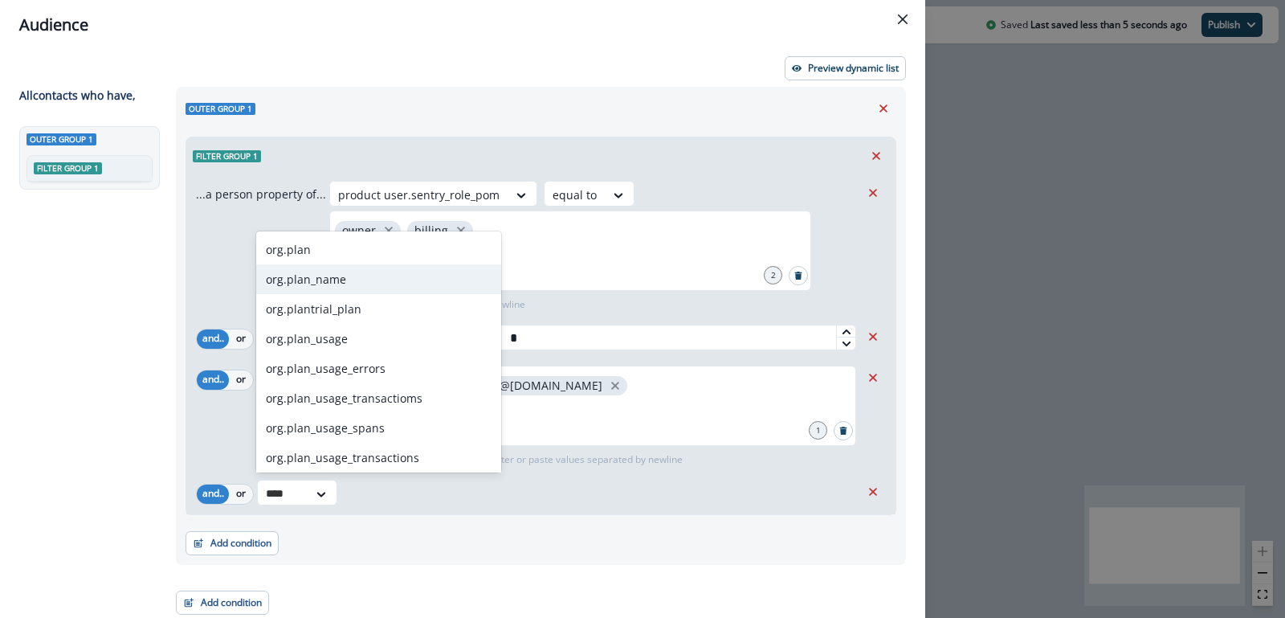
click at [314, 288] on div "org.plan_name" at bounding box center [378, 279] width 245 height 30
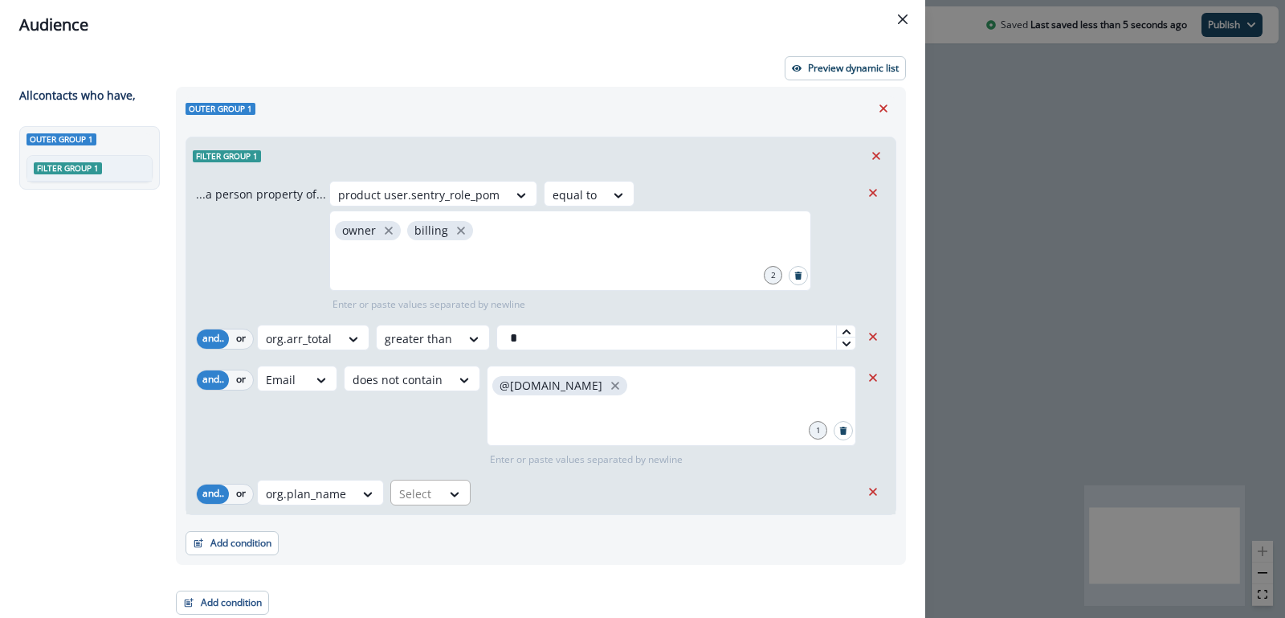
click at [418, 483] on div at bounding box center [416, 493] width 34 height 20
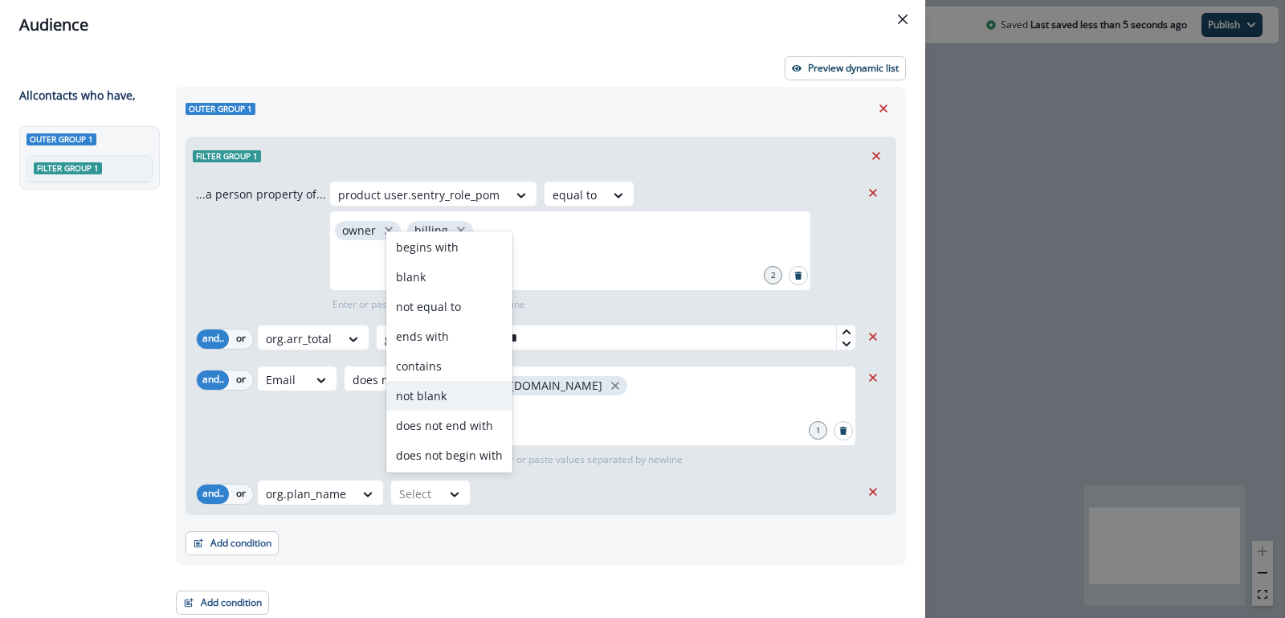
scroll to position [0, 0]
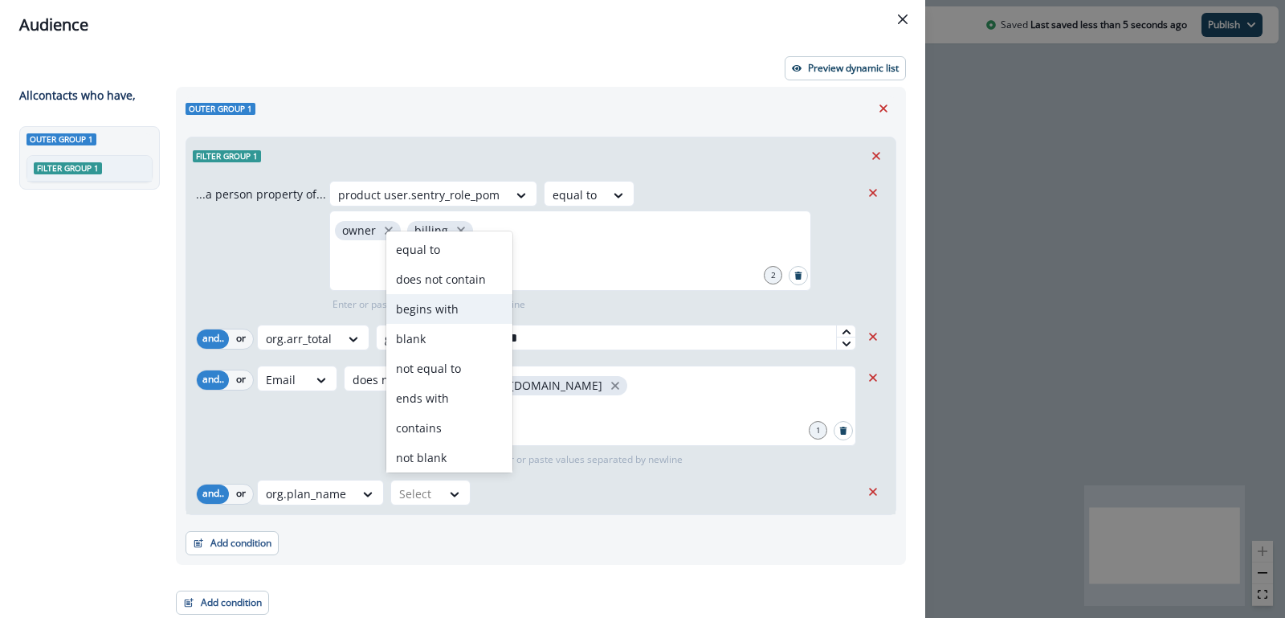
click at [439, 312] on div "begins with" at bounding box center [449, 309] width 126 height 30
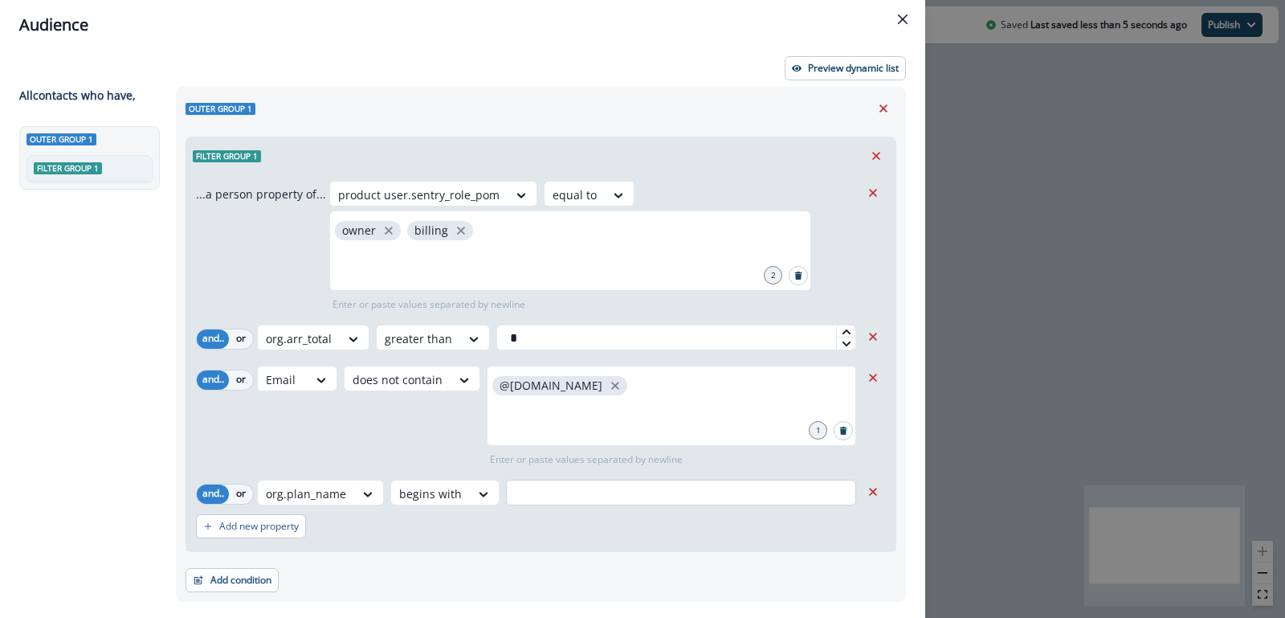
click at [532, 490] on input "text" at bounding box center [681, 492] width 350 height 26
type input "****"
click at [551, 487] on input "****" at bounding box center [681, 492] width 350 height 26
click at [562, 536] on div "Add new property" at bounding box center [541, 526] width 690 height 37
click at [433, 499] on div at bounding box center [430, 493] width 63 height 20
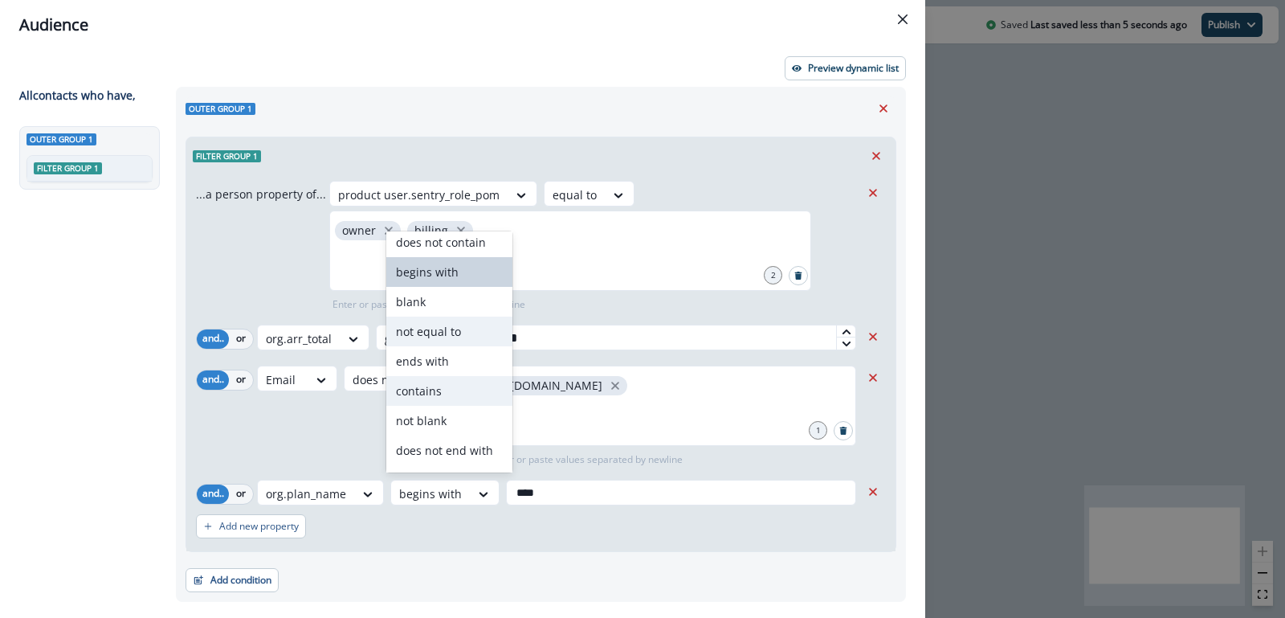
scroll to position [35, 0]
click at [432, 384] on div "contains" at bounding box center [449, 393] width 126 height 30
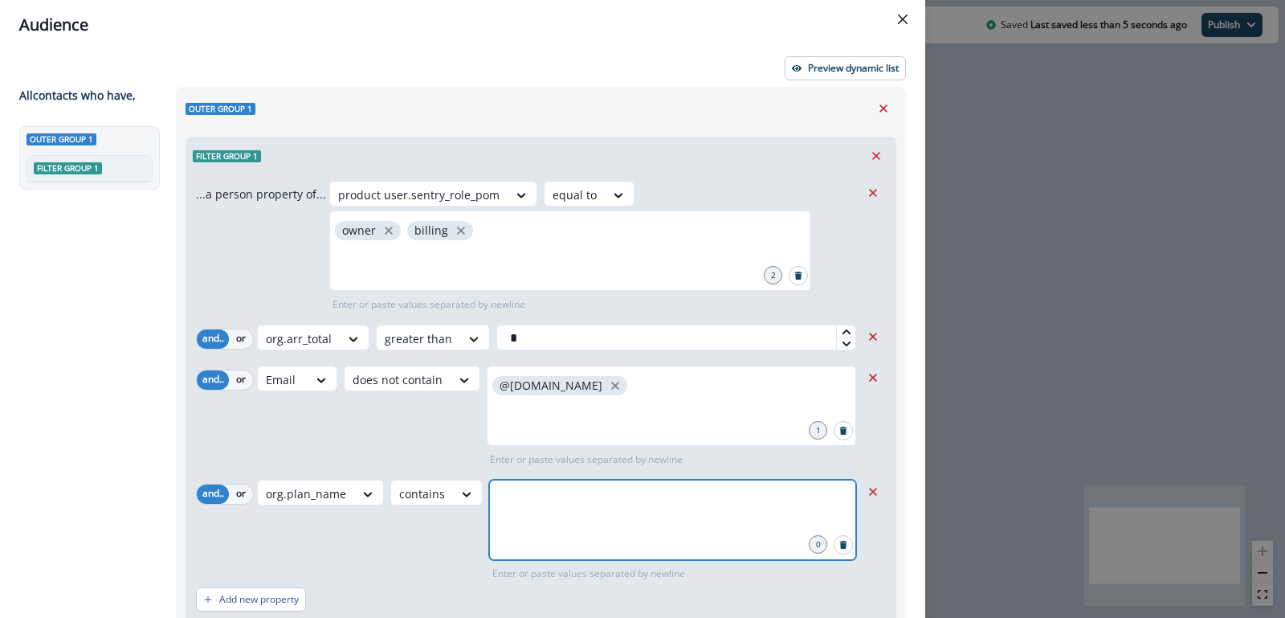
click at [536, 496] on input "text" at bounding box center [672, 499] width 362 height 32
type input "****"
type input "********"
type input "**********"
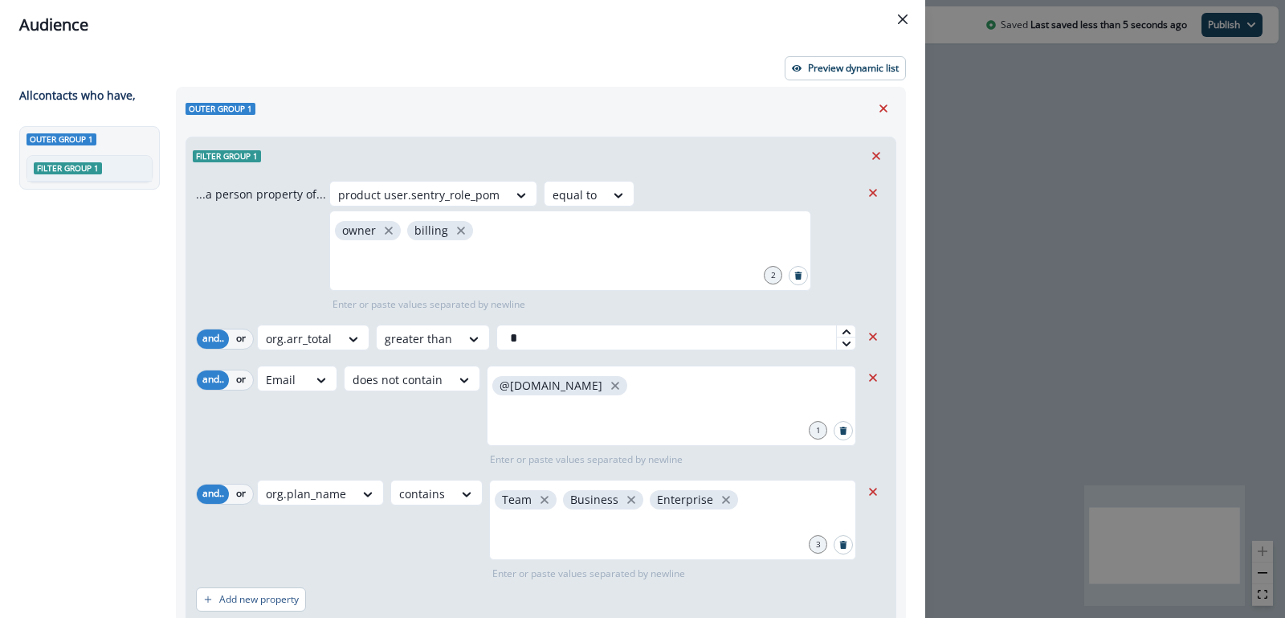
click at [430, 517] on div "org.plan_name contains Team Business Enterprise 3 Enter or paste values separat…" at bounding box center [558, 529] width 603 height 101
click at [827, 71] on p "Preview dynamic list" at bounding box center [853, 68] width 91 height 11
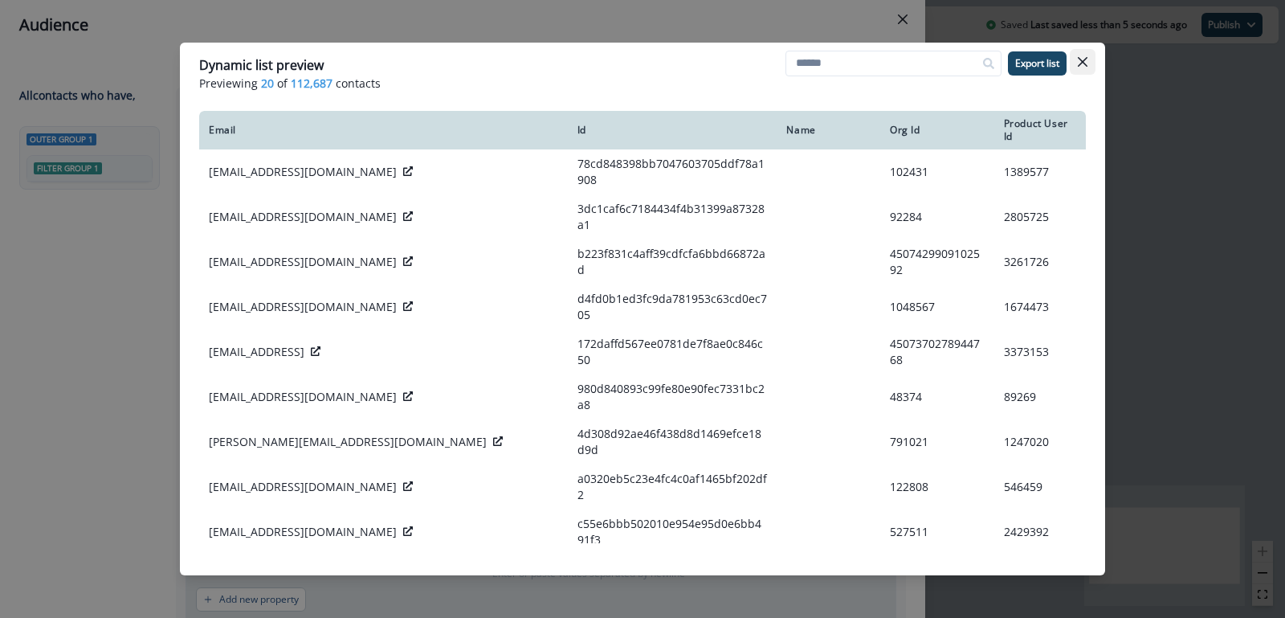
click at [1079, 63] on icon "Close" at bounding box center [1083, 62] width 10 height 10
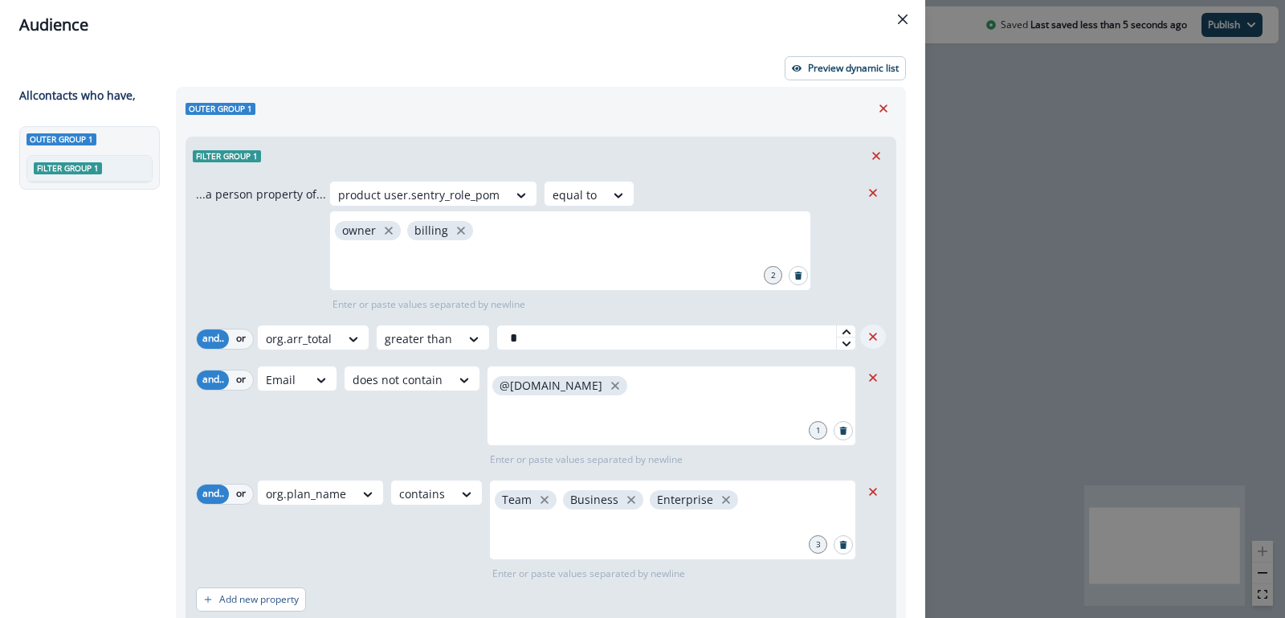
click at [869, 334] on icon "Remove" at bounding box center [873, 336] width 14 height 14
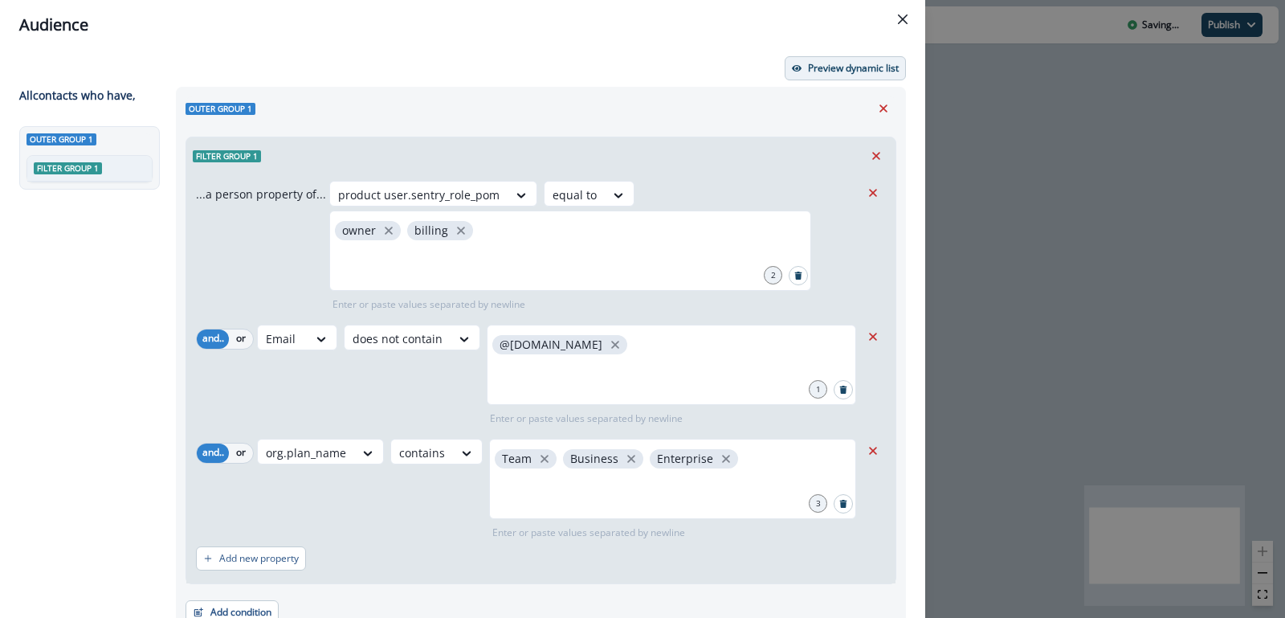
click at [834, 77] on button "Preview dynamic list" at bounding box center [845, 68] width 121 height 24
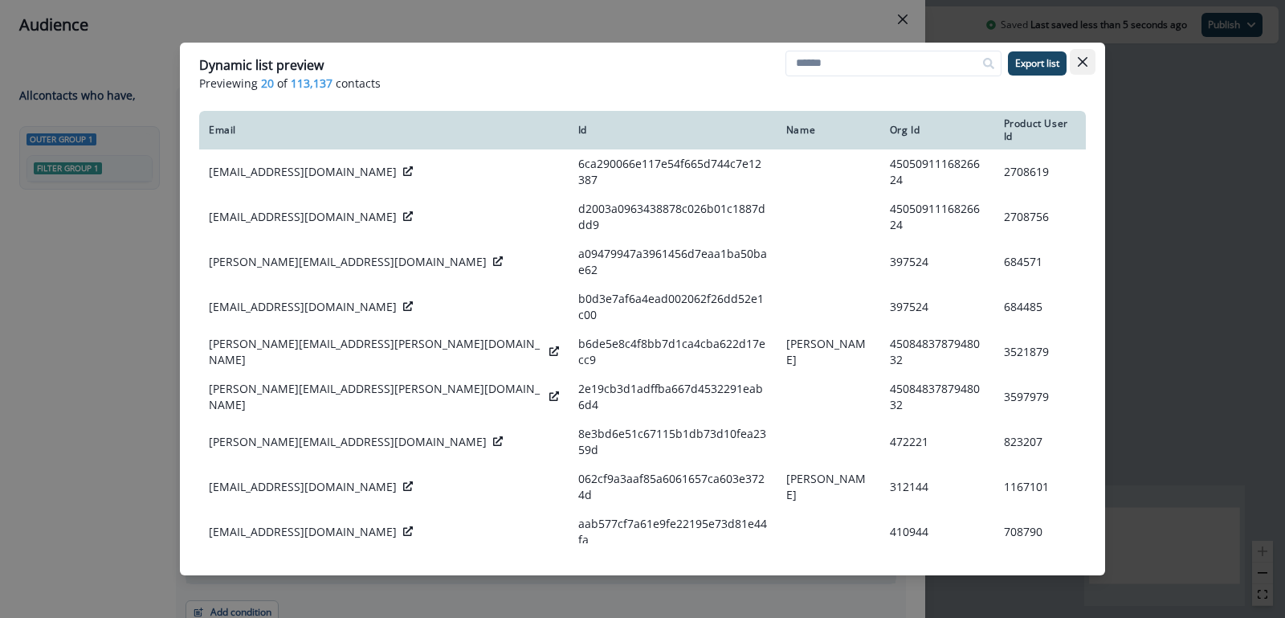
click at [1081, 70] on button "Close" at bounding box center [1083, 62] width 26 height 26
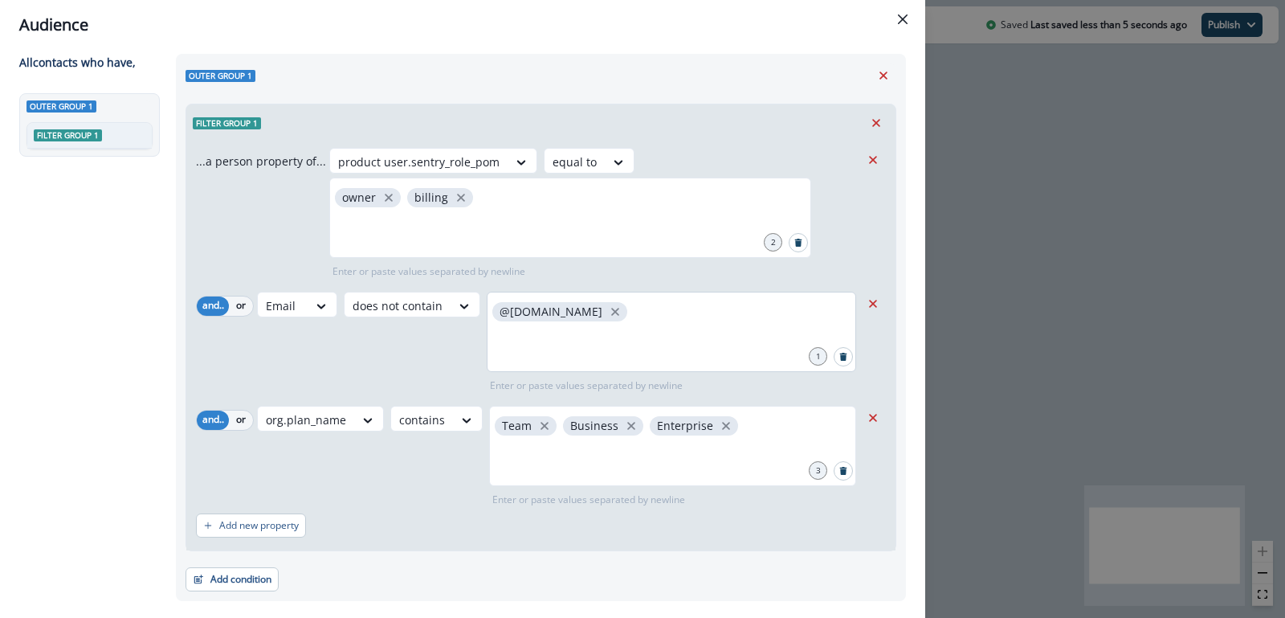
scroll to position [41, 0]
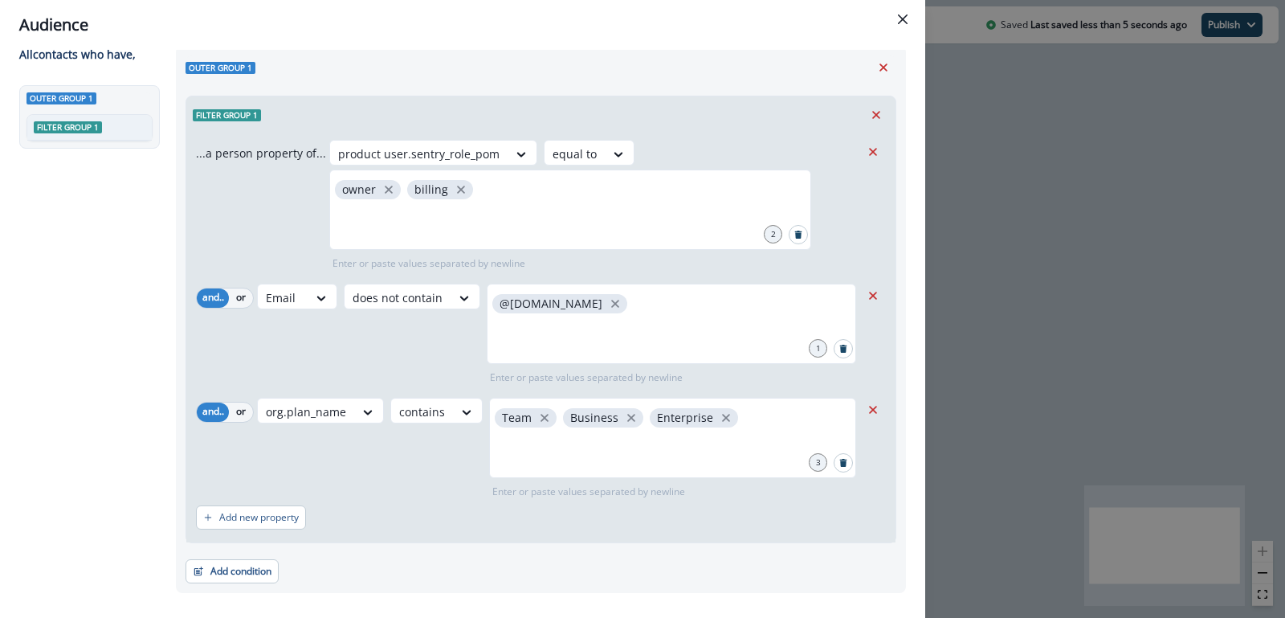
click at [441, 454] on div "org.plan_name contains Team Business Enterprise 3 Enter or paste values separat…" at bounding box center [558, 448] width 603 height 101
click at [286, 512] on p "Add new property" at bounding box center [259, 517] width 80 height 11
click at [300, 518] on div "Select" at bounding box center [283, 525] width 50 height 27
type input "*******"
click at [296, 495] on div "[DOMAIN_NAME]_trial" at bounding box center [325, 486] width 138 height 30
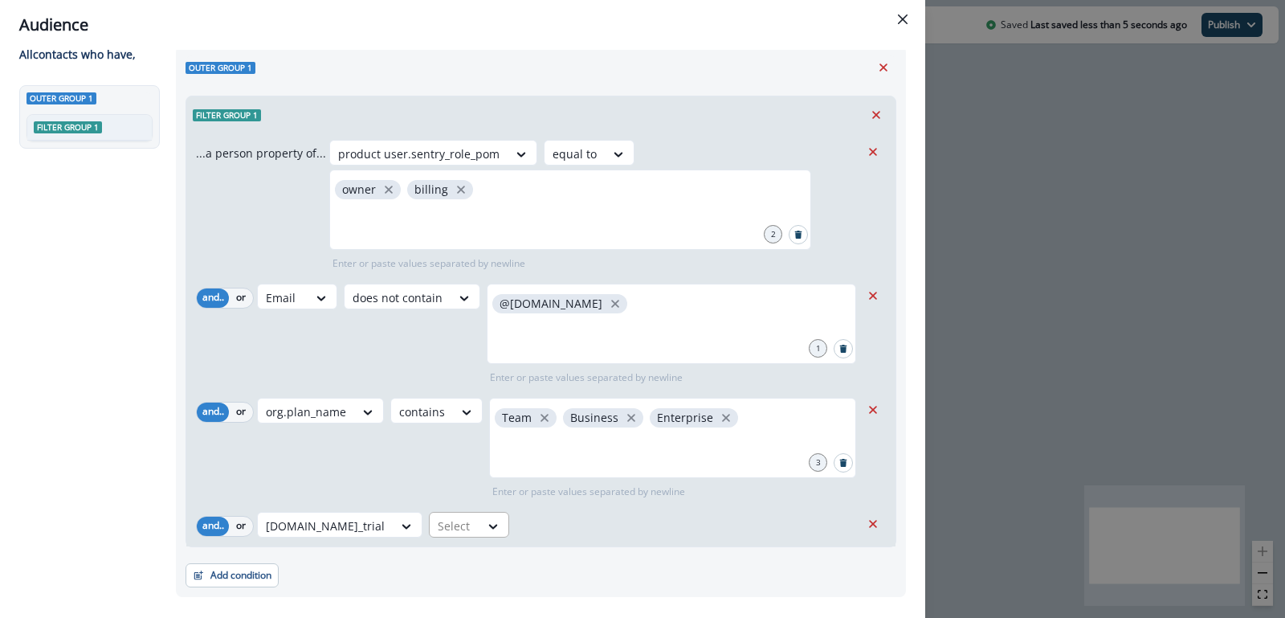
click at [438, 524] on div at bounding box center [455, 526] width 34 height 20
click at [386, 590] on div "false" at bounding box center [402, 591] width 80 height 30
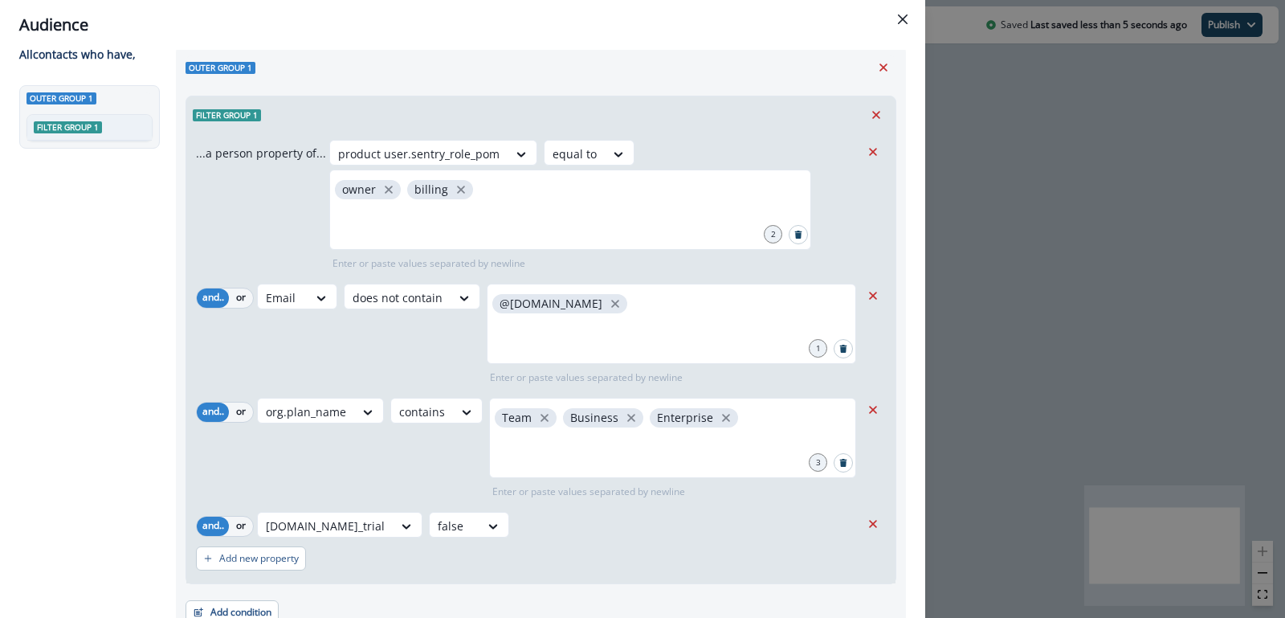
click at [487, 540] on div "Add new property" at bounding box center [541, 558] width 690 height 37
click at [778, 154] on div "product user.sentry_role_pom equal to owner billing 2 Enter or paste values sep…" at bounding box center [594, 205] width 531 height 131
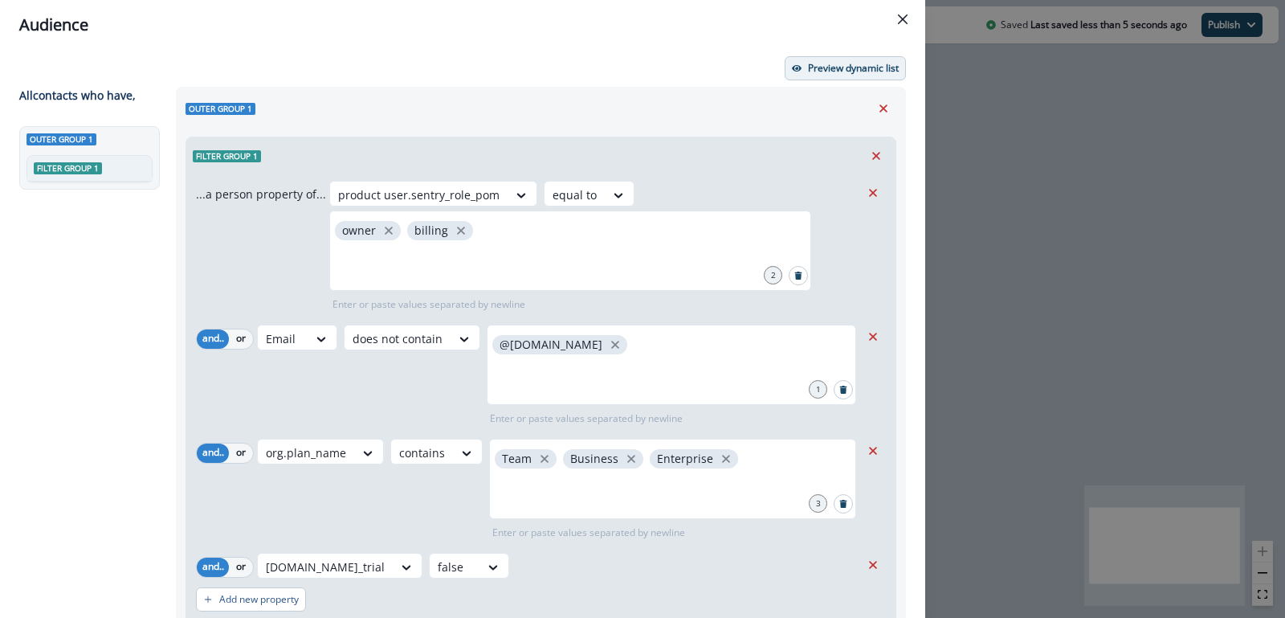
click at [839, 65] on p "Preview dynamic list" at bounding box center [853, 68] width 91 height 11
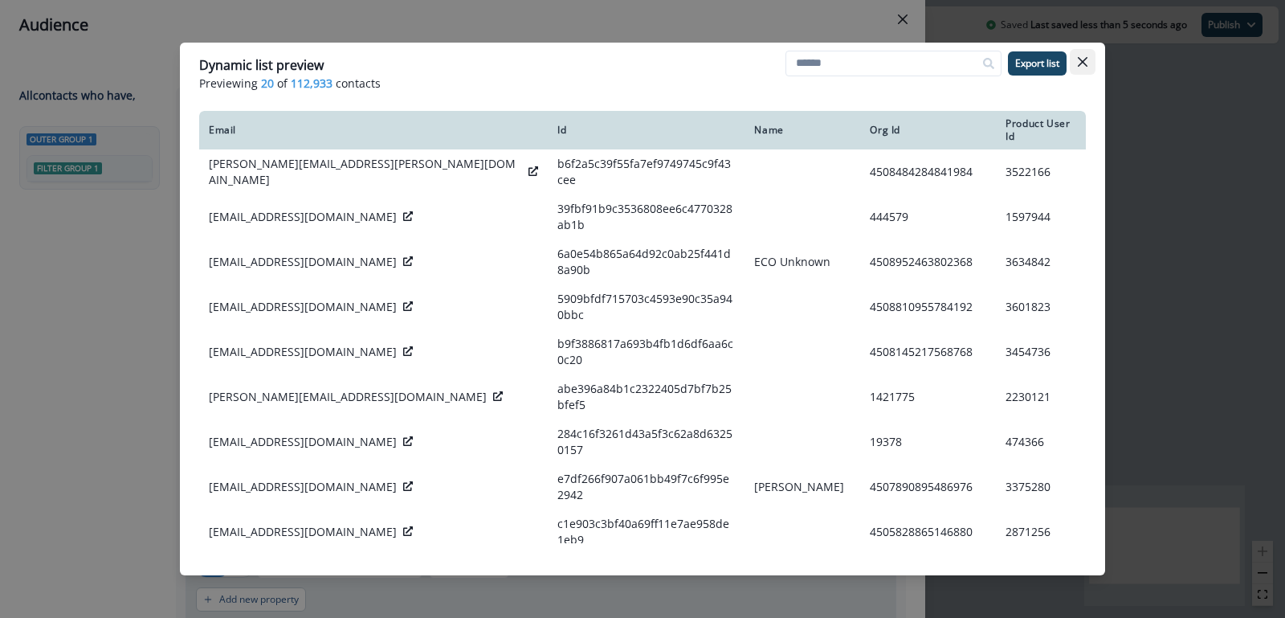
click at [1078, 60] on icon "Close" at bounding box center [1083, 62] width 10 height 10
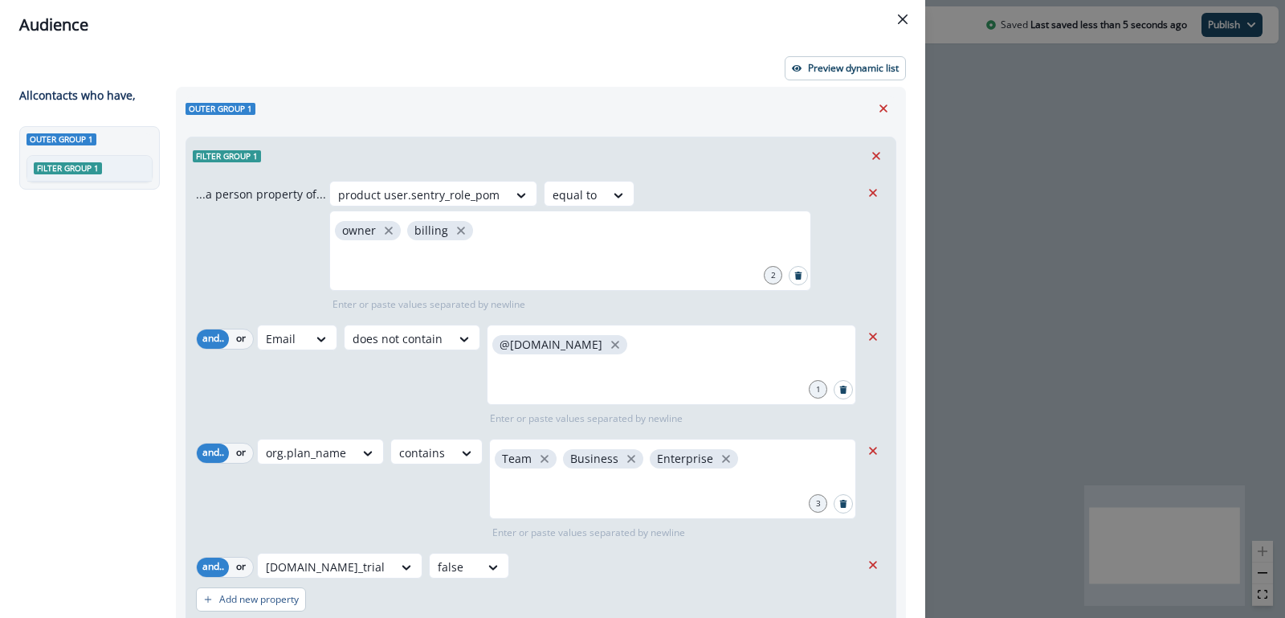
click at [682, 177] on div "...a person property of... product user.sentry_role_pom equal to owner billing …" at bounding box center [540, 399] width 709 height 450
click at [1099, 210] on div "Audience Preview dynamic list All contact s who have, Outer group 1 Filter grou…" at bounding box center [642, 309] width 1285 height 618
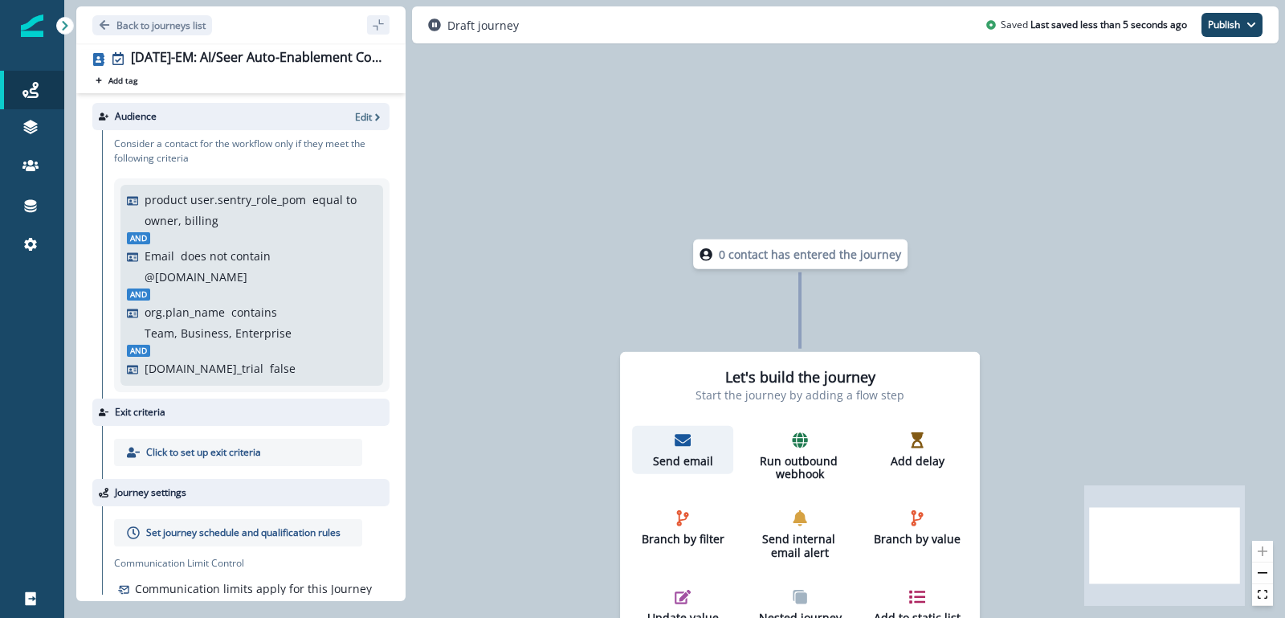
click at [700, 454] on p "Send email" at bounding box center [682, 461] width 88 height 14
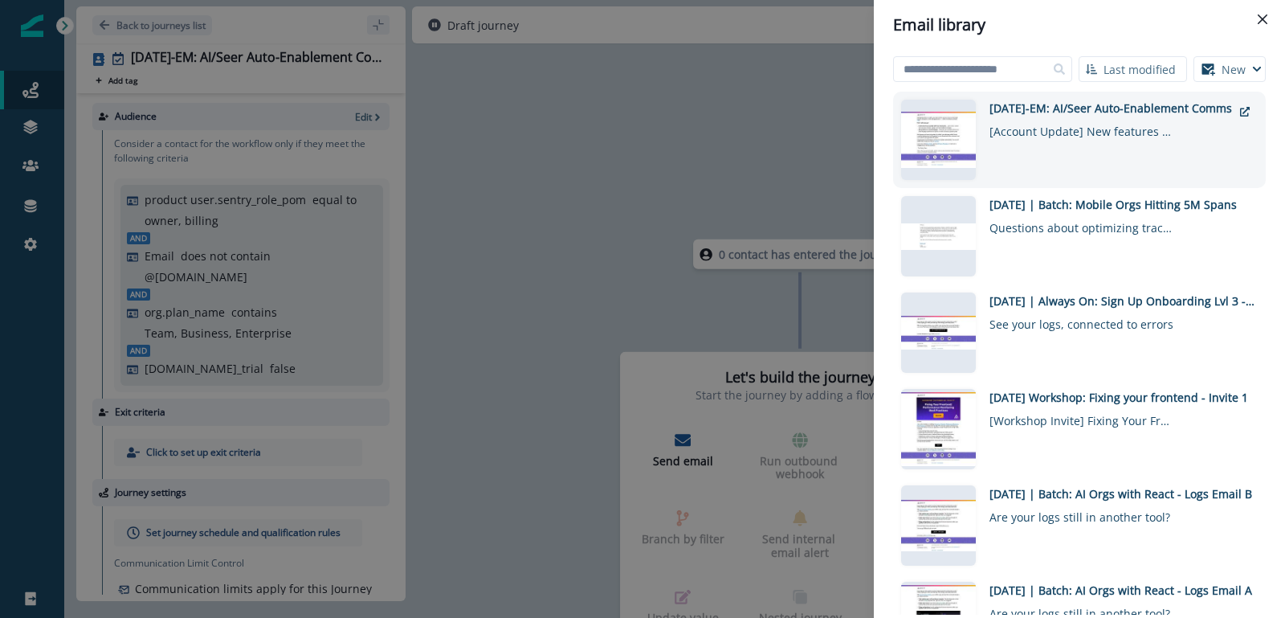
click at [1110, 146] on div "2025-10-14-EM: AI/Seer Auto-Enablement Comms [Account Update] New features are …" at bounding box center [1110, 140] width 243 height 80
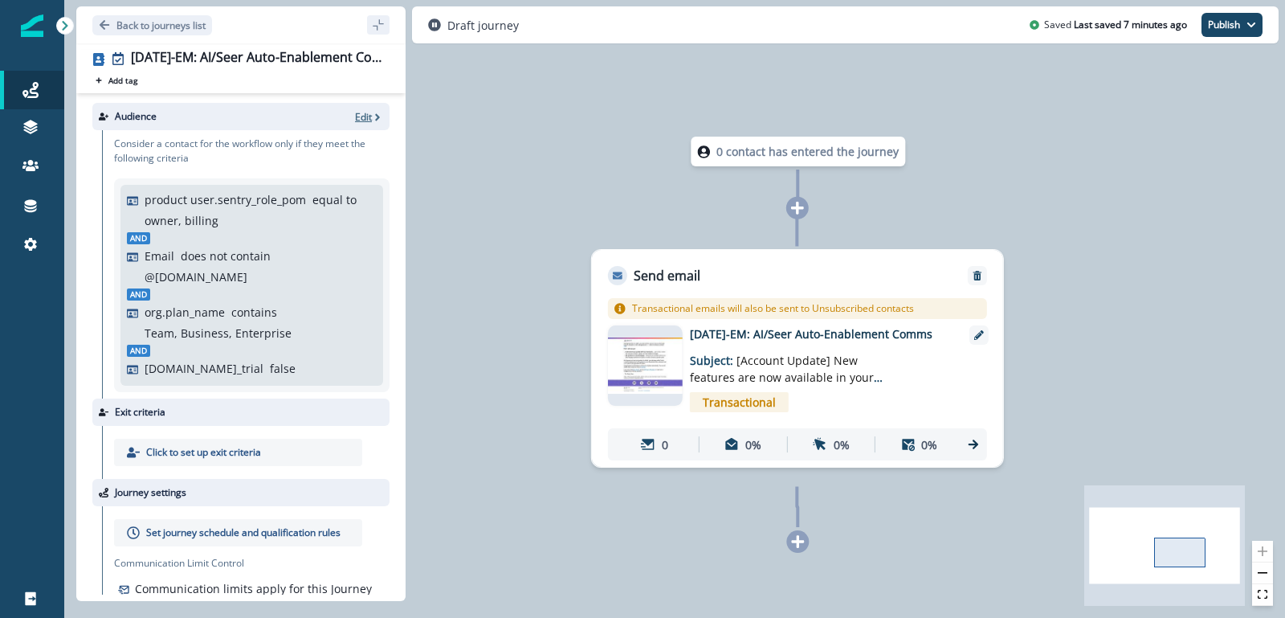
click at [365, 117] on p "Edit" at bounding box center [363, 117] width 17 height 14
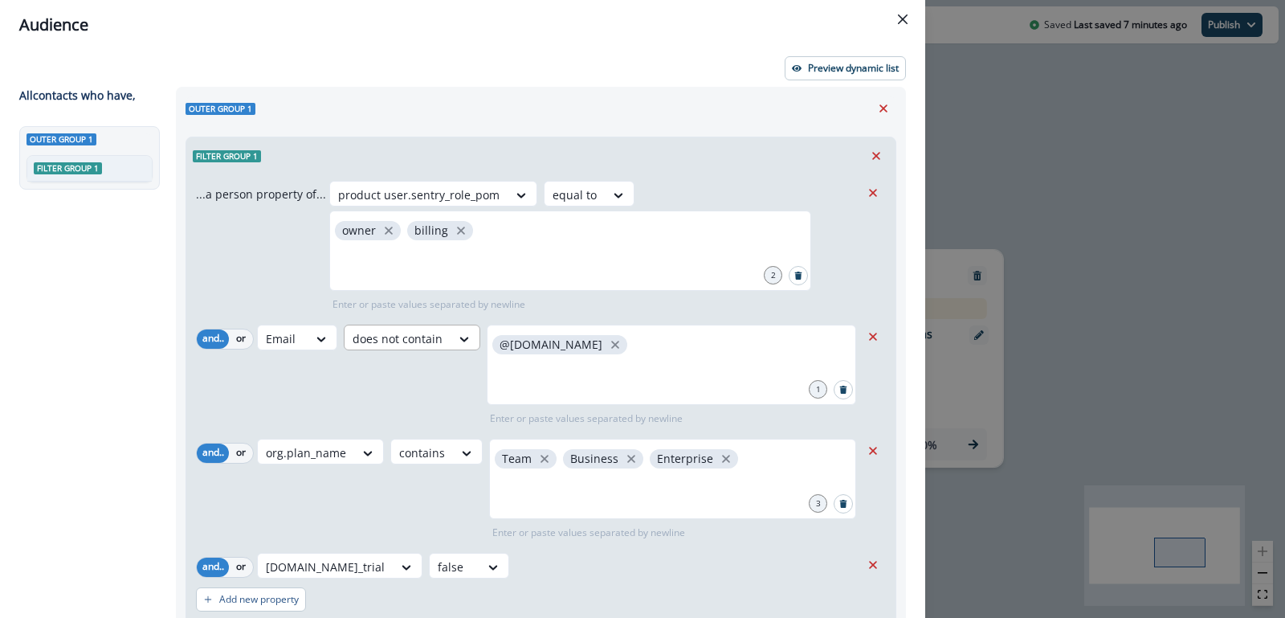
scroll to position [112, 0]
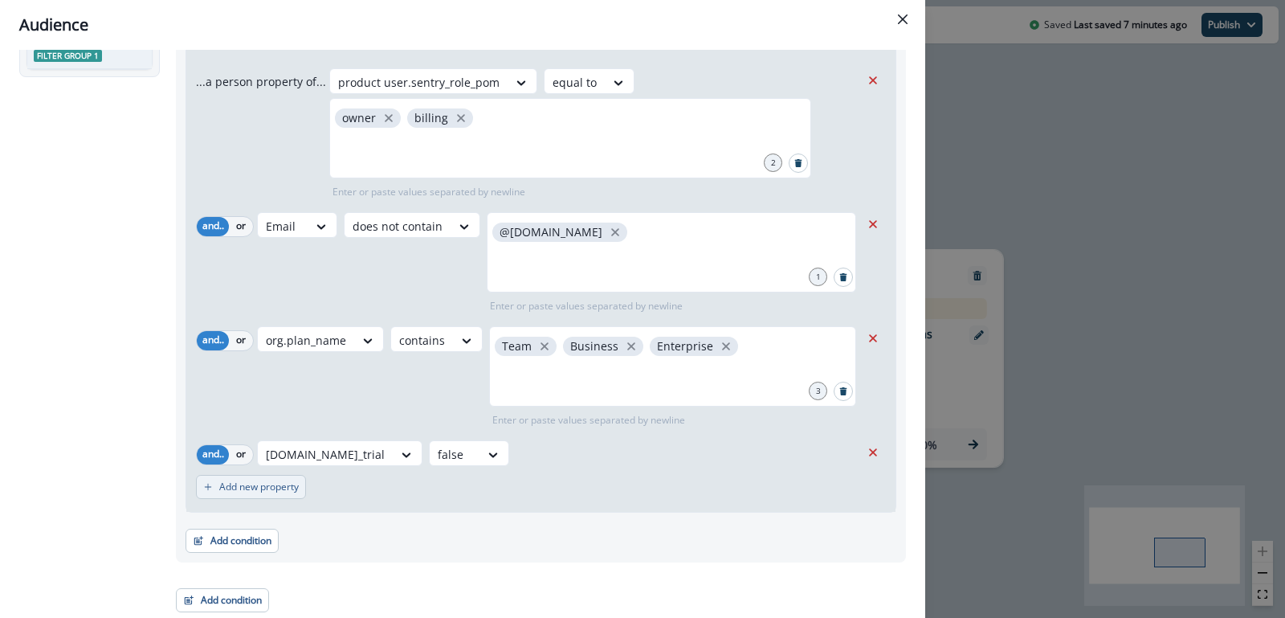
click at [265, 486] on p "Add new property" at bounding box center [259, 486] width 80 height 11
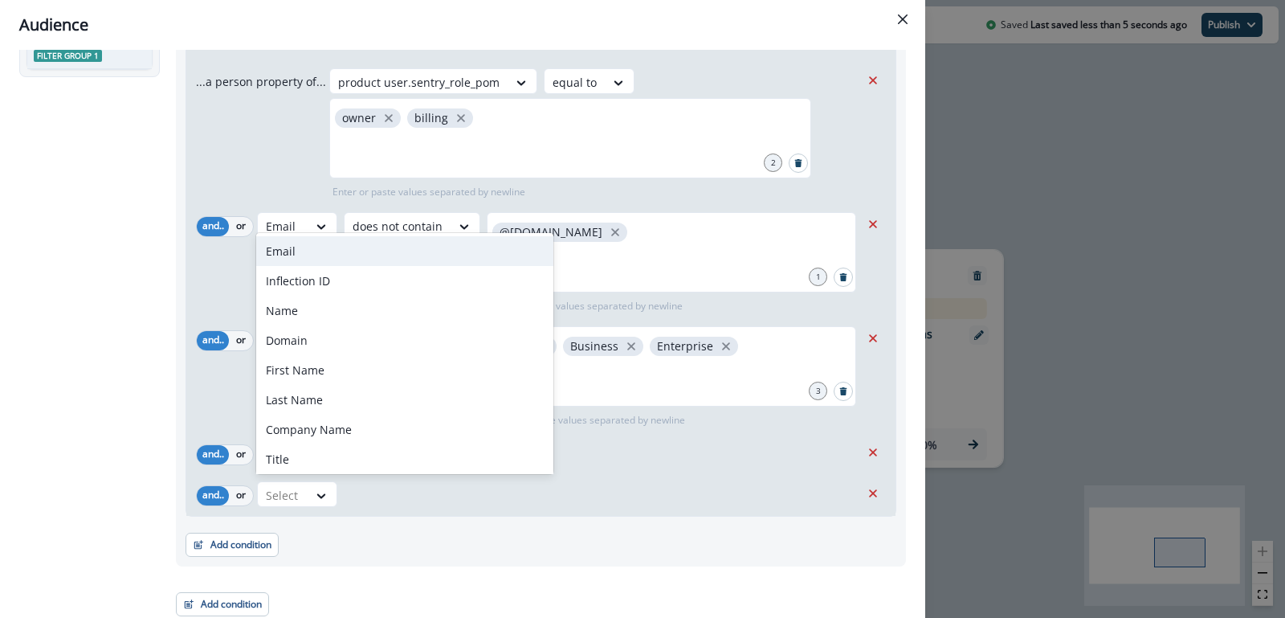
click at [266, 487] on input "text" at bounding box center [267, 495] width 3 height 17
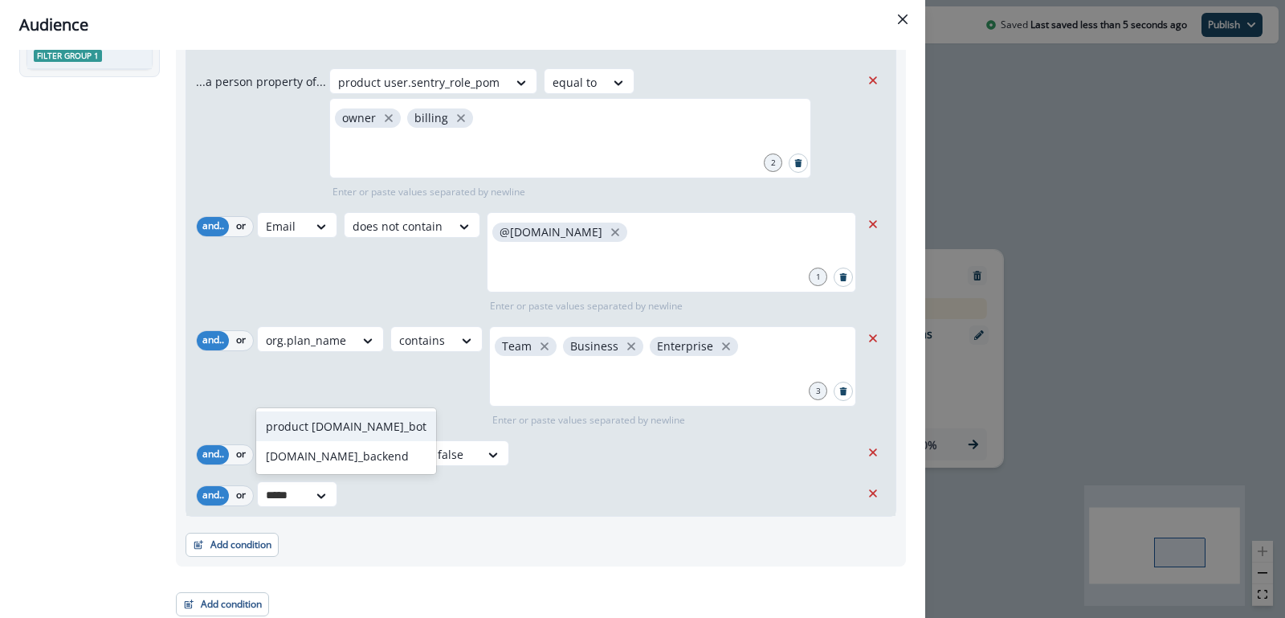
type input "******"
click at [305, 456] on div "product [DOMAIN_NAME]_bot" at bounding box center [346, 456] width 180 height 30
click at [479, 490] on div at bounding box center [496, 495] width 34 height 20
click at [422, 558] on div "false" at bounding box center [450, 560] width 80 height 30
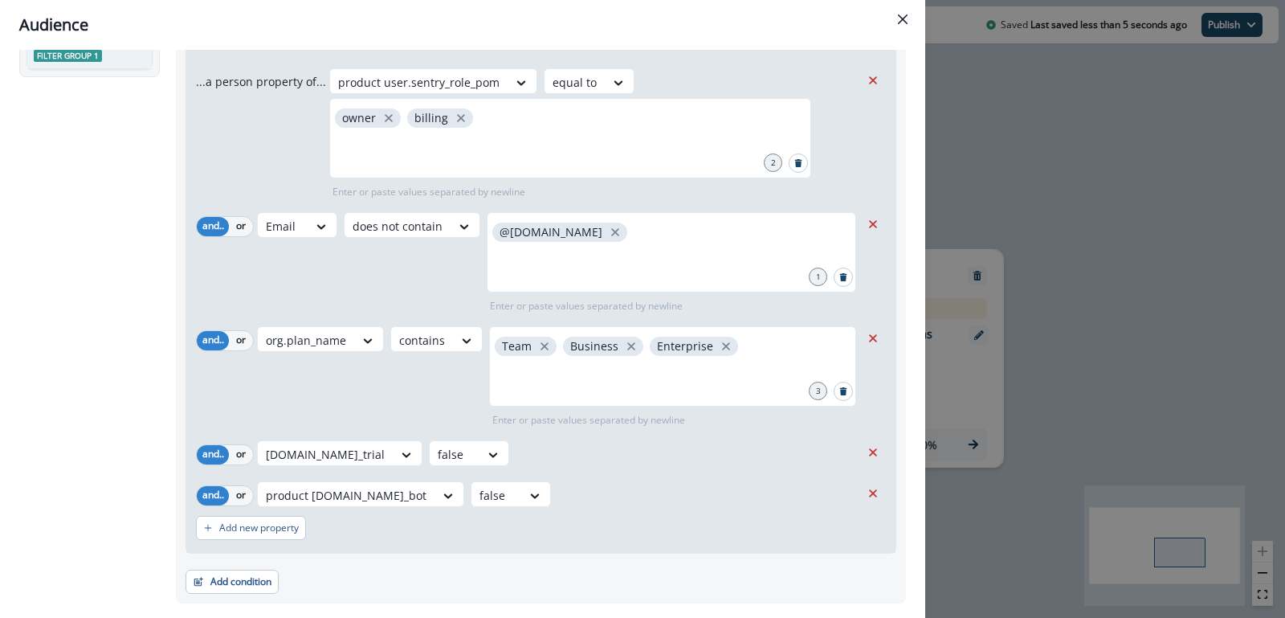
click at [604, 443] on div "org.is_trial false" at bounding box center [558, 453] width 603 height 26
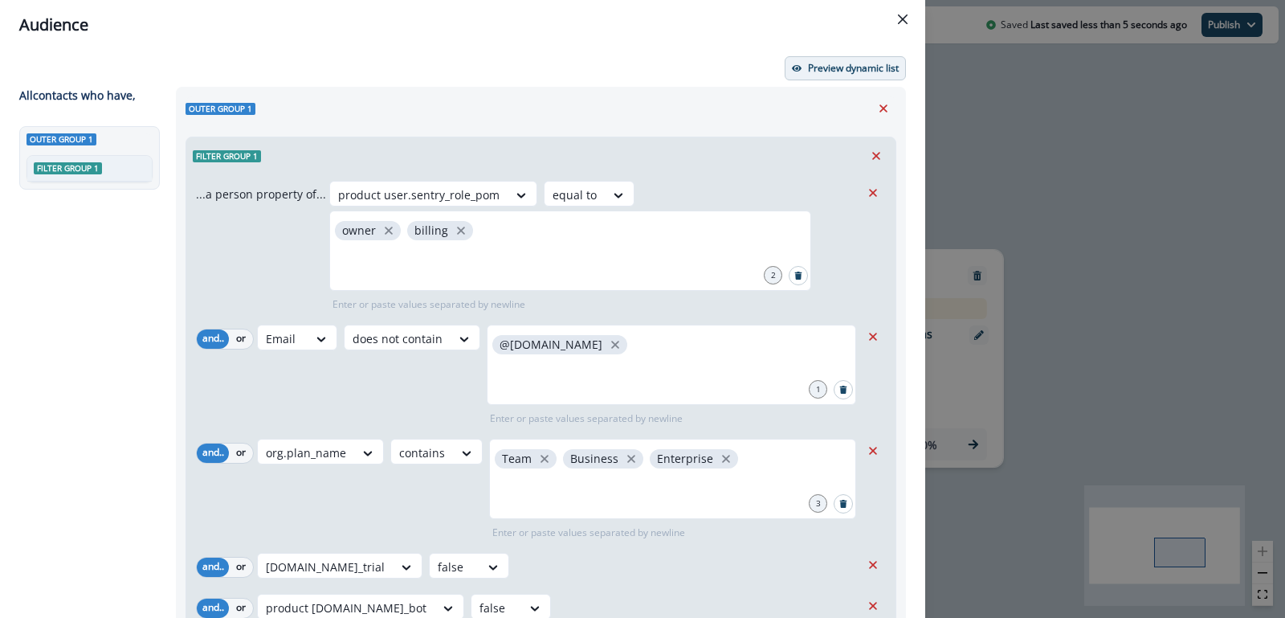
click at [842, 71] on p "Preview dynamic list" at bounding box center [853, 68] width 91 height 11
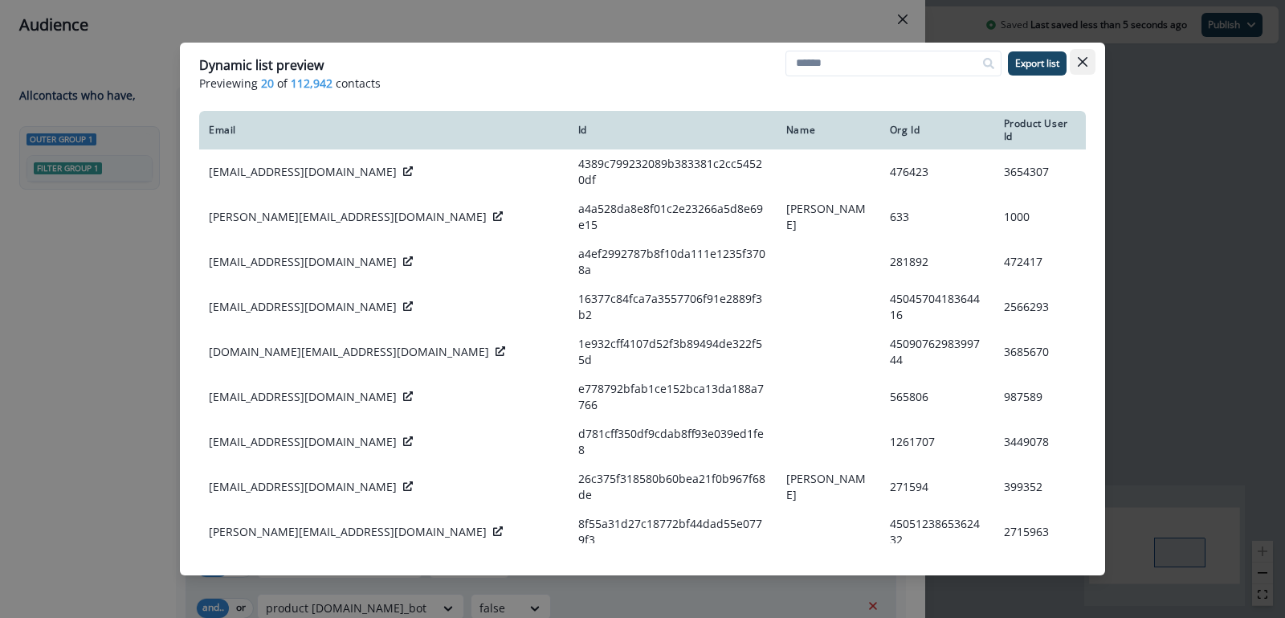
click at [1079, 67] on button "Close" at bounding box center [1083, 62] width 26 height 26
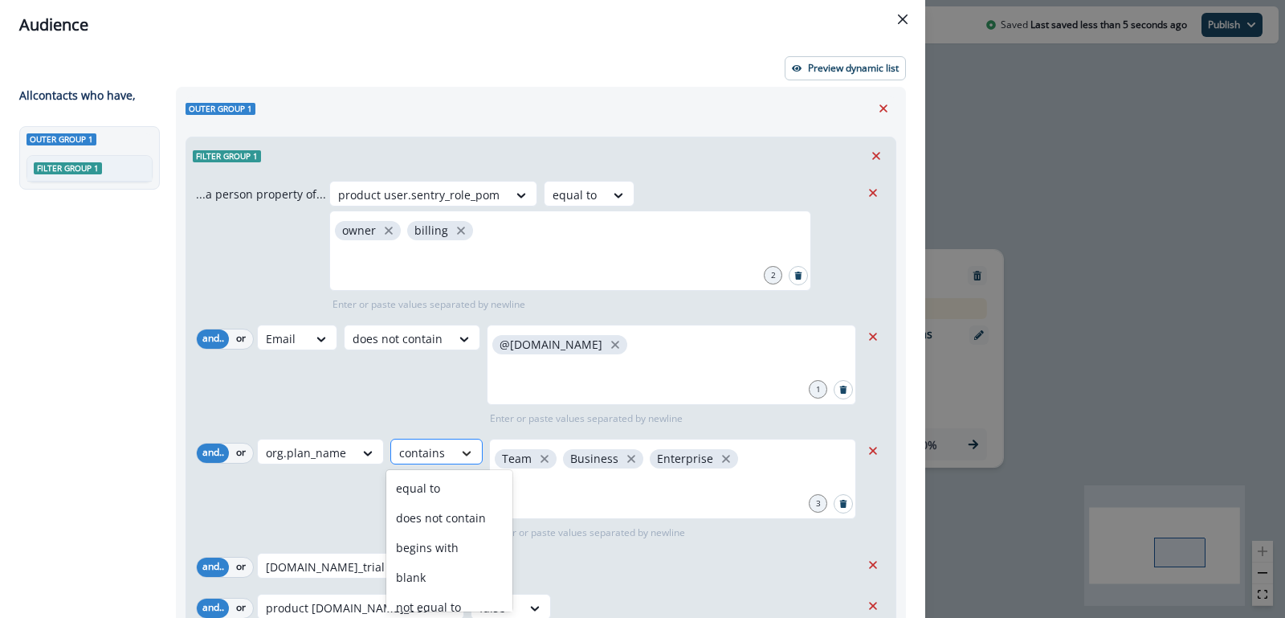
click at [463, 451] on icon at bounding box center [466, 453] width 14 height 16
click at [434, 517] on div "does not contain" at bounding box center [449, 518] width 126 height 30
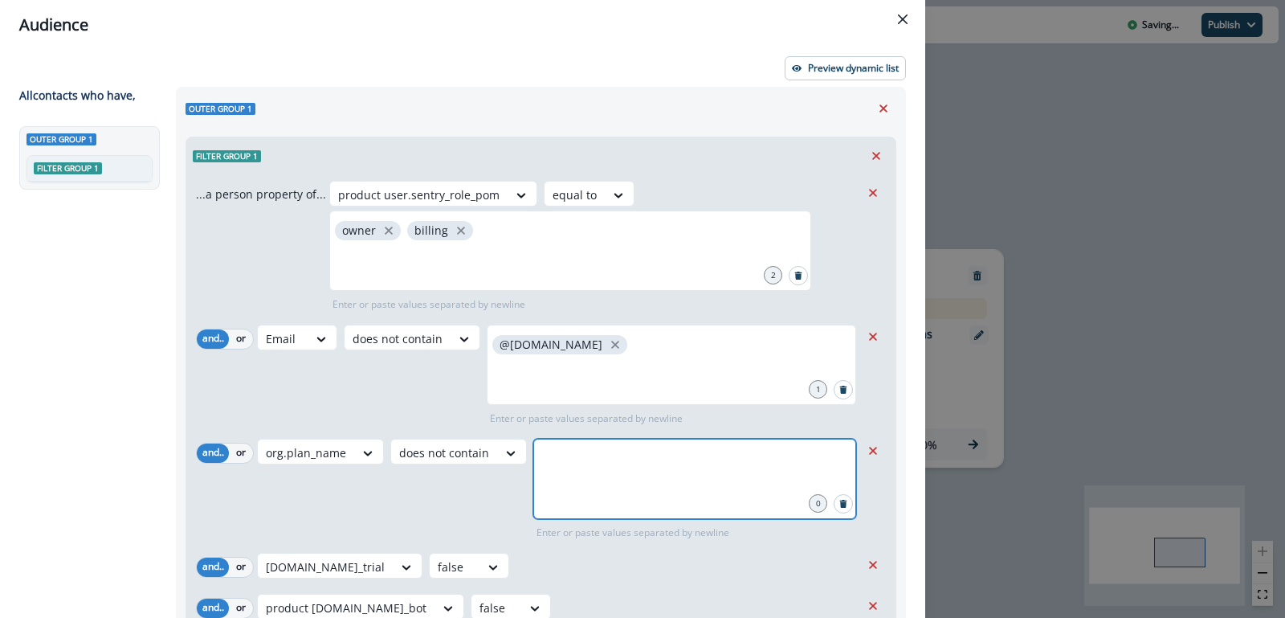
click at [576, 468] on input "text" at bounding box center [695, 458] width 318 height 32
type input "****"
type input "********"
type input "**********"
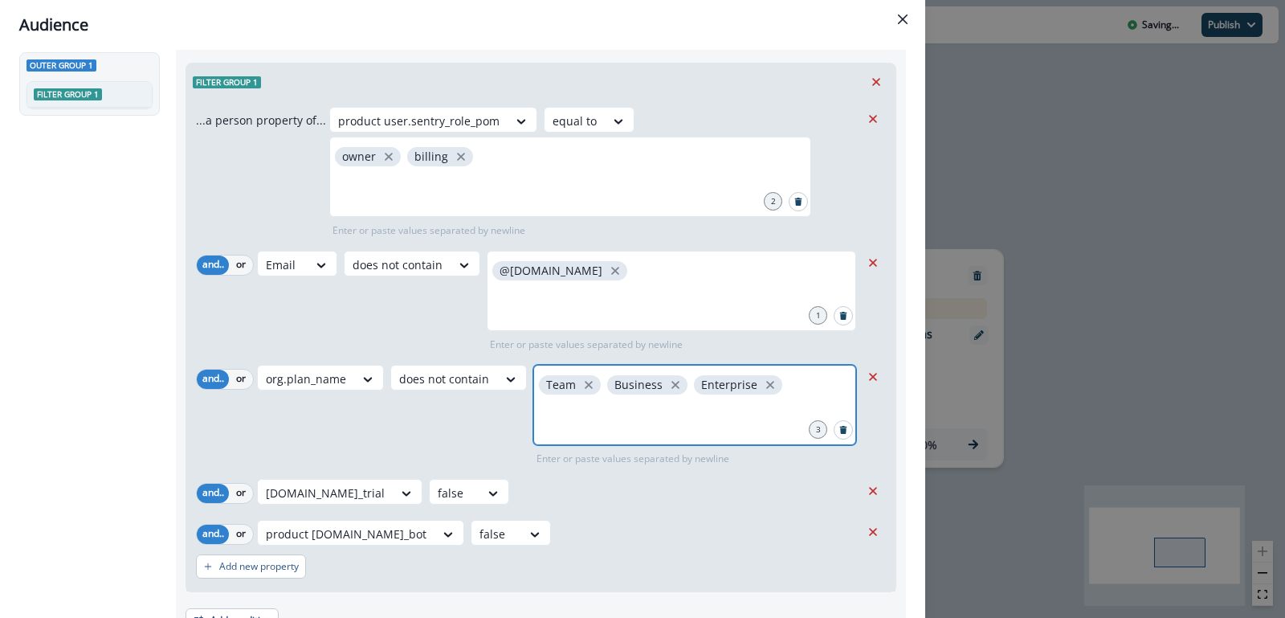
scroll to position [78, 0]
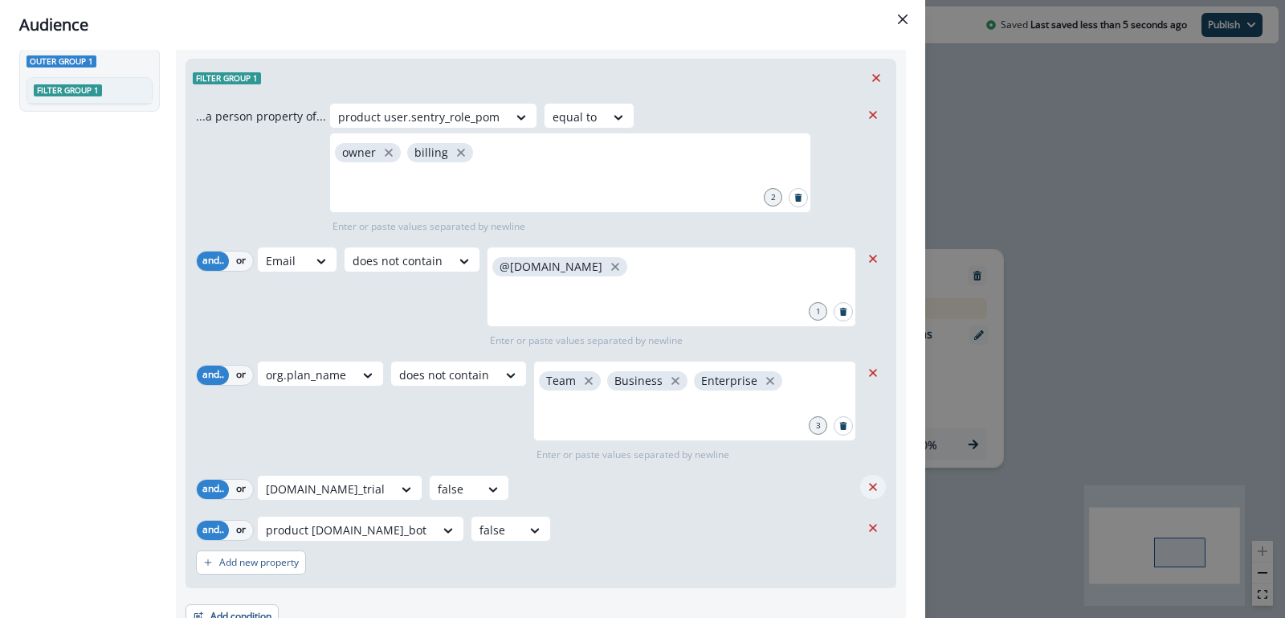
click at [879, 491] on icon "Remove" at bounding box center [873, 486] width 14 height 14
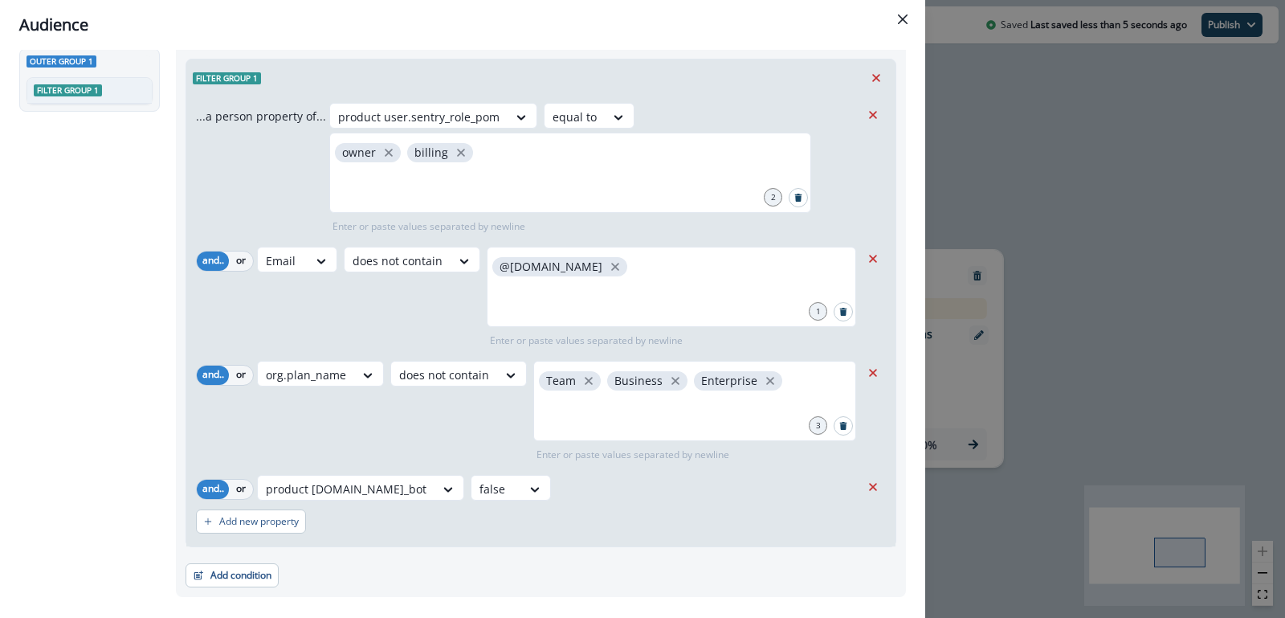
scroll to position [0, 0]
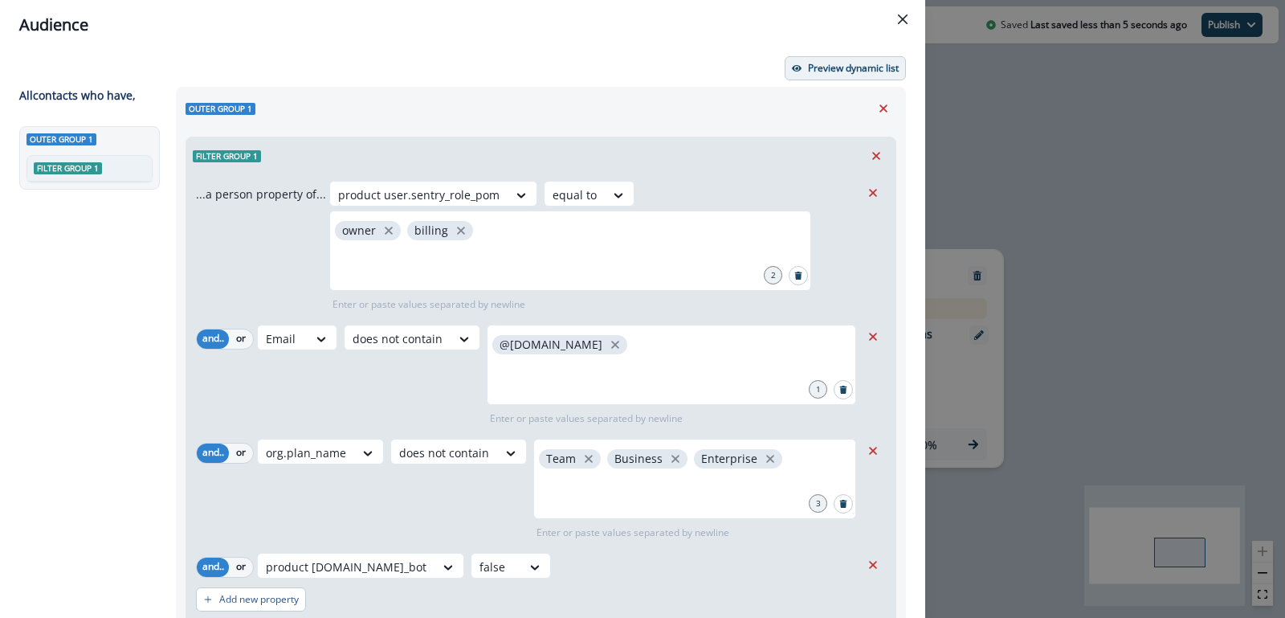
click at [834, 75] on button "Preview dynamic list" at bounding box center [845, 68] width 121 height 24
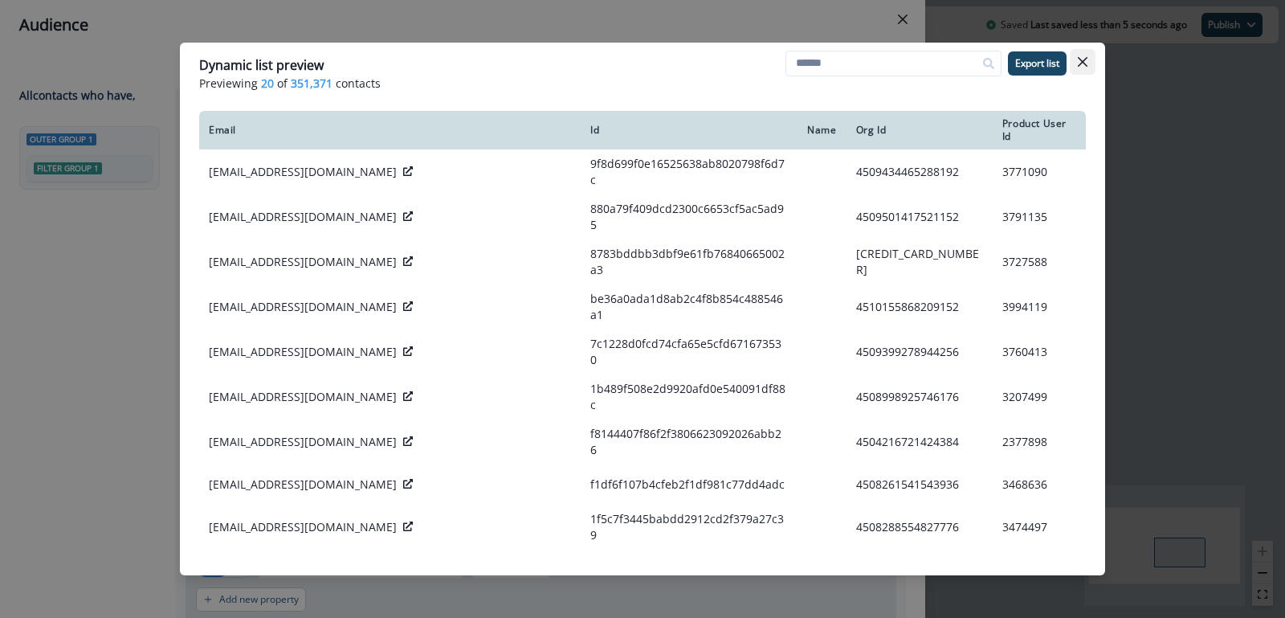
click at [1079, 64] on icon "Close" at bounding box center [1083, 62] width 10 height 10
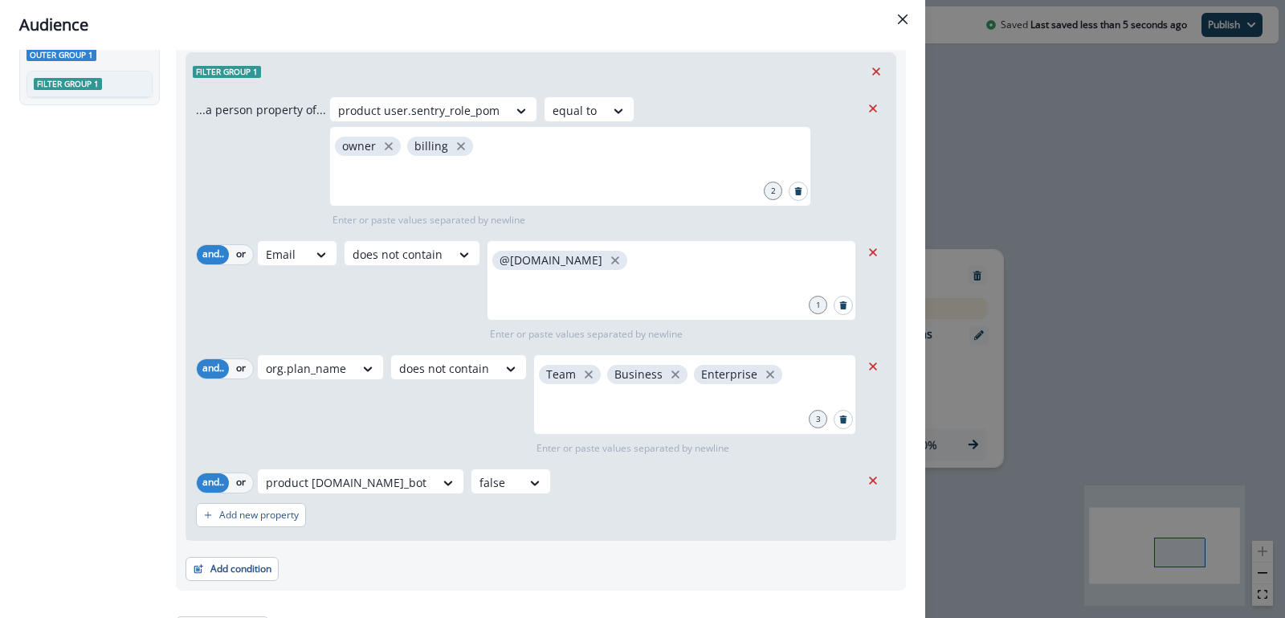
scroll to position [112, 0]
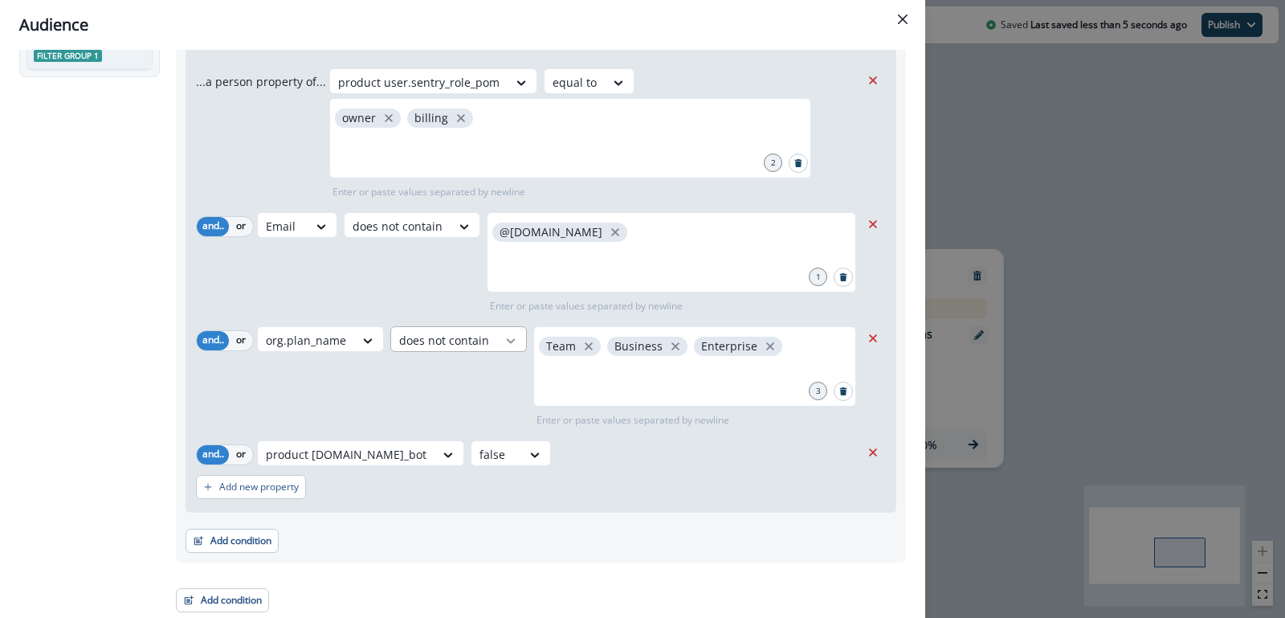
click at [504, 341] on icon at bounding box center [511, 340] width 14 height 16
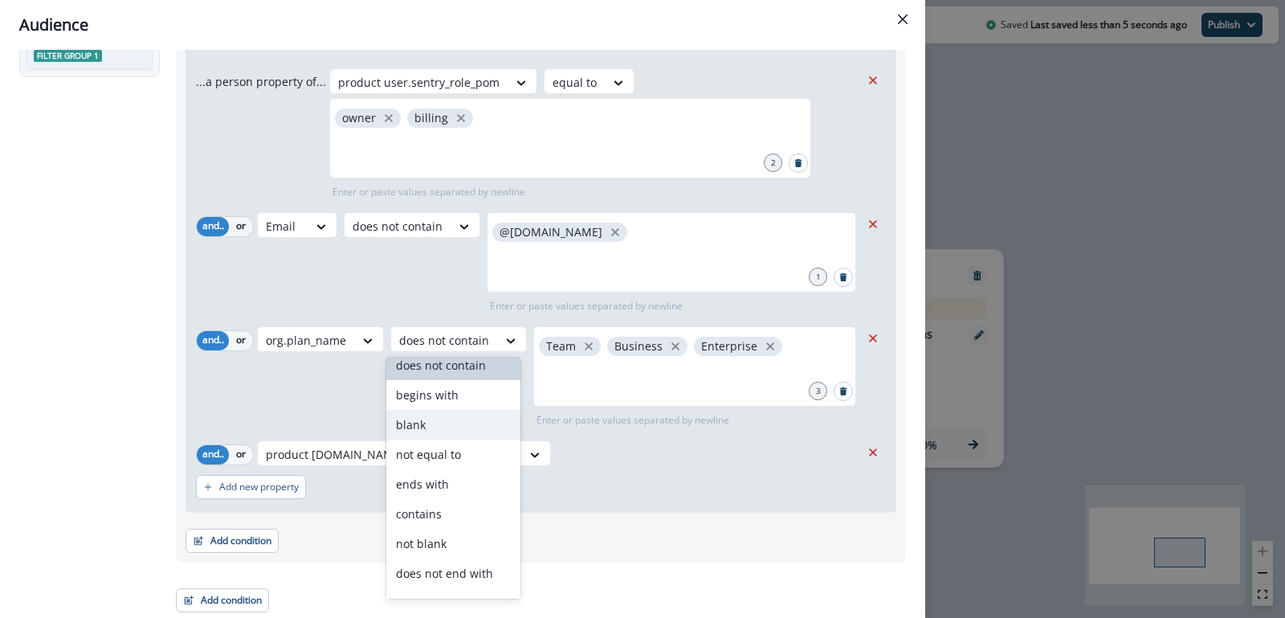
scroll to position [46, 0]
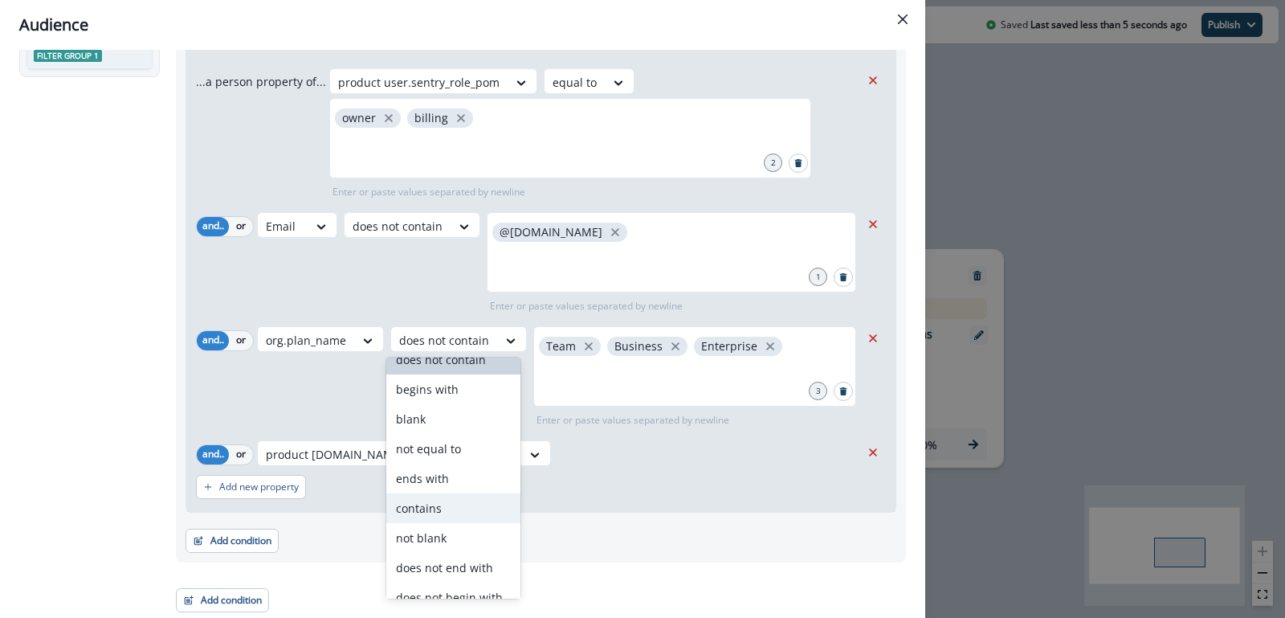
click at [427, 519] on div "contains" at bounding box center [452, 508] width 133 height 30
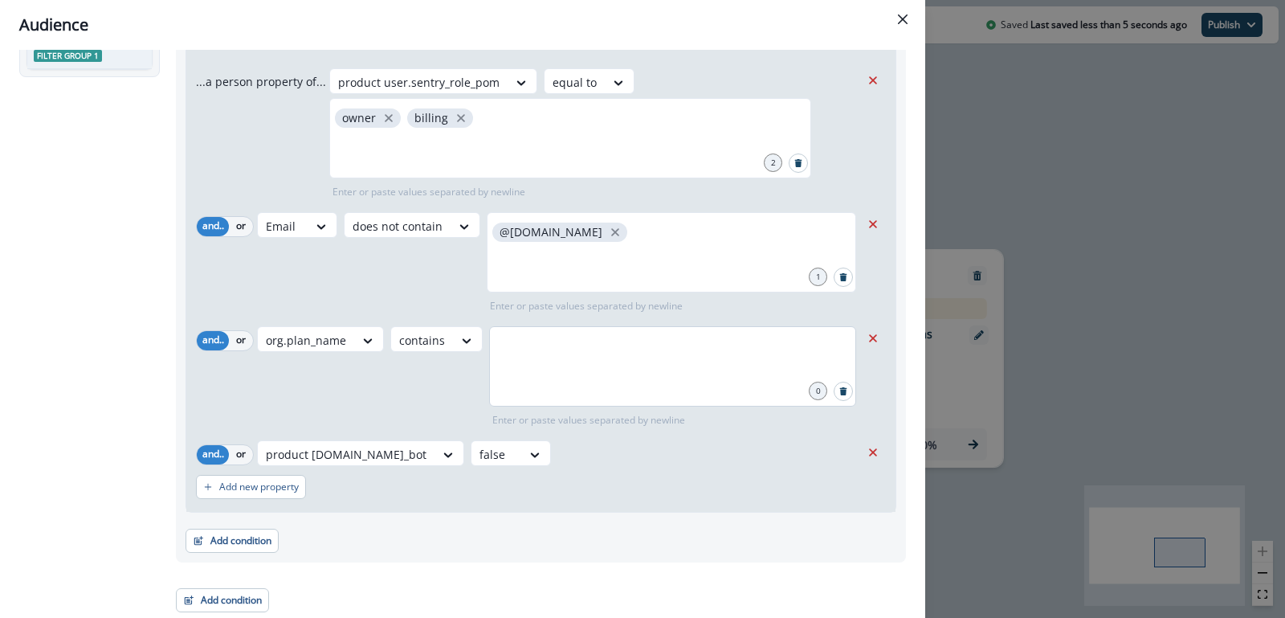
click at [547, 389] on div at bounding box center [672, 366] width 367 height 80
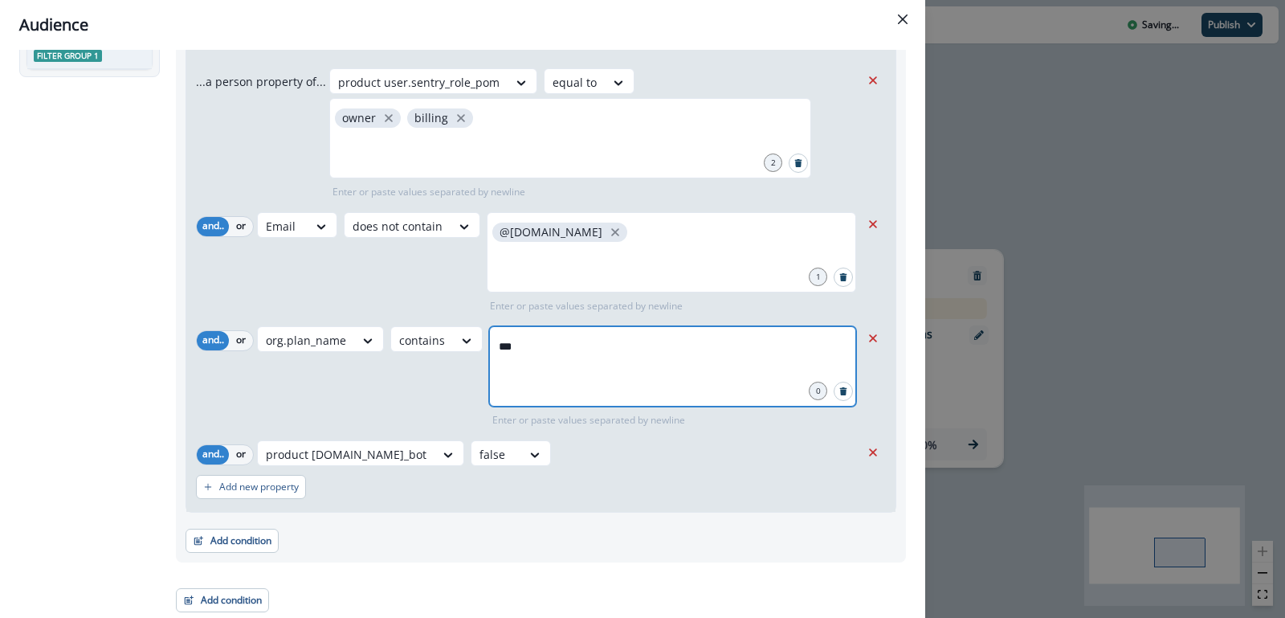
type input "****"
type input "********"
type input "**********"
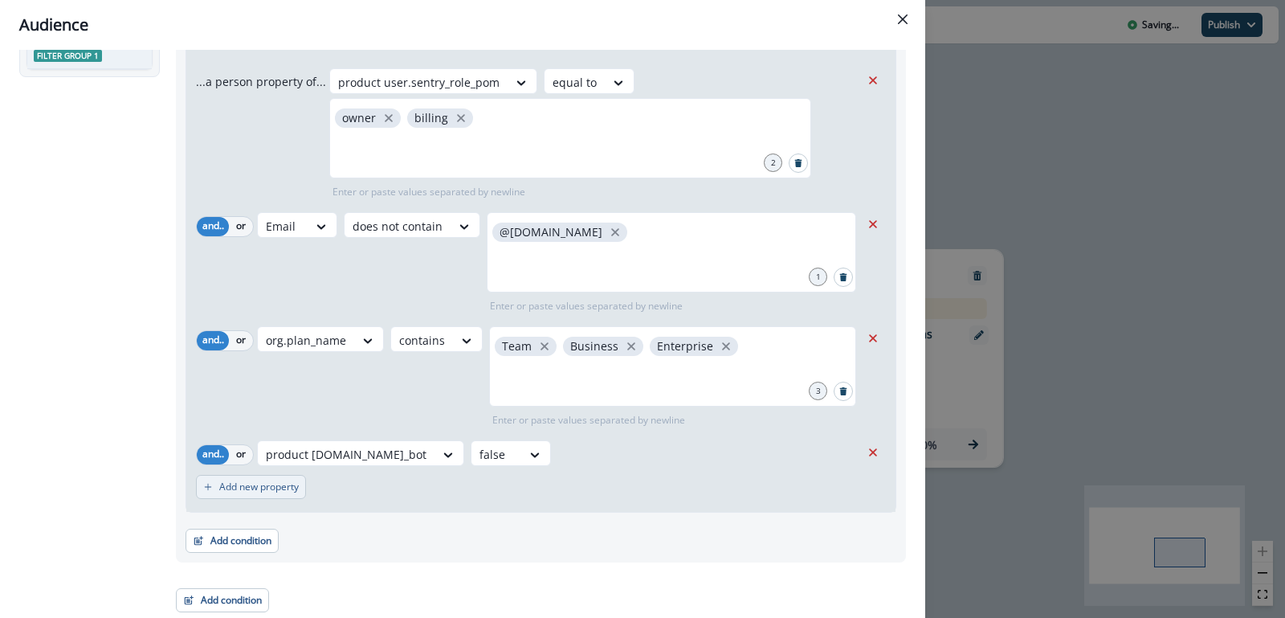
click at [270, 496] on button "Add new property" at bounding box center [251, 487] width 110 height 24
click at [270, 496] on div at bounding box center [283, 495] width 34 height 20
type input "*******"
click at [295, 459] on div "[DOMAIN_NAME]_trial" at bounding box center [325, 456] width 138 height 30
click at [438, 504] on div at bounding box center [455, 495] width 34 height 20
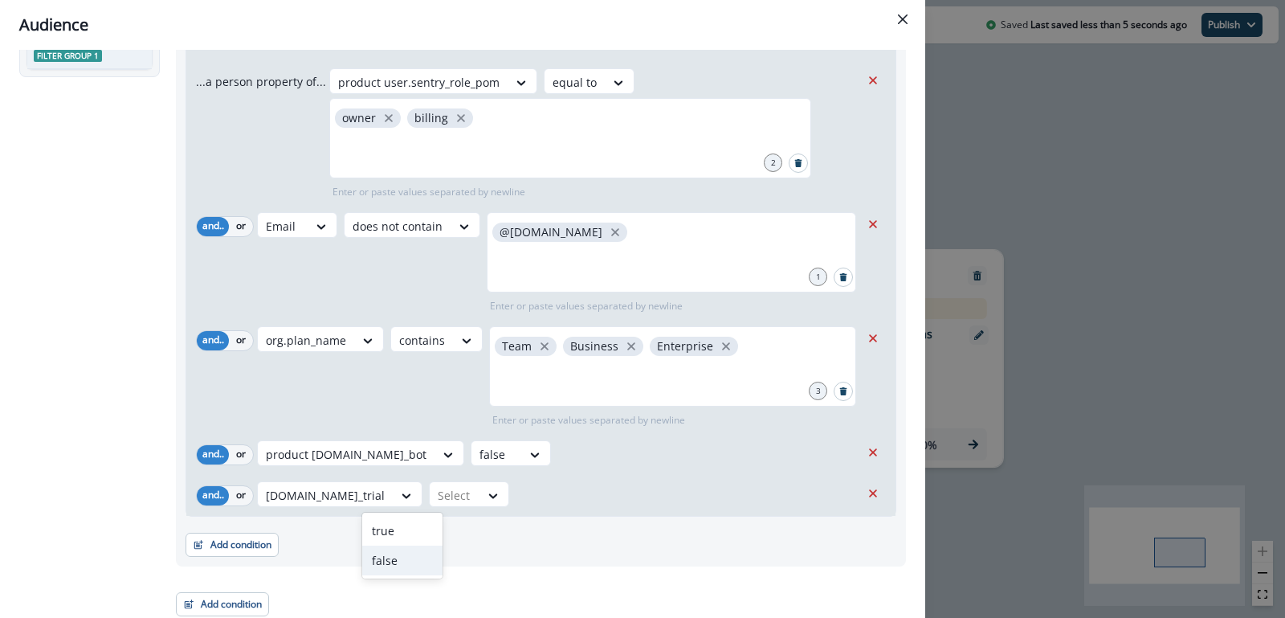
click at [389, 560] on div "false" at bounding box center [402, 560] width 80 height 30
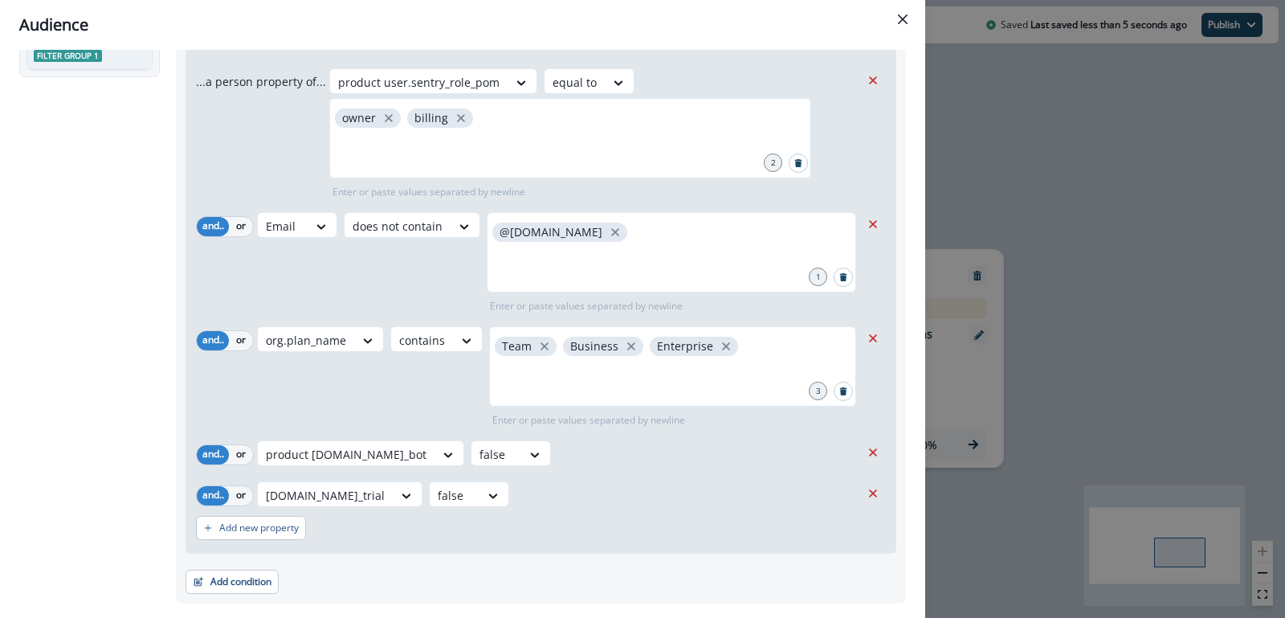
click at [520, 483] on div "org.is_trial option false, selected. false" at bounding box center [558, 494] width 603 height 26
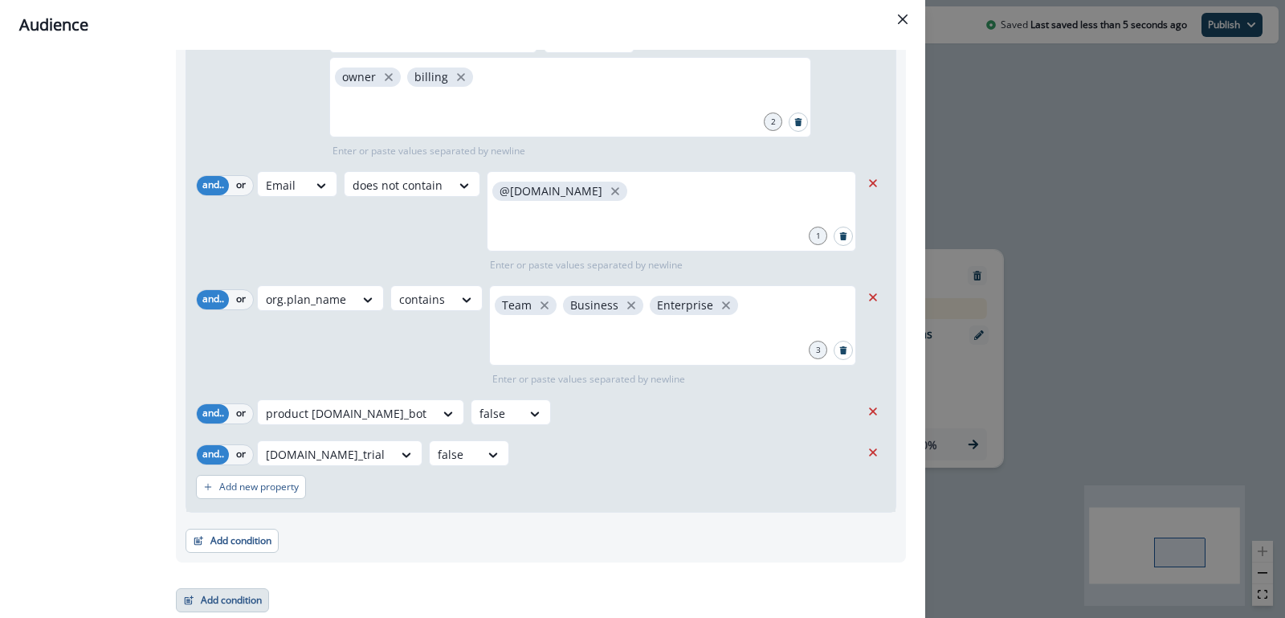
click at [226, 603] on button "Add condition" at bounding box center [222, 600] width 93 height 24
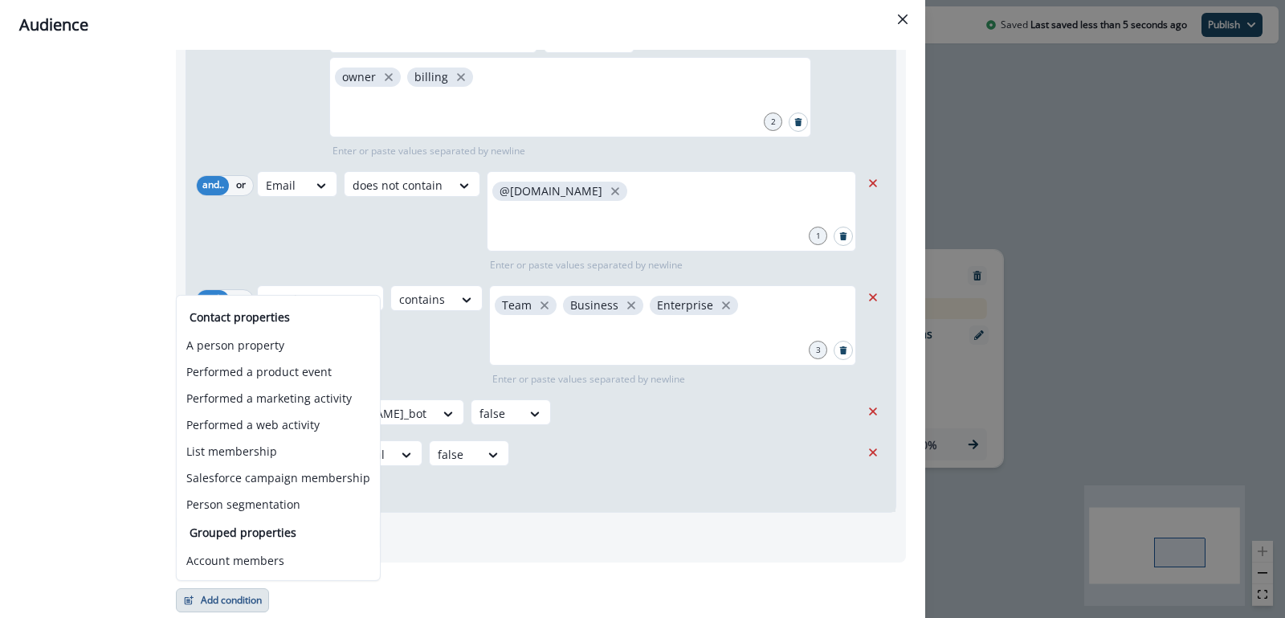
click at [510, 495] on div "Add new property" at bounding box center [541, 486] width 690 height 37
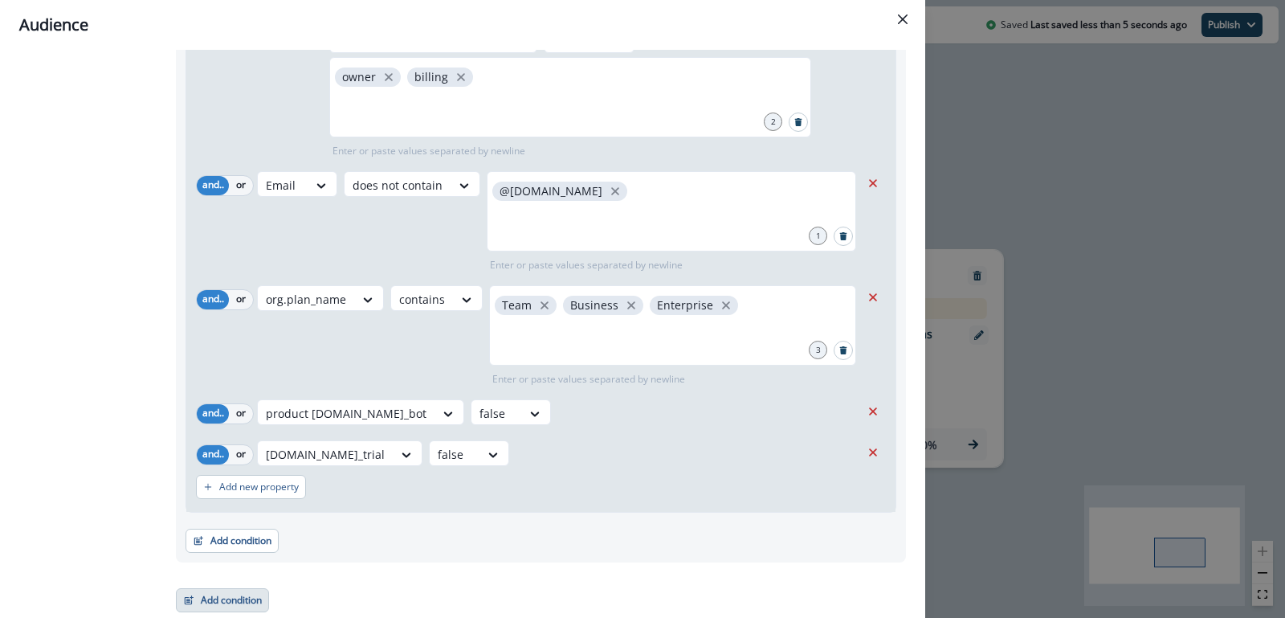
click at [220, 600] on button "Add condition" at bounding box center [222, 600] width 93 height 24
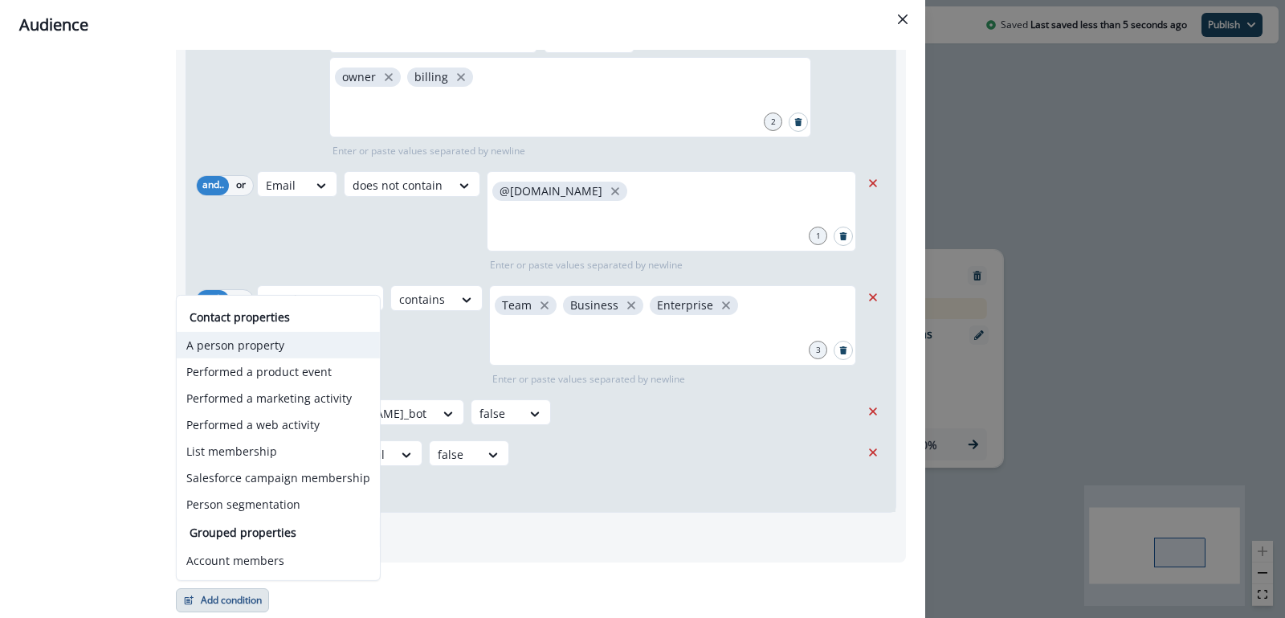
click at [267, 341] on button "A person property" at bounding box center [278, 345] width 203 height 27
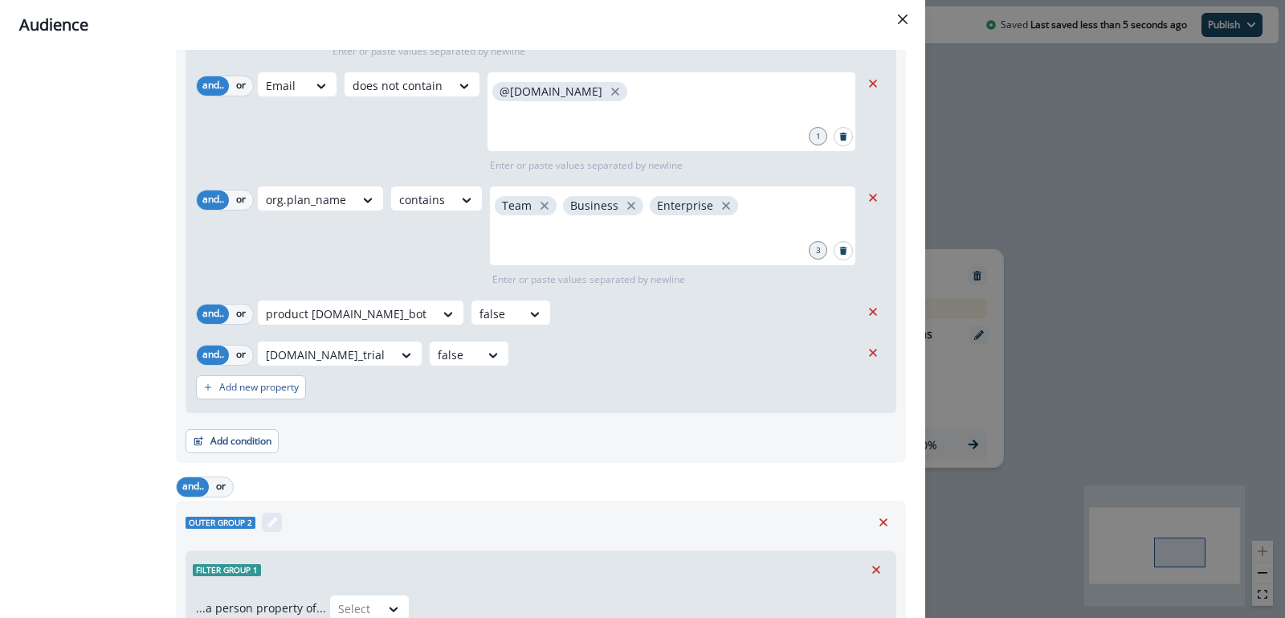
scroll to position [276, 0]
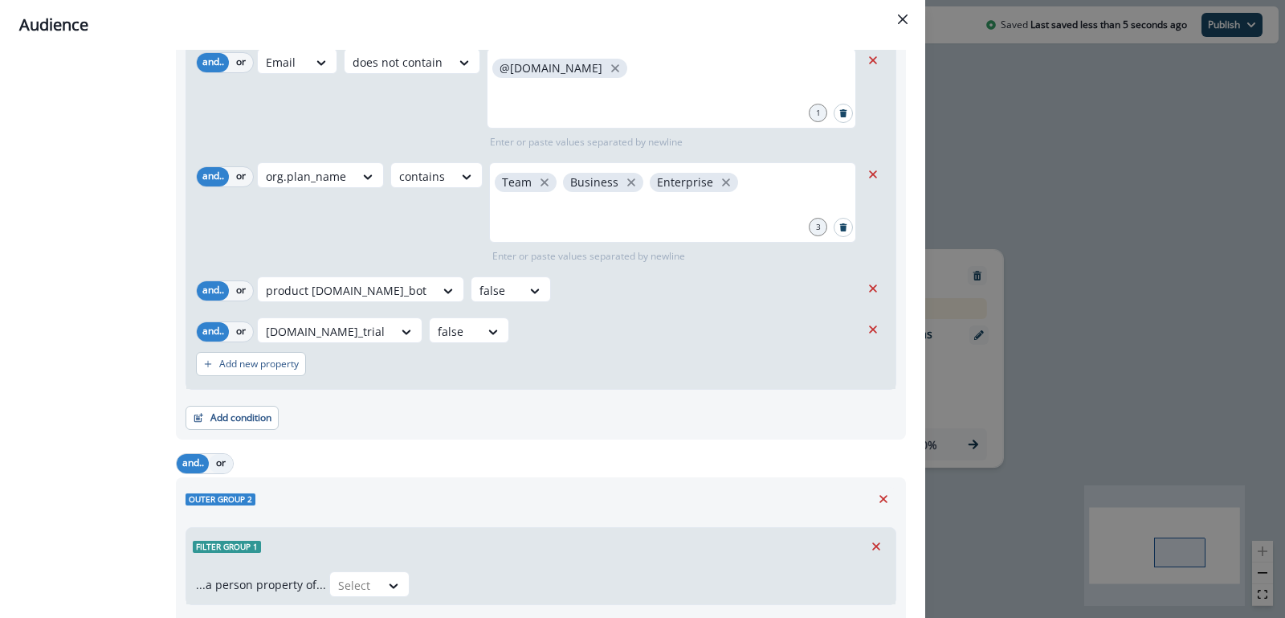
click at [220, 464] on button "or" at bounding box center [221, 463] width 24 height 19
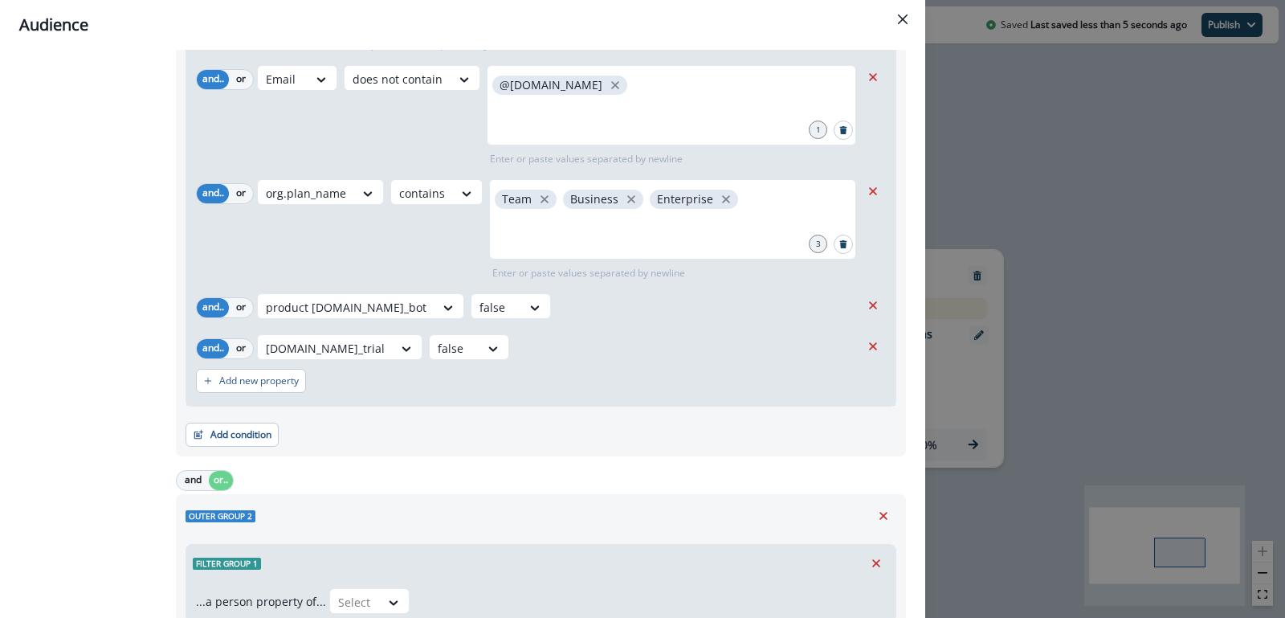
scroll to position [368, 0]
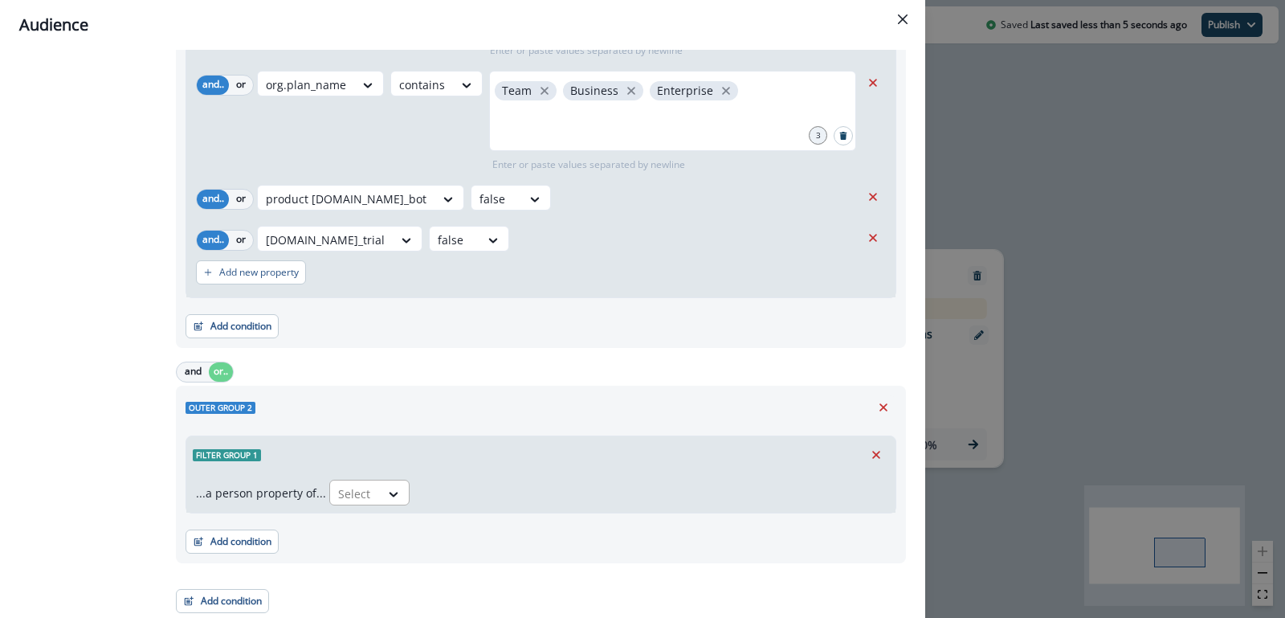
click at [365, 492] on div at bounding box center [355, 493] width 34 height 20
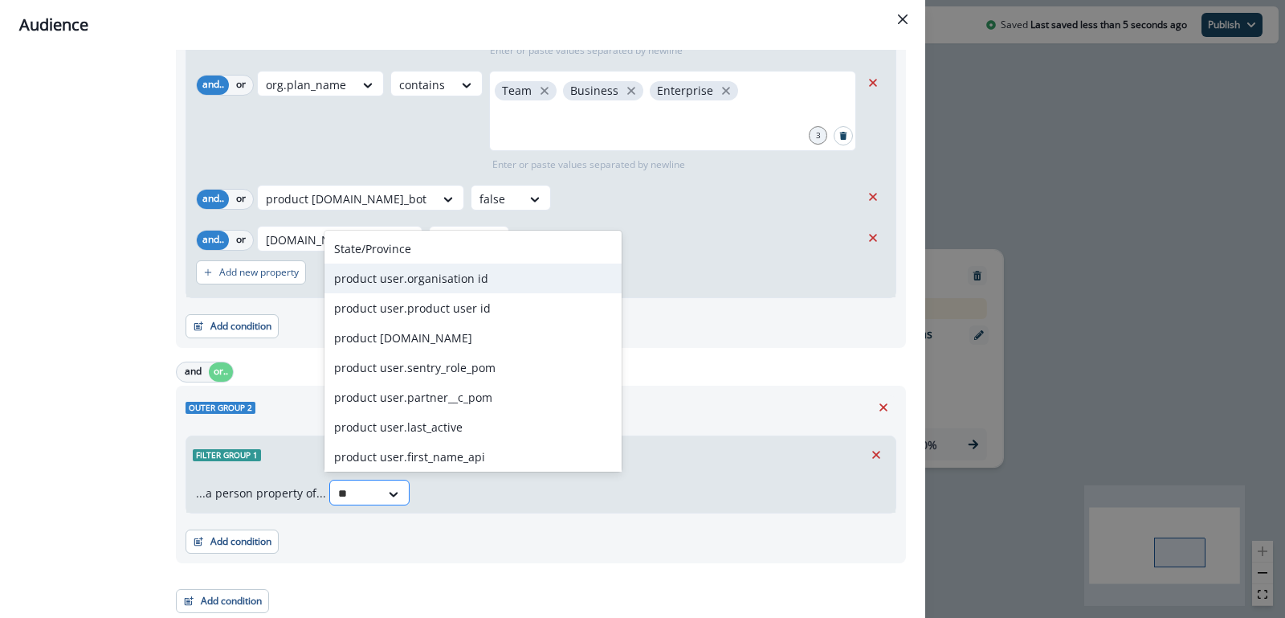
type input "*"
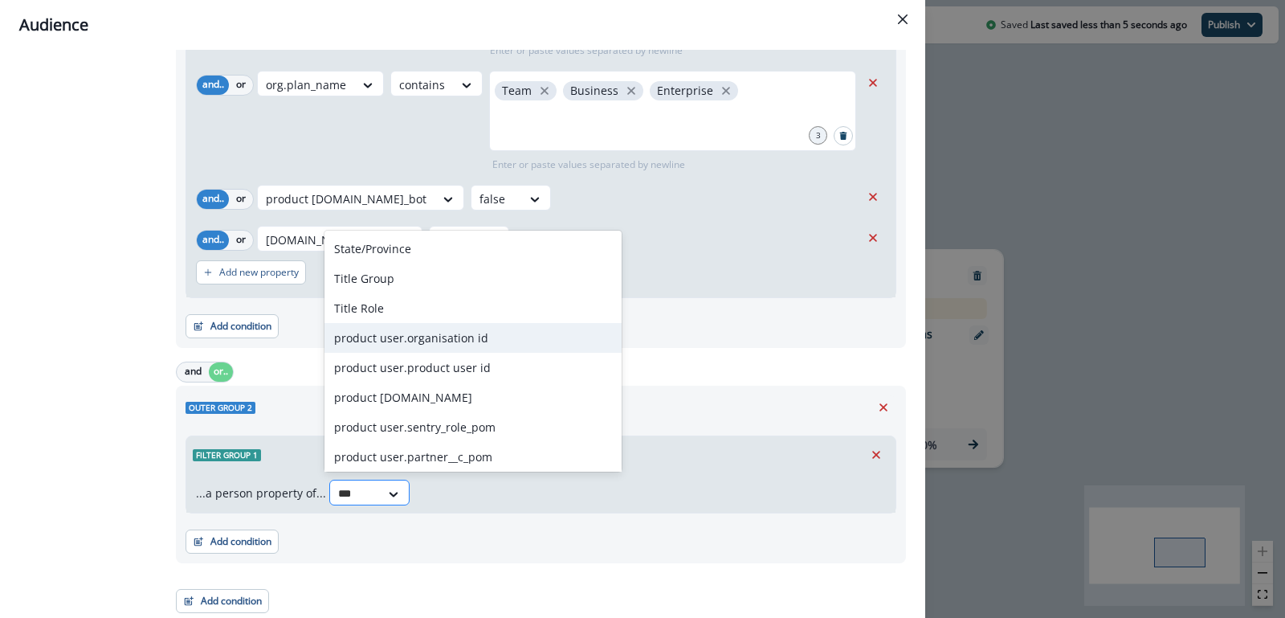
type input "****"
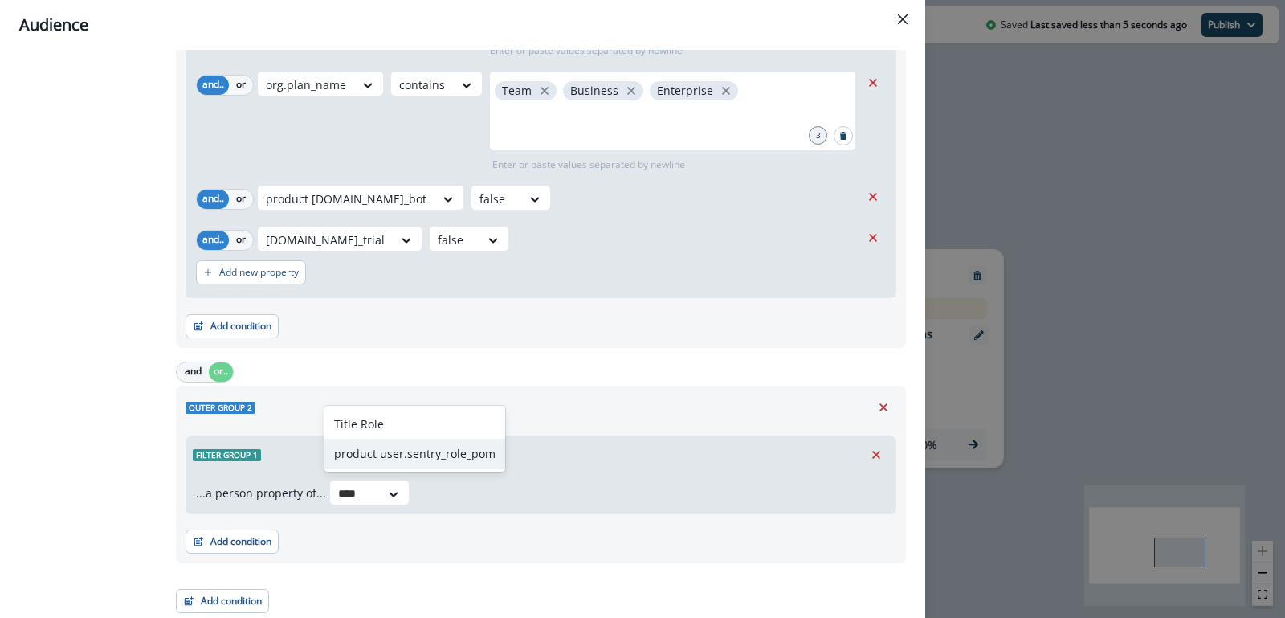
click at [395, 447] on div "product user.sentry_role_pom" at bounding box center [414, 453] width 181 height 30
click at [571, 491] on div at bounding box center [570, 493] width 34 height 20
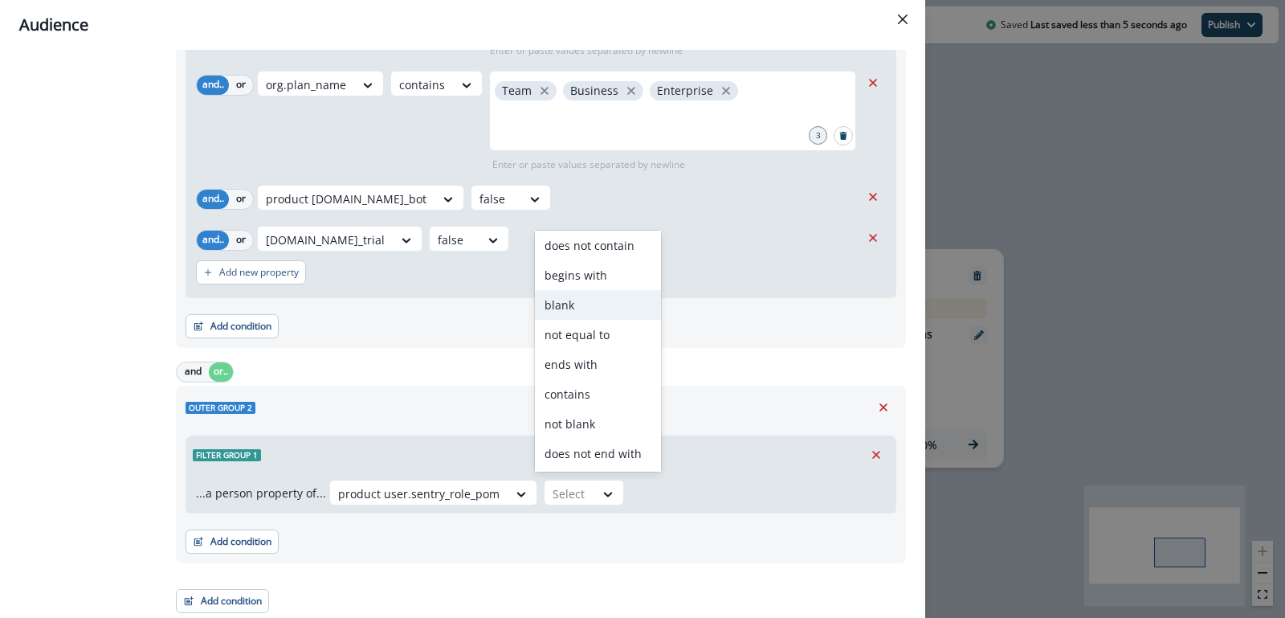
scroll to position [0, 0]
click at [579, 252] on div "equal to" at bounding box center [598, 249] width 126 height 30
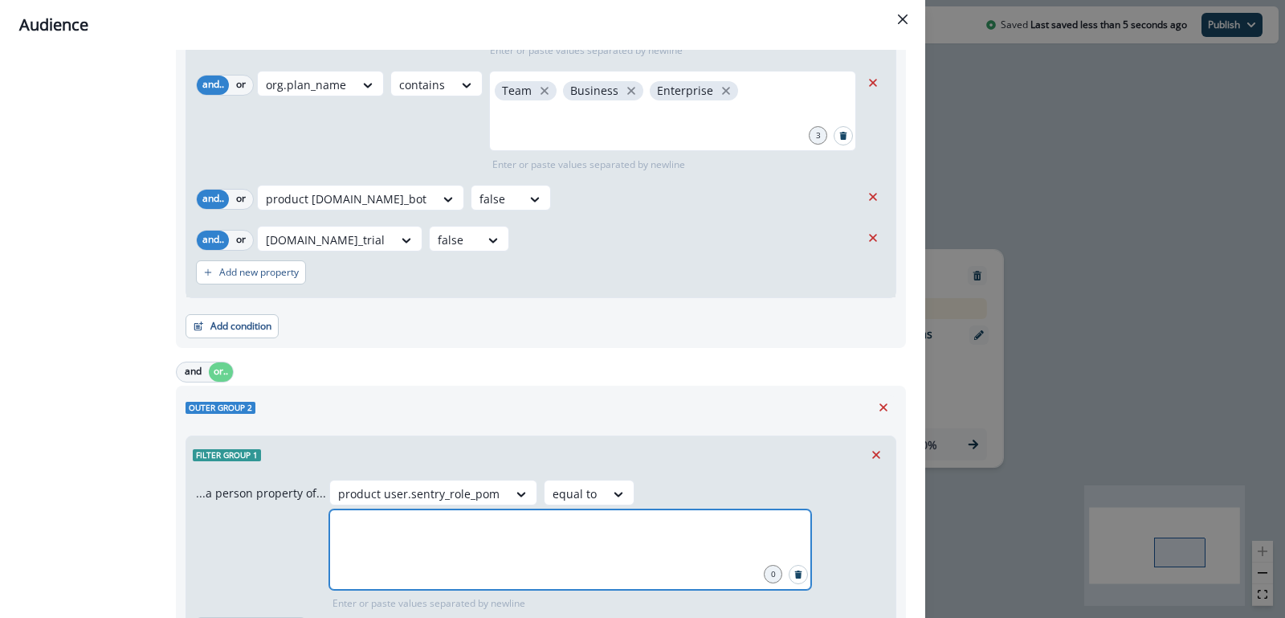
click at [661, 513] on input "text" at bounding box center [570, 529] width 477 height 32
type input "*"
type input "*****"
type input "*"
type input "*******"
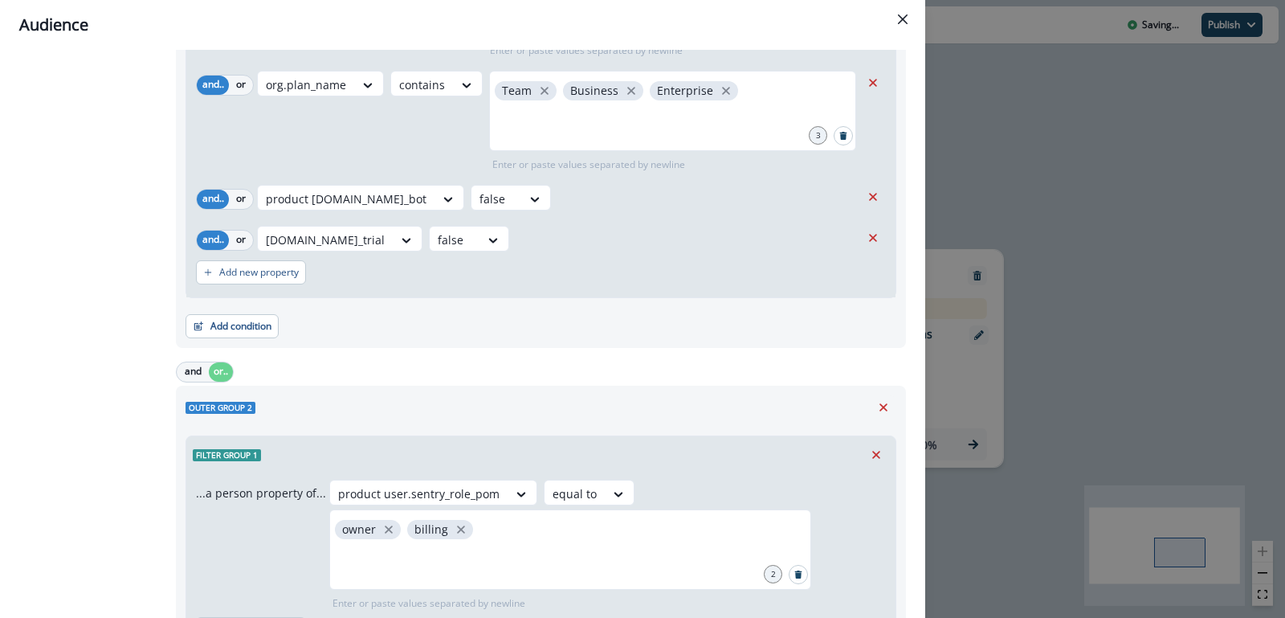
click at [580, 549] on div "product user.sentry_role_pom equal to owner billing 2 Enter or paste values sep…" at bounding box center [607, 544] width 557 height 131
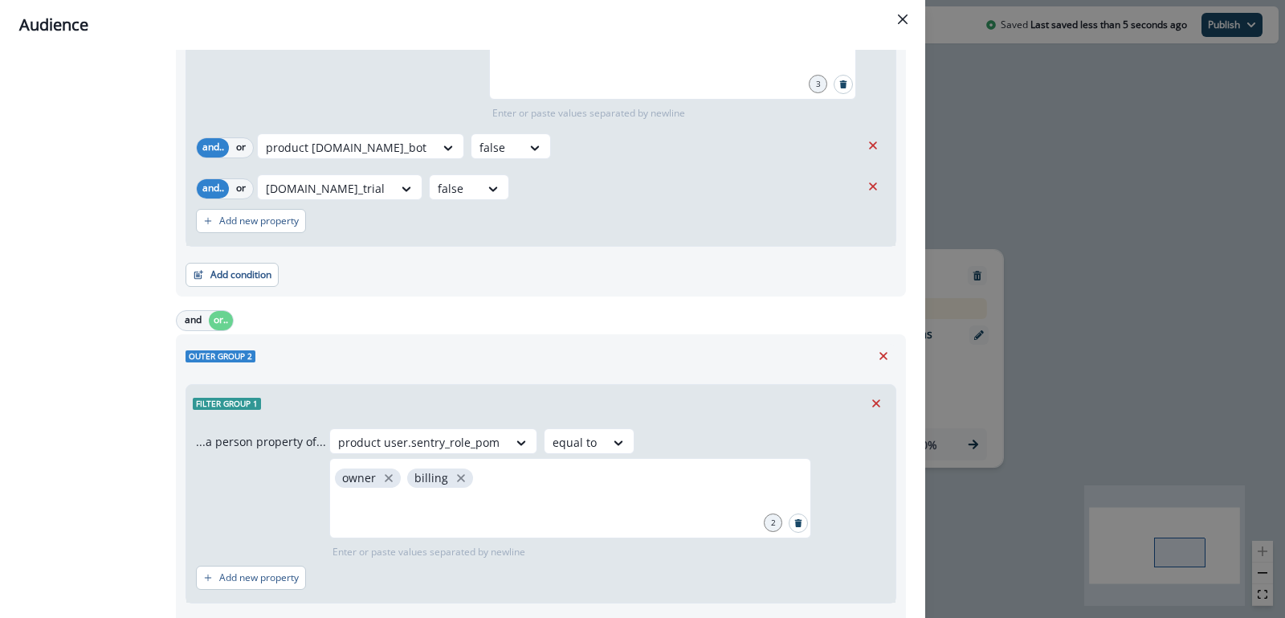
scroll to position [454, 0]
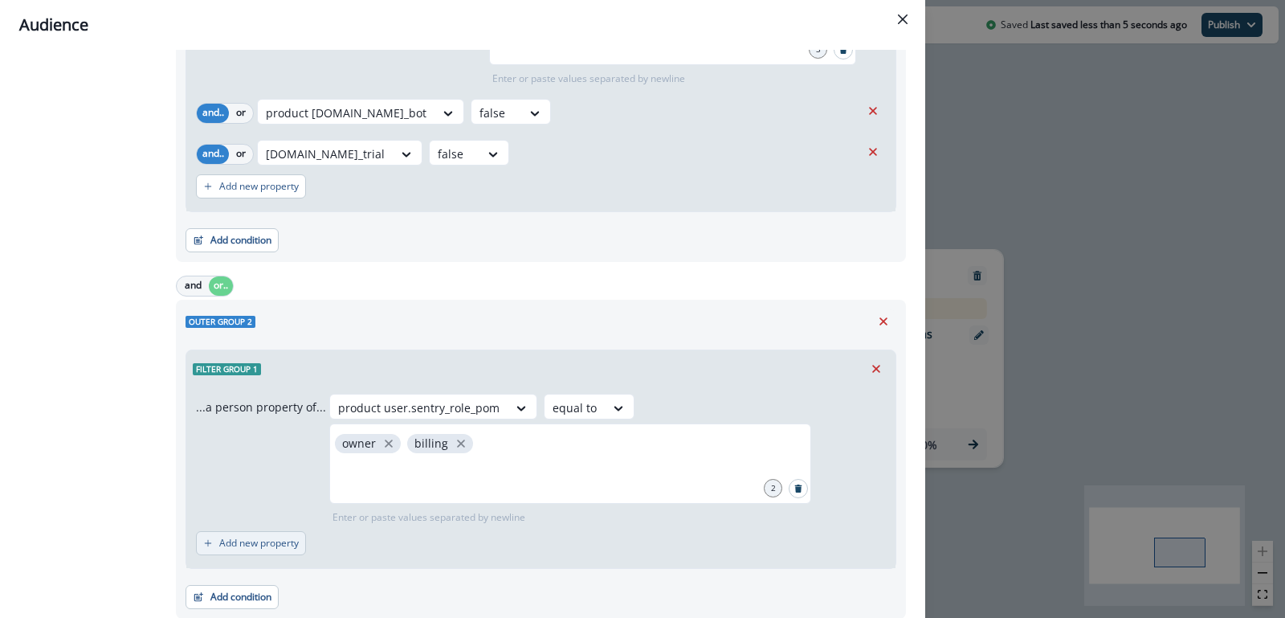
click at [283, 537] on p "Add new property" at bounding box center [259, 542] width 80 height 11
click at [296, 549] on div at bounding box center [283, 551] width 34 height 20
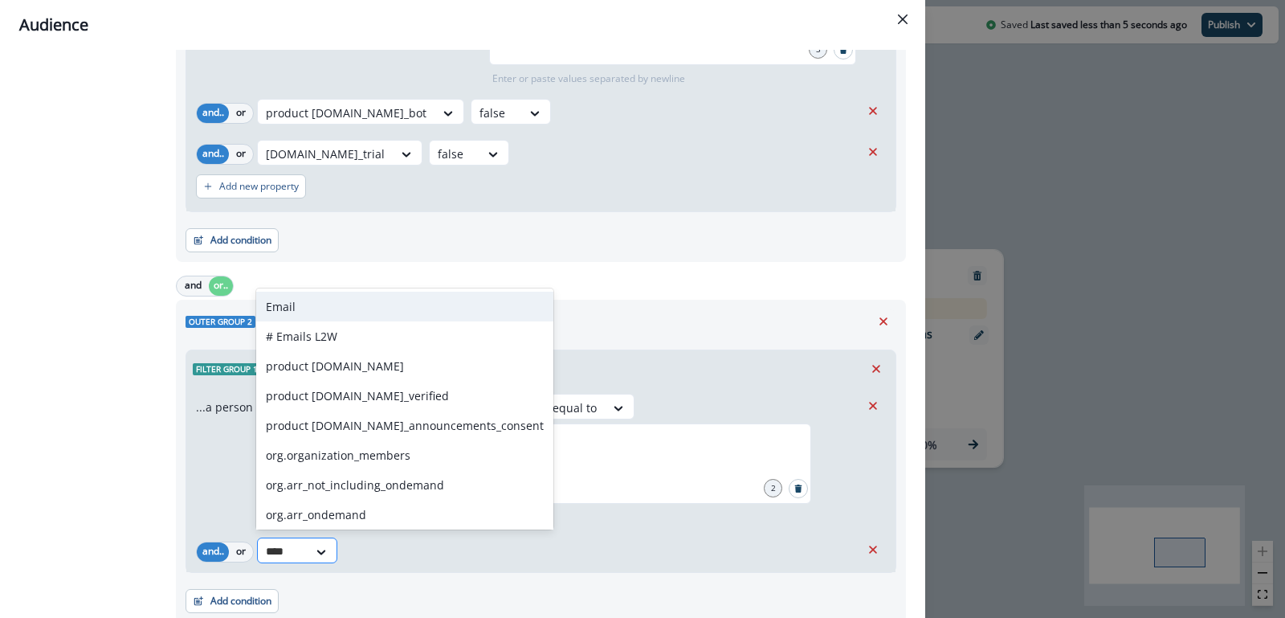
type input "*****"
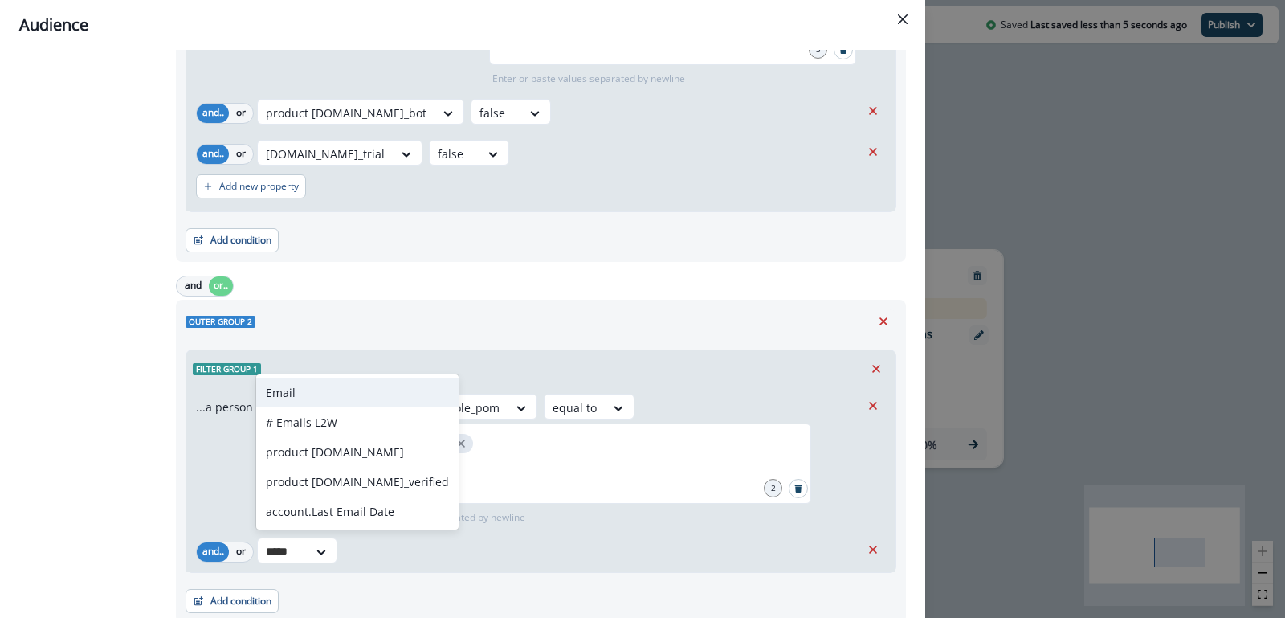
click at [304, 383] on div "Email" at bounding box center [357, 392] width 202 height 30
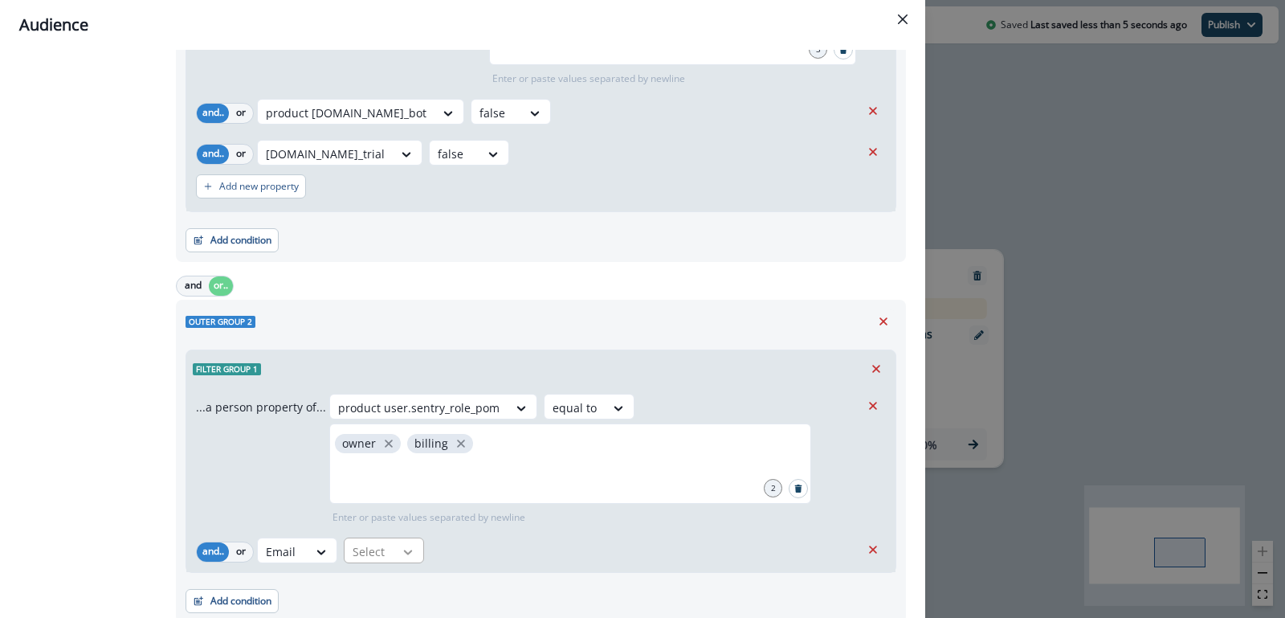
click at [398, 552] on div at bounding box center [407, 552] width 27 height 16
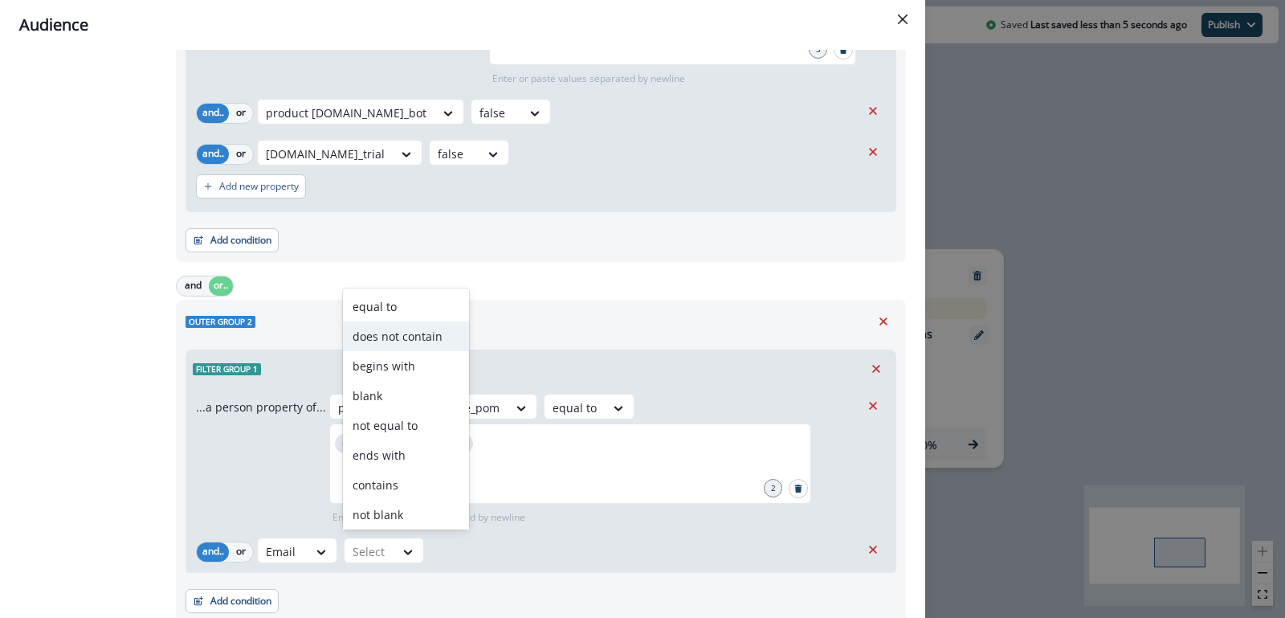
click at [434, 335] on div "does not contain" at bounding box center [406, 336] width 126 height 30
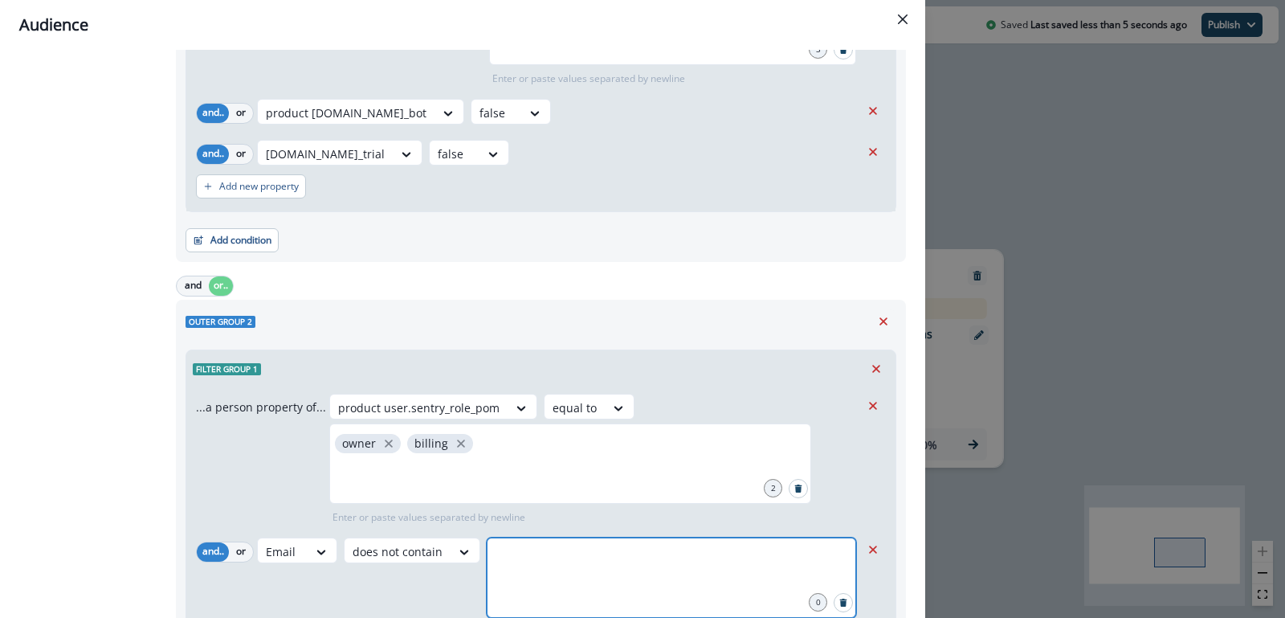
click at [554, 541] on input "text" at bounding box center [671, 557] width 365 height 32
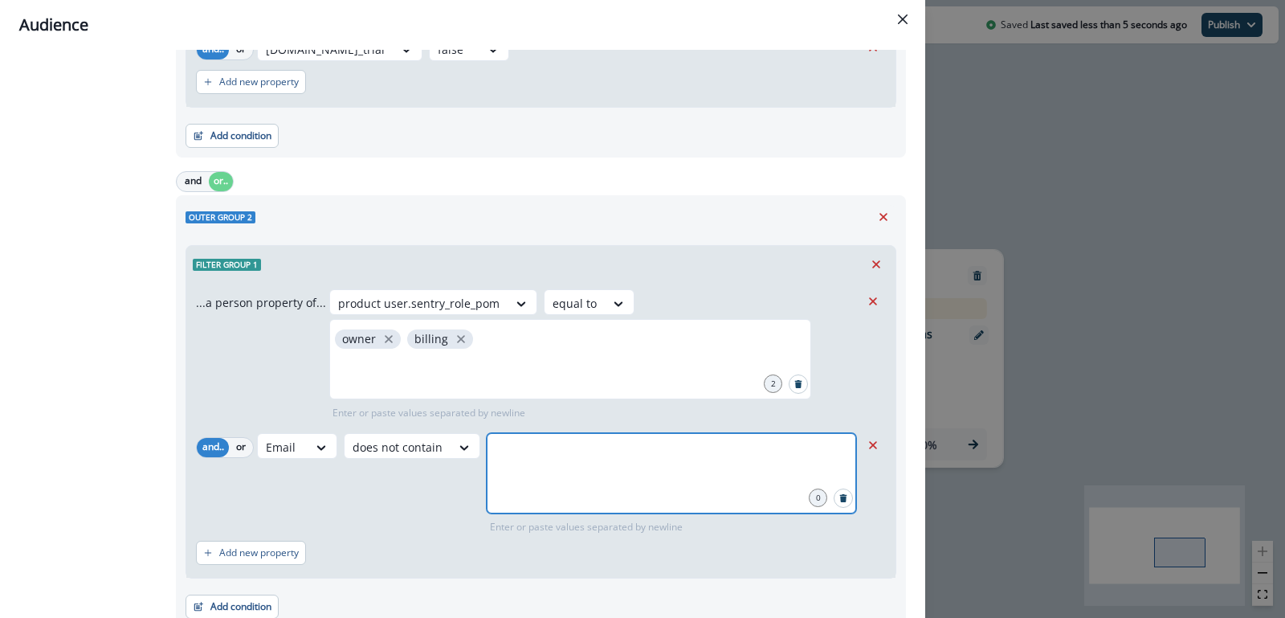
scroll to position [588, 0]
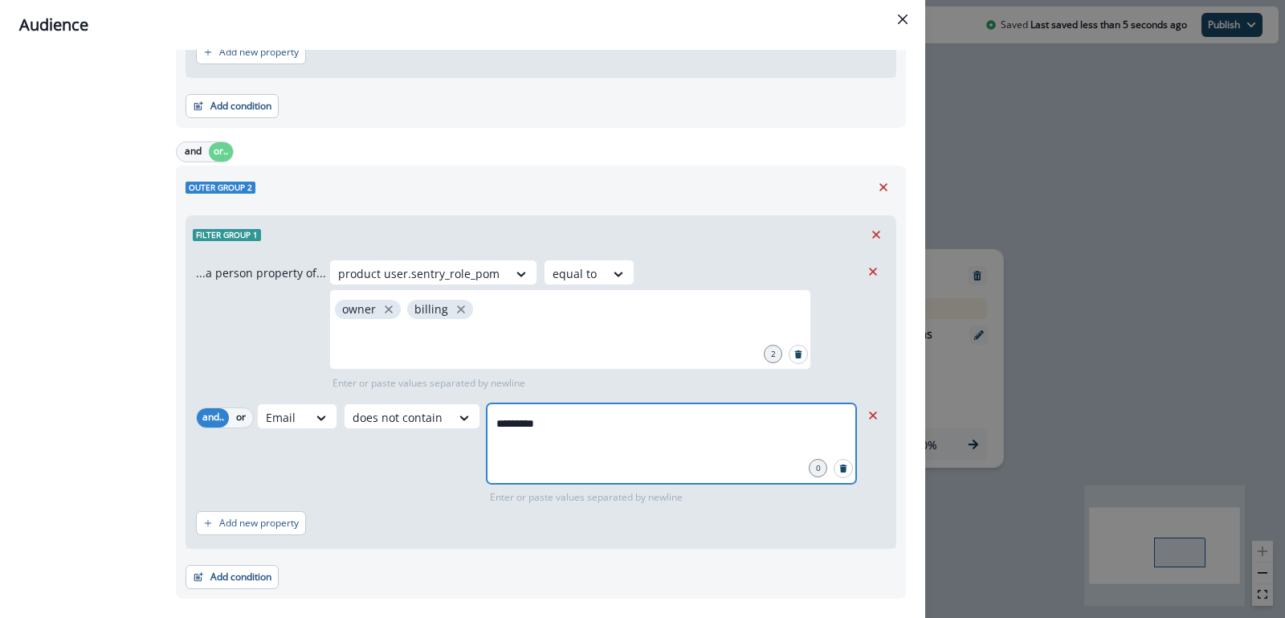
type input "**********"
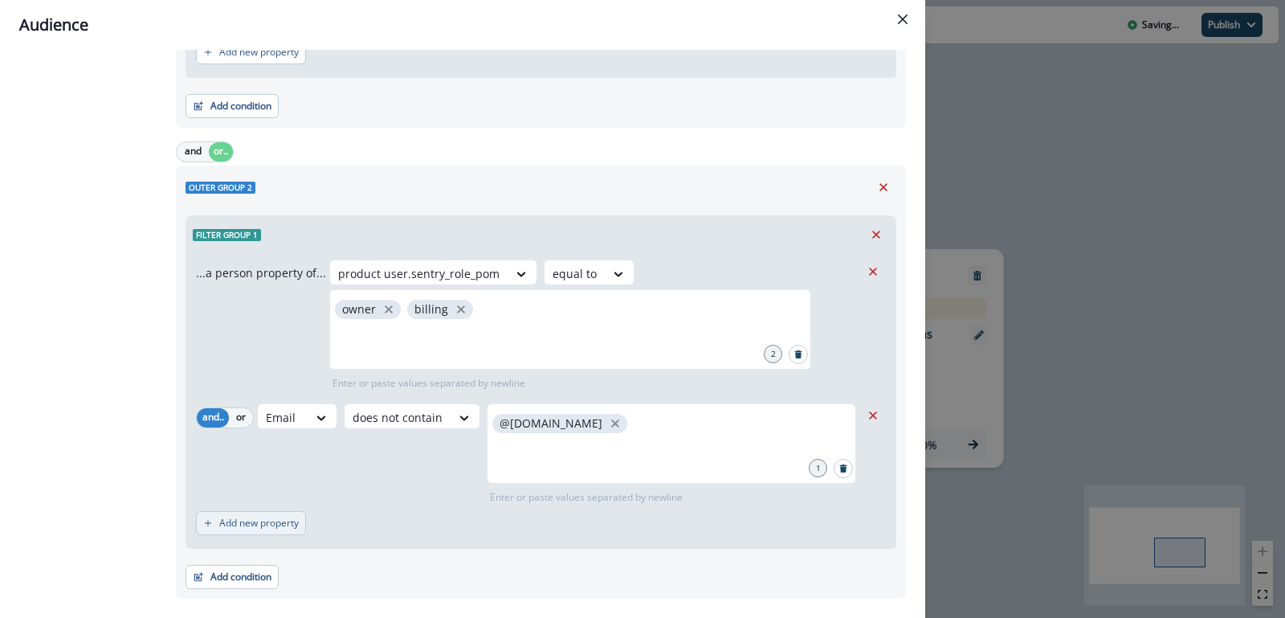
click at [261, 519] on p "Add new property" at bounding box center [259, 522] width 80 height 11
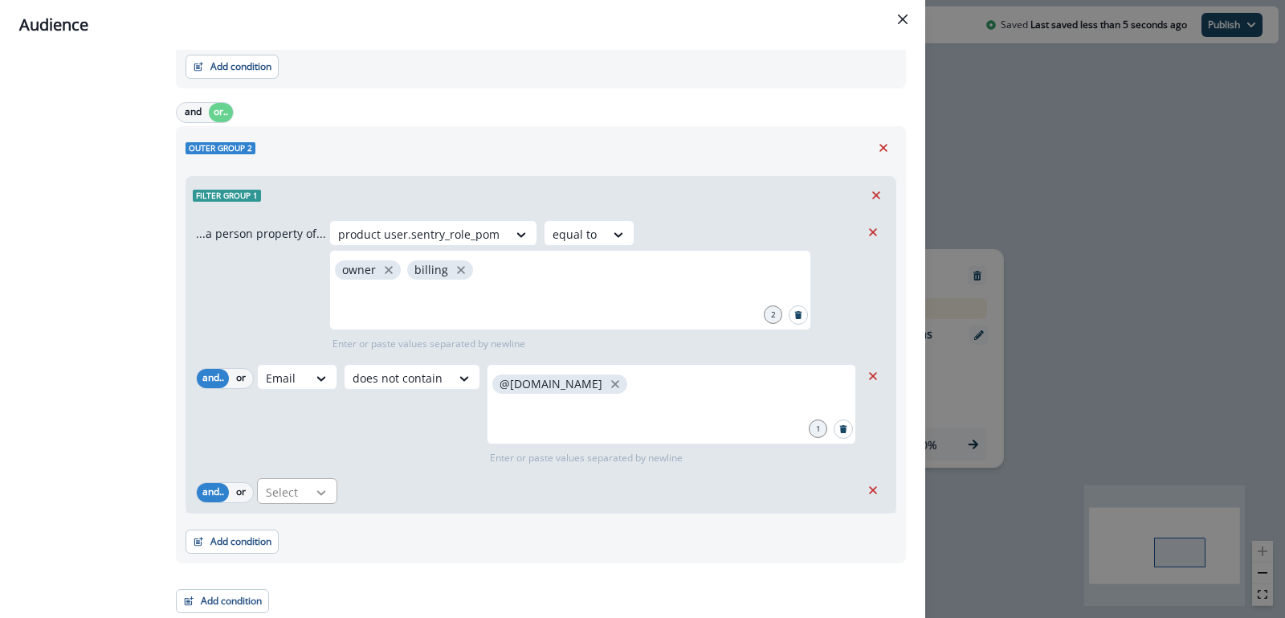
click at [326, 491] on icon at bounding box center [321, 492] width 14 height 16
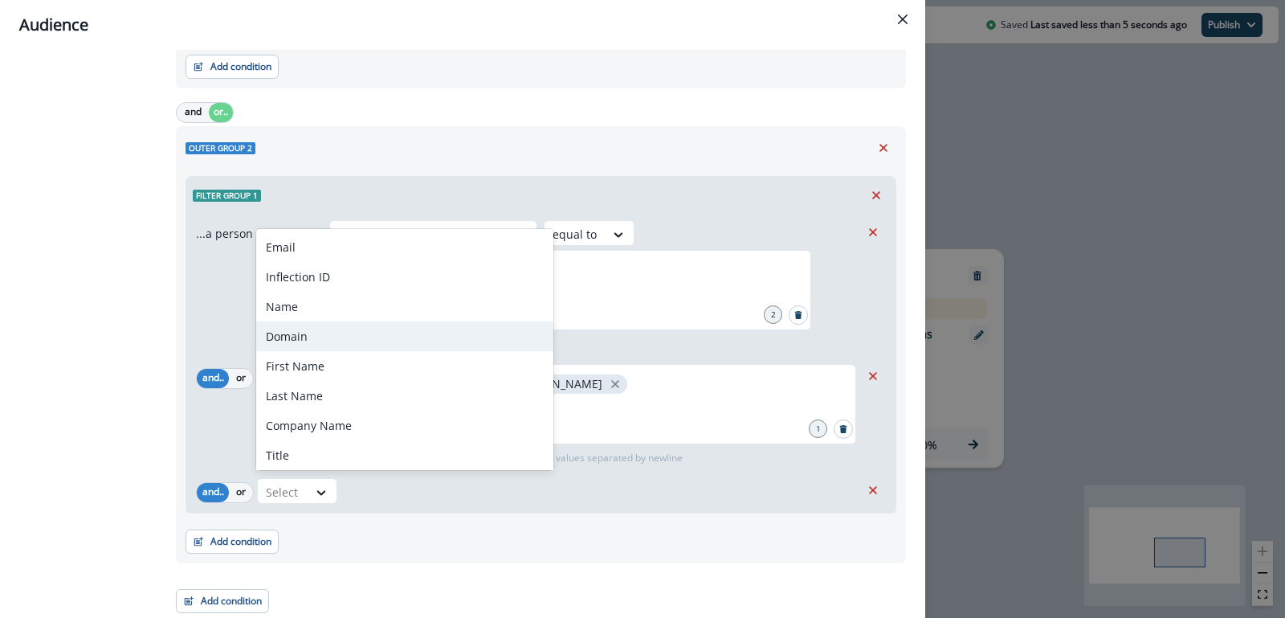
click at [211, 328] on div "...a person property of... product user.sentry_role_pom equal to owner billing …" at bounding box center [528, 285] width 664 height 131
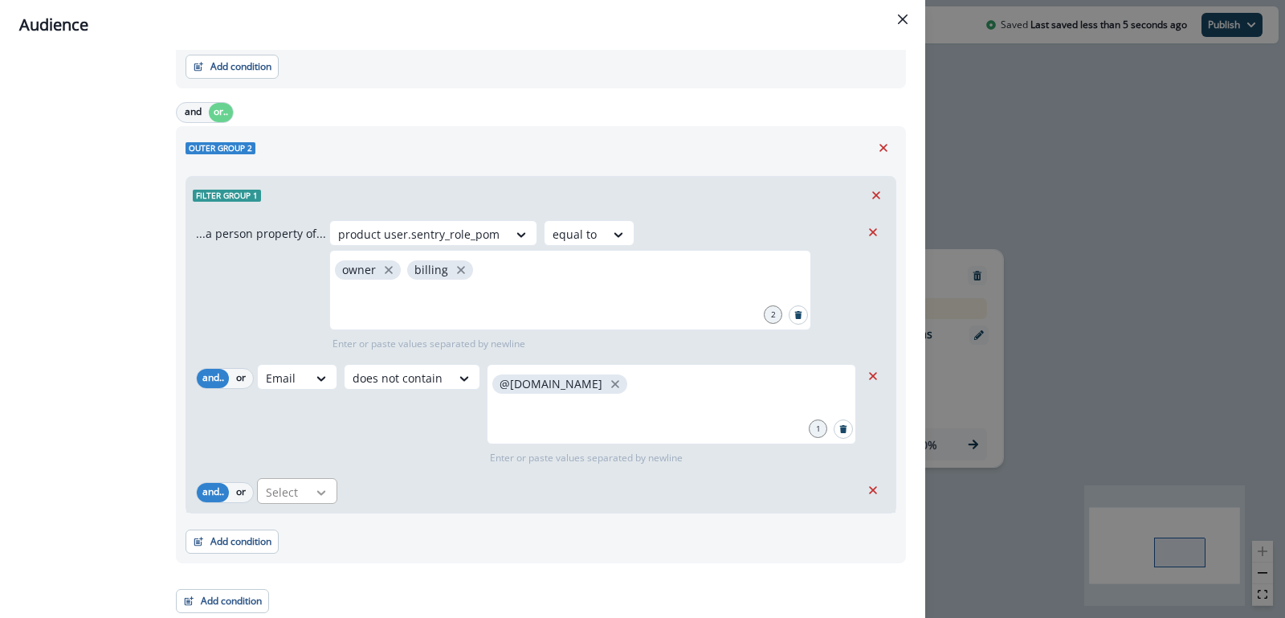
click at [308, 491] on div at bounding box center [321, 492] width 27 height 16
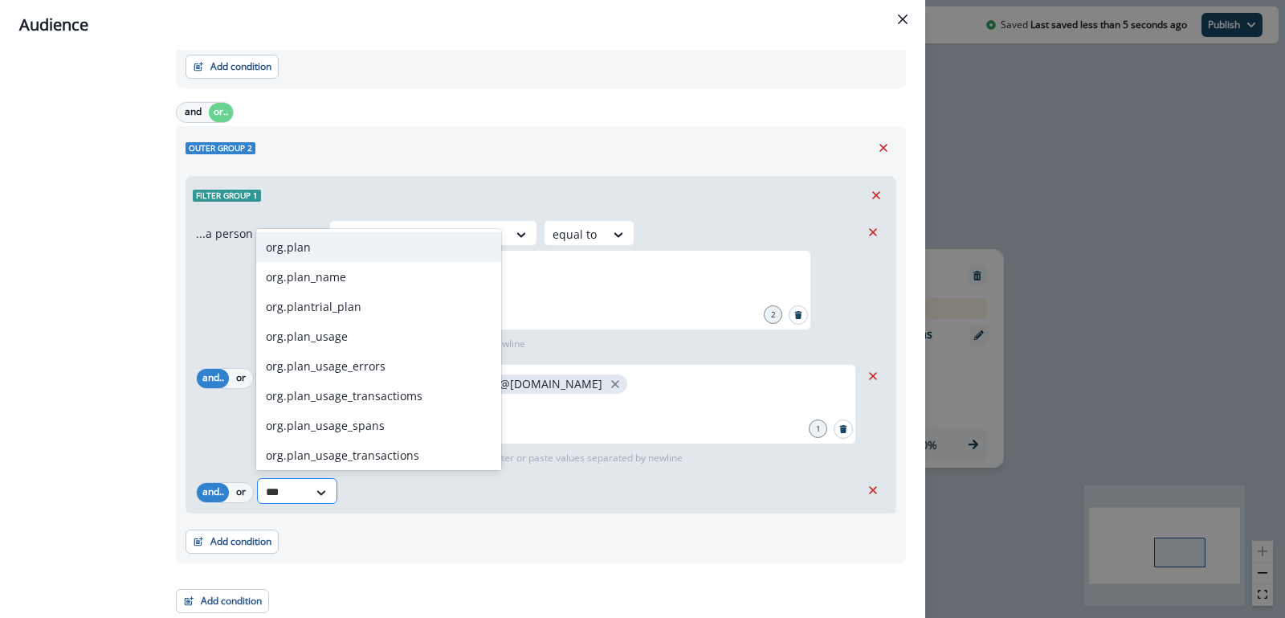
type input "****"
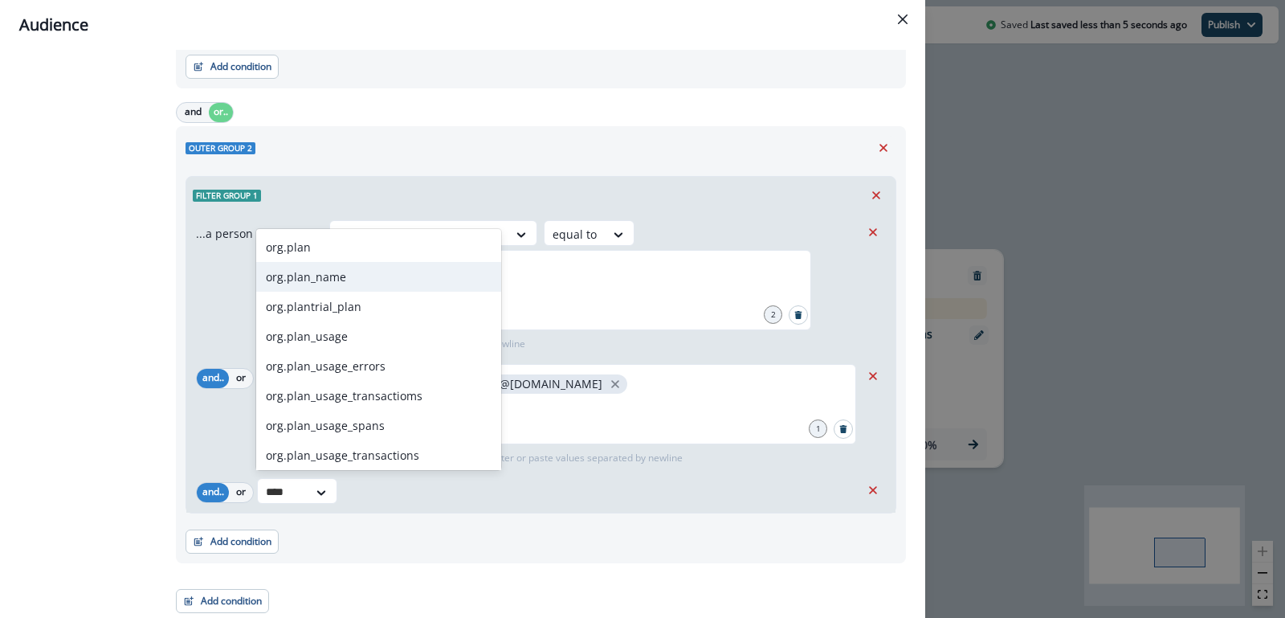
click at [336, 288] on div "org.plan_name" at bounding box center [378, 277] width 245 height 30
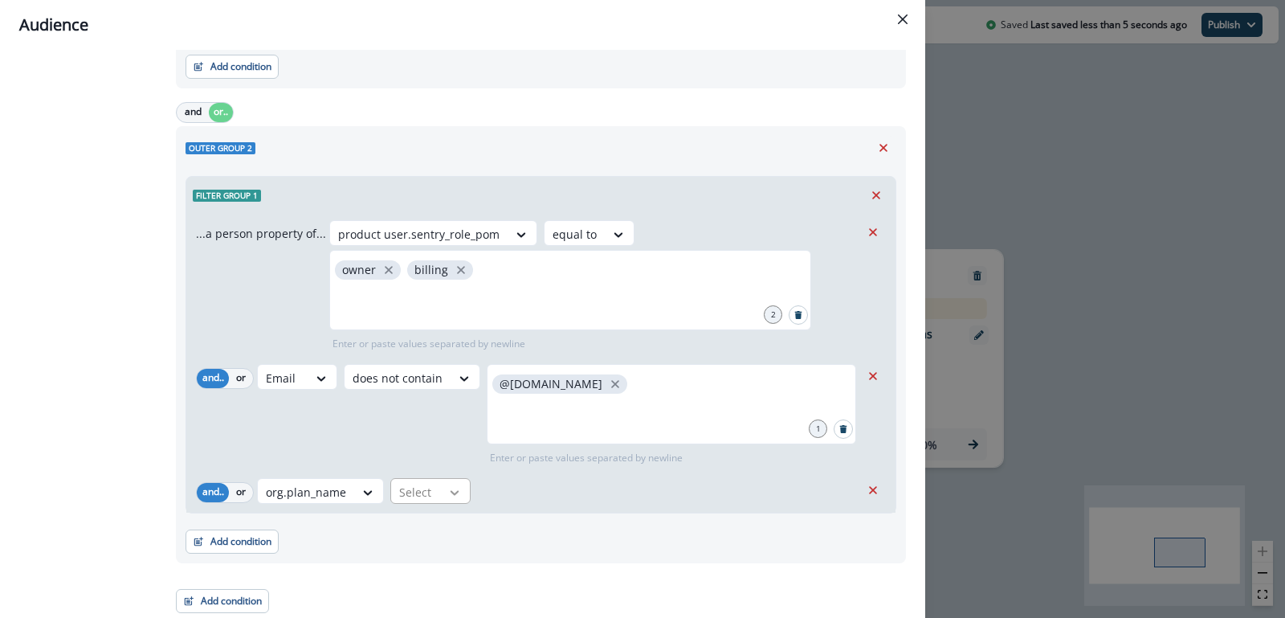
click at [451, 490] on icon at bounding box center [455, 492] width 9 height 5
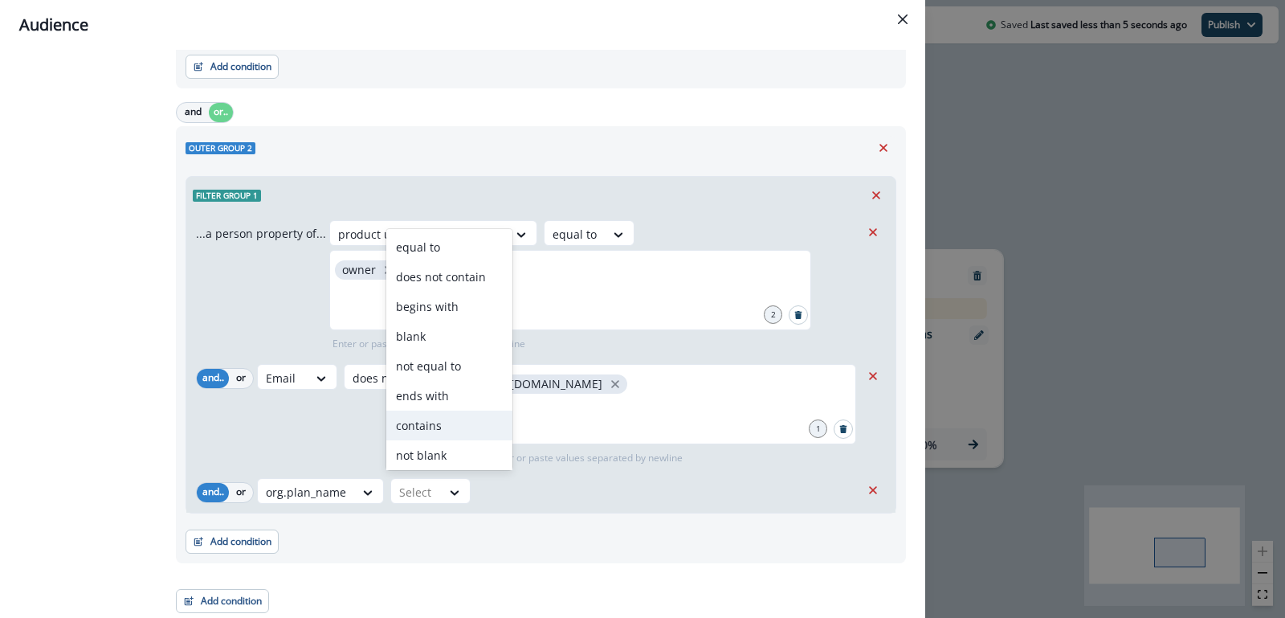
click at [417, 423] on div "contains" at bounding box center [449, 425] width 126 height 30
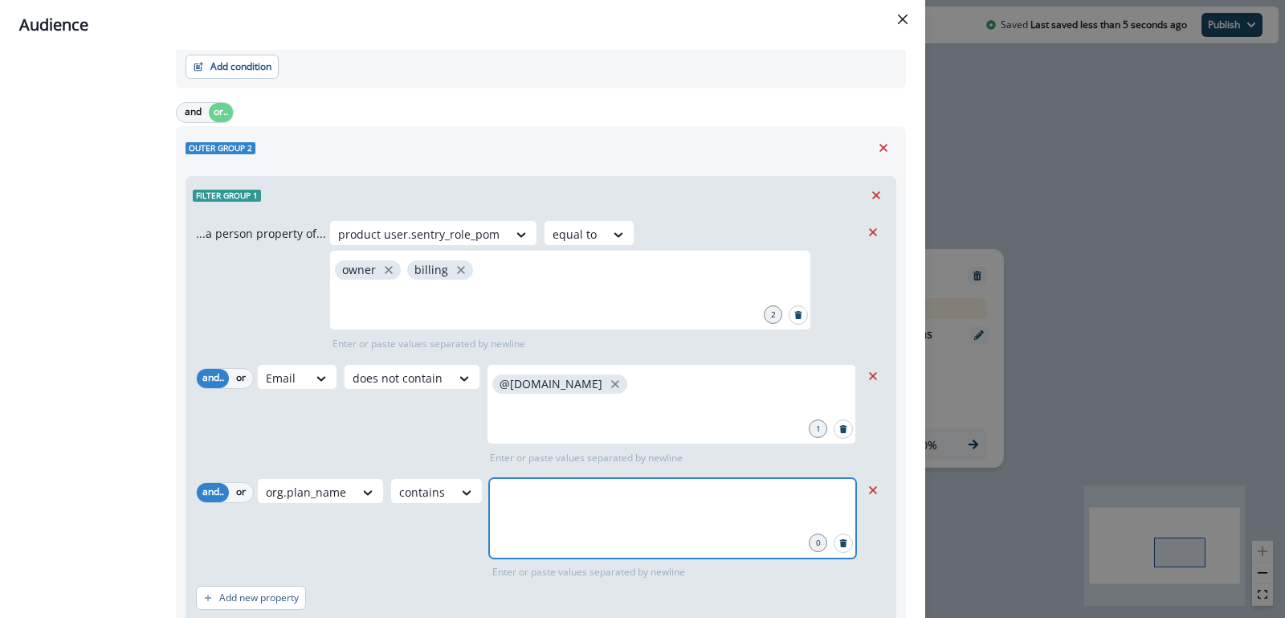
click at [515, 505] on input "text" at bounding box center [672, 498] width 362 height 32
type input "****"
type input "*********"
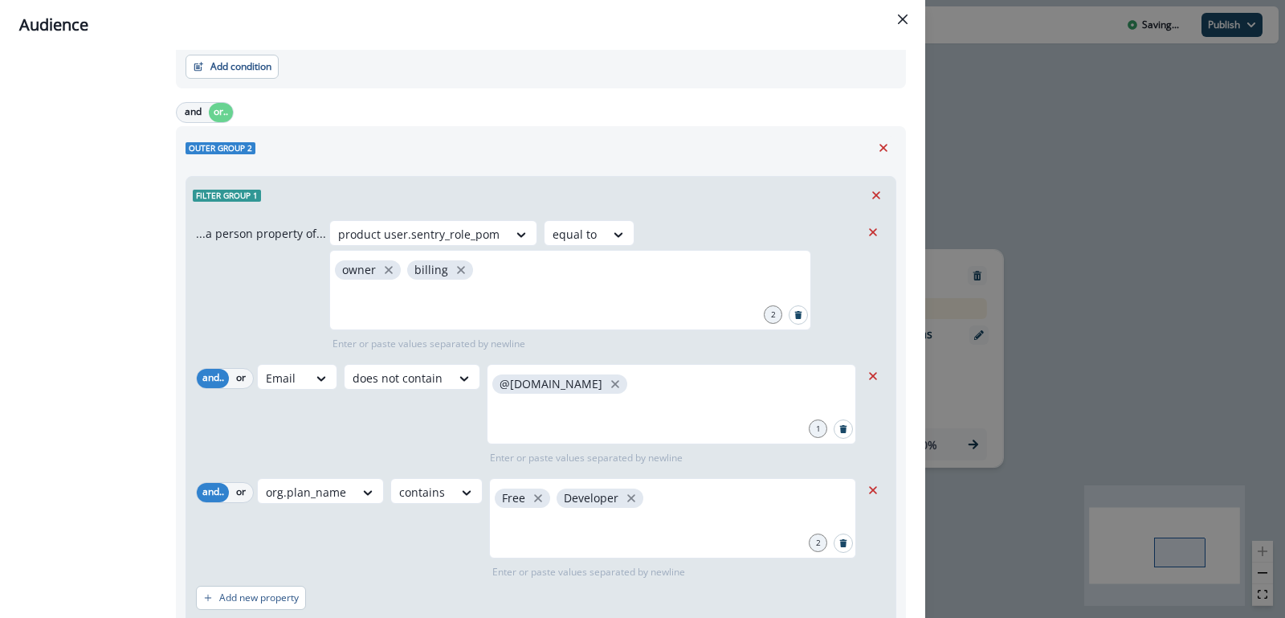
click at [424, 533] on div "org.plan_name contains Free Developer 2 Enter or paste values separated by newl…" at bounding box center [558, 528] width 603 height 101
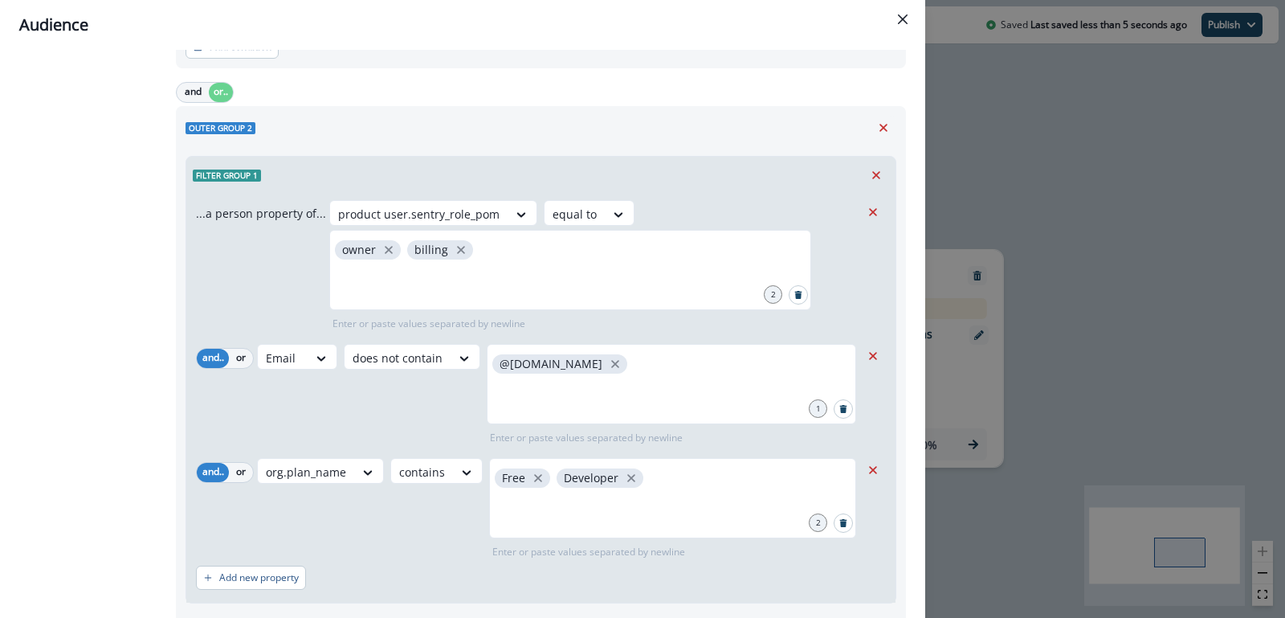
scroll to position [657, 0]
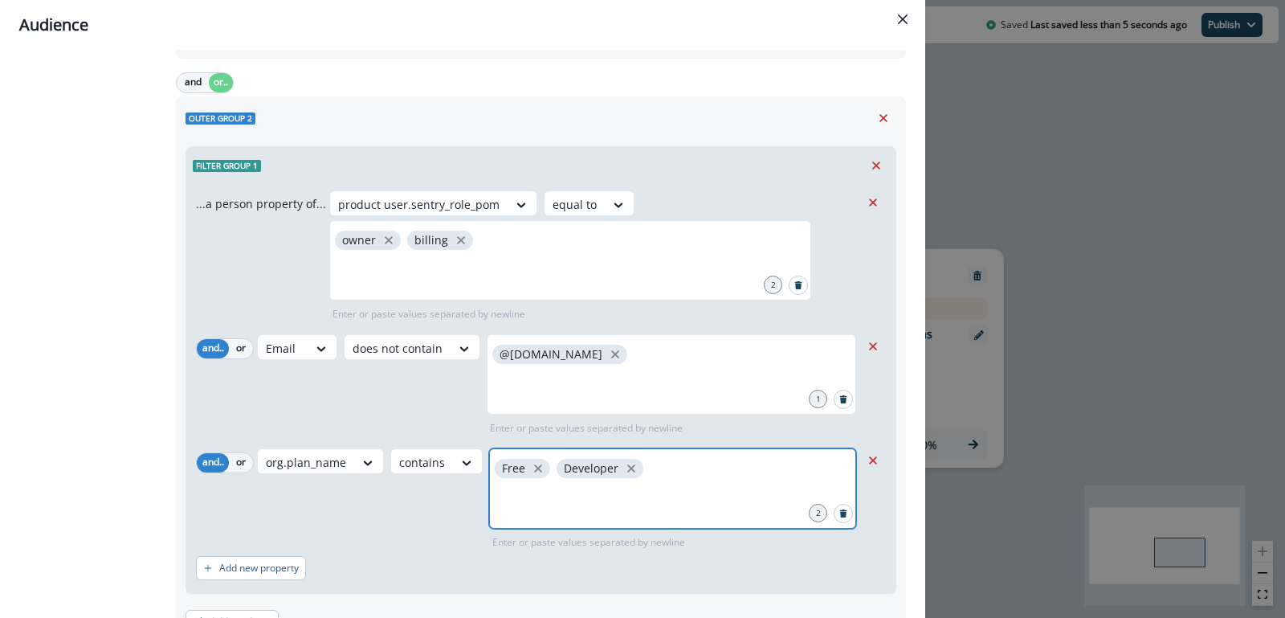
click at [491, 496] on input "text" at bounding box center [672, 501] width 362 height 32
type input "*****"
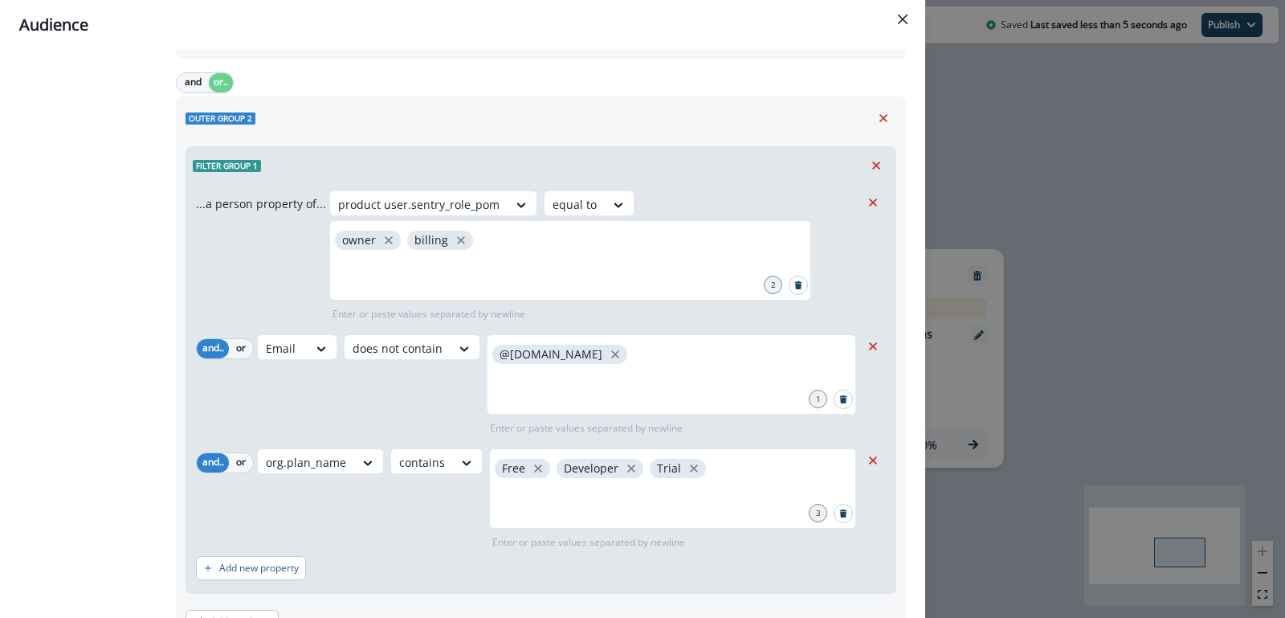
click at [409, 498] on div "org.plan_name contains Free Developer Trial 3 Enter or paste values separated b…" at bounding box center [558, 498] width 603 height 101
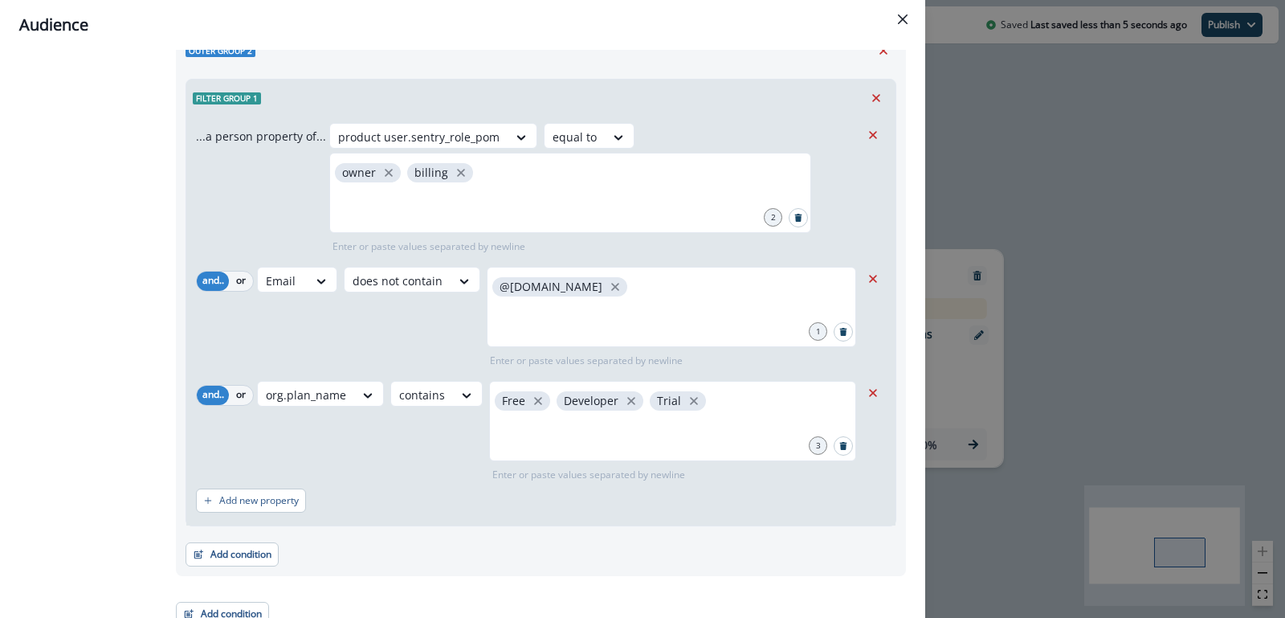
scroll to position [737, 0]
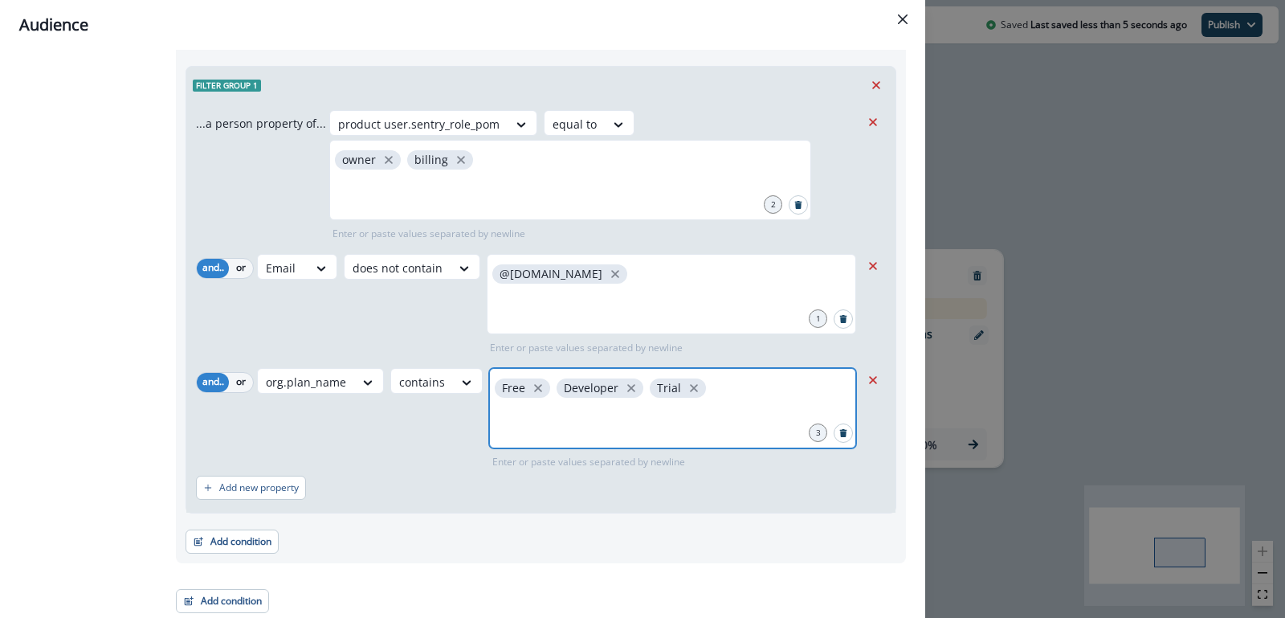
click at [546, 416] on input "text" at bounding box center [672, 421] width 362 height 32
type input "*****"
type input "*"
type input "*********"
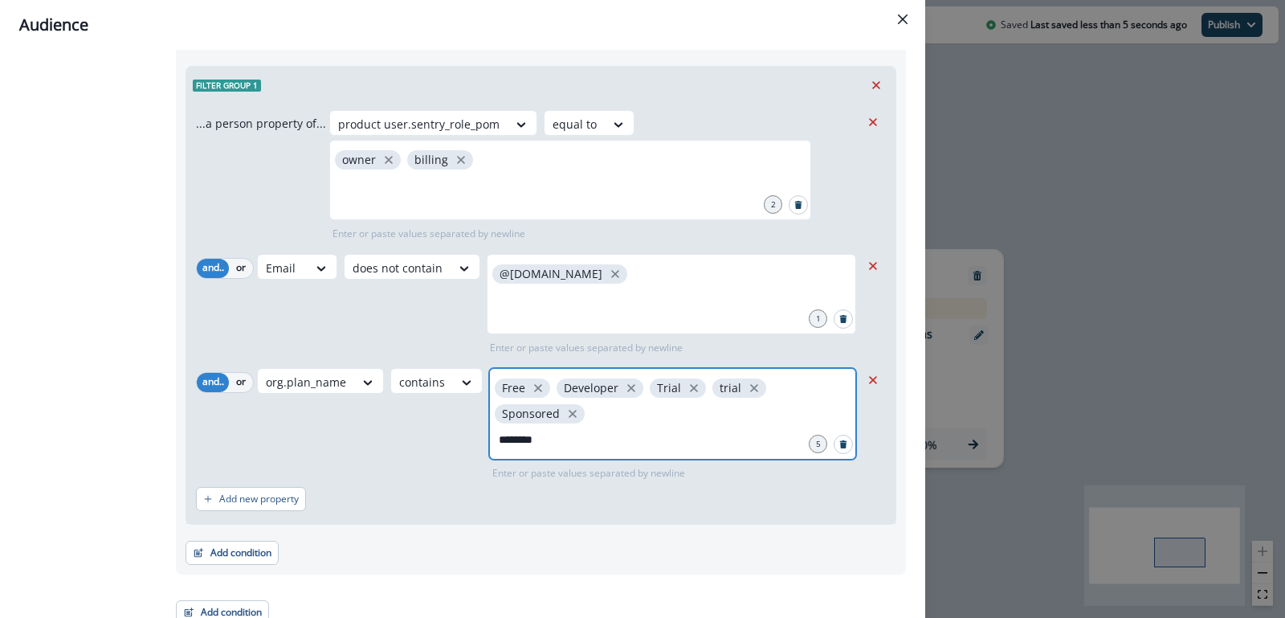
type input "*********"
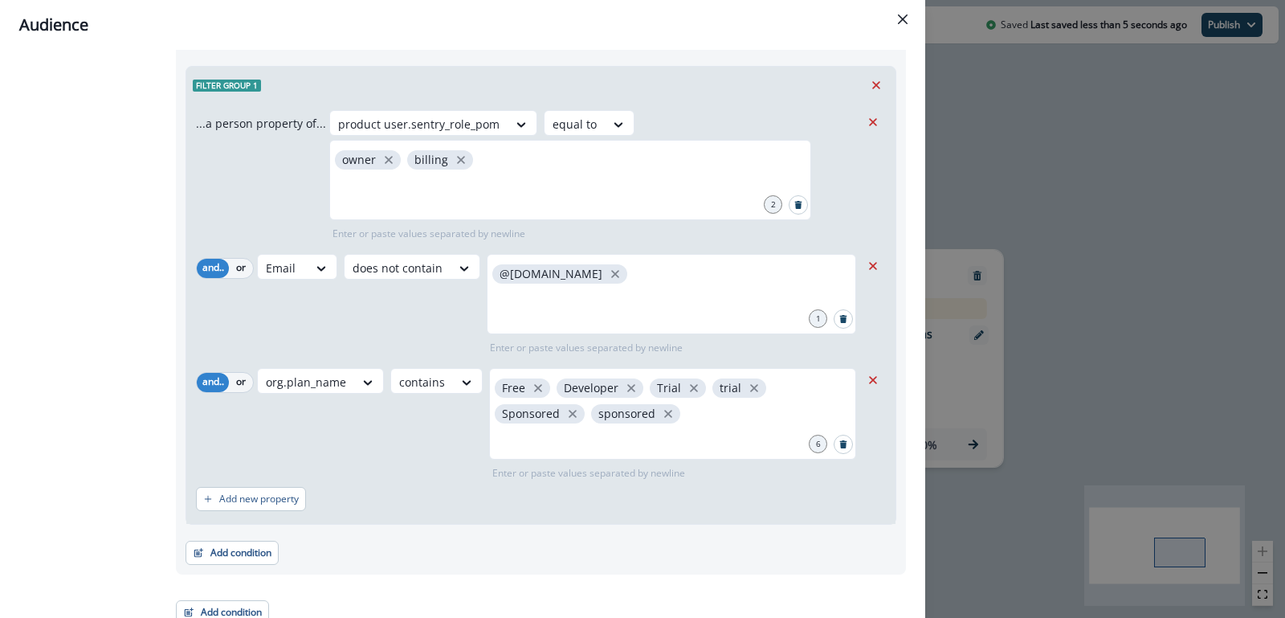
click at [391, 441] on div "org.plan_name contains Free Developer Trial trial Sponsored sponsored 6 Enter o…" at bounding box center [558, 424] width 603 height 112
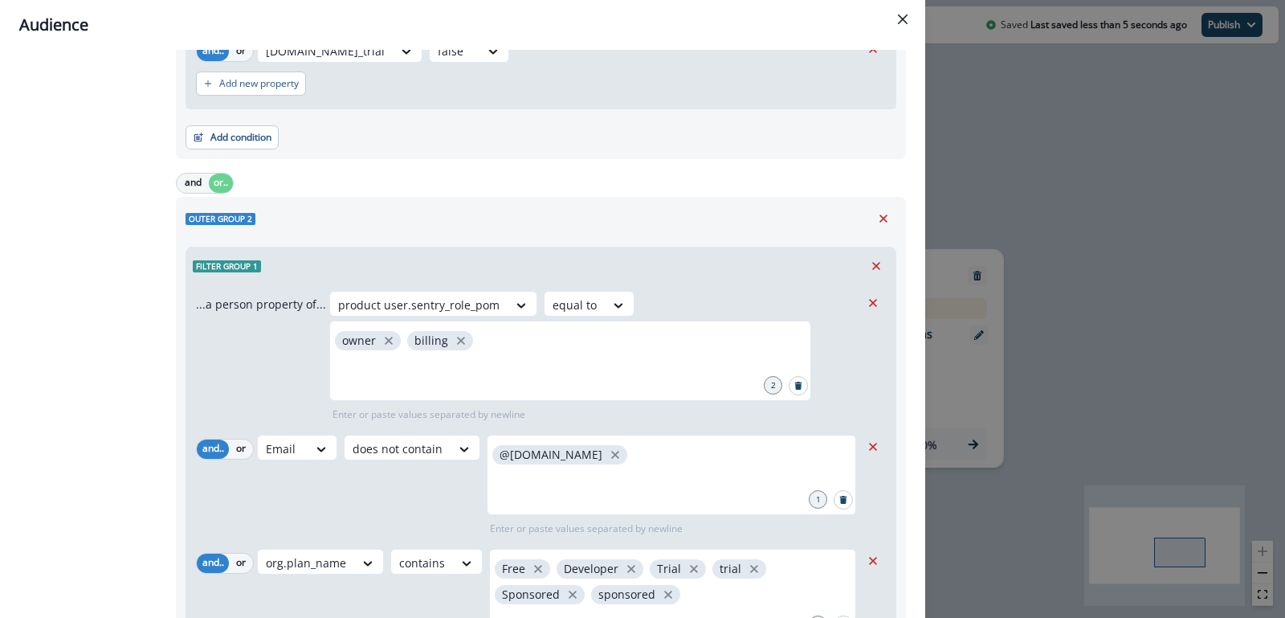
scroll to position [748, 0]
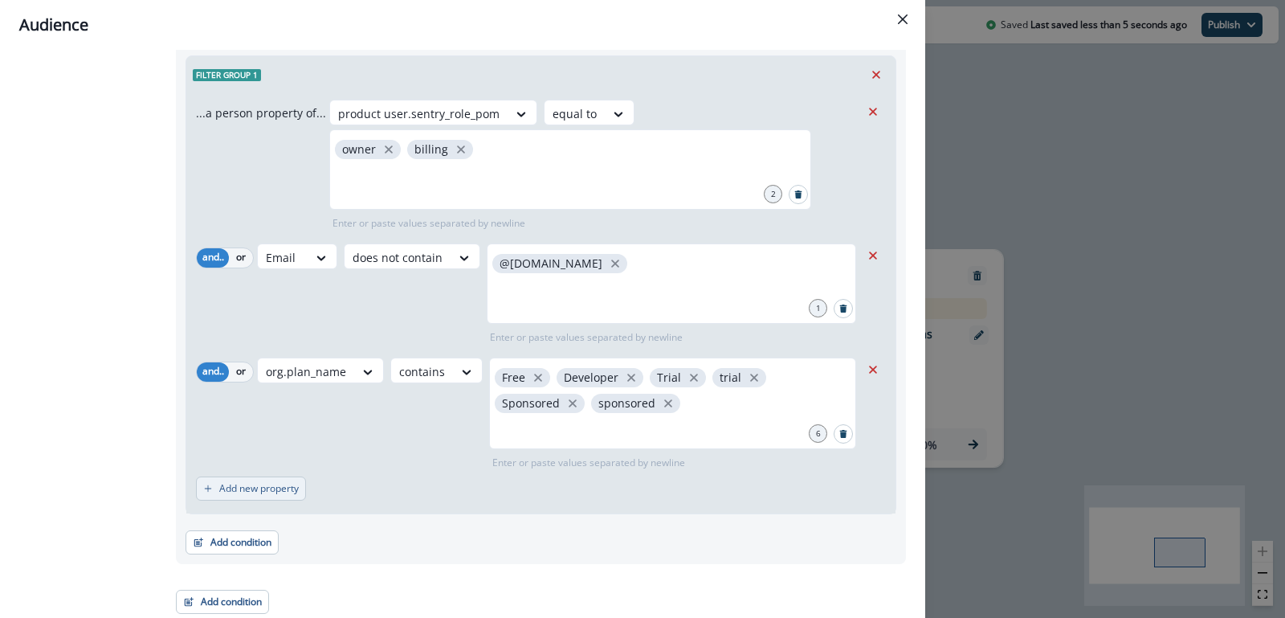
click at [274, 483] on p "Add new property" at bounding box center [259, 488] width 80 height 11
click at [314, 496] on icon at bounding box center [321, 497] width 14 height 16
type input "******"
click at [333, 456] on div "product [DOMAIN_NAME]_bot" at bounding box center [346, 456] width 180 height 30
click at [479, 490] on div at bounding box center [496, 497] width 34 height 20
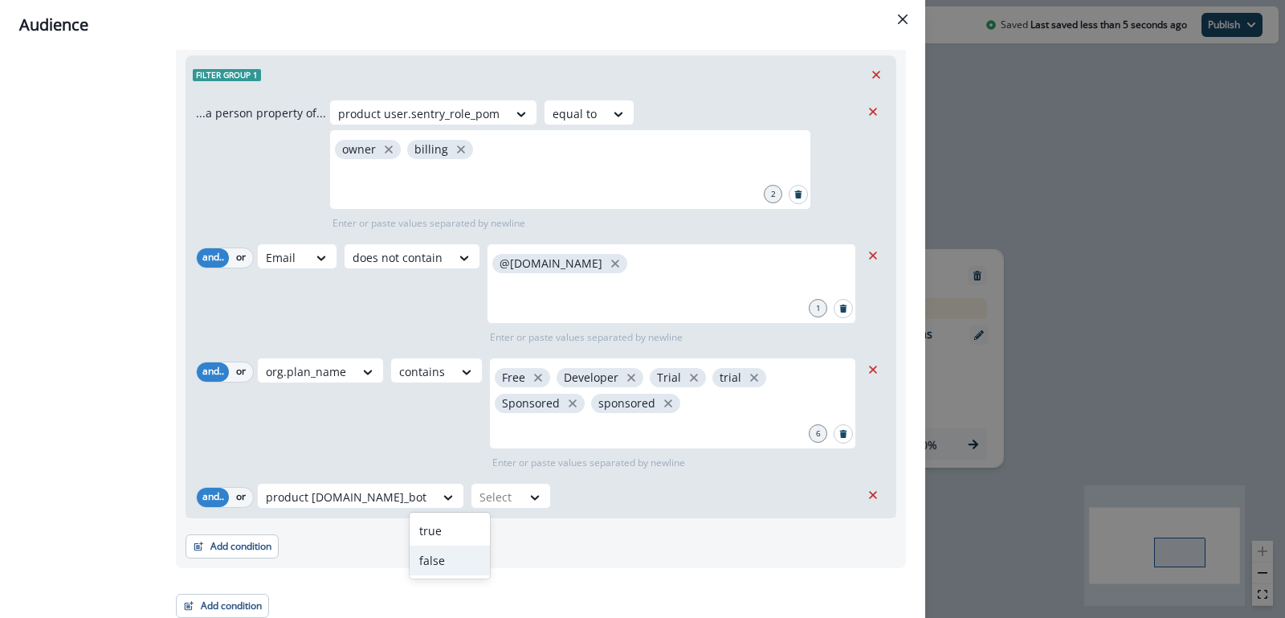
click at [430, 552] on div "false" at bounding box center [450, 560] width 80 height 30
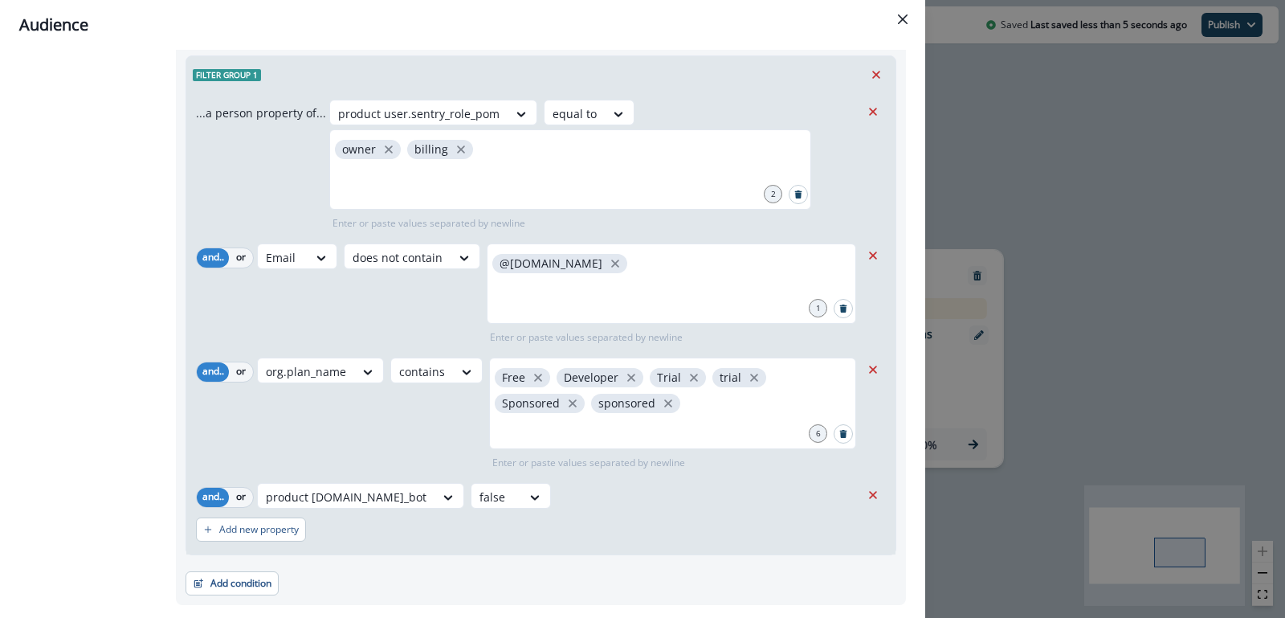
click at [409, 434] on div "org.plan_name contains Free Developer Trial trial Sponsored sponsored 6 Enter o…" at bounding box center [558, 413] width 603 height 112
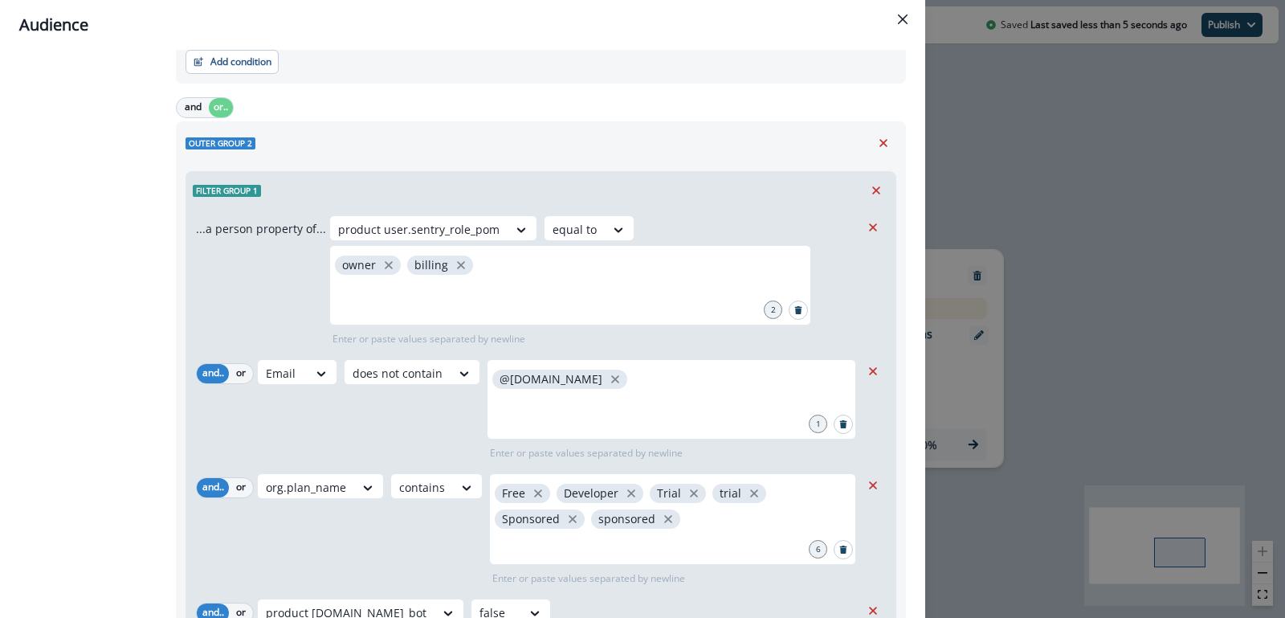
scroll to position [789, 0]
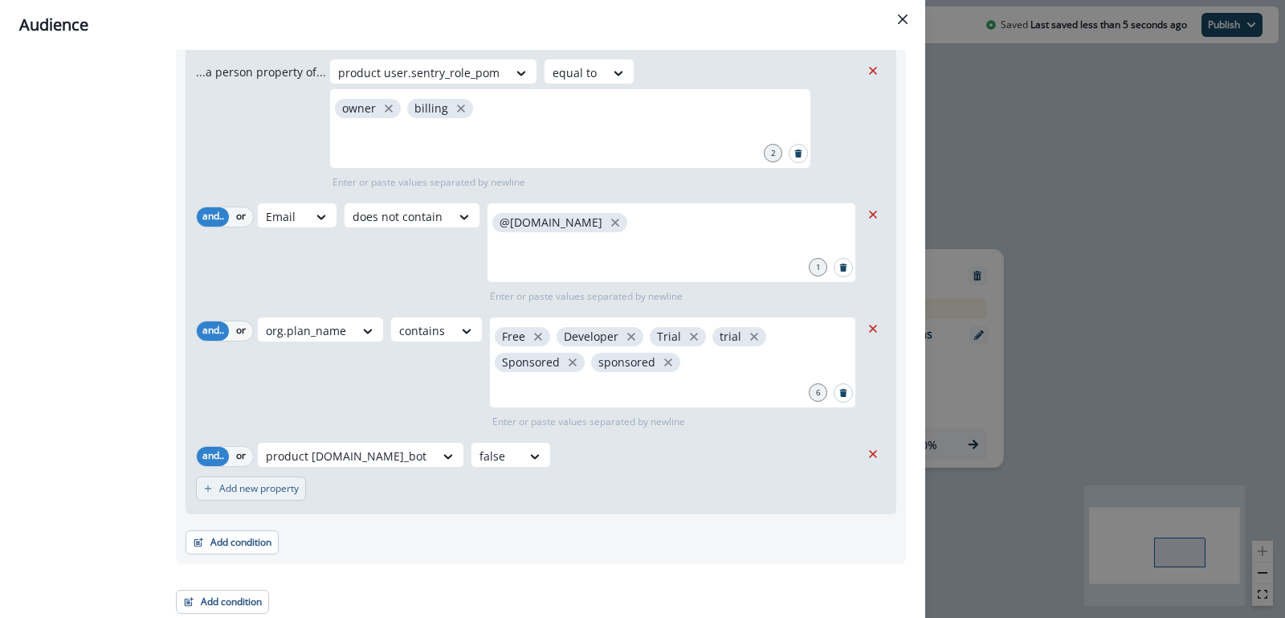
click at [281, 497] on button "Add new property" at bounding box center [251, 488] width 110 height 24
click at [317, 495] on icon at bounding box center [321, 497] width 9 height 5
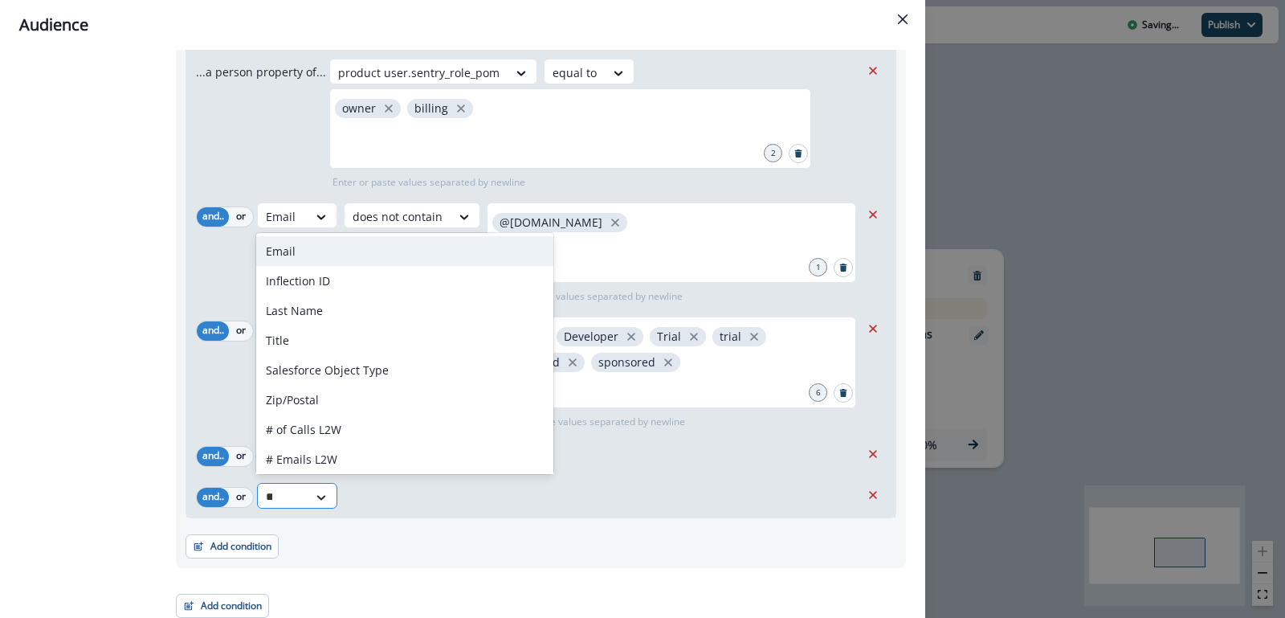
type input "****"
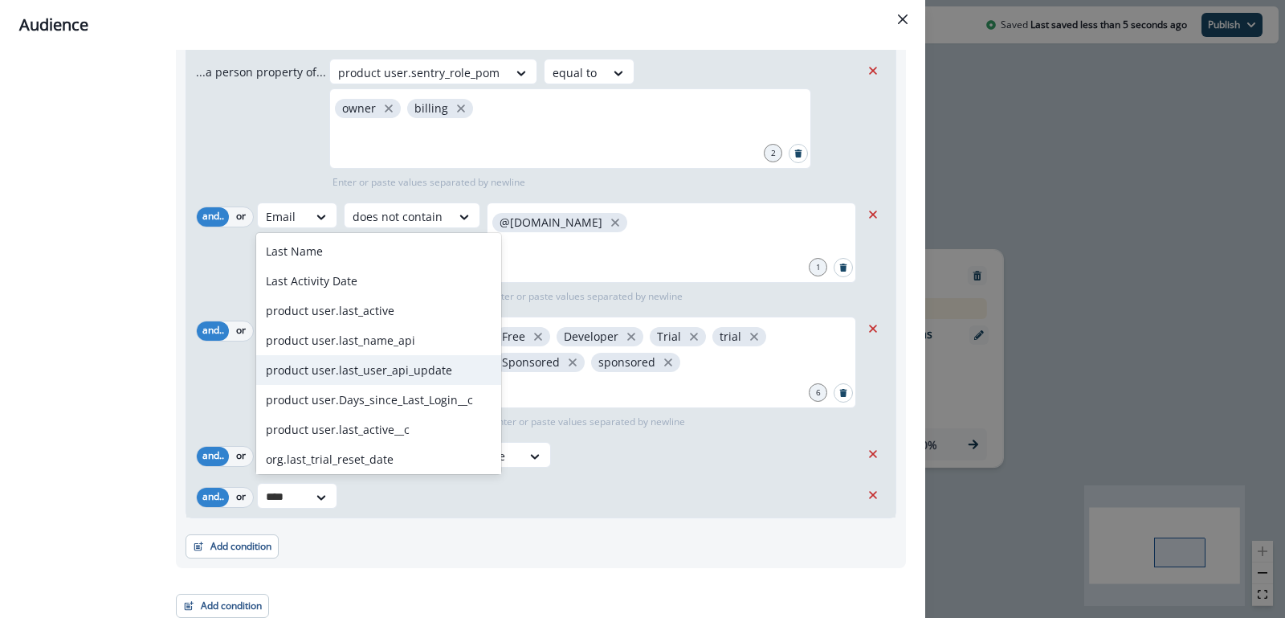
click at [377, 364] on div "product user.last_user_api_update" at bounding box center [378, 370] width 245 height 30
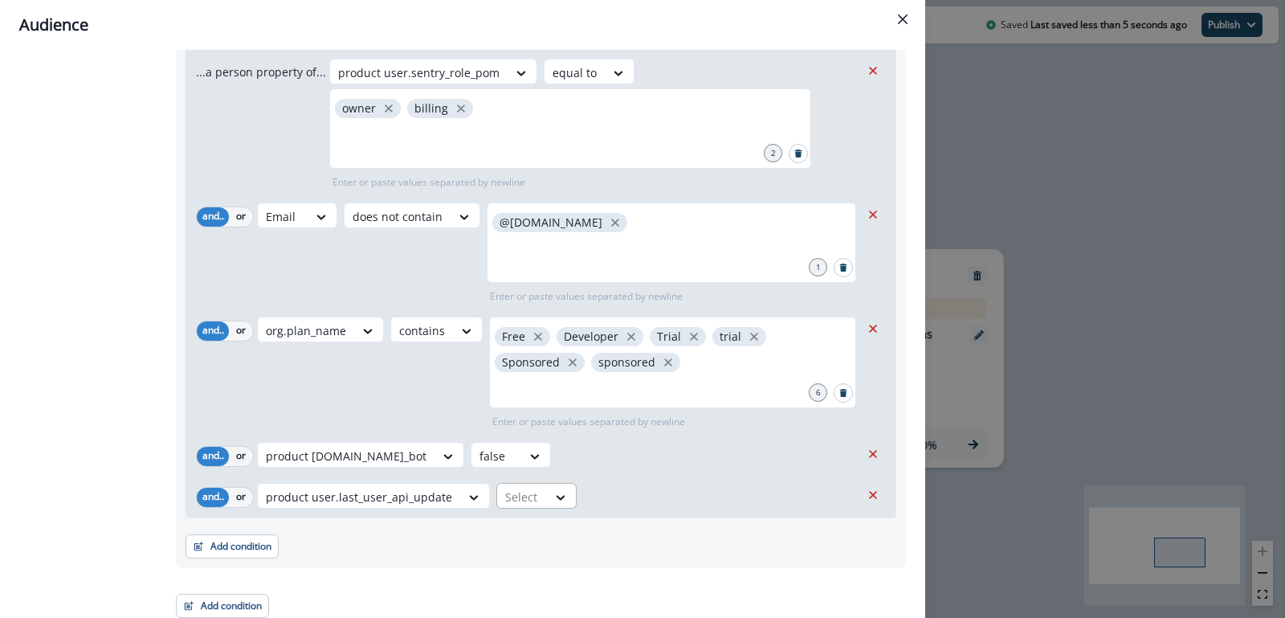
click at [547, 507] on div at bounding box center [561, 496] width 29 height 27
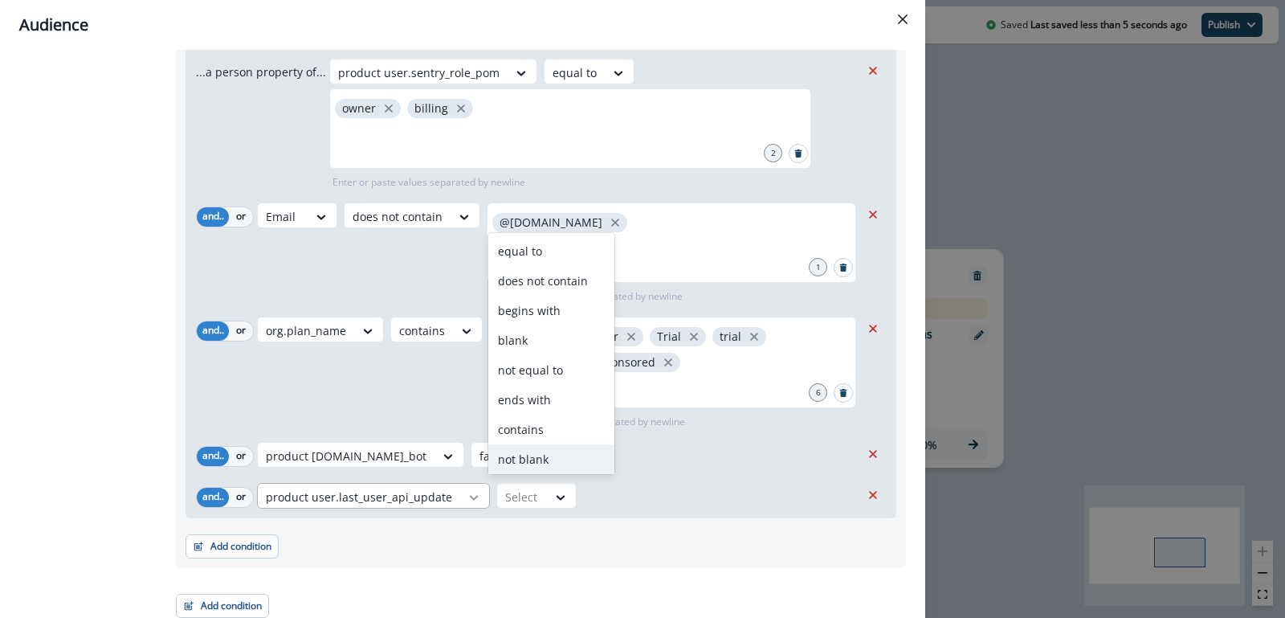
click at [460, 495] on div at bounding box center [473, 497] width 27 height 16
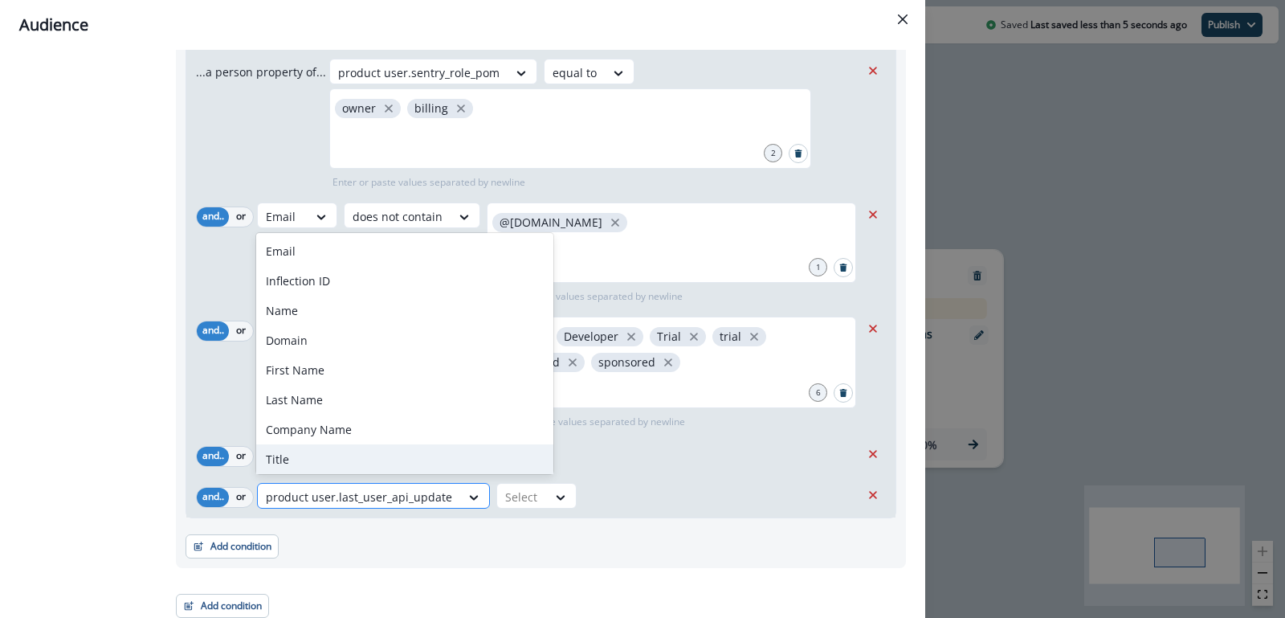
click at [372, 494] on div at bounding box center [359, 497] width 186 height 20
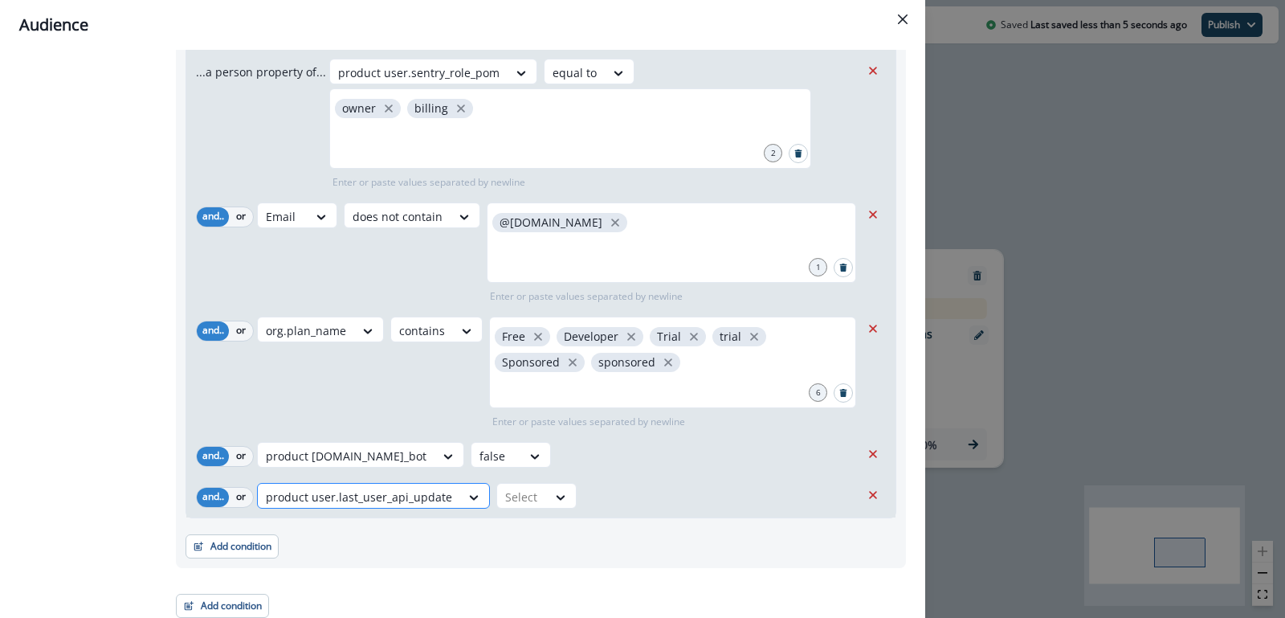
click at [372, 494] on div at bounding box center [359, 497] width 186 height 20
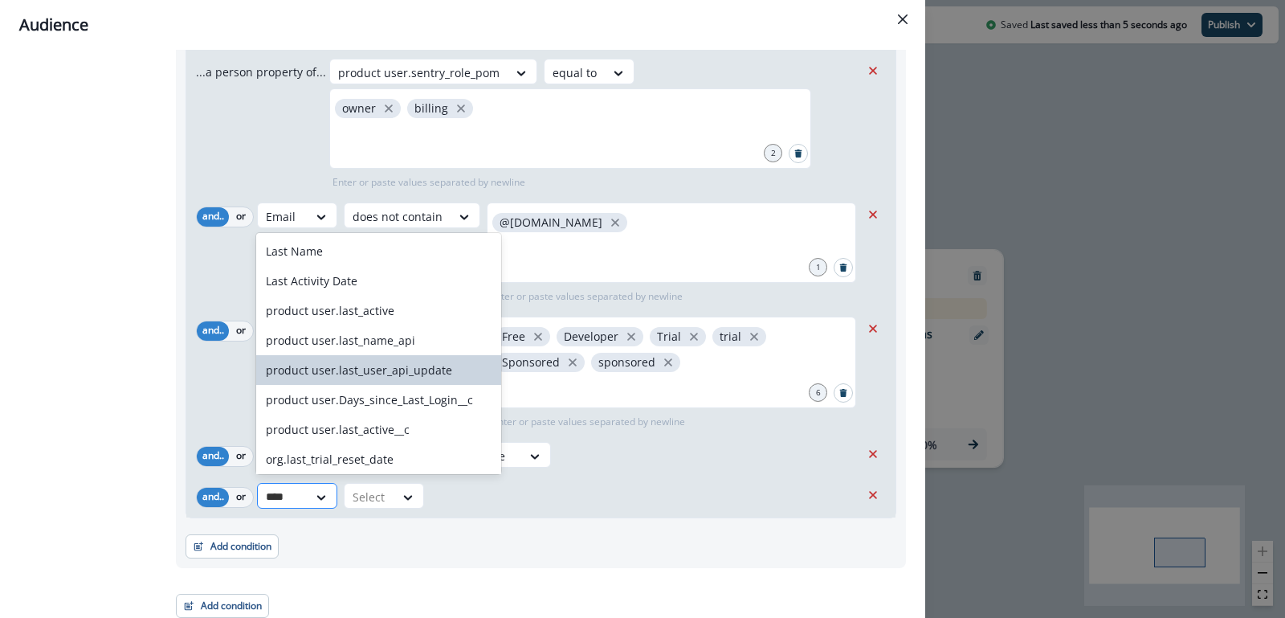
type input "****"
click at [361, 321] on div "product user.last_active" at bounding box center [378, 311] width 245 height 30
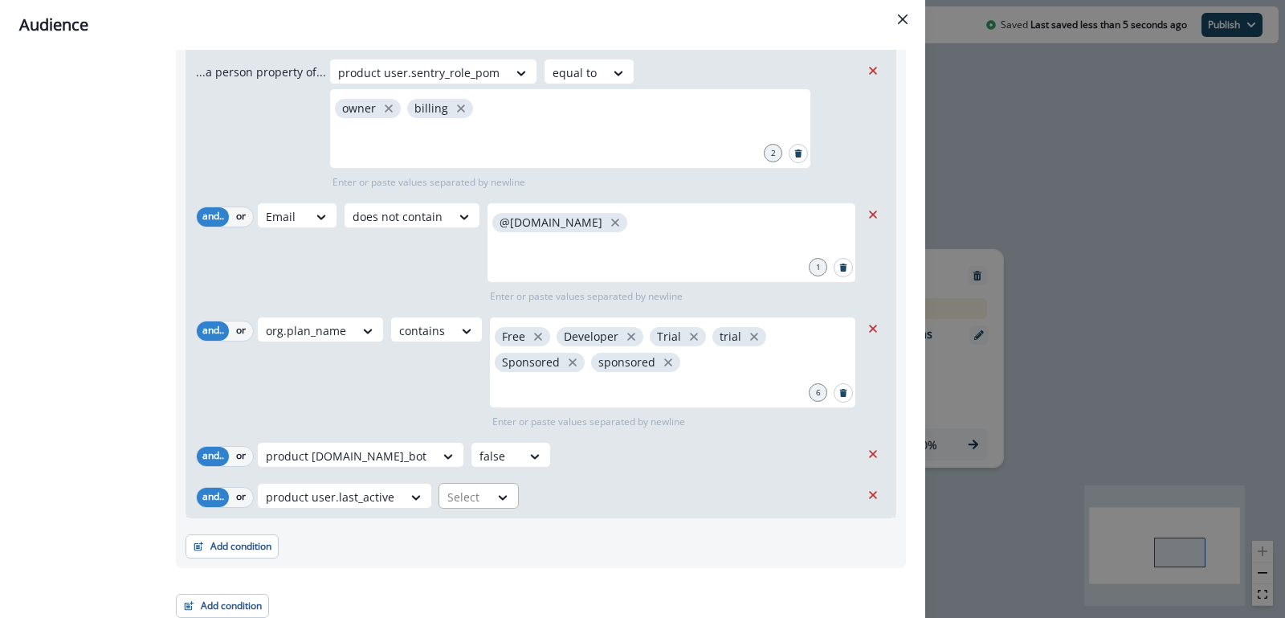
click at [481, 488] on div "Select" at bounding box center [464, 496] width 50 height 27
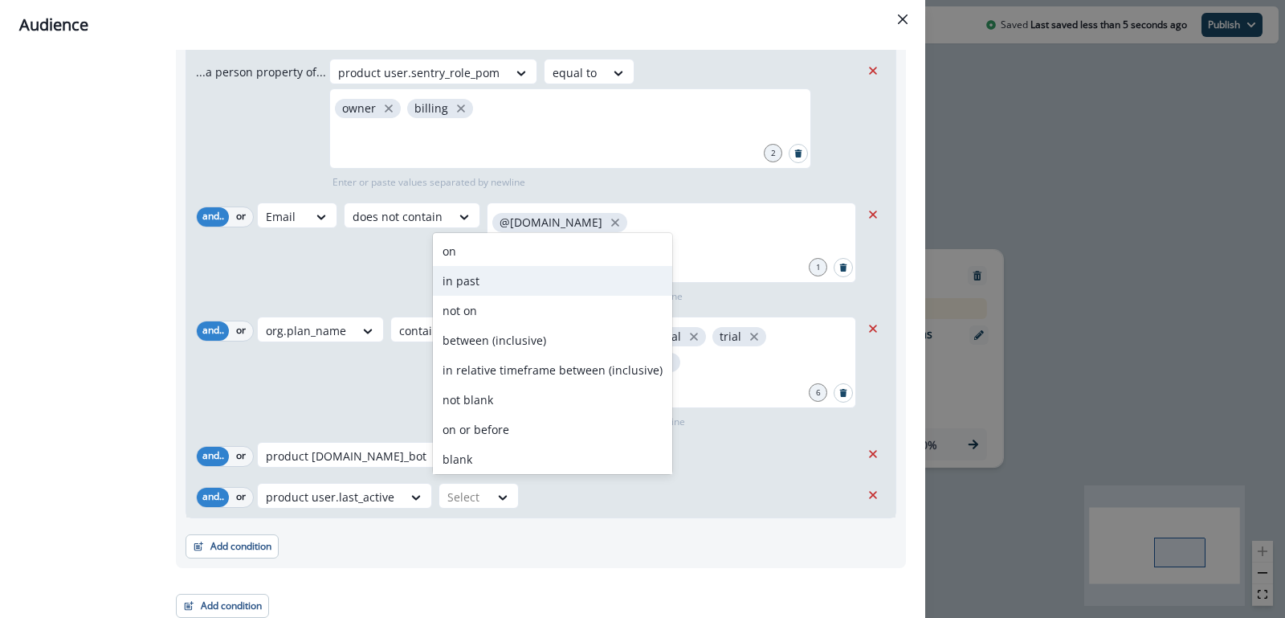
click at [500, 292] on div "in past" at bounding box center [552, 281] width 239 height 30
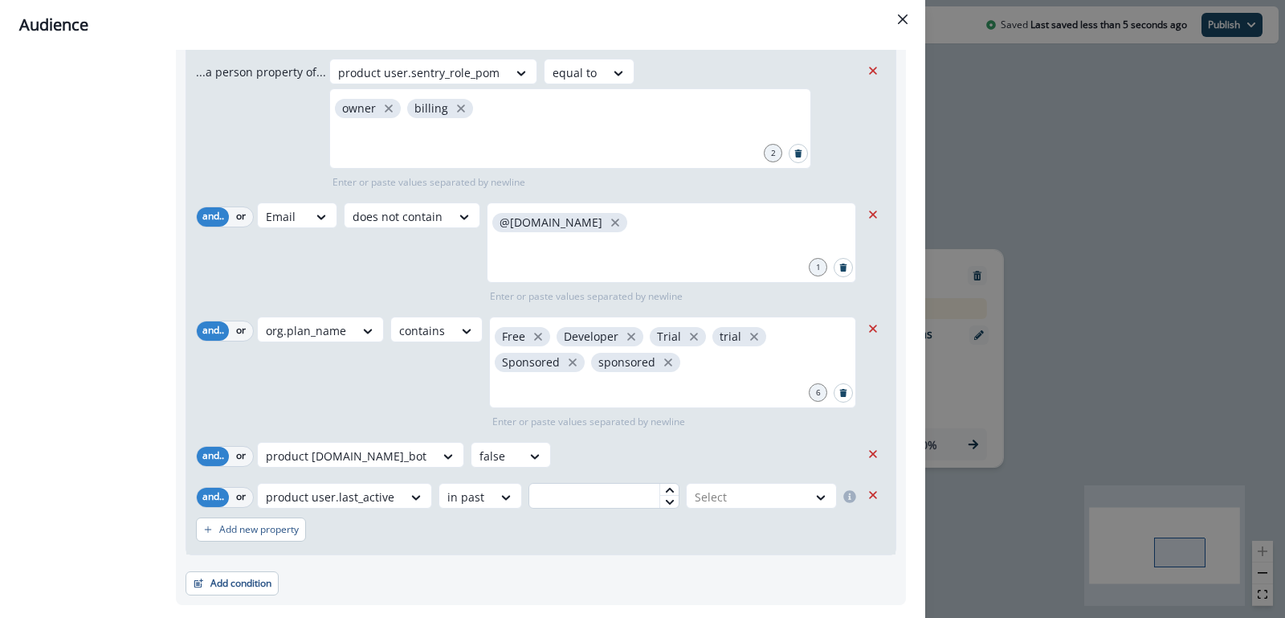
click at [611, 491] on input "text" at bounding box center [603, 496] width 151 height 26
click at [788, 491] on div at bounding box center [747, 497] width 104 height 20
click at [738, 585] on div "month(s)" at bounding box center [760, 590] width 156 height 30
click at [639, 536] on div "Add new property" at bounding box center [541, 529] width 690 height 37
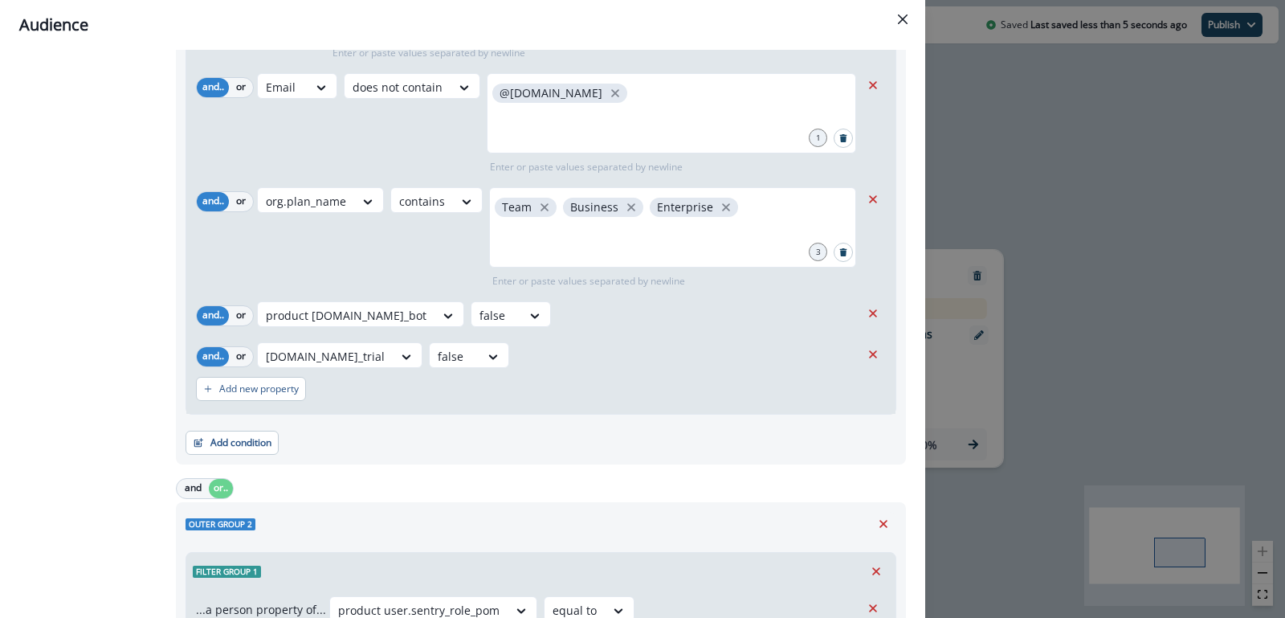
scroll to position [0, 0]
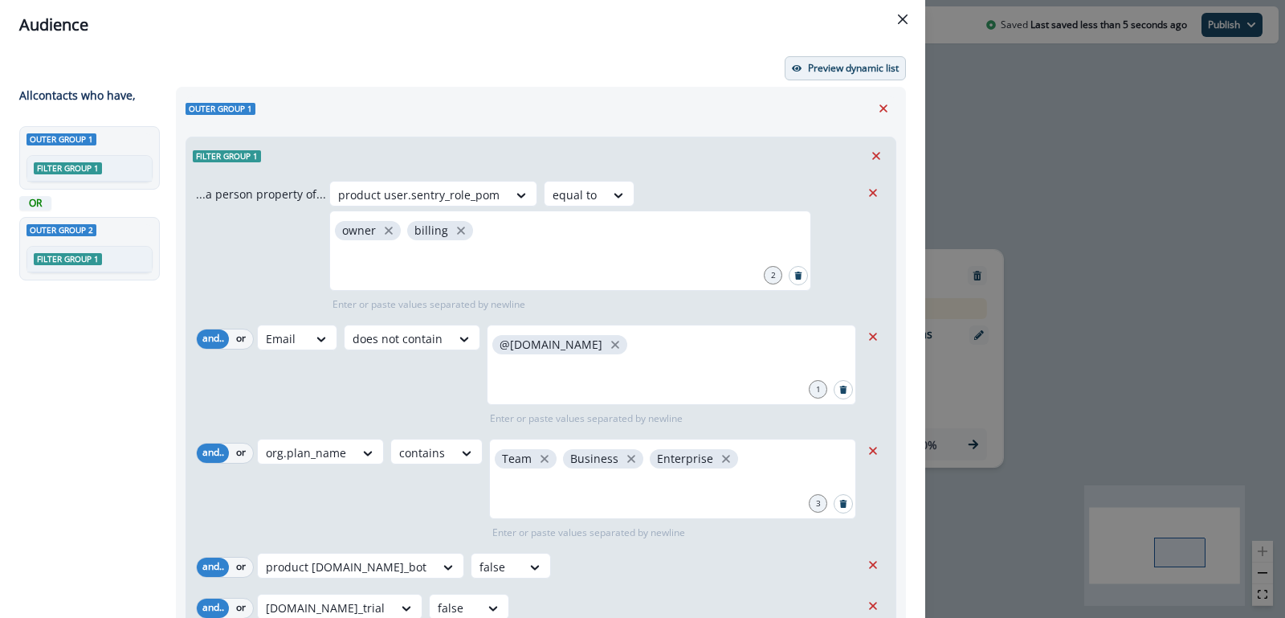
click at [850, 67] on p "Preview dynamic list" at bounding box center [853, 68] width 91 height 11
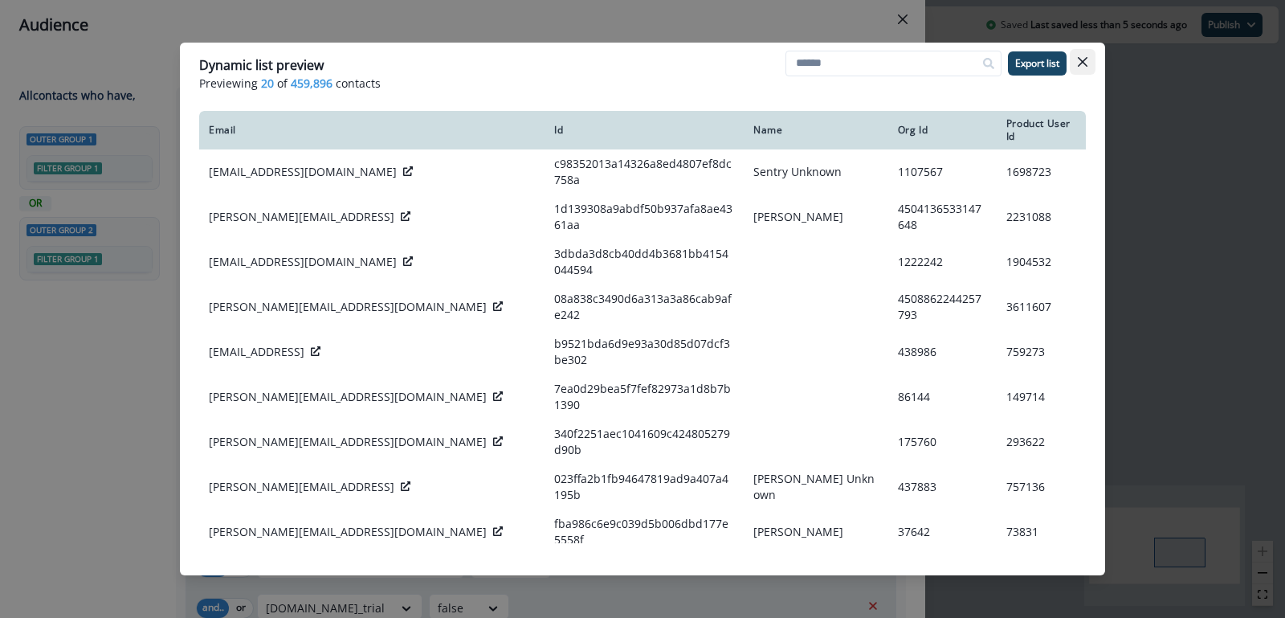
click at [1083, 58] on icon "Close" at bounding box center [1083, 62] width 10 height 10
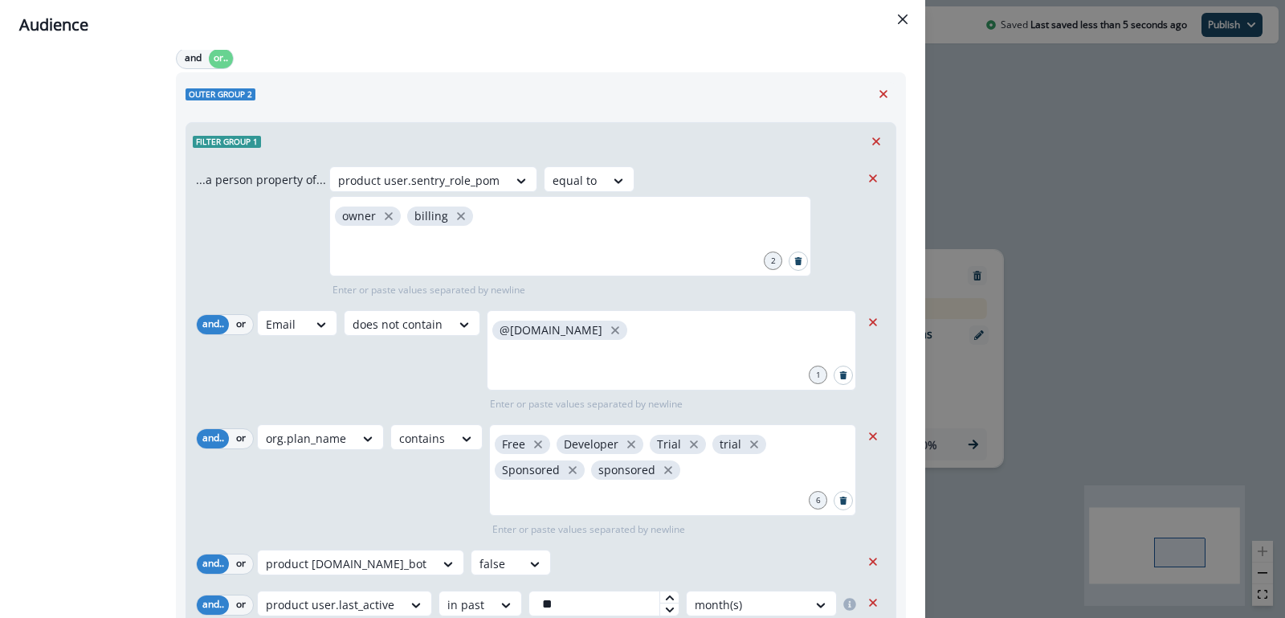
scroll to position [830, 0]
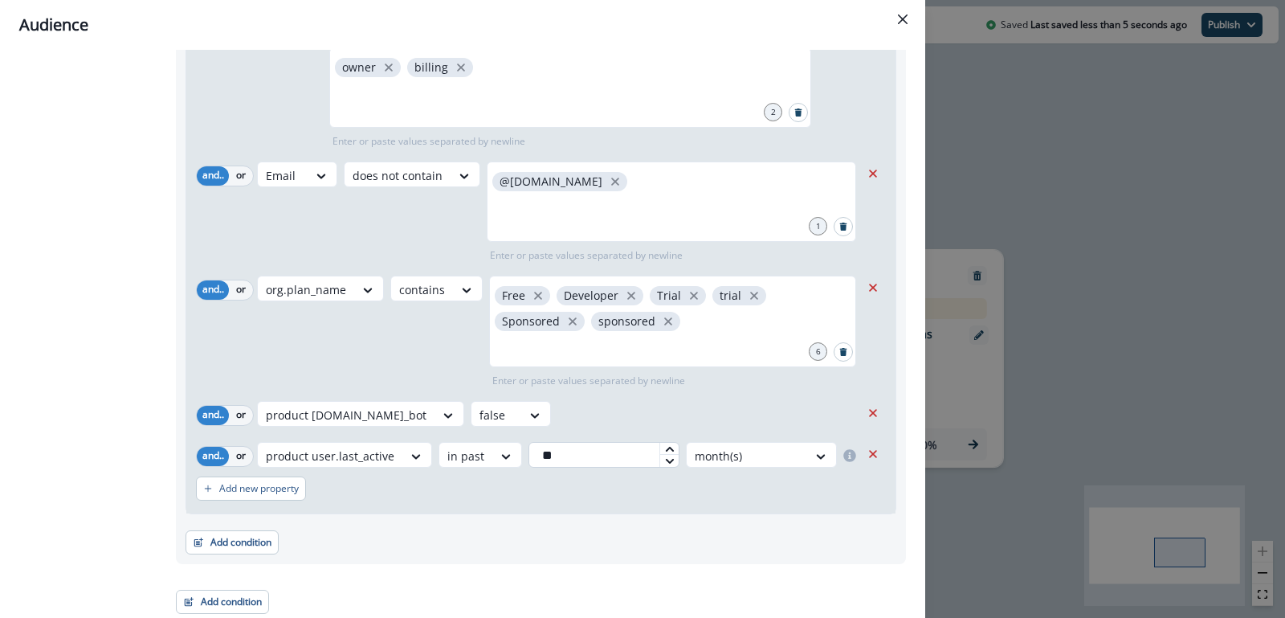
click at [576, 459] on input "**" at bounding box center [603, 455] width 151 height 26
click at [578, 493] on div "Add new property" at bounding box center [541, 488] width 690 height 37
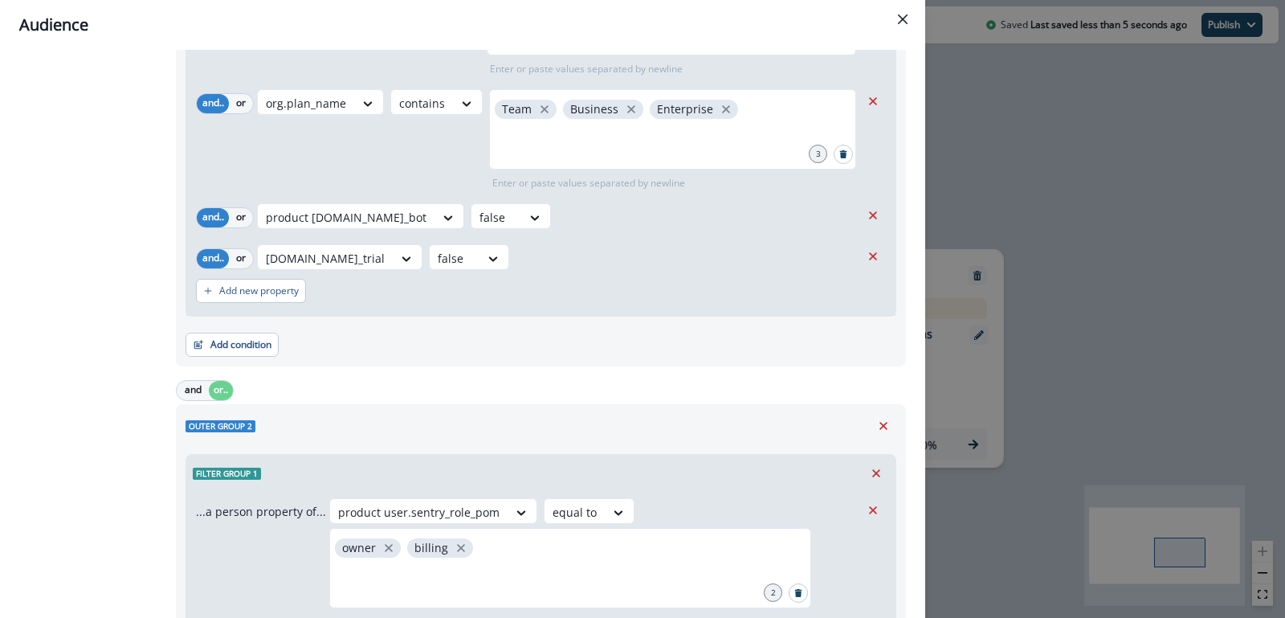
scroll to position [0, 0]
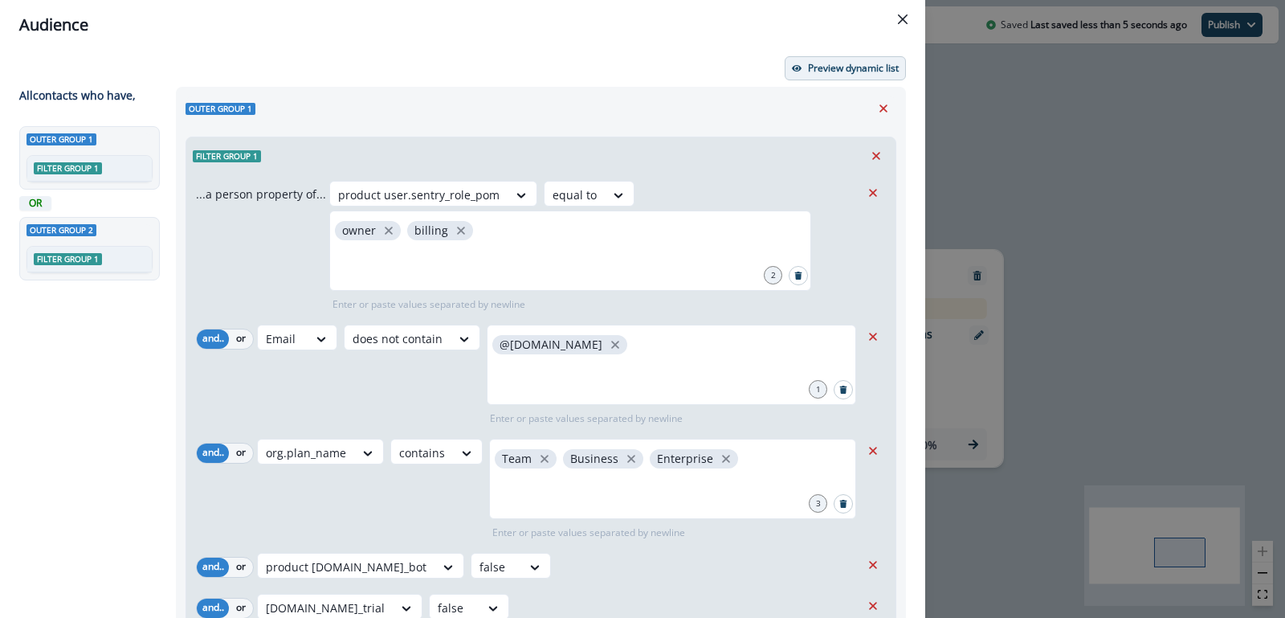
click at [839, 63] on p "Preview dynamic list" at bounding box center [853, 68] width 91 height 11
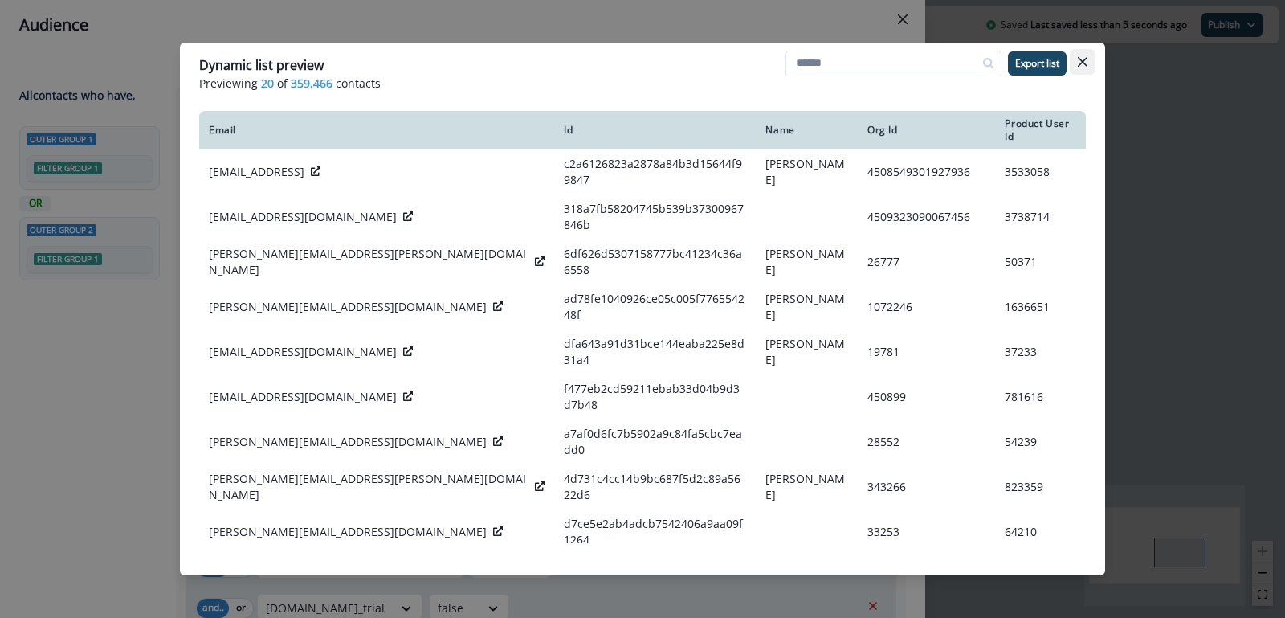
click at [1079, 63] on icon "Close" at bounding box center [1083, 62] width 10 height 10
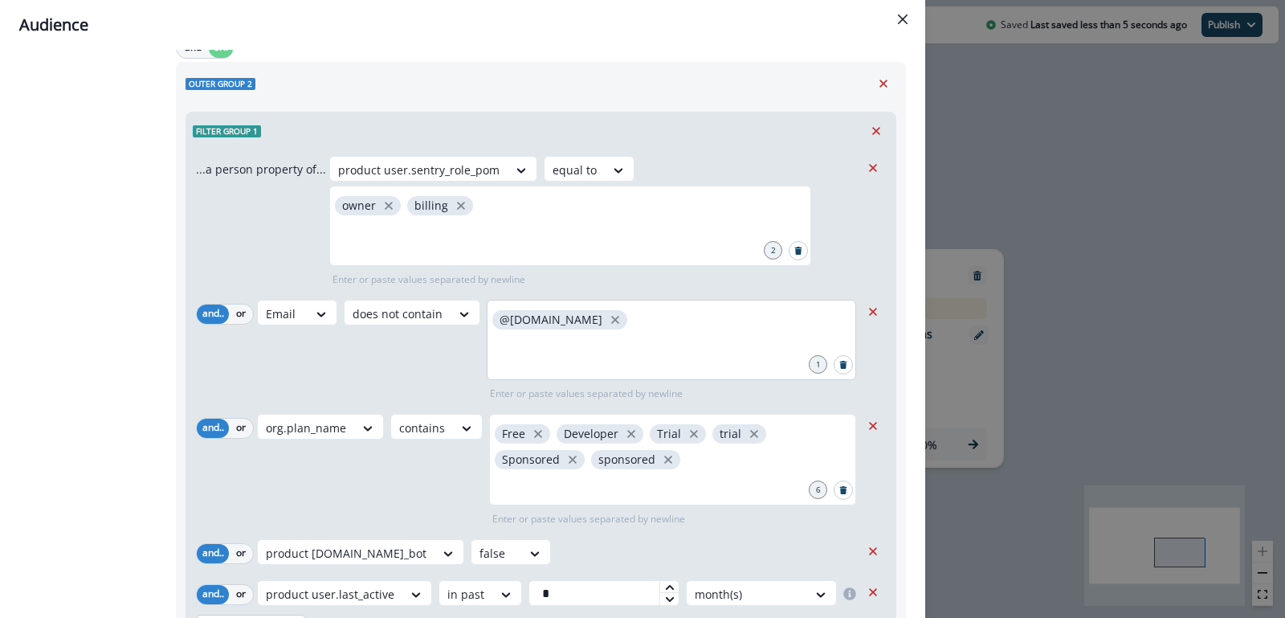
scroll to position [830, 0]
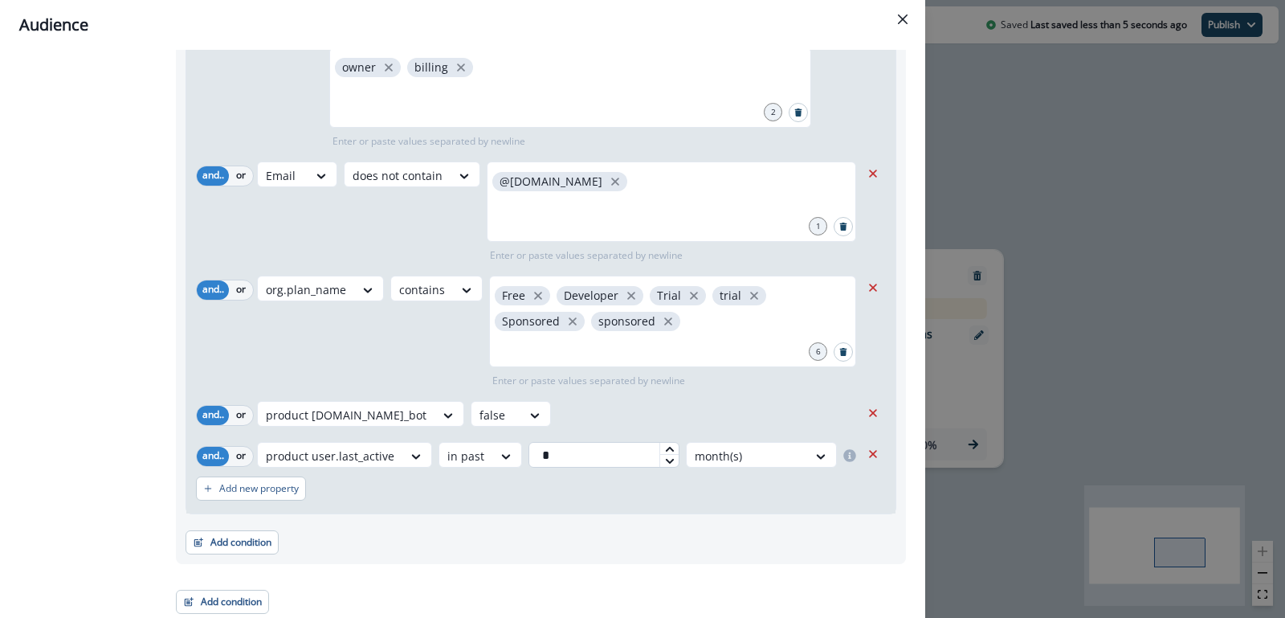
click at [569, 460] on input "*" at bounding box center [603, 455] width 151 height 26
click at [575, 505] on div "...a person property of... product user.sentry_role_pom equal to owner billing …" at bounding box center [540, 262] width 709 height 502
click at [652, 392] on div "...a person property of... product user.sentry_role_pom equal to owner billing …" at bounding box center [540, 262] width 709 height 502
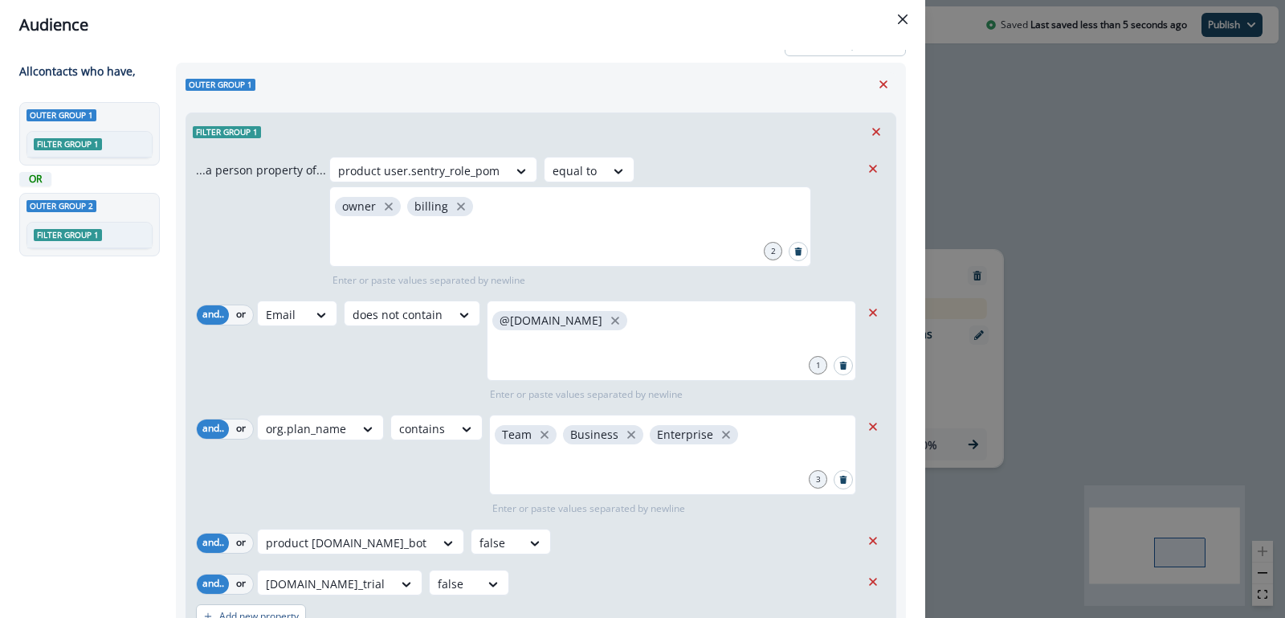
scroll to position [0, 0]
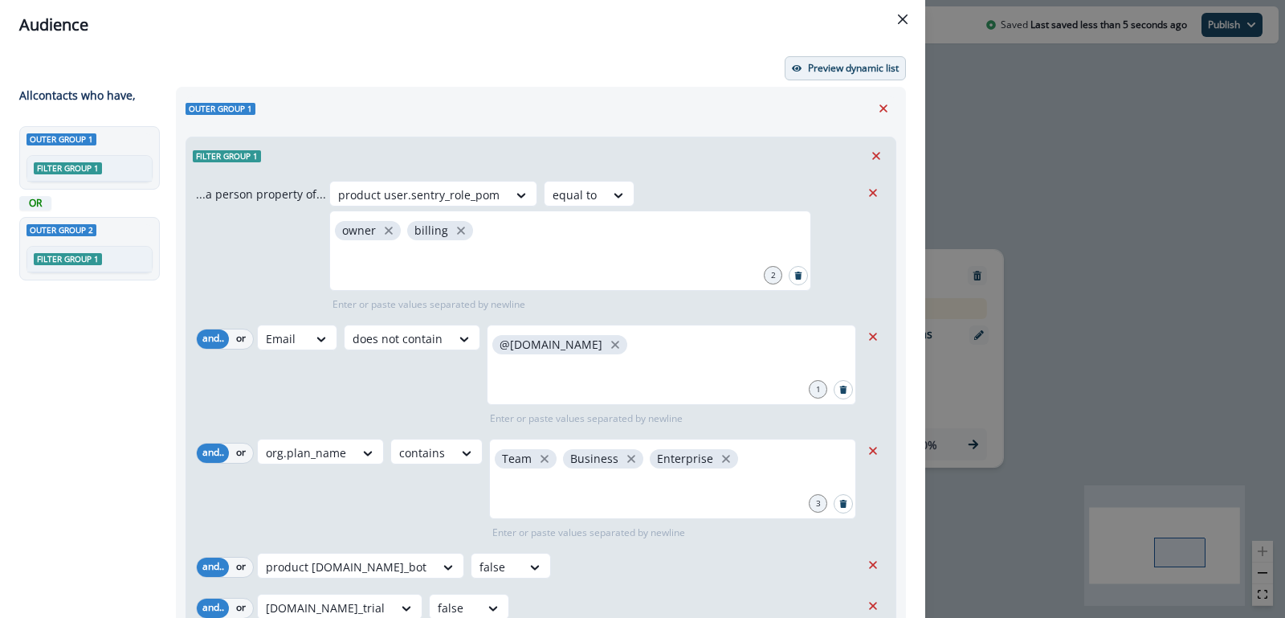
click at [830, 67] on p "Preview dynamic list" at bounding box center [853, 68] width 91 height 11
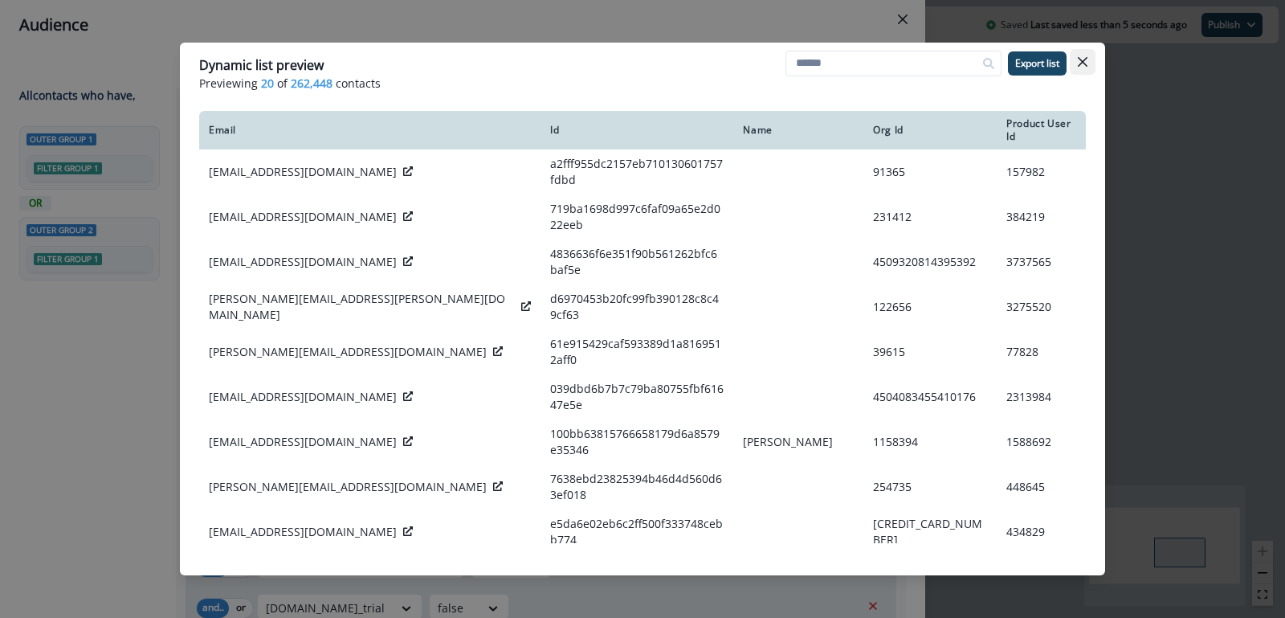
click at [1084, 59] on icon "Close" at bounding box center [1083, 62] width 10 height 10
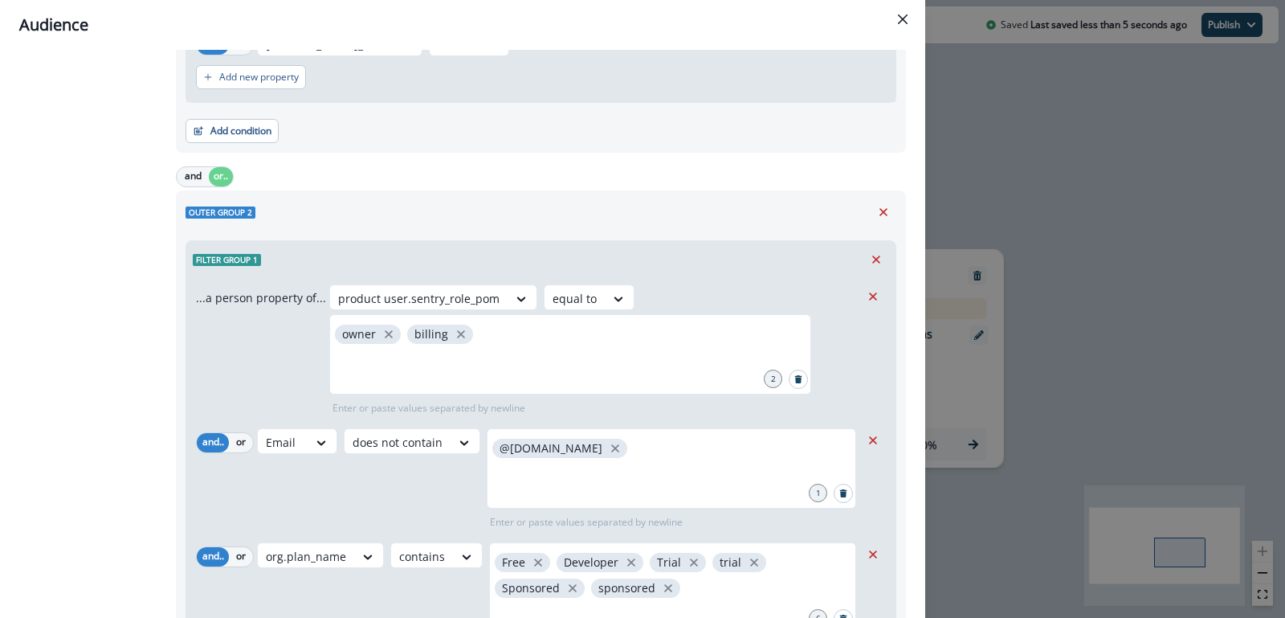
scroll to position [830, 0]
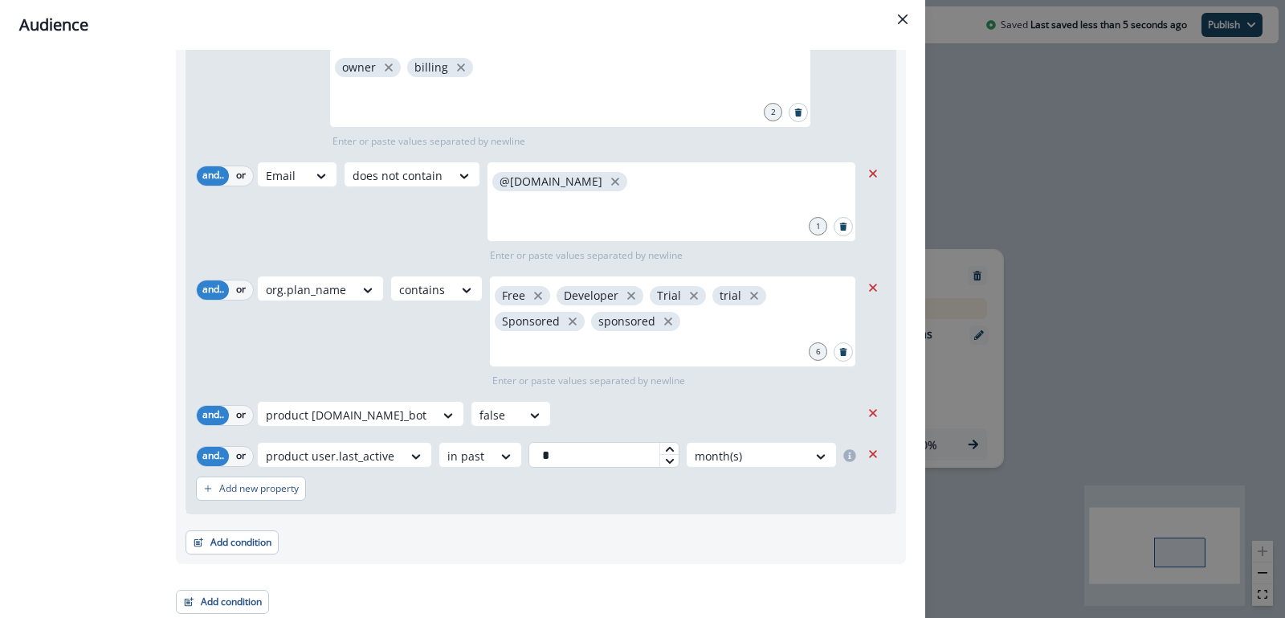
click at [606, 463] on input "*" at bounding box center [603, 455] width 151 height 26
type input "**"
click at [605, 486] on div "Add new property" at bounding box center [541, 488] width 690 height 37
click at [617, 413] on div "product user.is_bot false" at bounding box center [558, 414] width 603 height 26
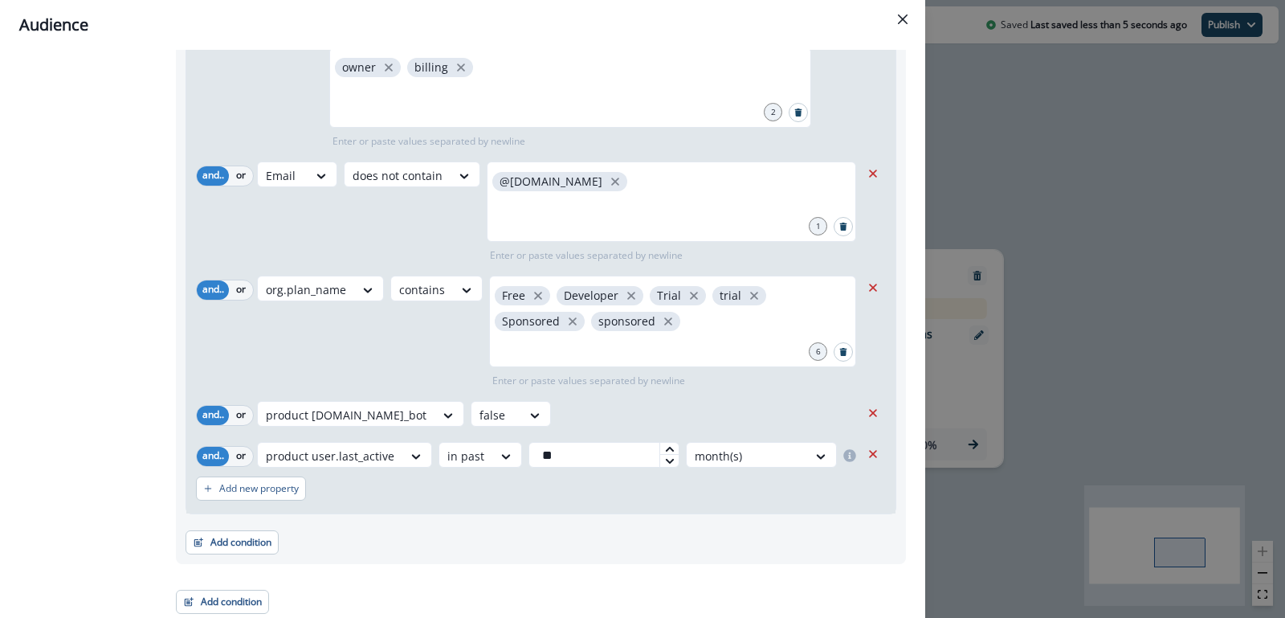
click at [529, 514] on div "Add condition Contact properties A person property Performed a product event Pe…" at bounding box center [541, 534] width 711 height 40
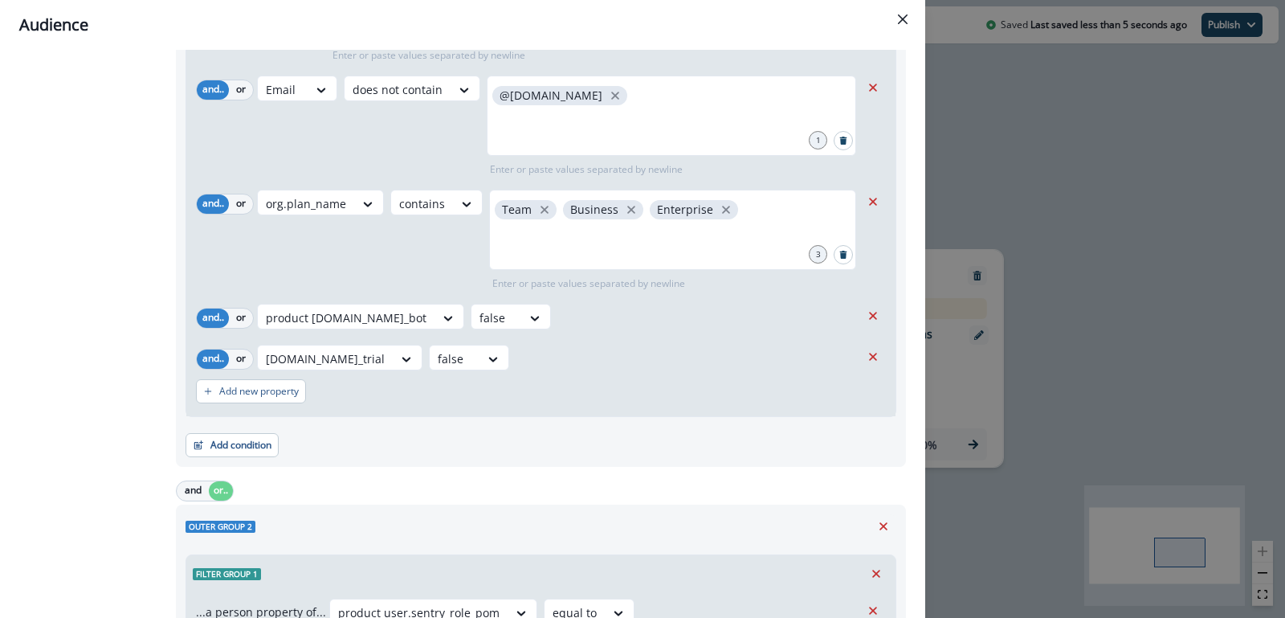
scroll to position [0, 0]
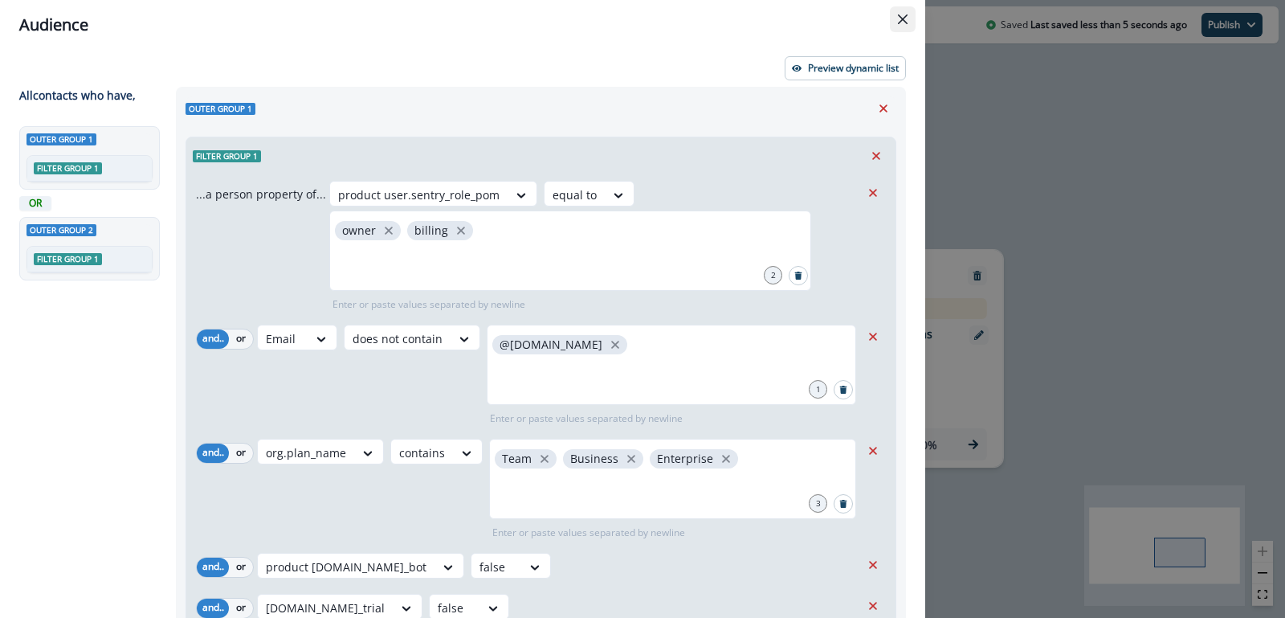
click at [904, 28] on button "Close" at bounding box center [903, 19] width 26 height 26
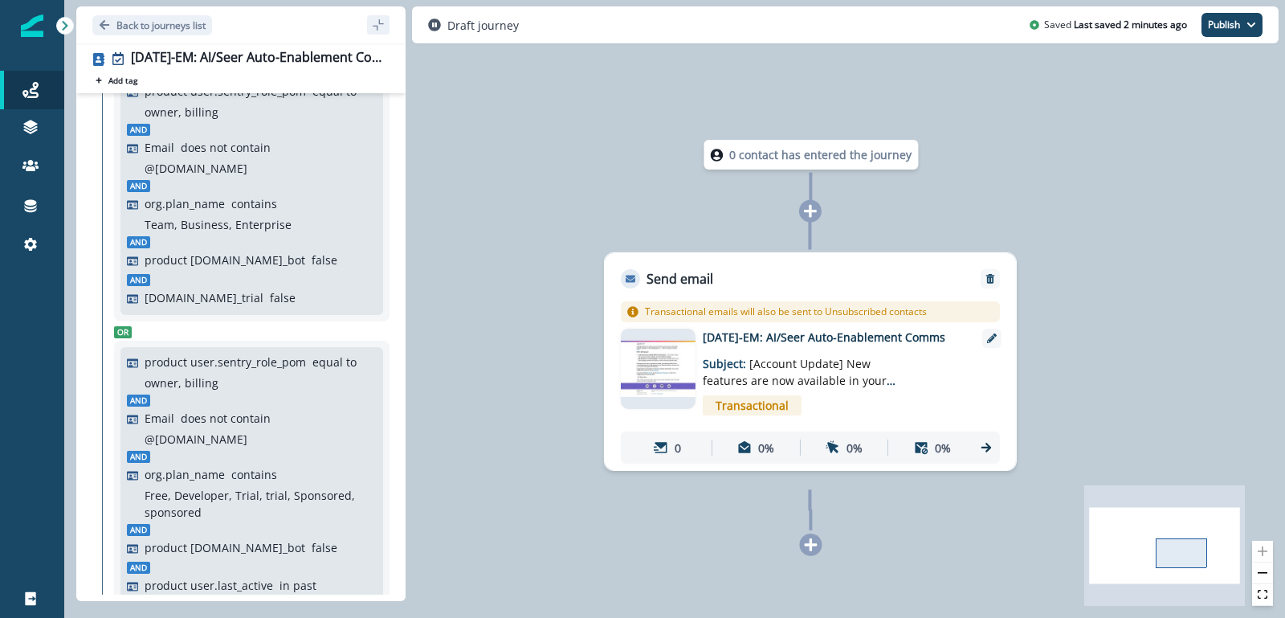
scroll to position [129, 0]
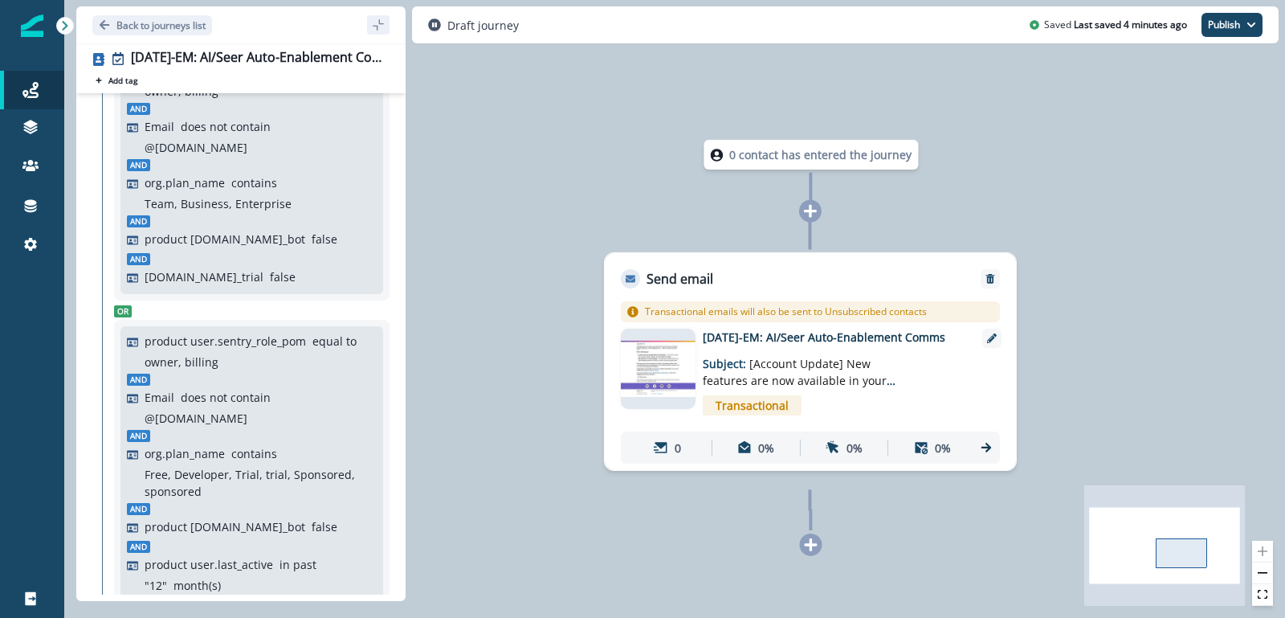
click at [266, 231] on div "product user.sentry_role_pom equal to owner, billing And Email does not contain…" at bounding box center [252, 175] width 250 height 226
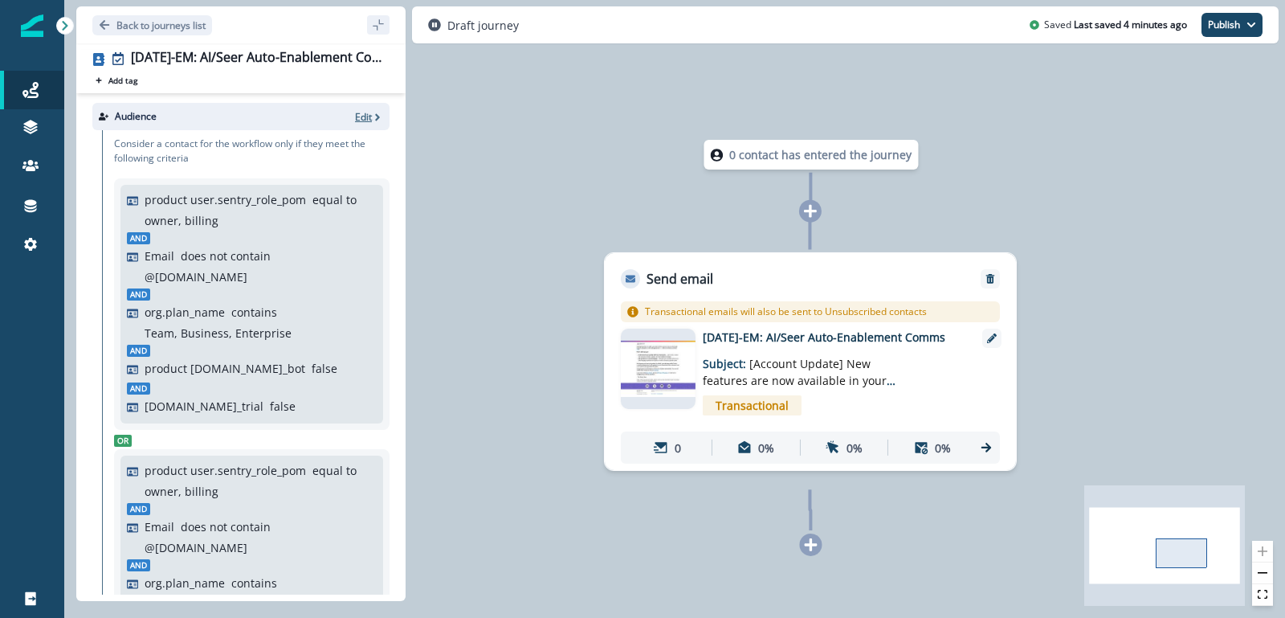
click at [361, 117] on p "Edit" at bounding box center [363, 117] width 17 height 14
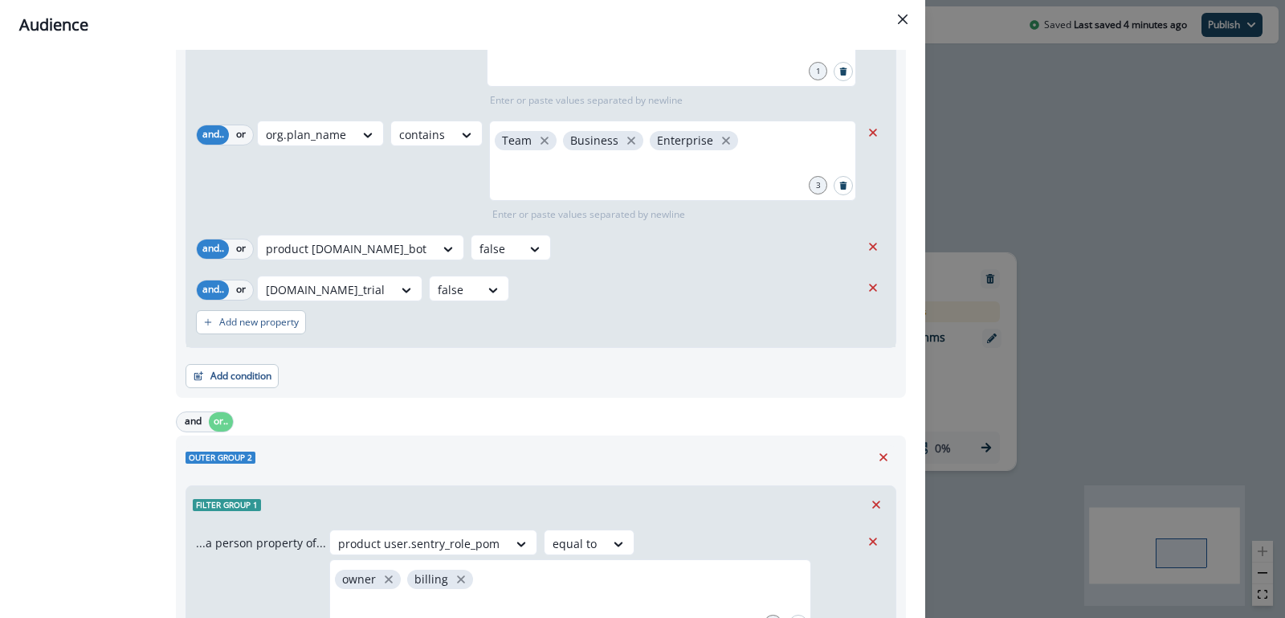
scroll to position [492, 0]
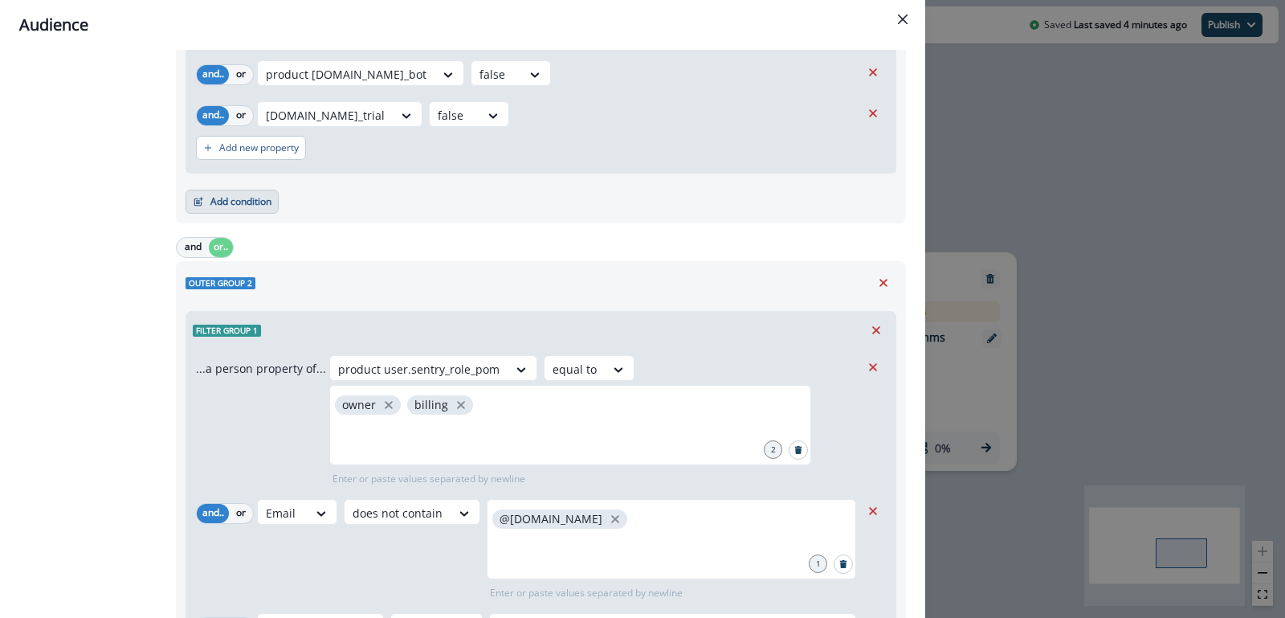
click at [232, 191] on button "Add condition" at bounding box center [232, 202] width 93 height 24
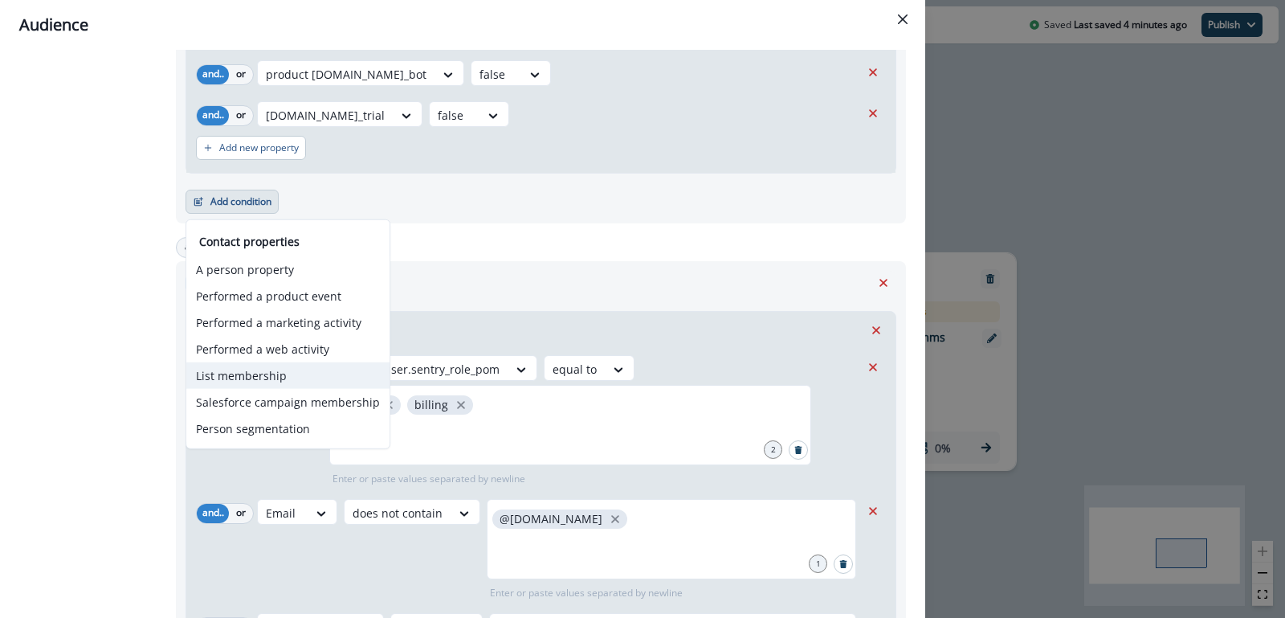
click at [259, 369] on button "List membership" at bounding box center [287, 375] width 203 height 27
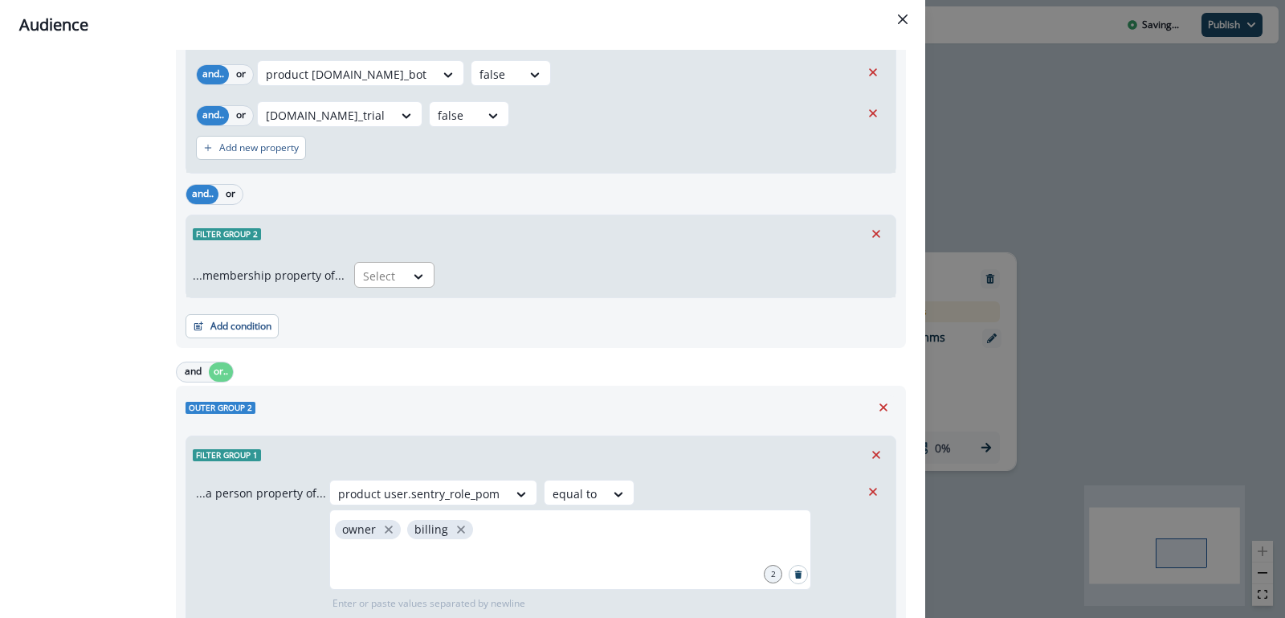
click at [389, 272] on div at bounding box center [380, 276] width 34 height 20
click at [381, 313] on div "not in" at bounding box center [389, 311] width 80 height 30
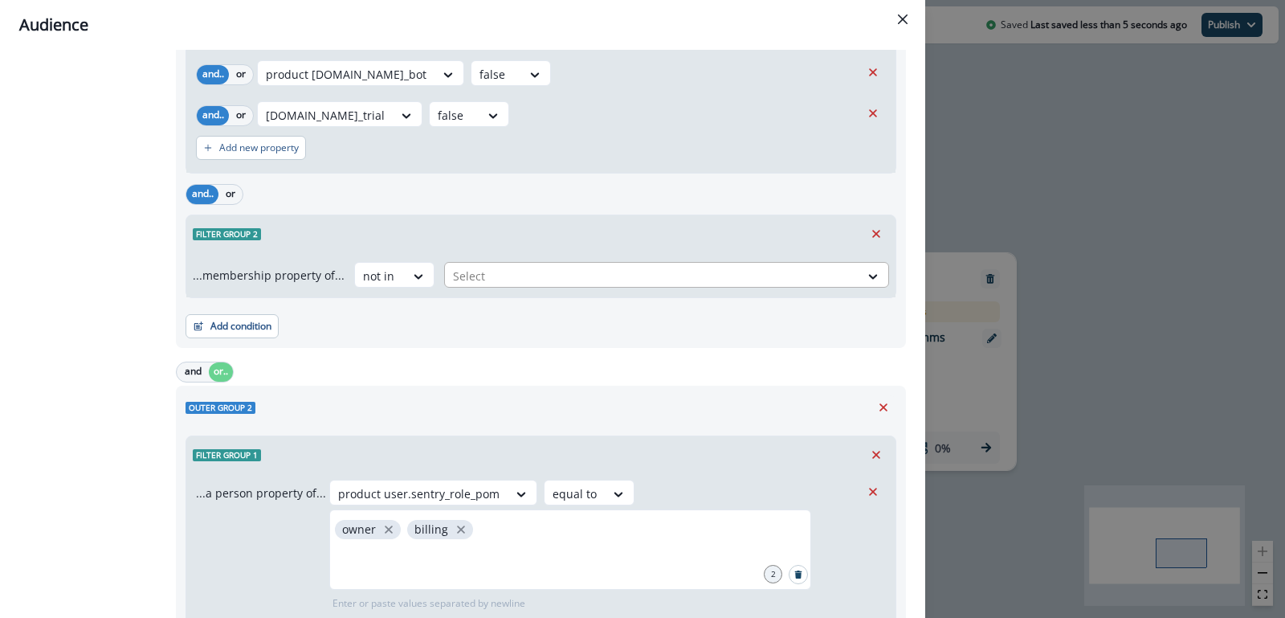
click at [466, 274] on div at bounding box center [652, 276] width 398 height 20
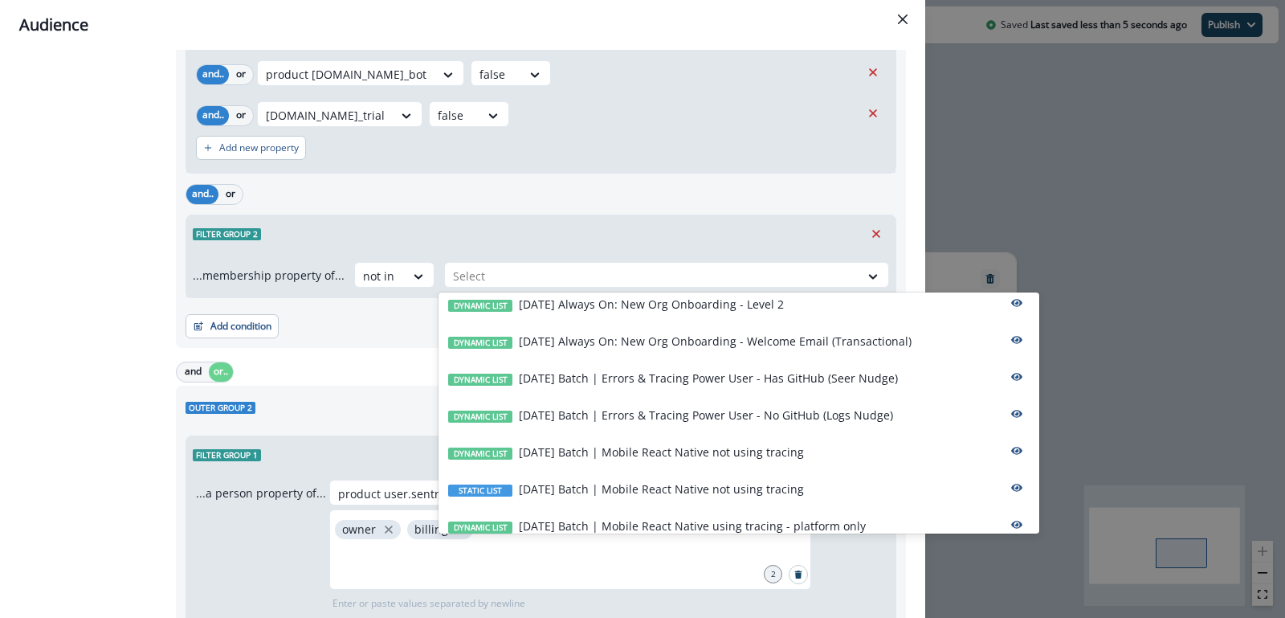
scroll to position [227, 0]
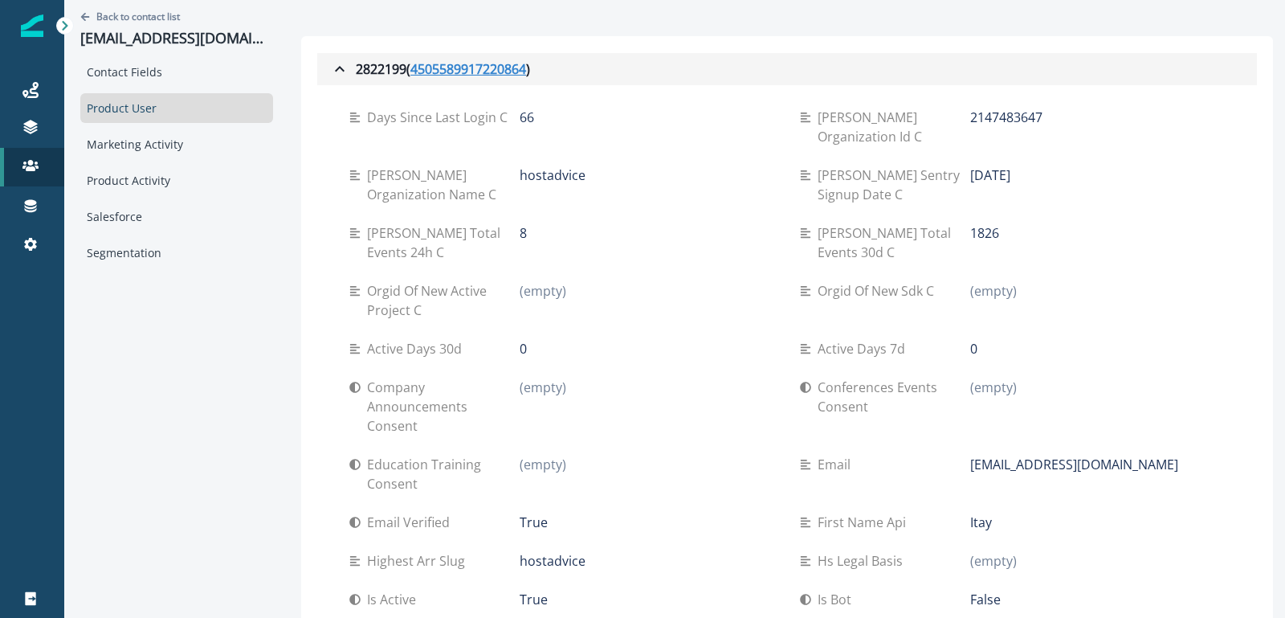
click at [436, 69] on u "4505589917220864" at bounding box center [468, 68] width 116 height 19
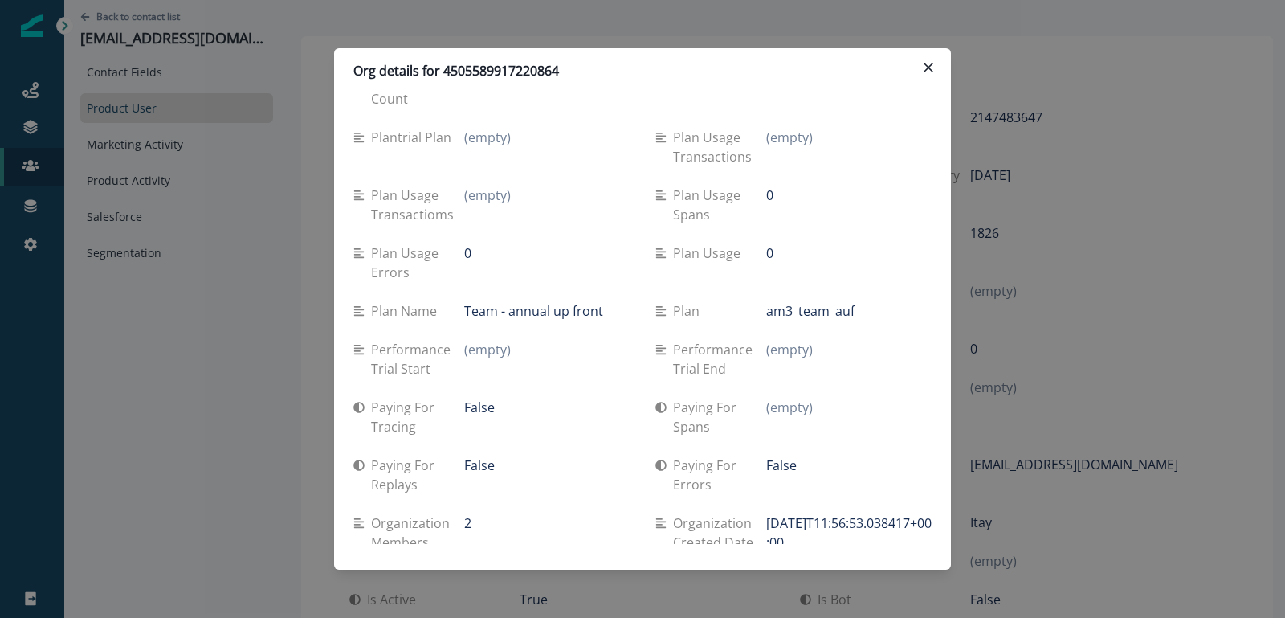
scroll to position [946, 0]
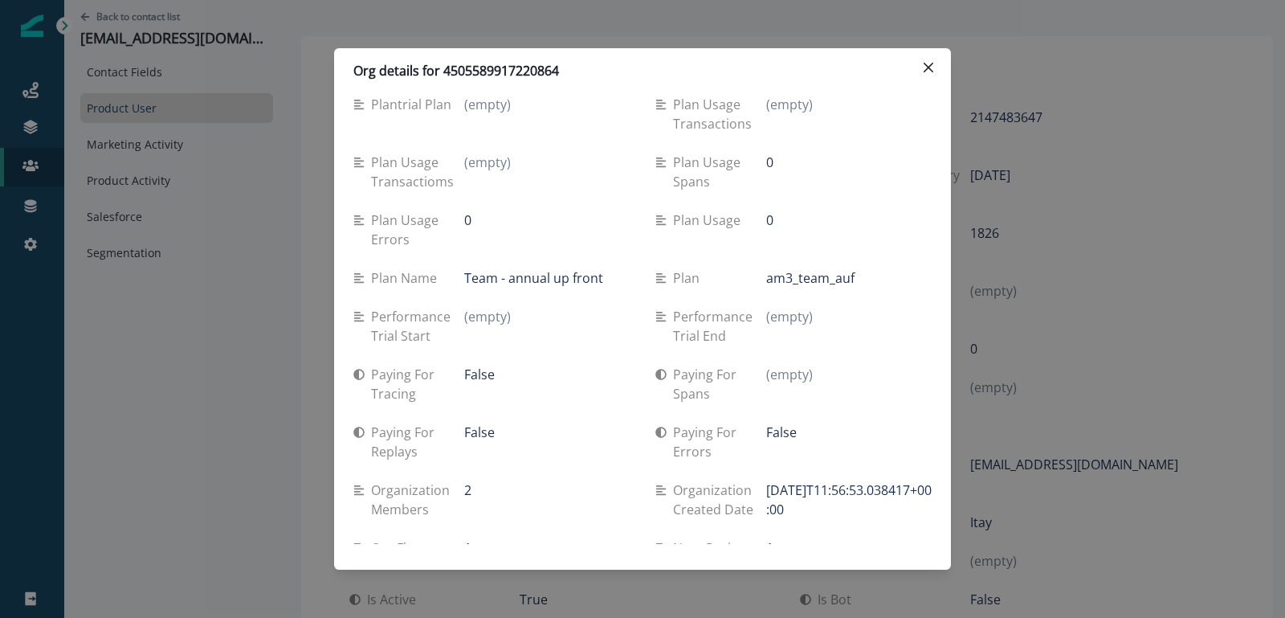
click at [264, 380] on div "Org details for 4505589917220864 Week event growth 234 Using web True Using mob…" at bounding box center [642, 309] width 1285 height 618
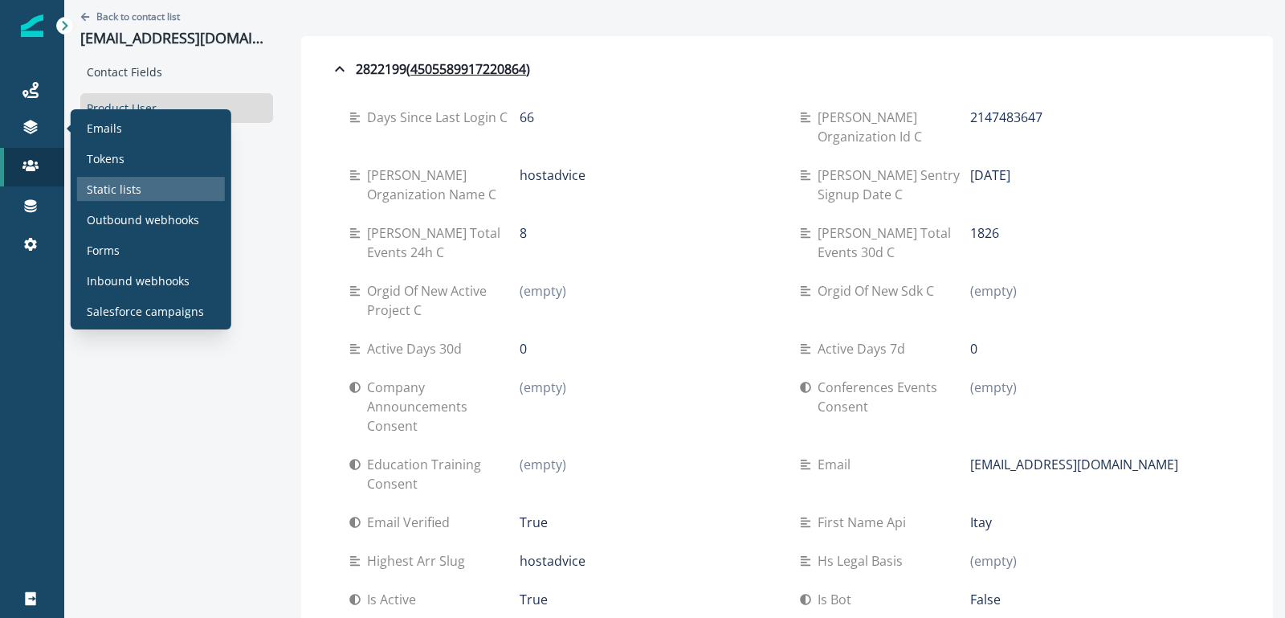
click at [116, 192] on p "Static lists" at bounding box center [114, 189] width 55 height 17
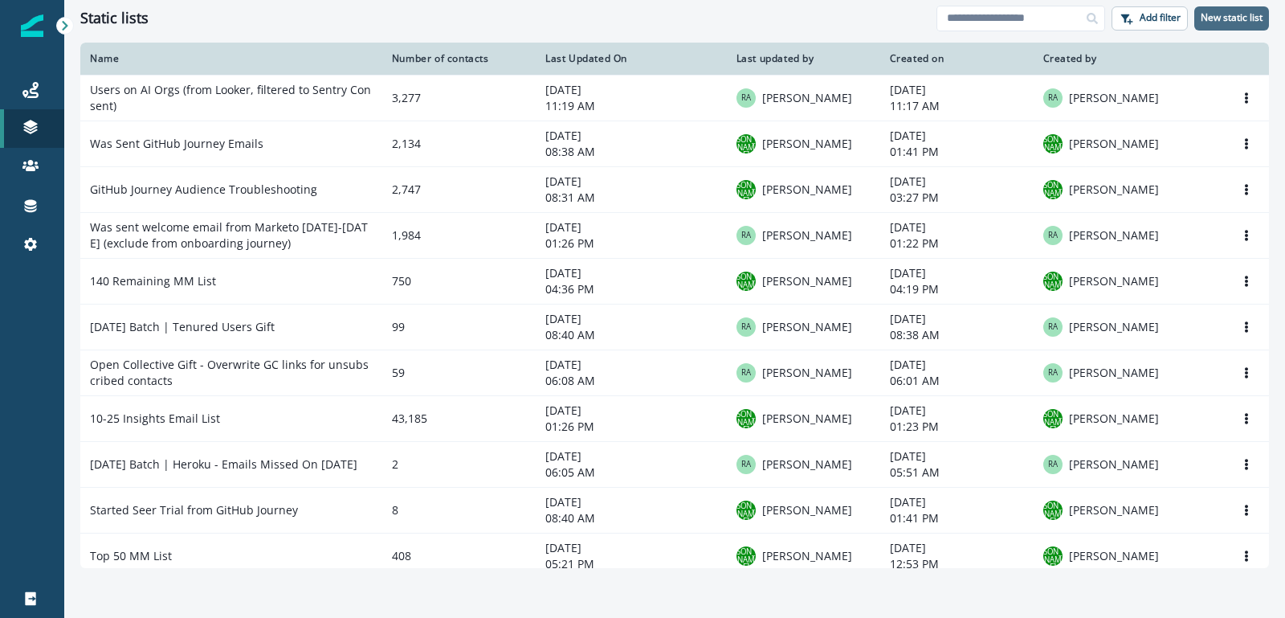
click at [1226, 14] on p "New static list" at bounding box center [1232, 17] width 62 height 11
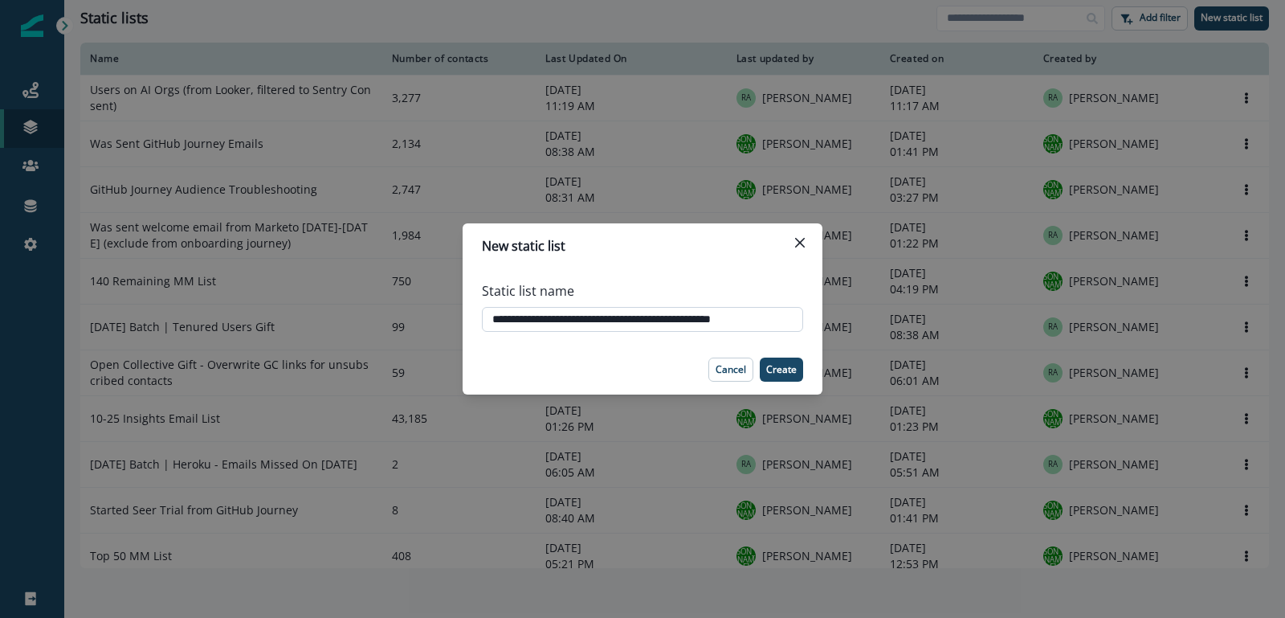
type input "**********"
click at [770, 371] on p "Create" at bounding box center [781, 369] width 31 height 11
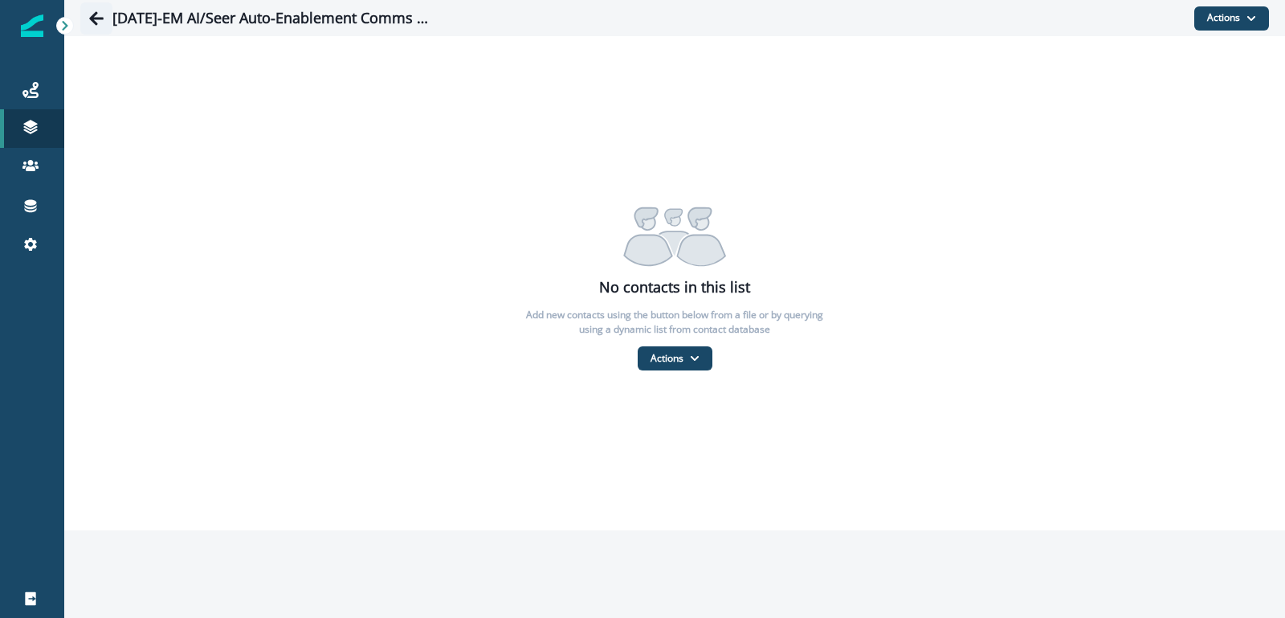
click at [92, 22] on icon "Go back" at bounding box center [96, 18] width 16 height 16
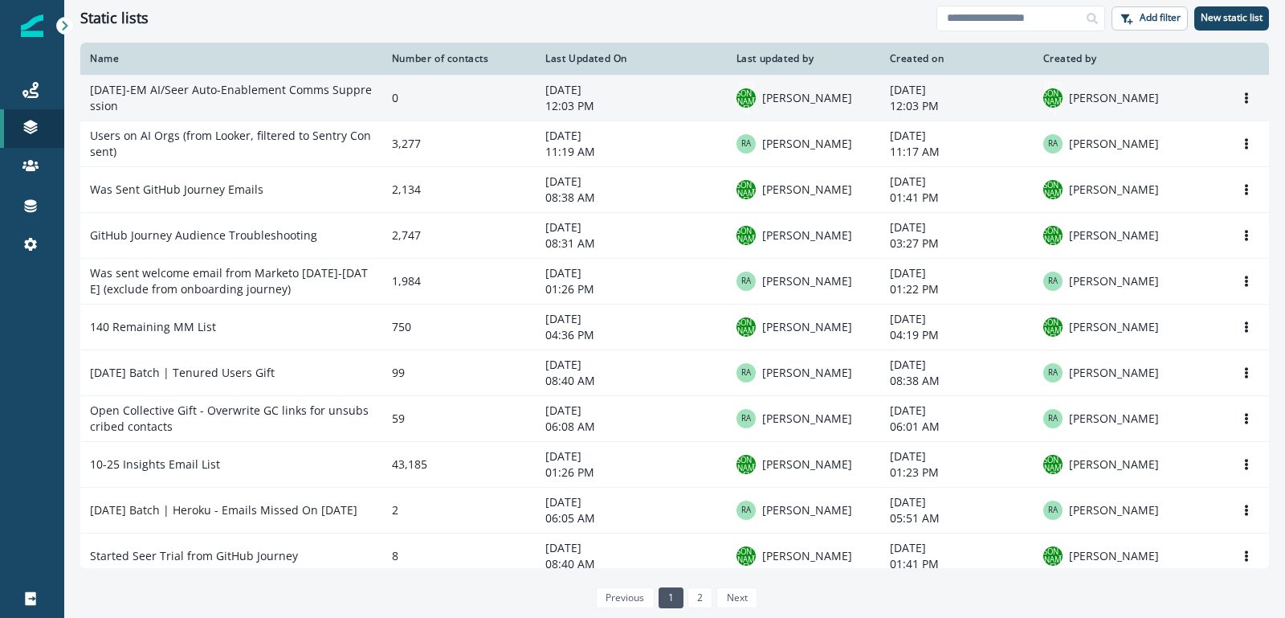
click at [256, 99] on td "2025-10-14-EM AI/Seer Auto-Enablement Comms Suppression" at bounding box center [231, 98] width 302 height 46
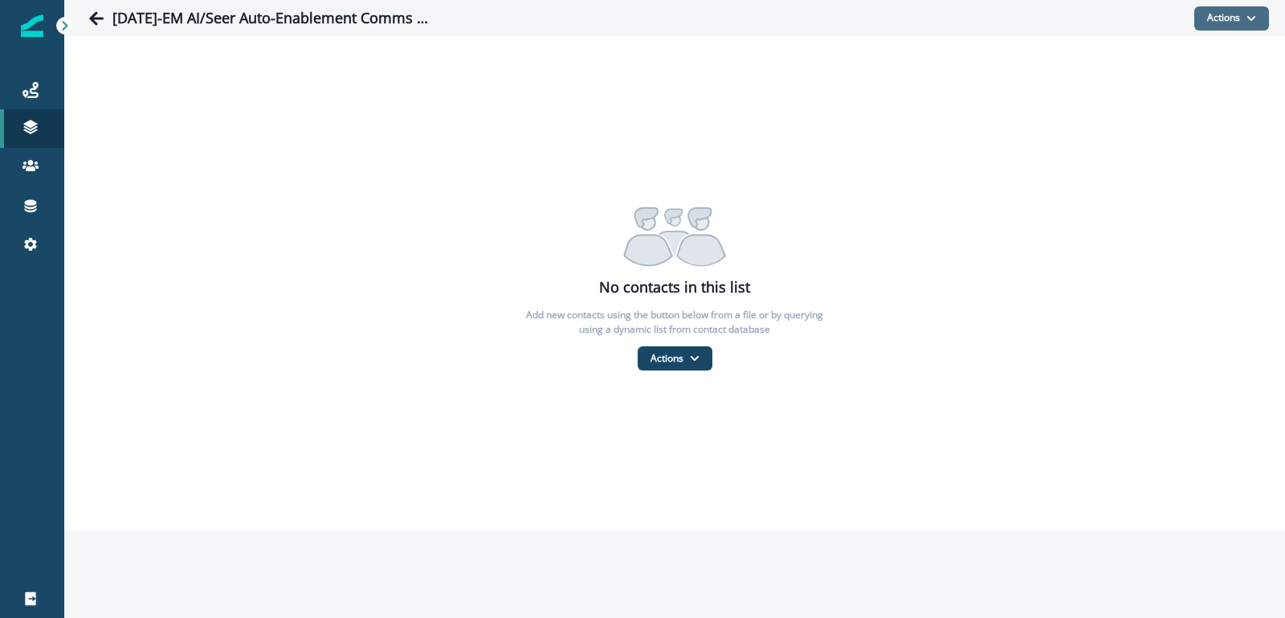
click at [1238, 22] on button "Actions" at bounding box center [1231, 18] width 75 height 24
click at [1189, 100] on button "From a dynamic list" at bounding box center [1196, 113] width 143 height 27
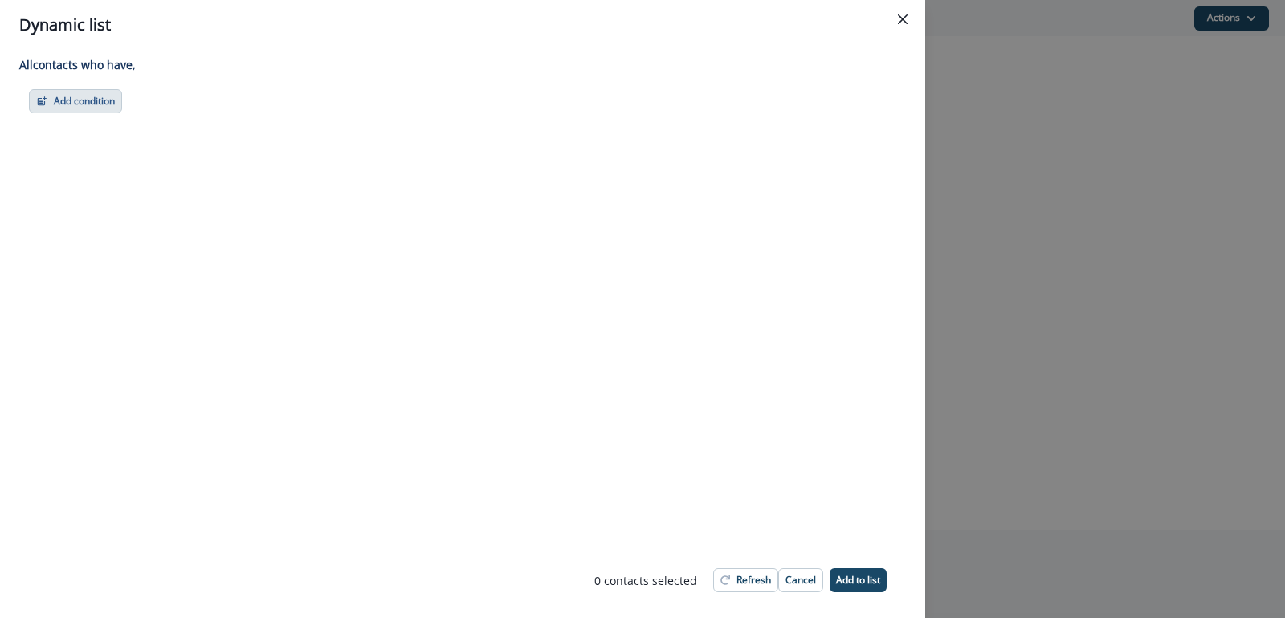
click at [89, 104] on button "Add condition" at bounding box center [75, 101] width 93 height 24
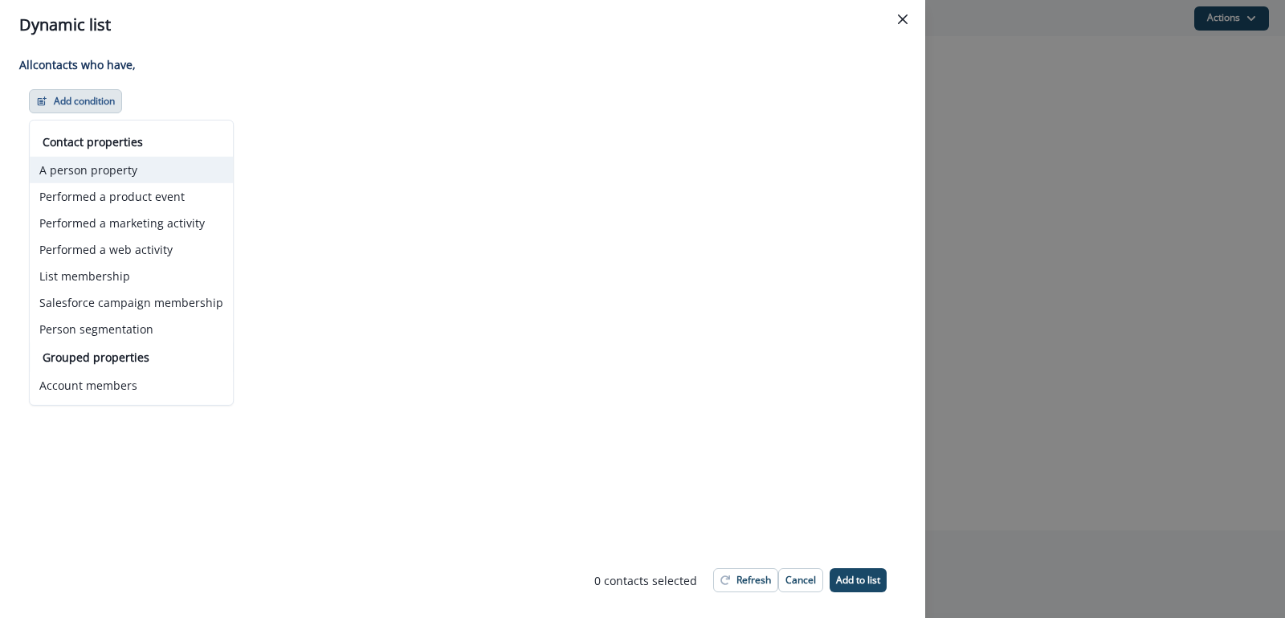
click at [138, 176] on button "A person property" at bounding box center [131, 170] width 203 height 27
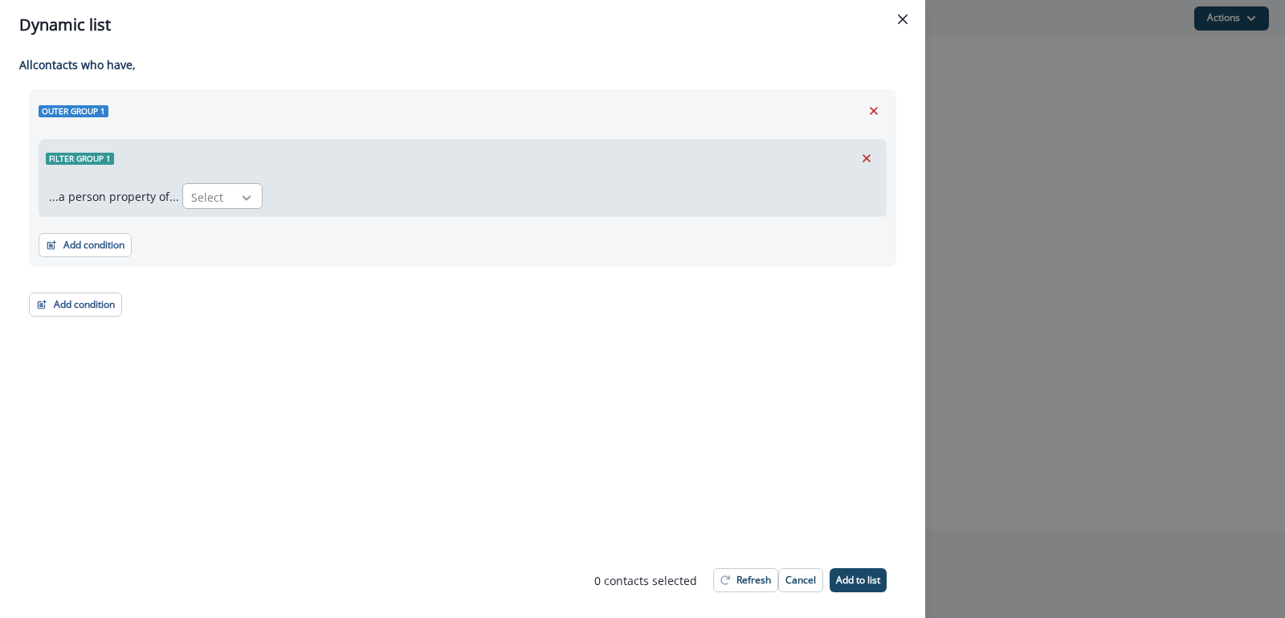
click at [239, 195] on icon at bounding box center [246, 198] width 14 height 16
click at [223, 228] on div "Email" at bounding box center [325, 233] width 297 height 30
click at [313, 198] on div "Select" at bounding box center [295, 197] width 50 height 27
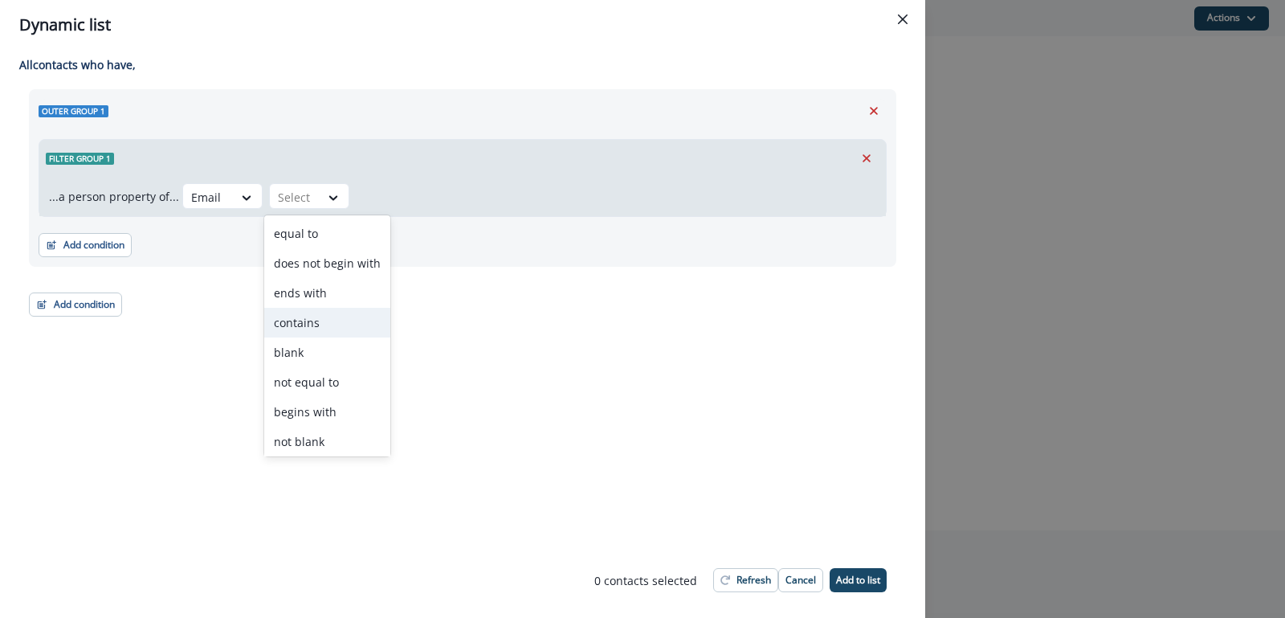
click at [318, 320] on div "contains" at bounding box center [327, 323] width 126 height 30
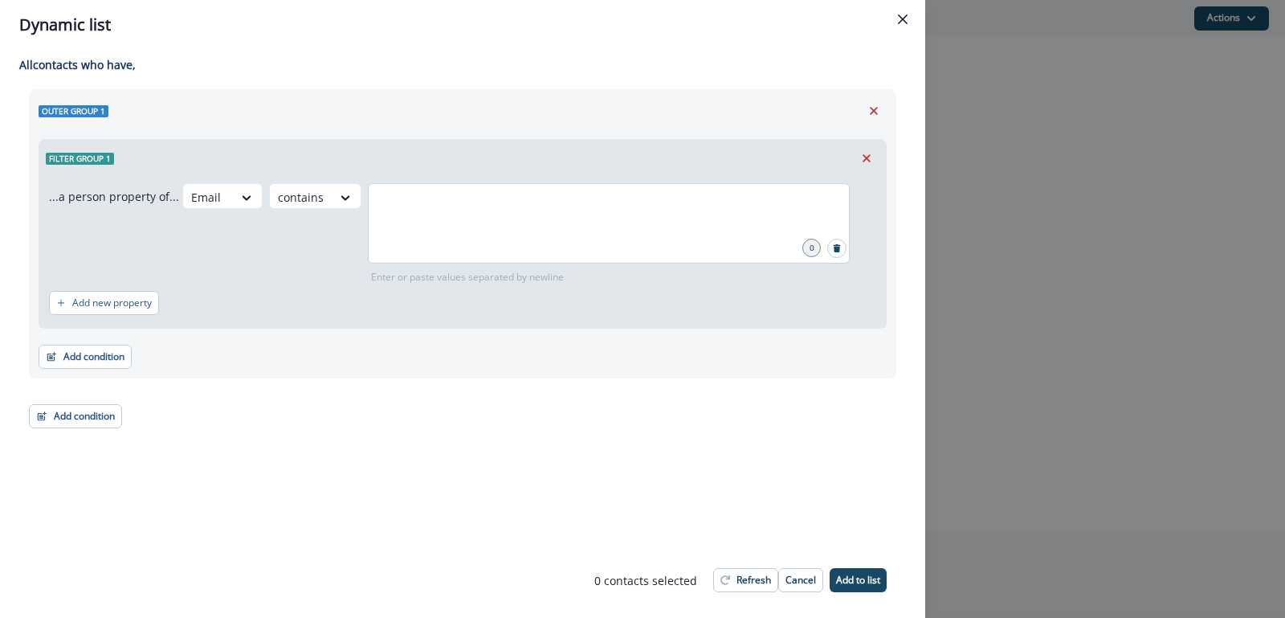
click at [458, 241] on div at bounding box center [609, 223] width 482 height 80
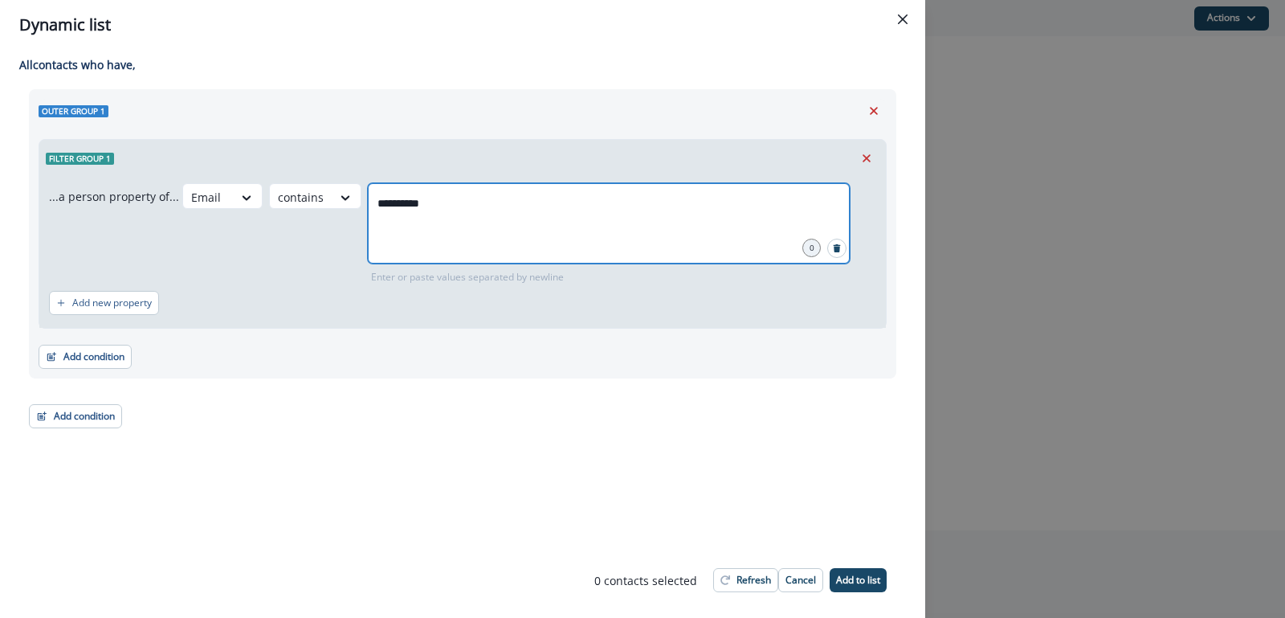
type input "**********"
type input "*********"
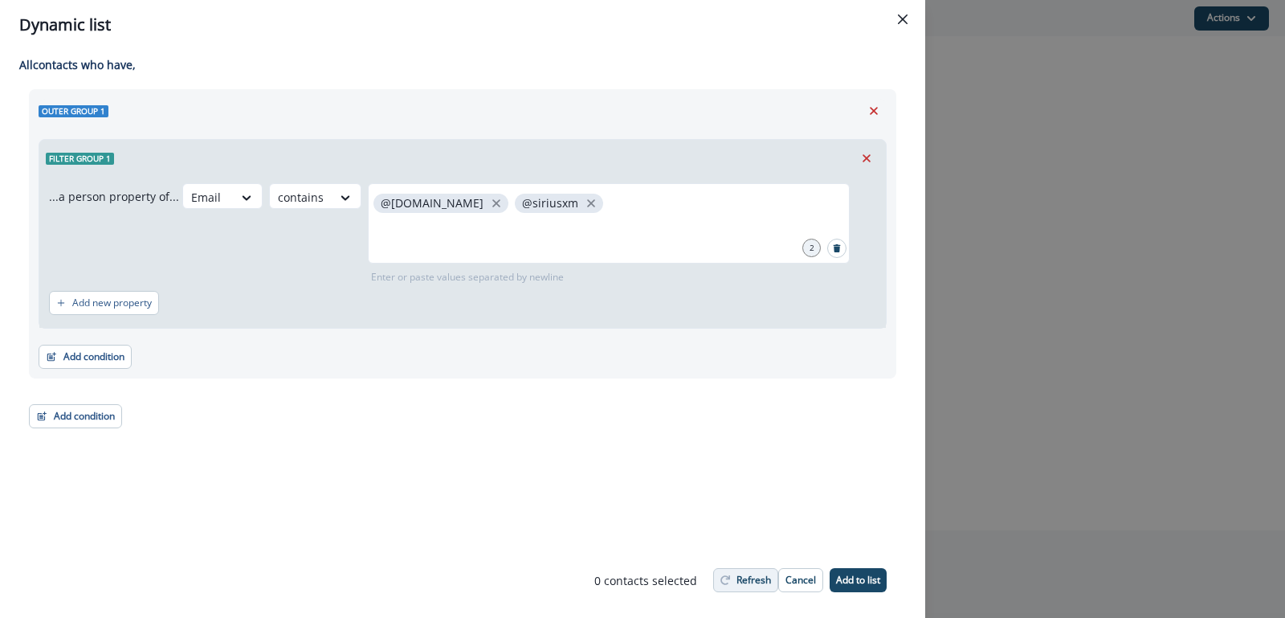
click at [746, 581] on p "Refresh" at bounding box center [753, 579] width 35 height 11
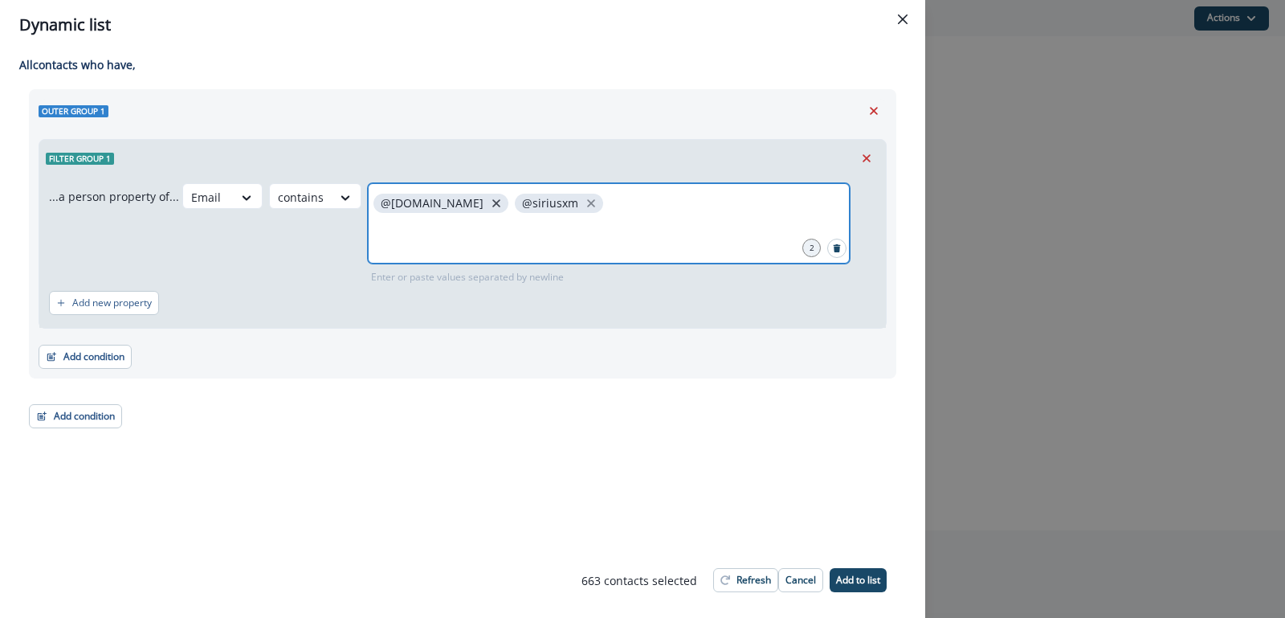
click at [492, 204] on icon "close" at bounding box center [496, 203] width 8 height 8
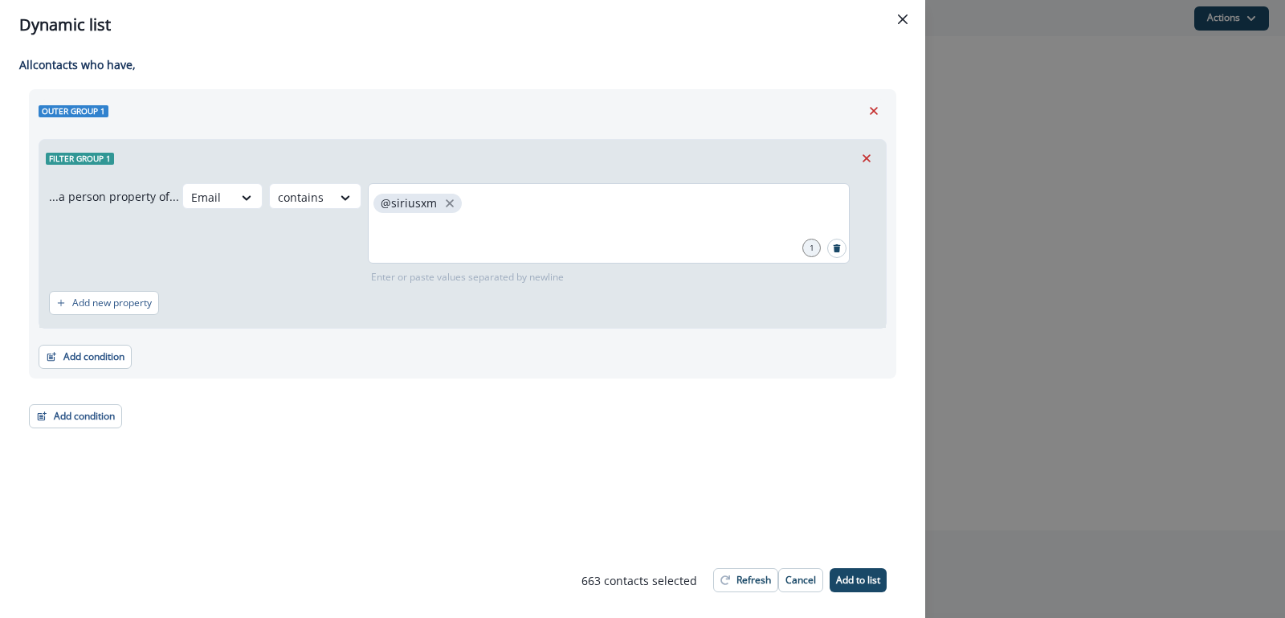
click at [487, 199] on div "@siriusxm" at bounding box center [609, 223] width 482 height 80
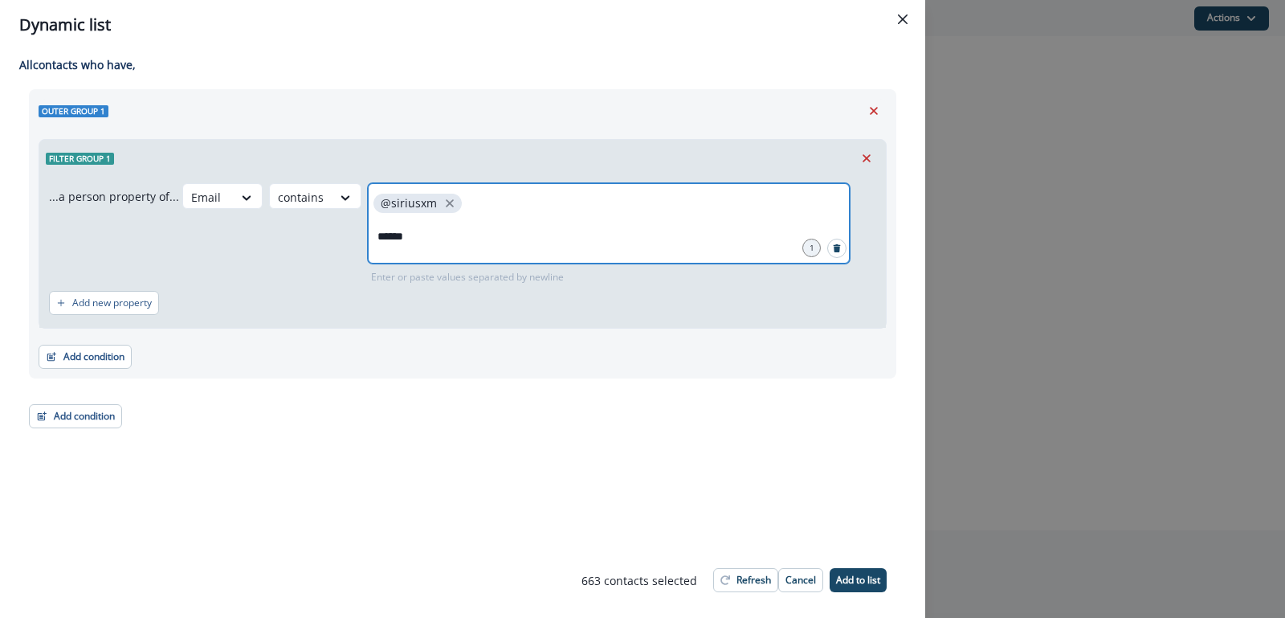
type input "*******"
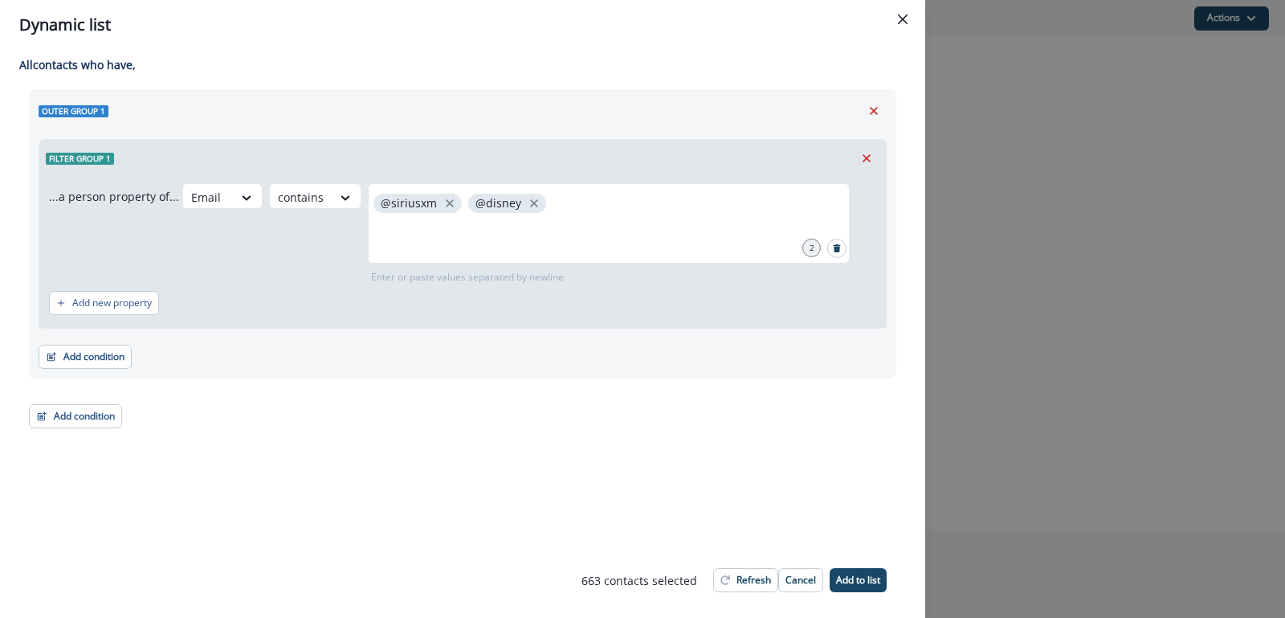
click at [520, 309] on div "Add new property" at bounding box center [462, 302] width 827 height 37
click at [736, 573] on button "Refresh" at bounding box center [745, 580] width 65 height 24
click at [598, 195] on div "@siriusxm @disney" at bounding box center [609, 223] width 482 height 80
click at [861, 577] on p "Add to list" at bounding box center [858, 579] width 44 height 11
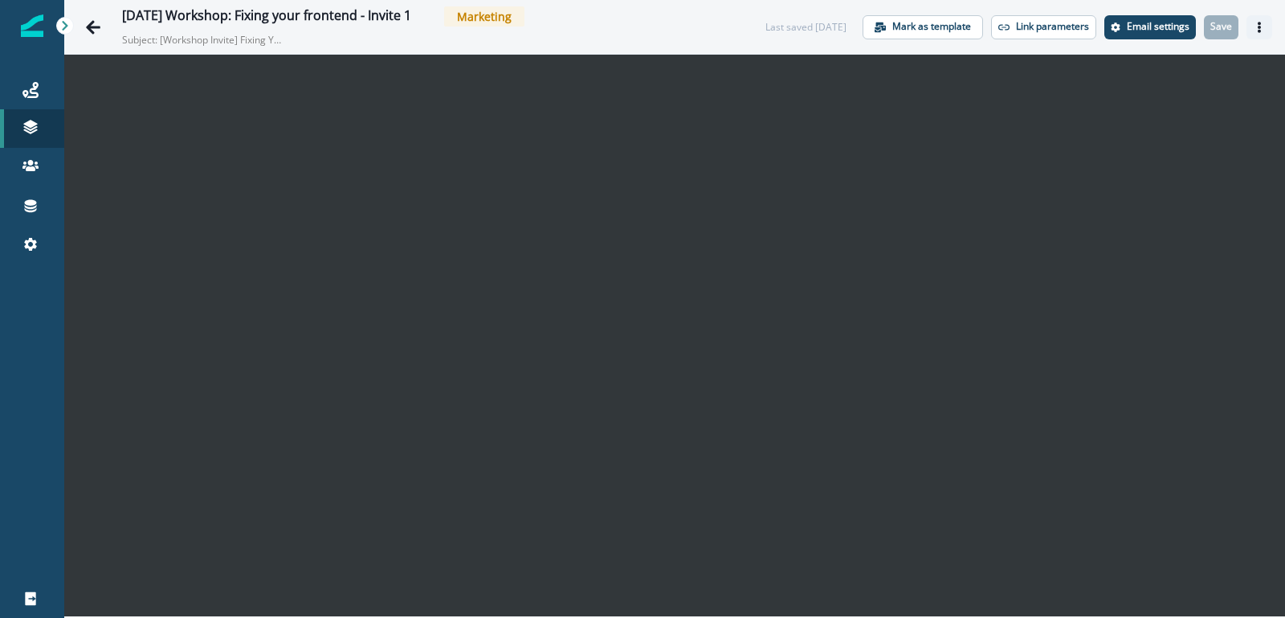
click at [1265, 23] on button "Actions" at bounding box center [1259, 27] width 26 height 24
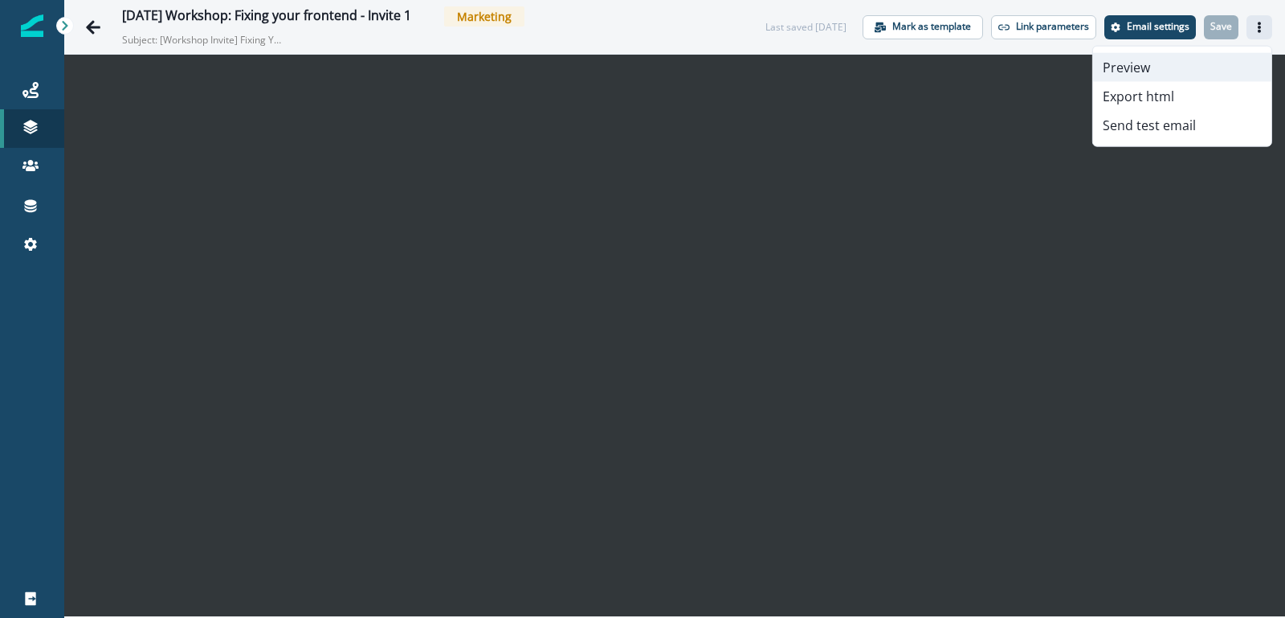
click at [1174, 78] on button "Preview" at bounding box center [1182, 67] width 178 height 29
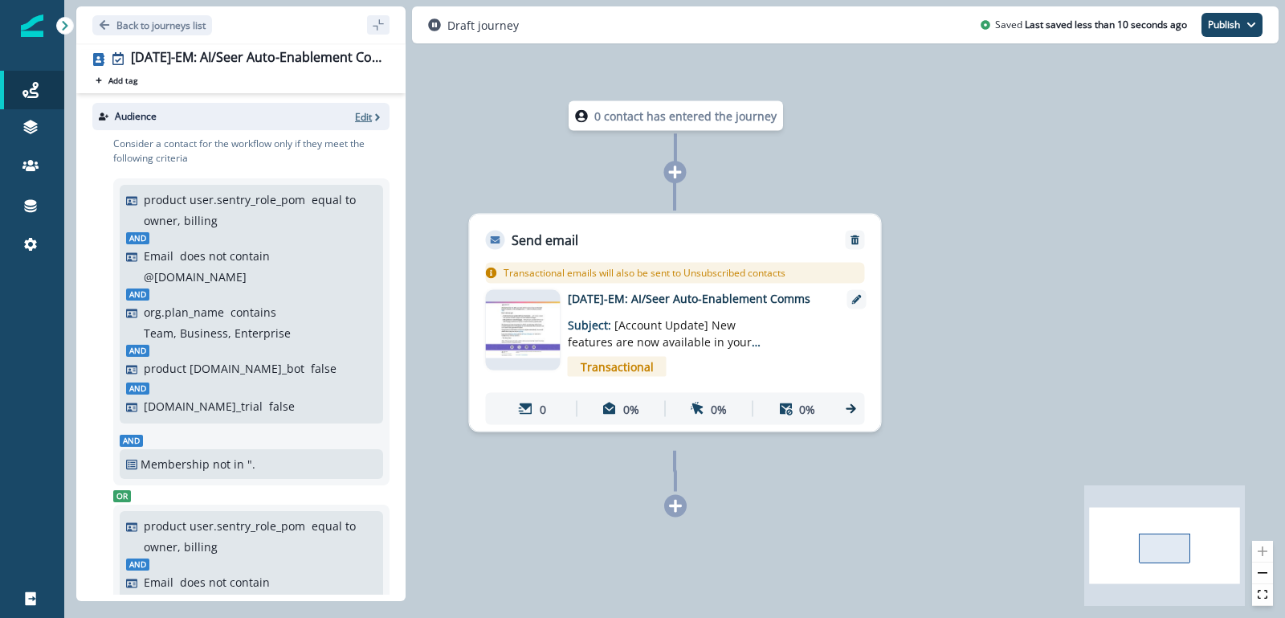
click at [360, 120] on p "Edit" at bounding box center [363, 117] width 17 height 14
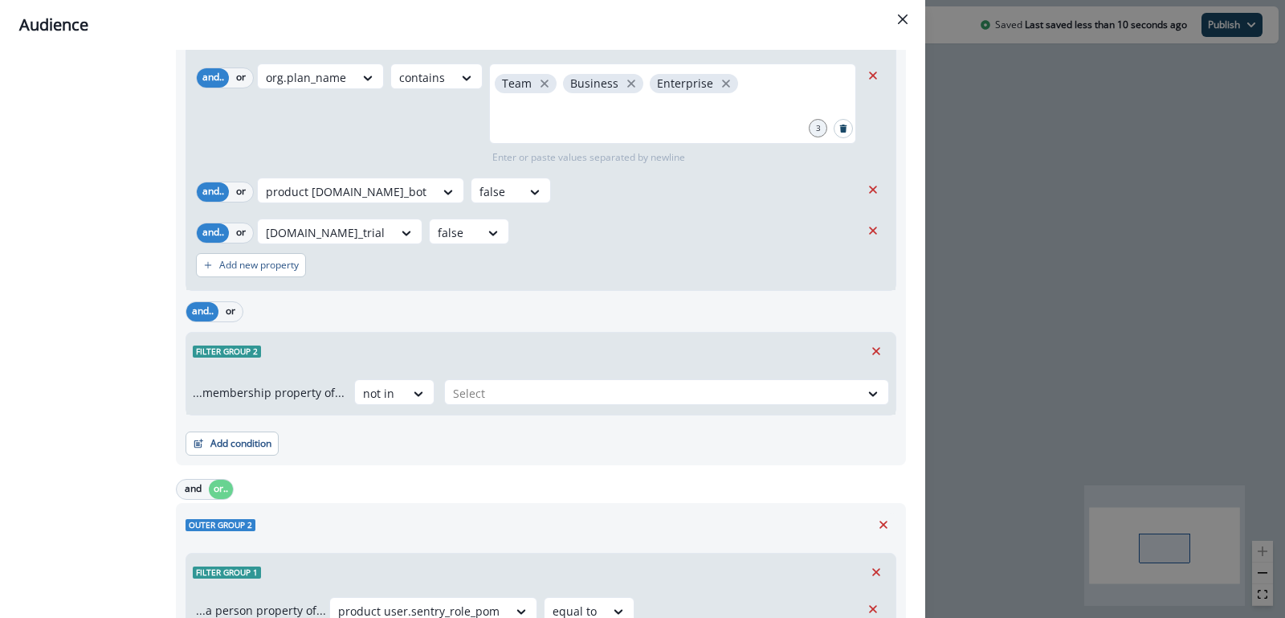
scroll to position [382, 0]
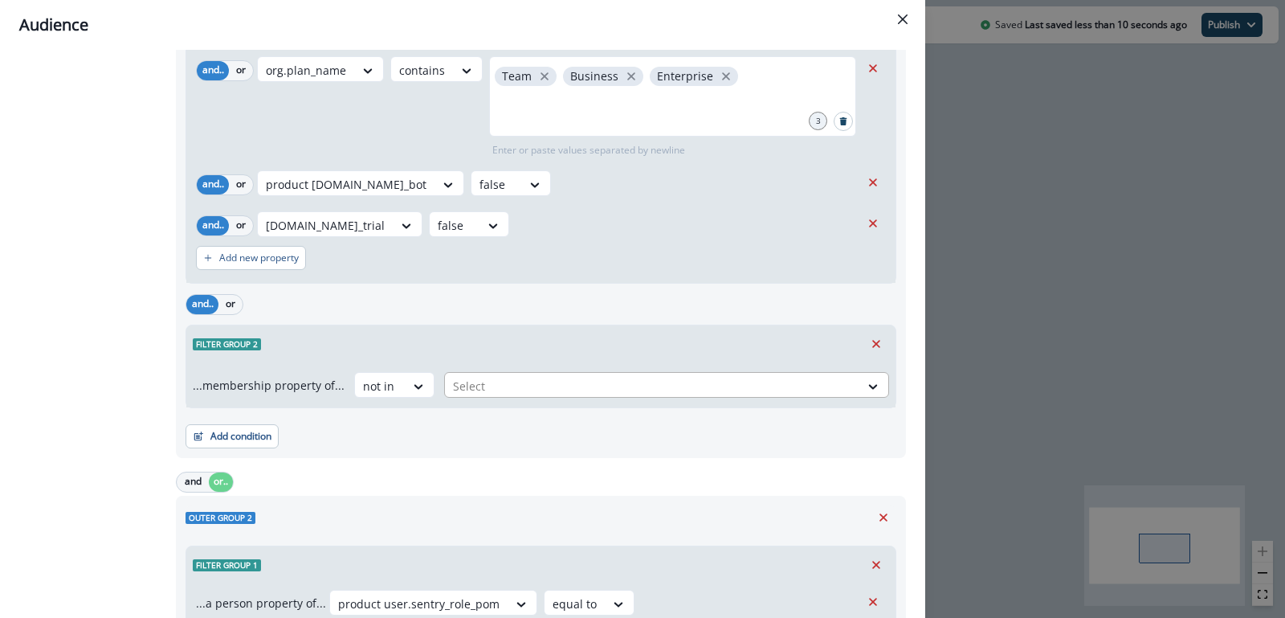
click at [479, 382] on div at bounding box center [652, 386] width 398 height 20
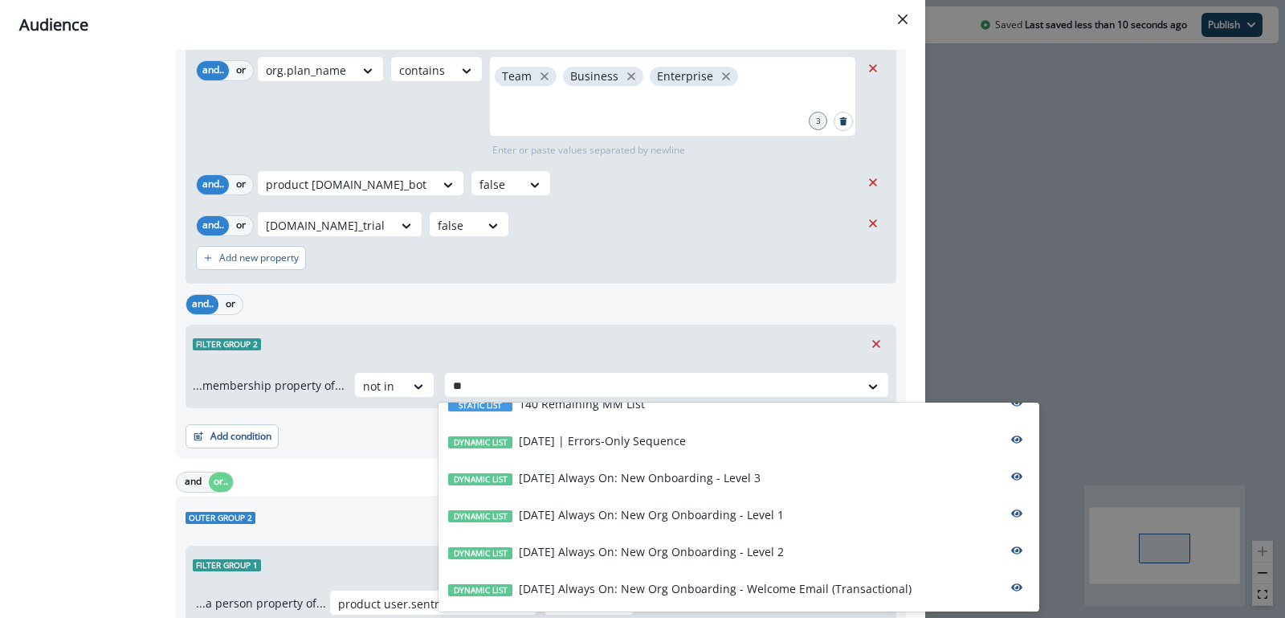
scroll to position [0, 0]
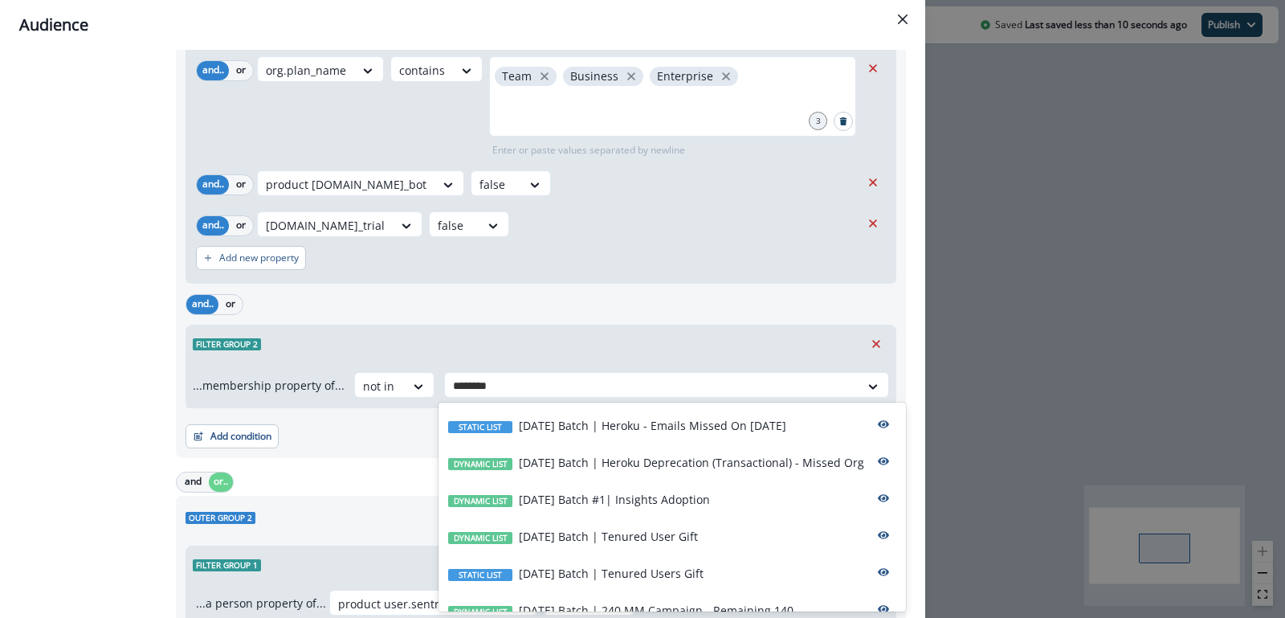
type input "*********"
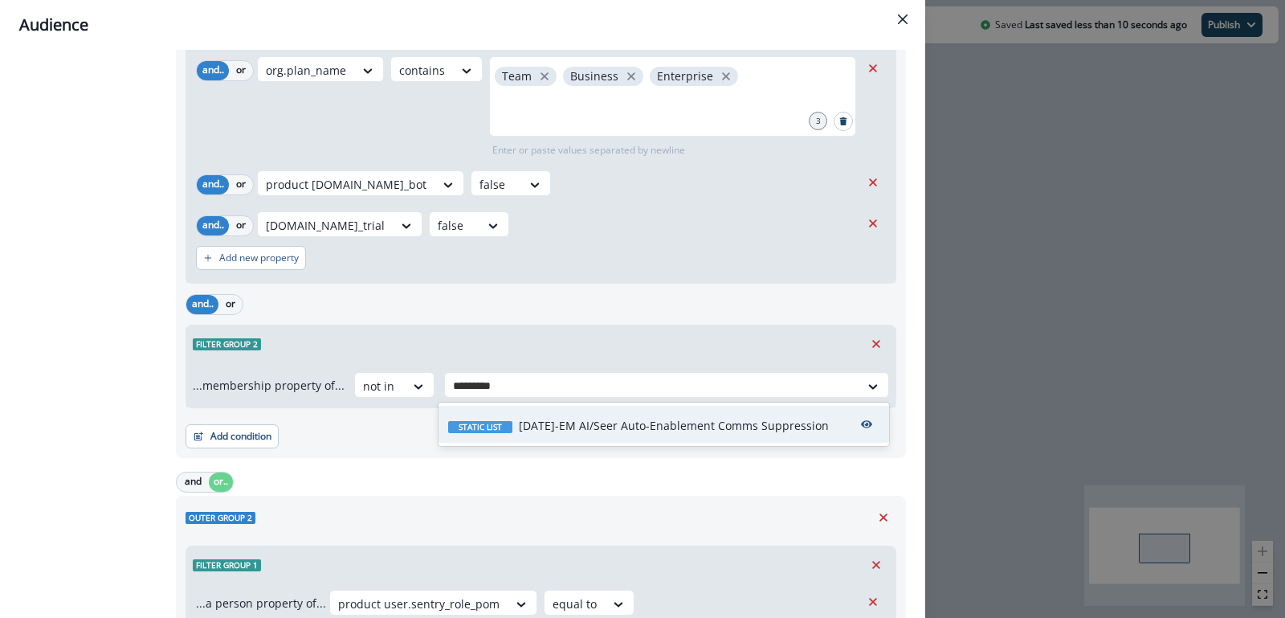
click at [597, 434] on div "Static list [DATE]-EM AI/Seer Auto-Enablement Comms Suppression" at bounding box center [663, 424] width 451 height 37
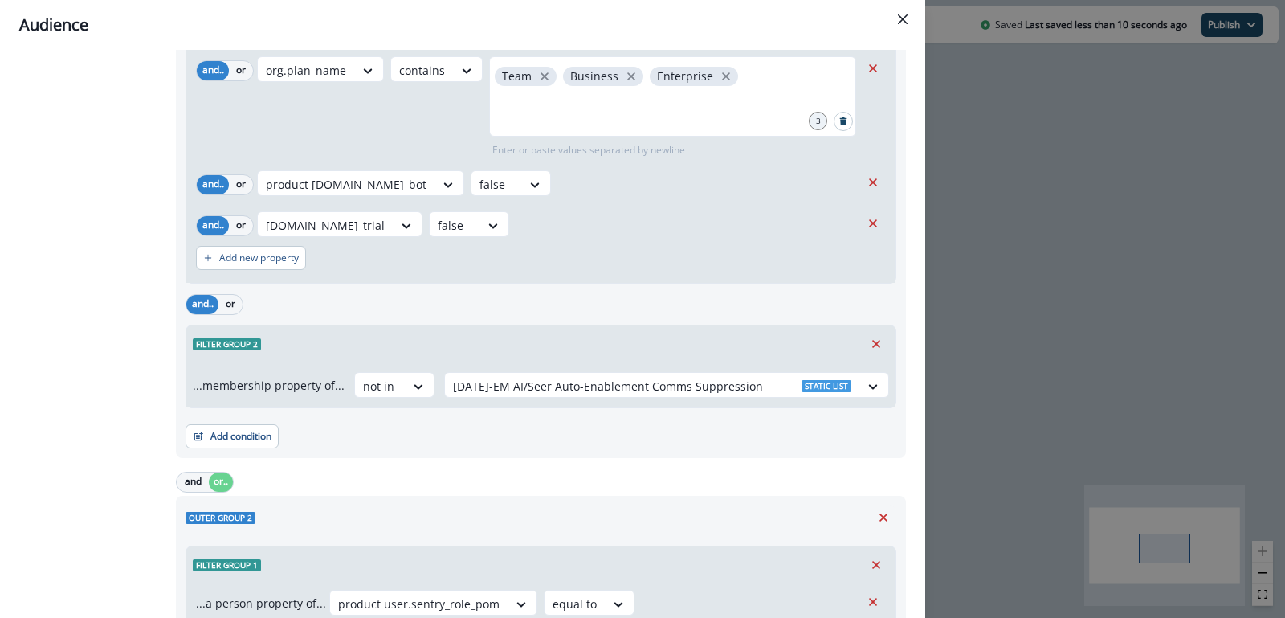
click at [574, 304] on div "and.. or" at bounding box center [541, 304] width 711 height 28
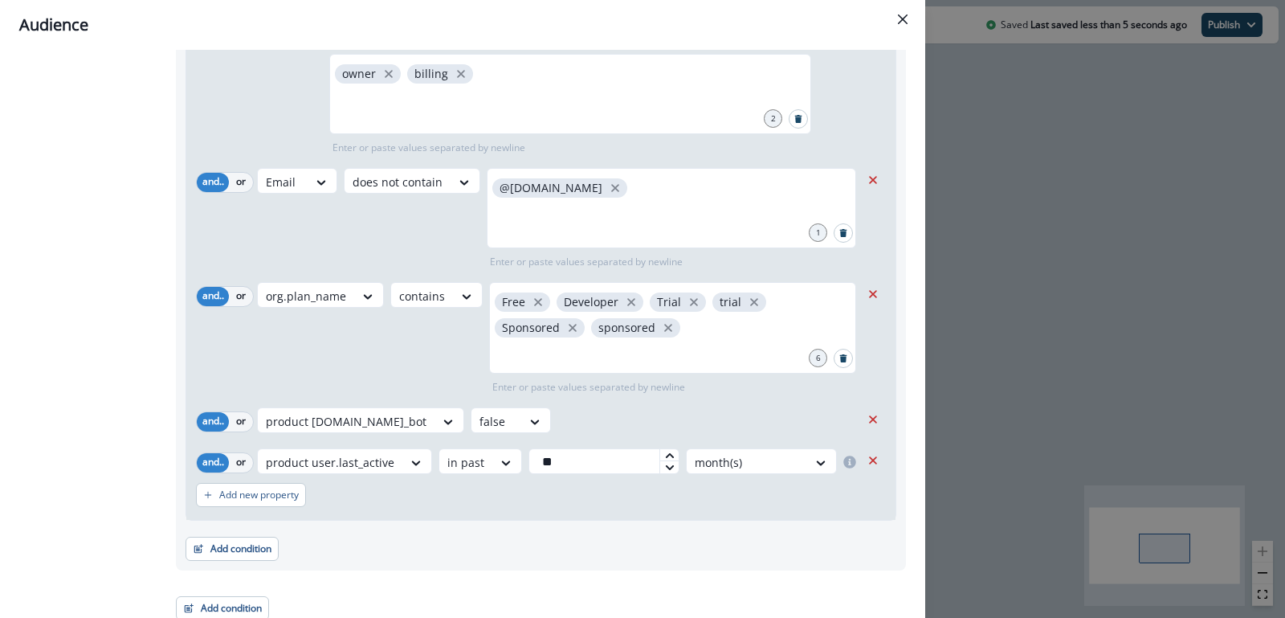
scroll to position [953, 0]
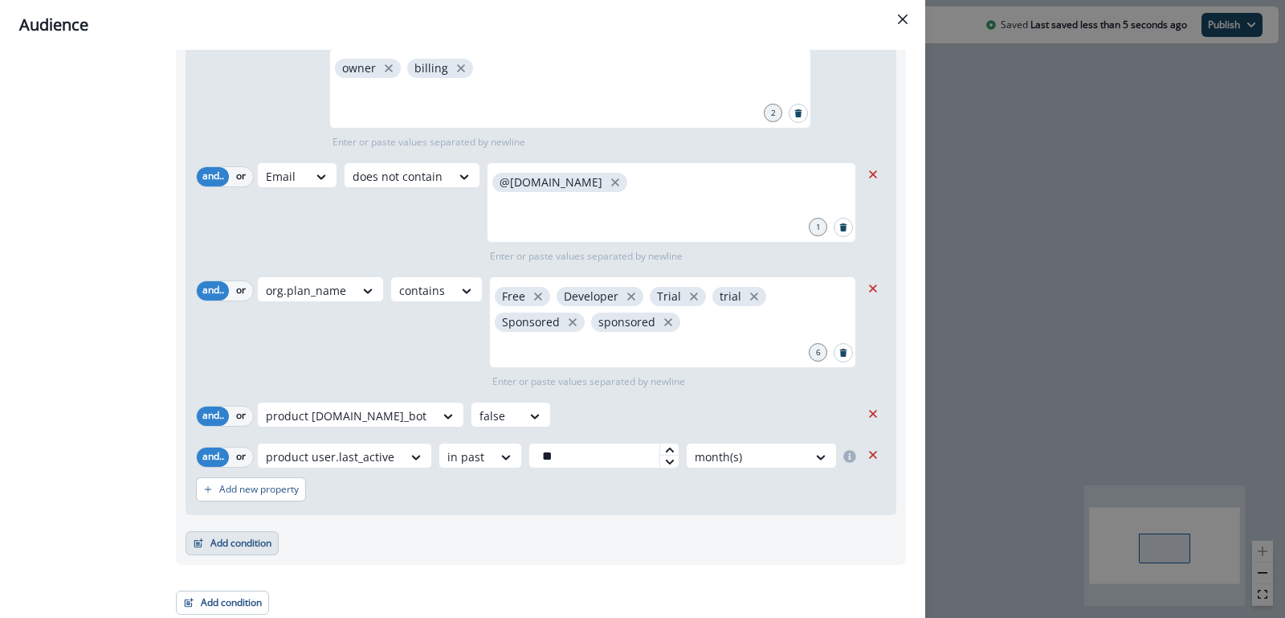
click at [253, 536] on button "Add condition" at bounding box center [232, 543] width 93 height 24
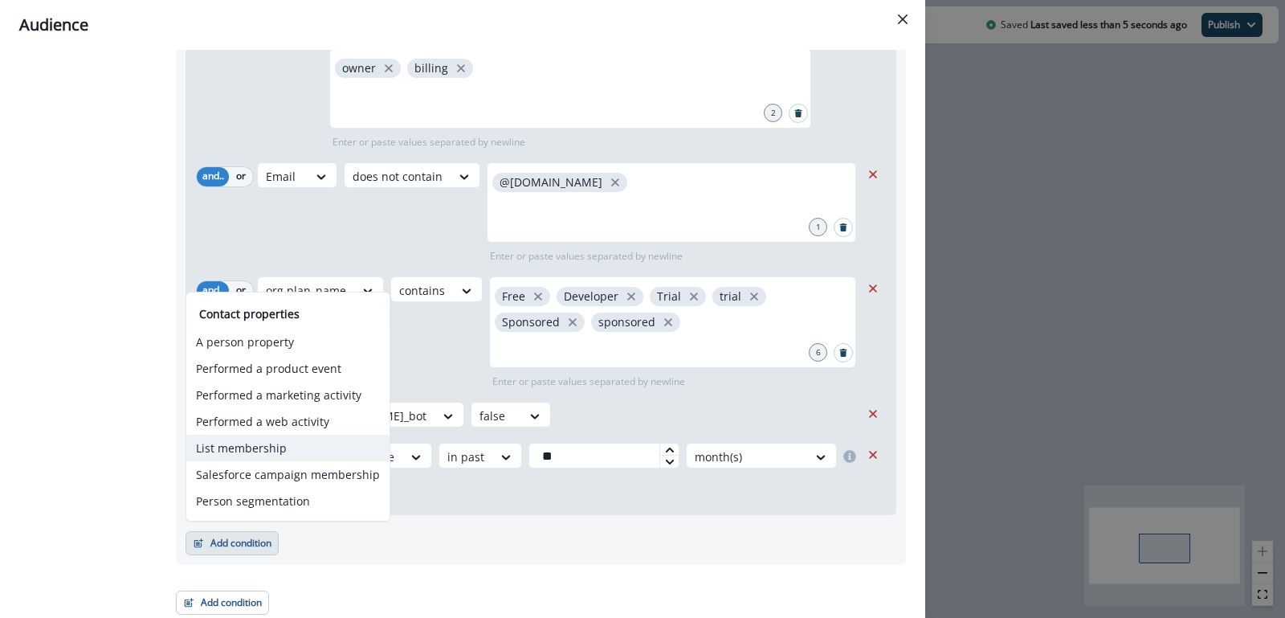
click at [273, 449] on button "List membership" at bounding box center [287, 447] width 203 height 27
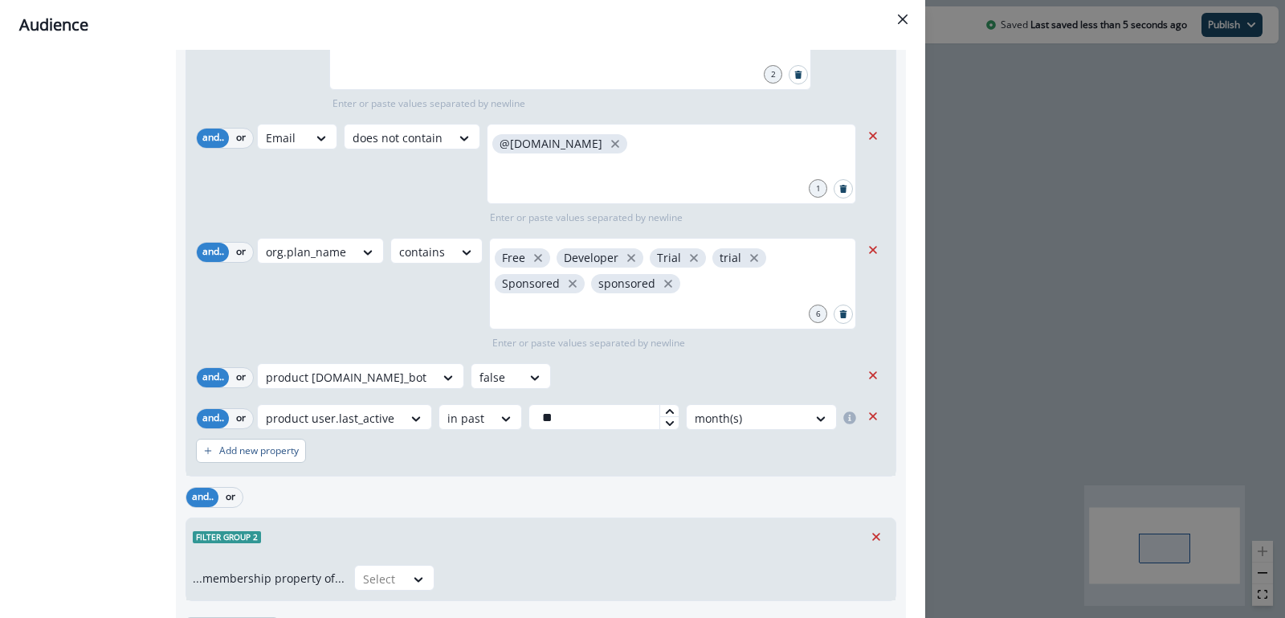
scroll to position [1058, 0]
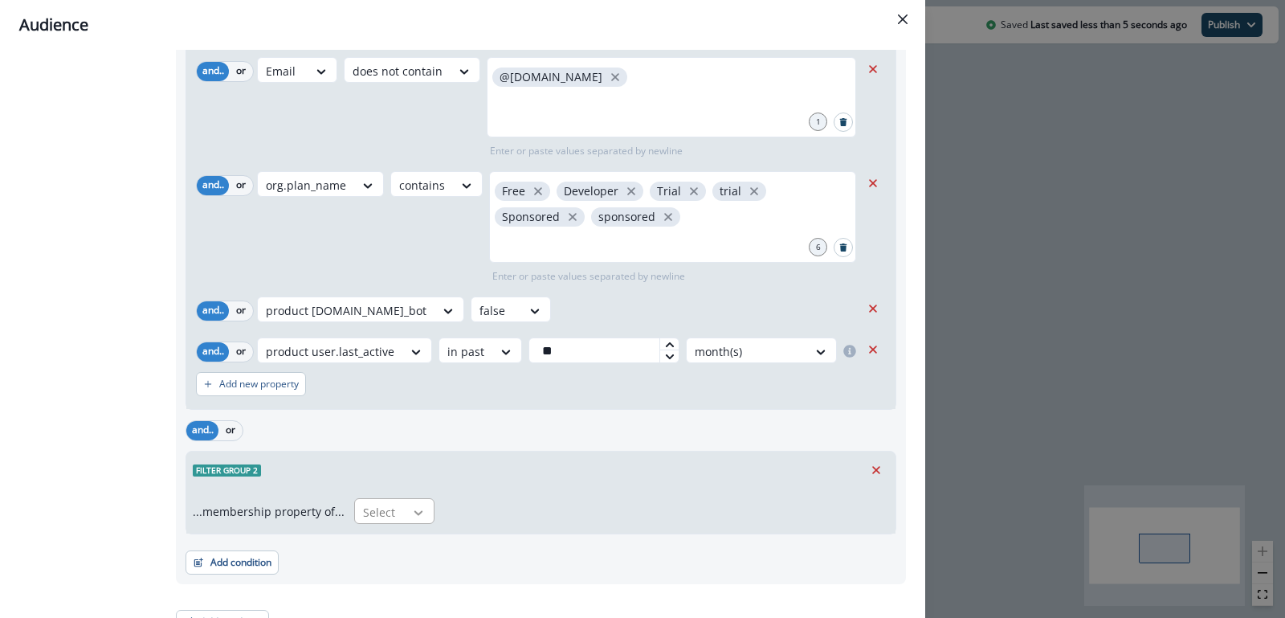
click at [422, 508] on div at bounding box center [418, 512] width 27 height 16
click at [390, 544] on div "not in" at bounding box center [389, 544] width 80 height 30
click at [478, 504] on div at bounding box center [652, 512] width 398 height 20
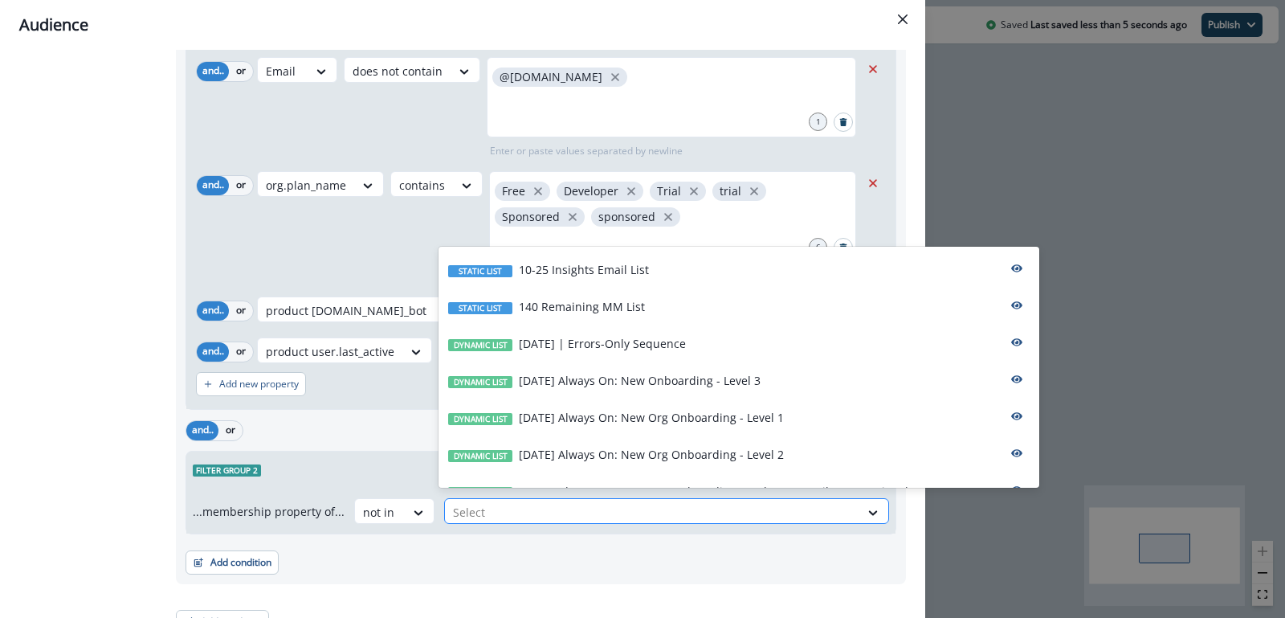
paste input "**********"
type input "**********"
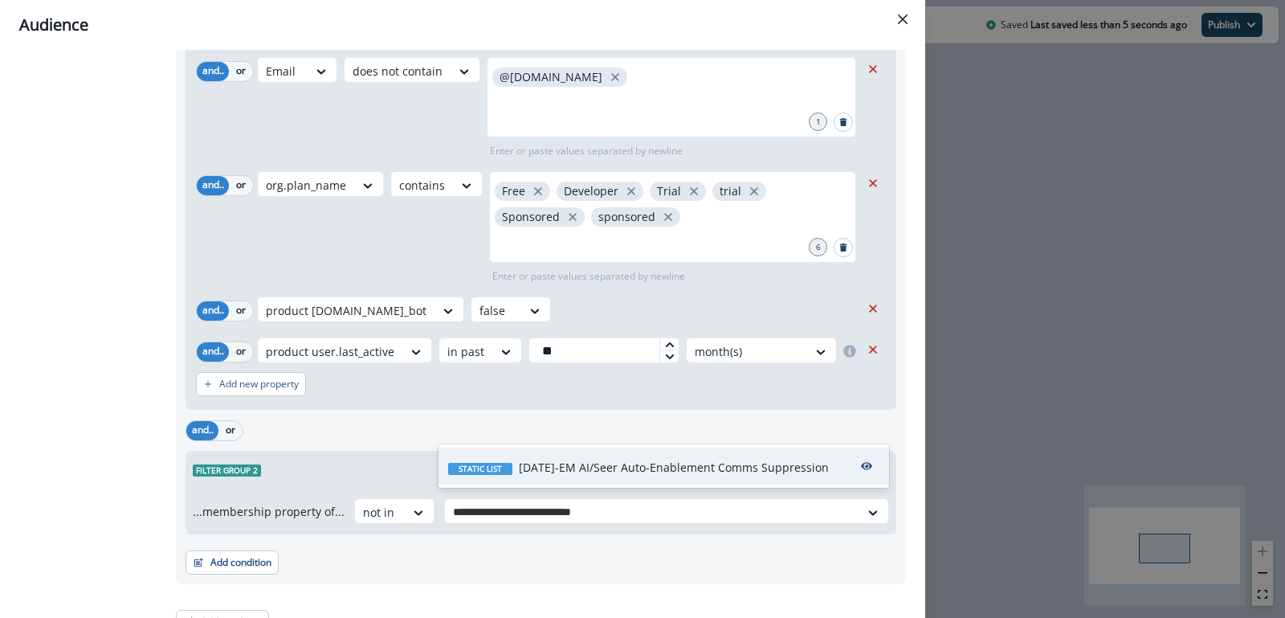
click at [562, 483] on div "Static list [DATE]-EM AI/Seer Auto-Enablement Comms Suppression" at bounding box center [663, 465] width 451 height 37
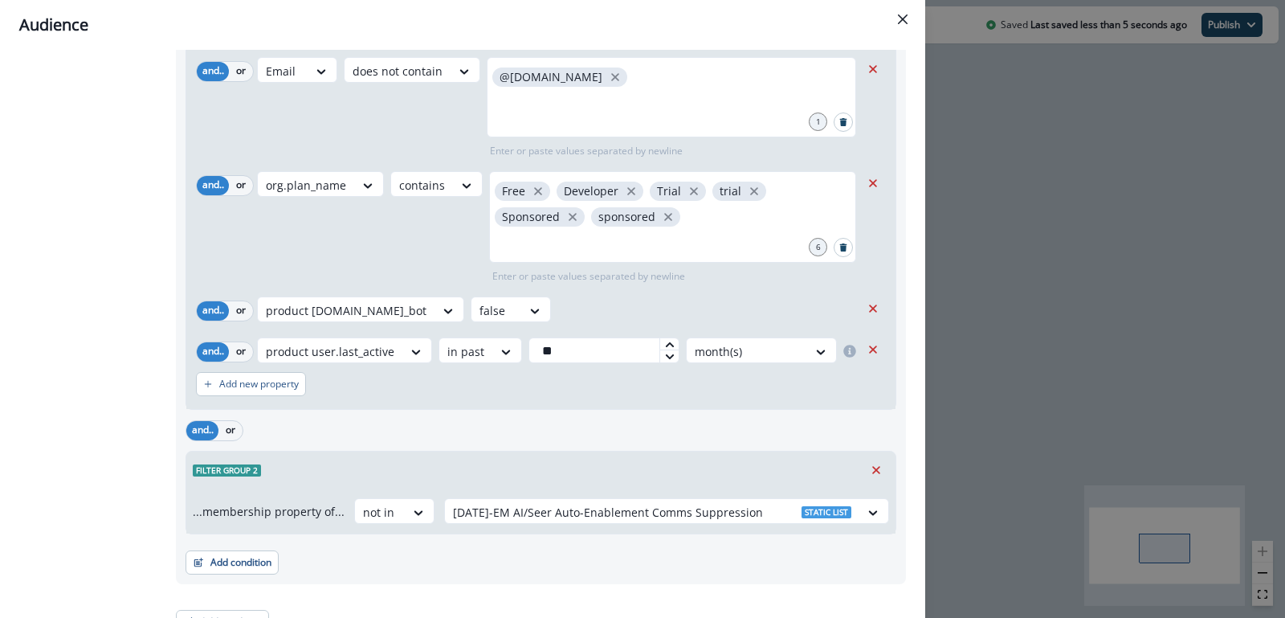
click at [559, 549] on div "Add condition Contact properties A person property Performed a product event Pe…" at bounding box center [541, 554] width 711 height 40
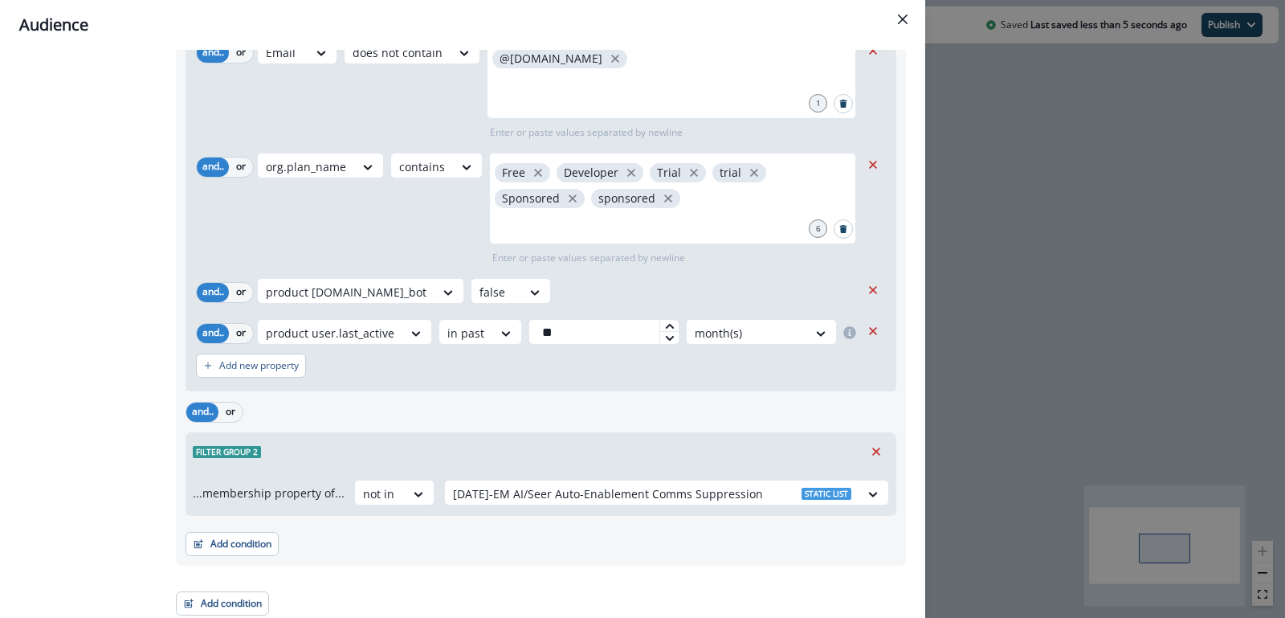
scroll to position [0, 0]
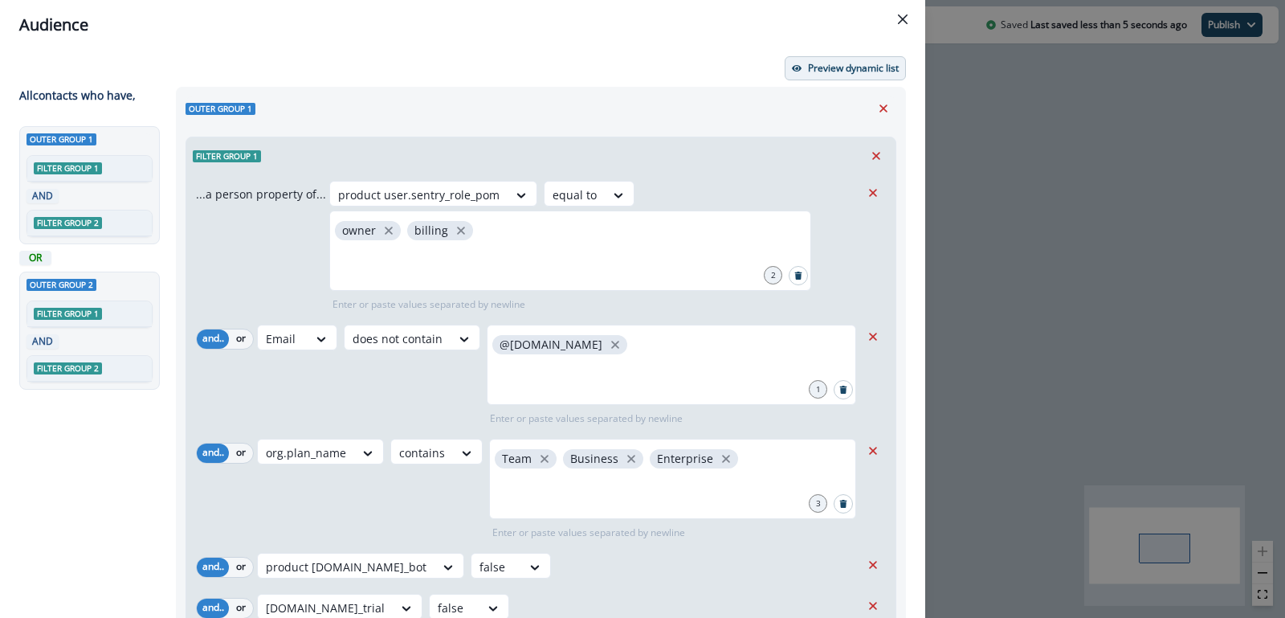
click at [830, 77] on button "Preview dynamic list" at bounding box center [845, 68] width 121 height 24
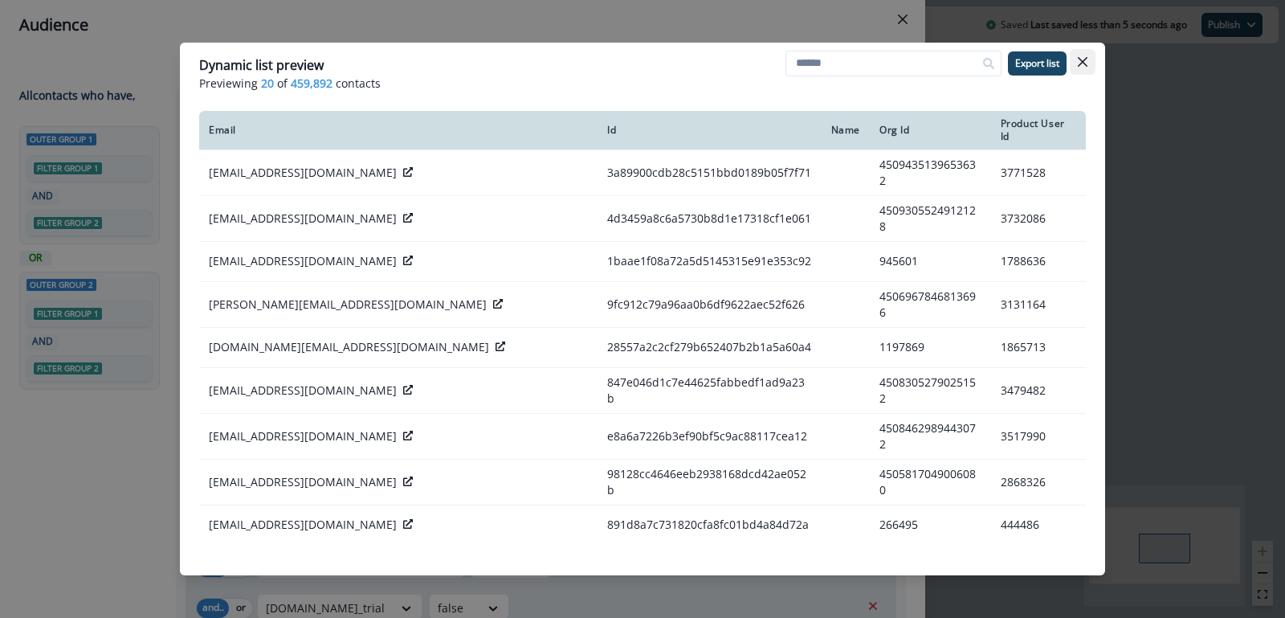
click at [1083, 61] on icon "Close" at bounding box center [1083, 62] width 10 height 10
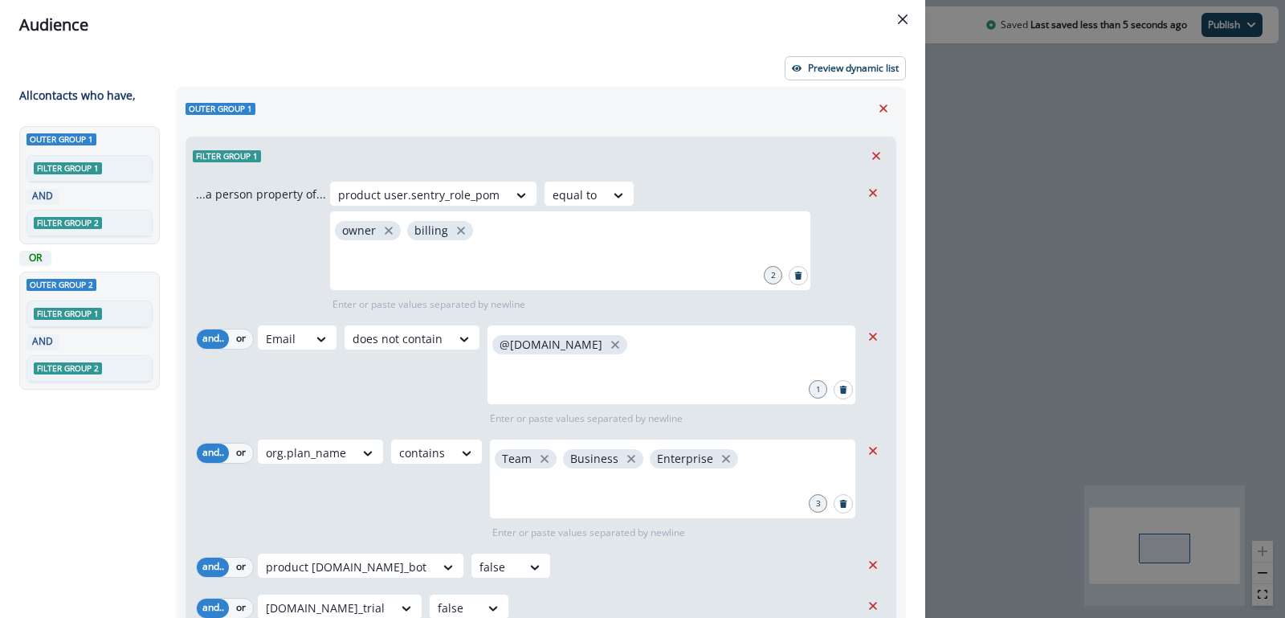
click at [978, 206] on div "Audience Preview dynamic list All contact s who have, Outer group 1 Filter grou…" at bounding box center [642, 309] width 1285 height 618
